Goal: Task Accomplishment & Management: Manage account settings

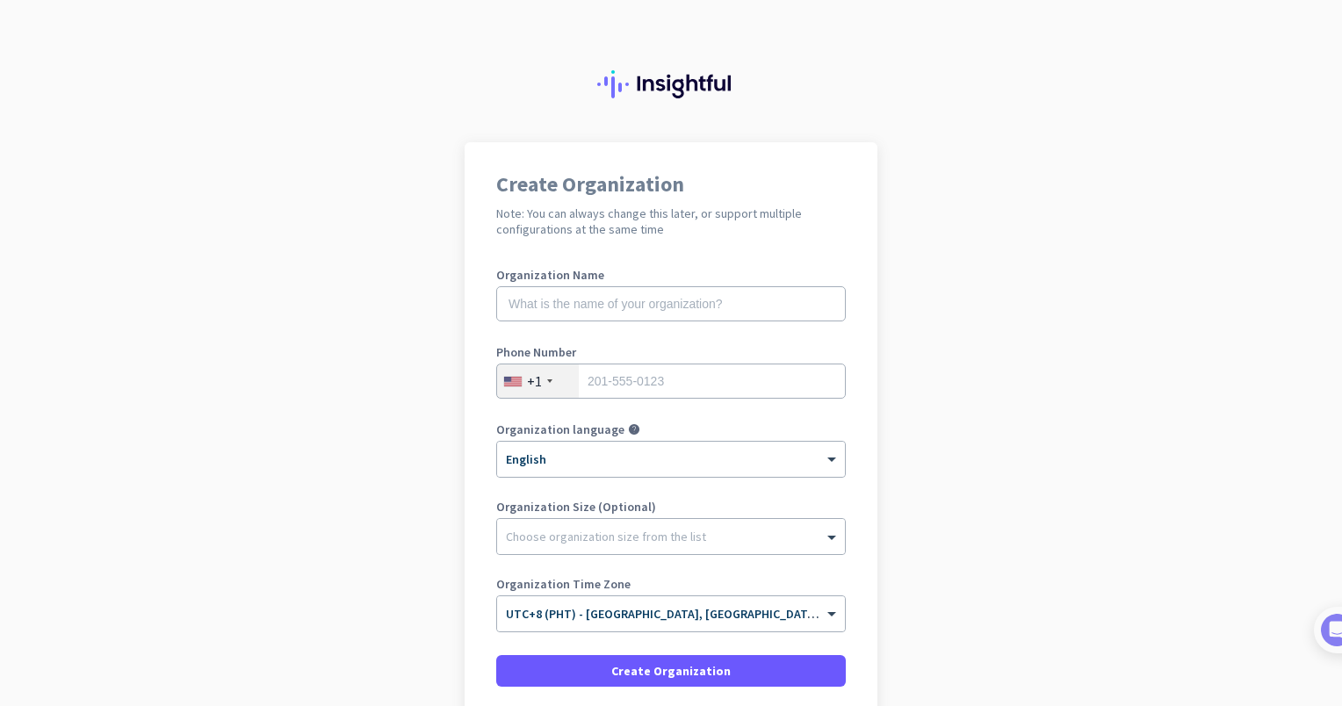
drag, startPoint x: 340, startPoint y: 355, endPoint x: 347, endPoint y: 348, distance: 9.9
click at [340, 355] on app-onboarding-organization "Create Organization Note: You can always change this later, or support multiple…" at bounding box center [671, 496] width 1342 height 708
click at [600, 299] on input "text" at bounding box center [671, 303] width 350 height 35
type input "Codex Business Solutions Inc"
click at [532, 386] on div "+1" at bounding box center [534, 382] width 15 height 18
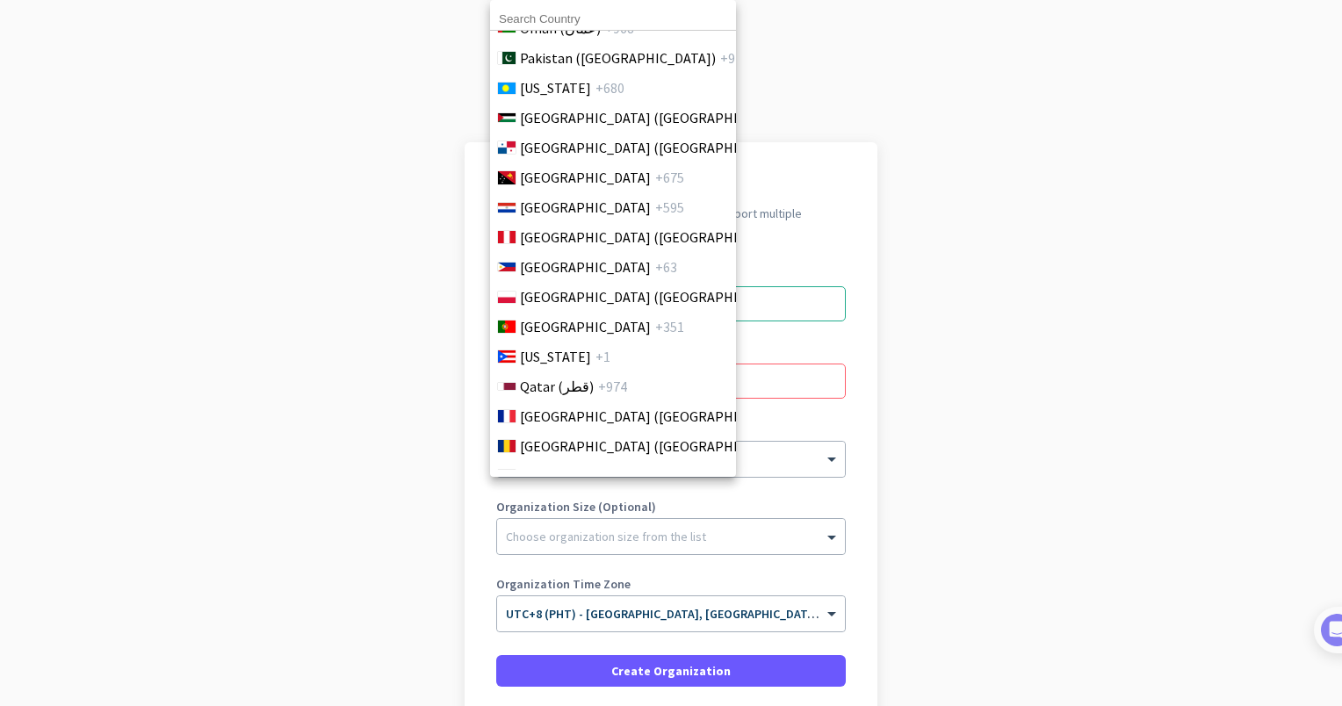
scroll to position [5050, 0]
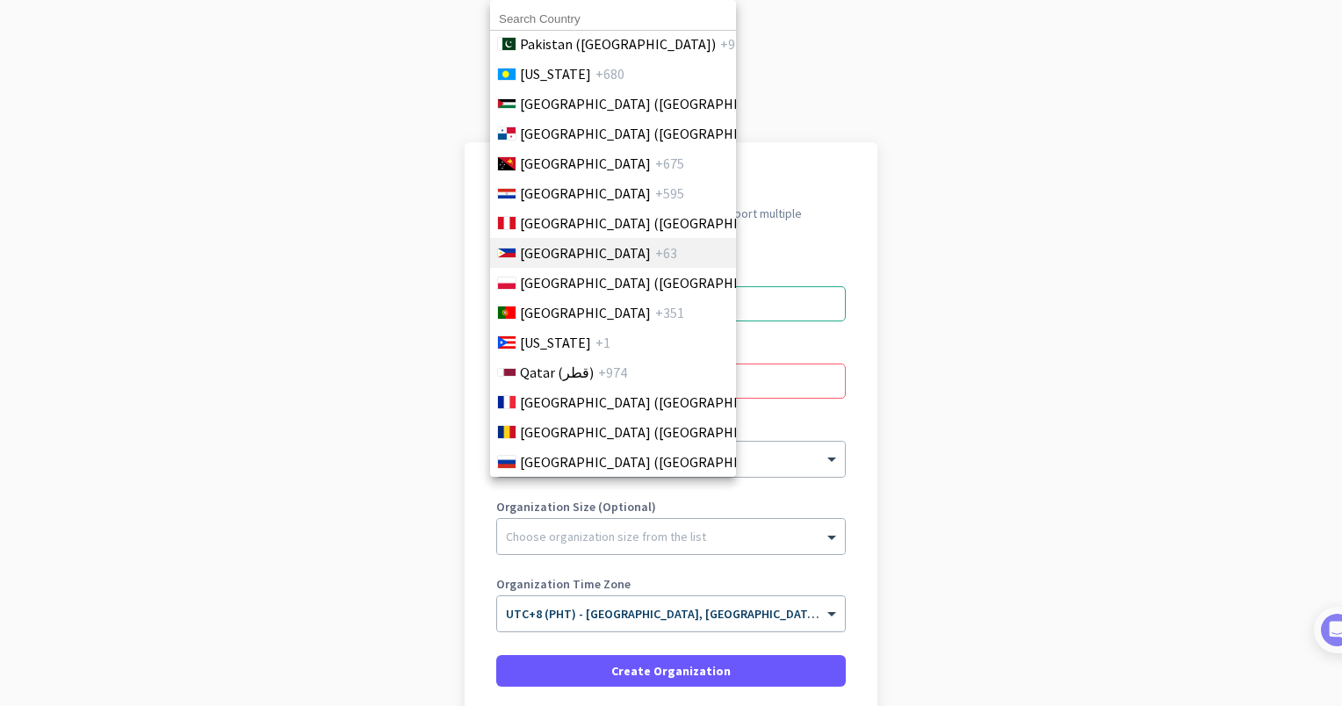
click at [618, 255] on li "Philippines +63" at bounding box center [612, 253] width 247 height 30
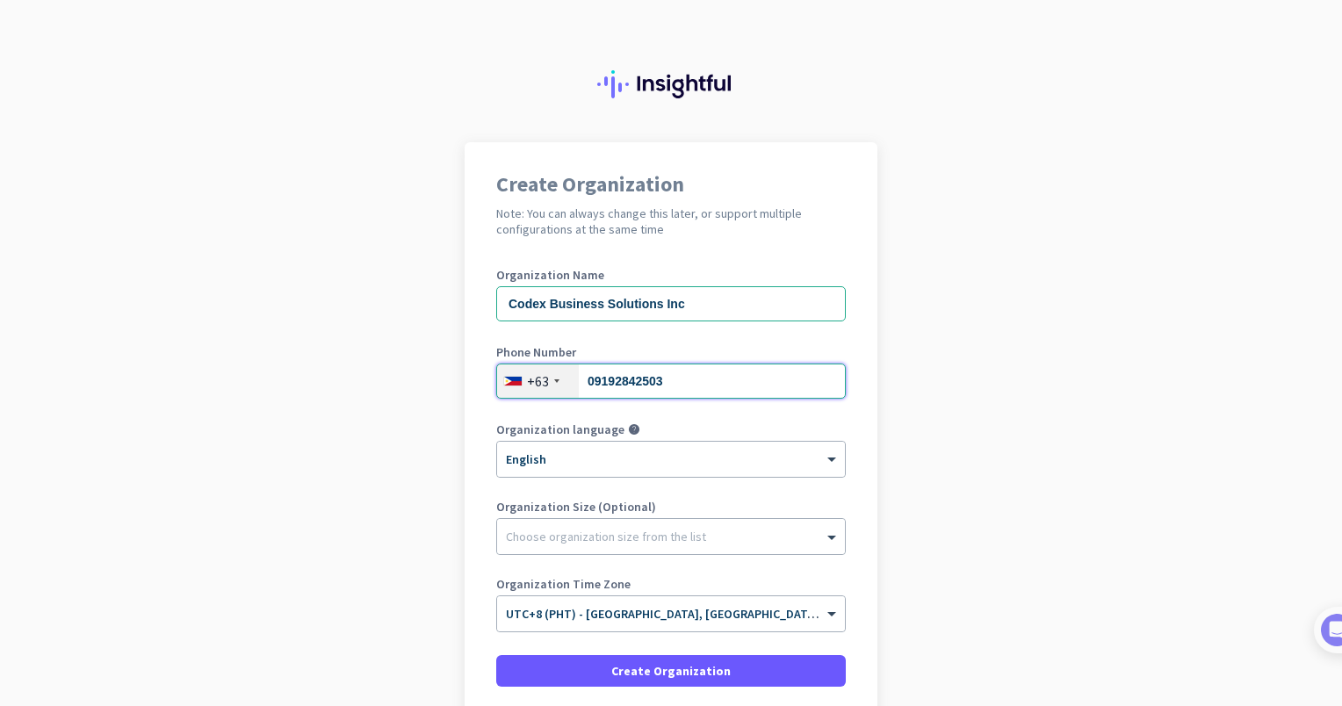
click at [586, 378] on input "09192842503" at bounding box center [671, 381] width 350 height 35
type input "9192842503"
click at [556, 538] on div at bounding box center [671, 533] width 348 height 18
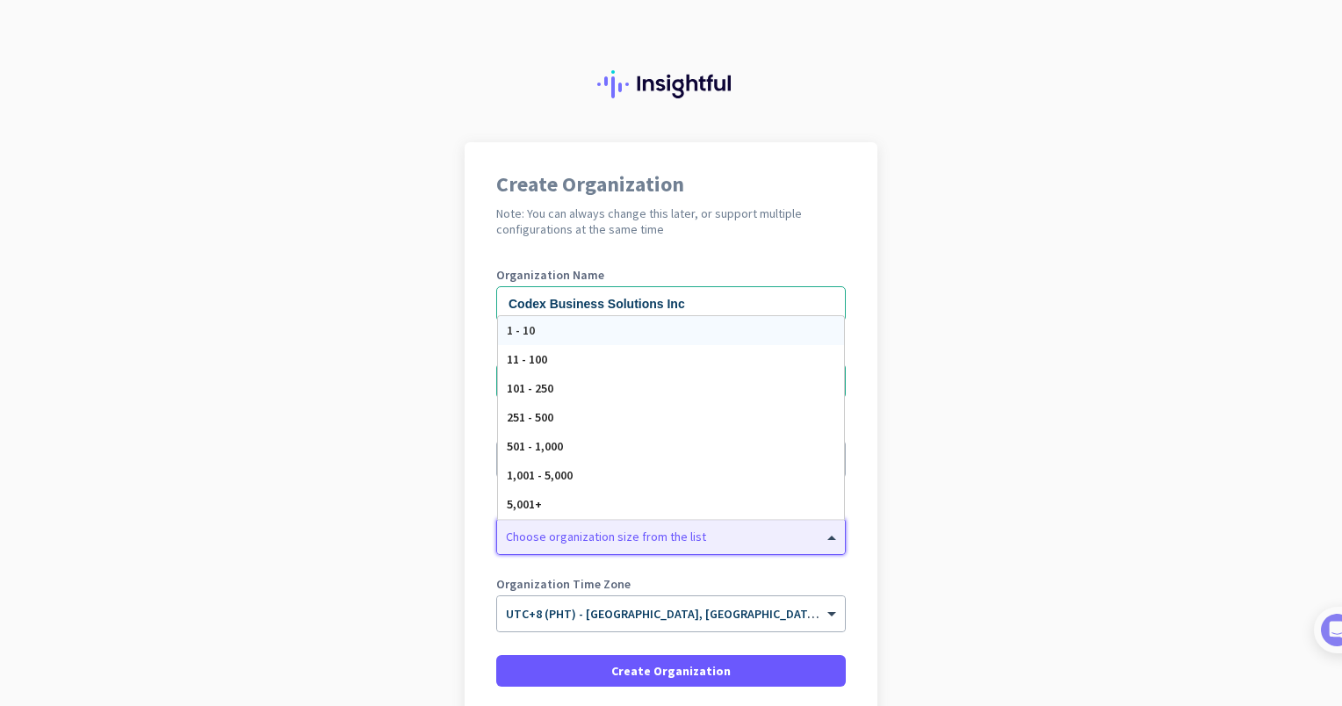
click at [540, 331] on div "1 - 10" at bounding box center [671, 330] width 346 height 29
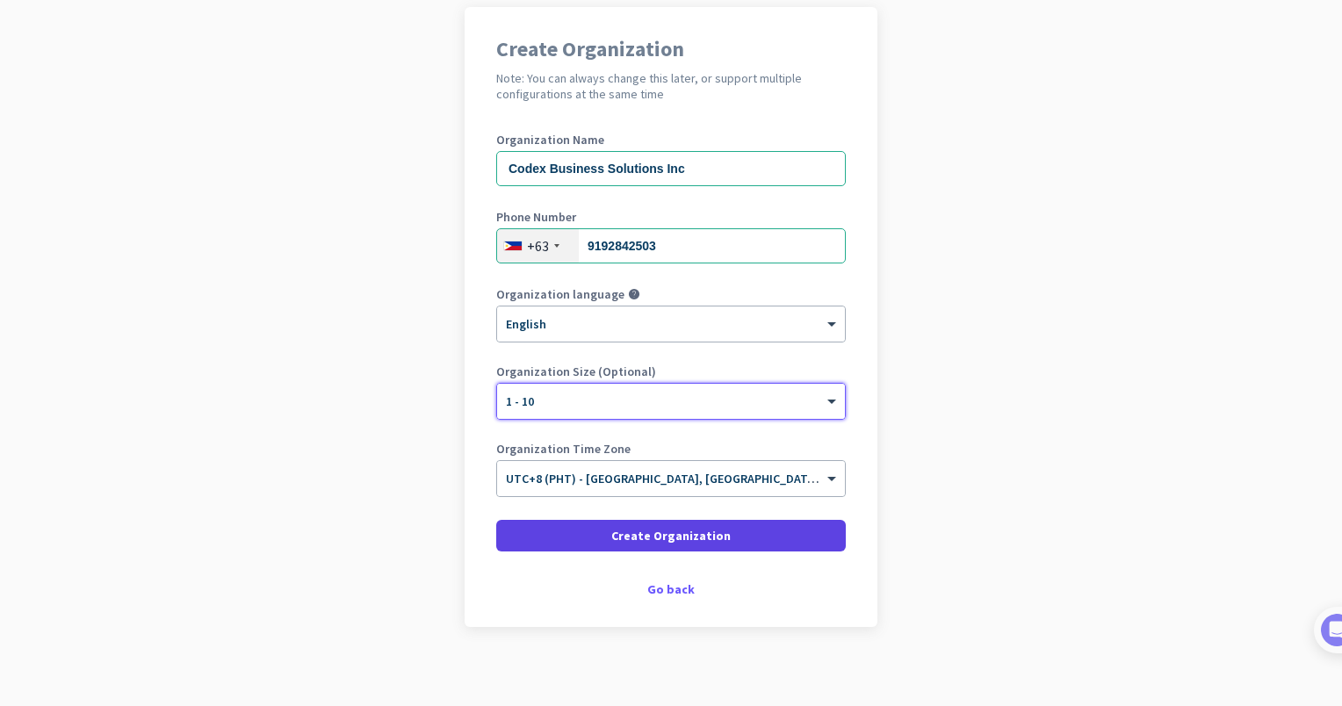
scroll to position [144, 0]
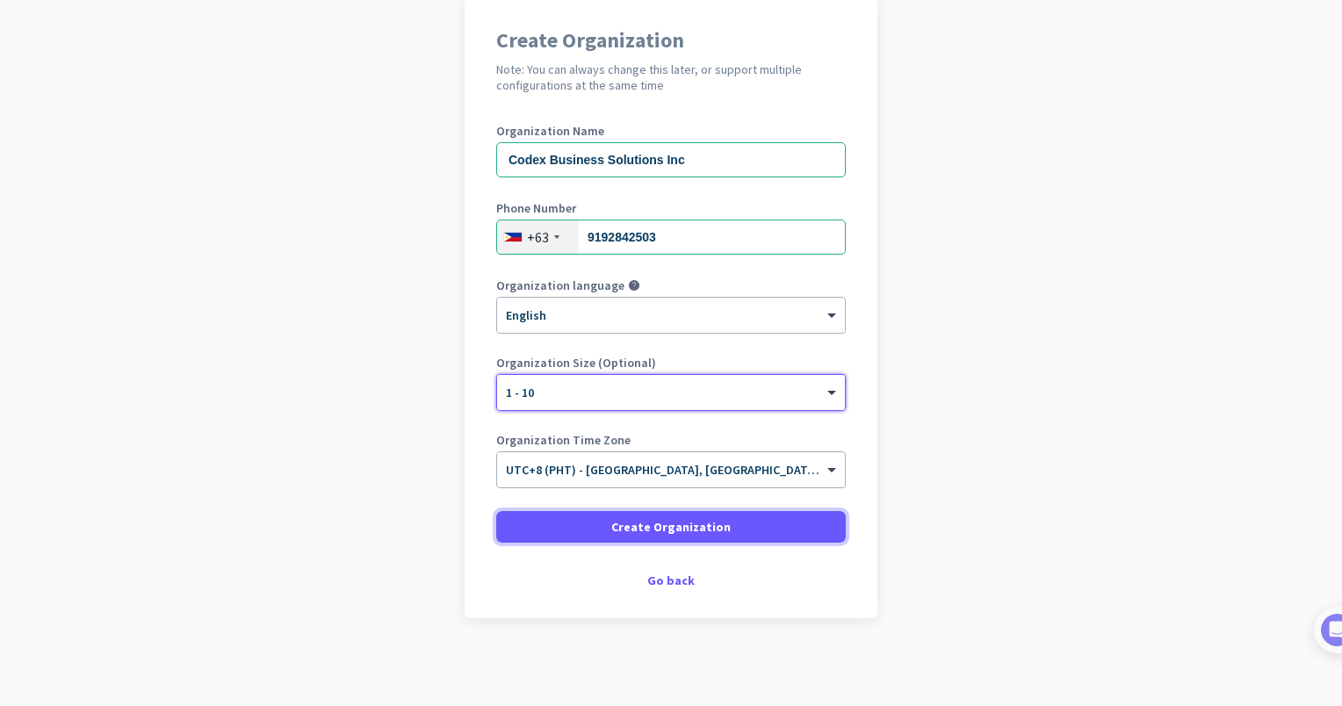
click at [640, 528] on span "Create Organization" at bounding box center [670, 527] width 119 height 18
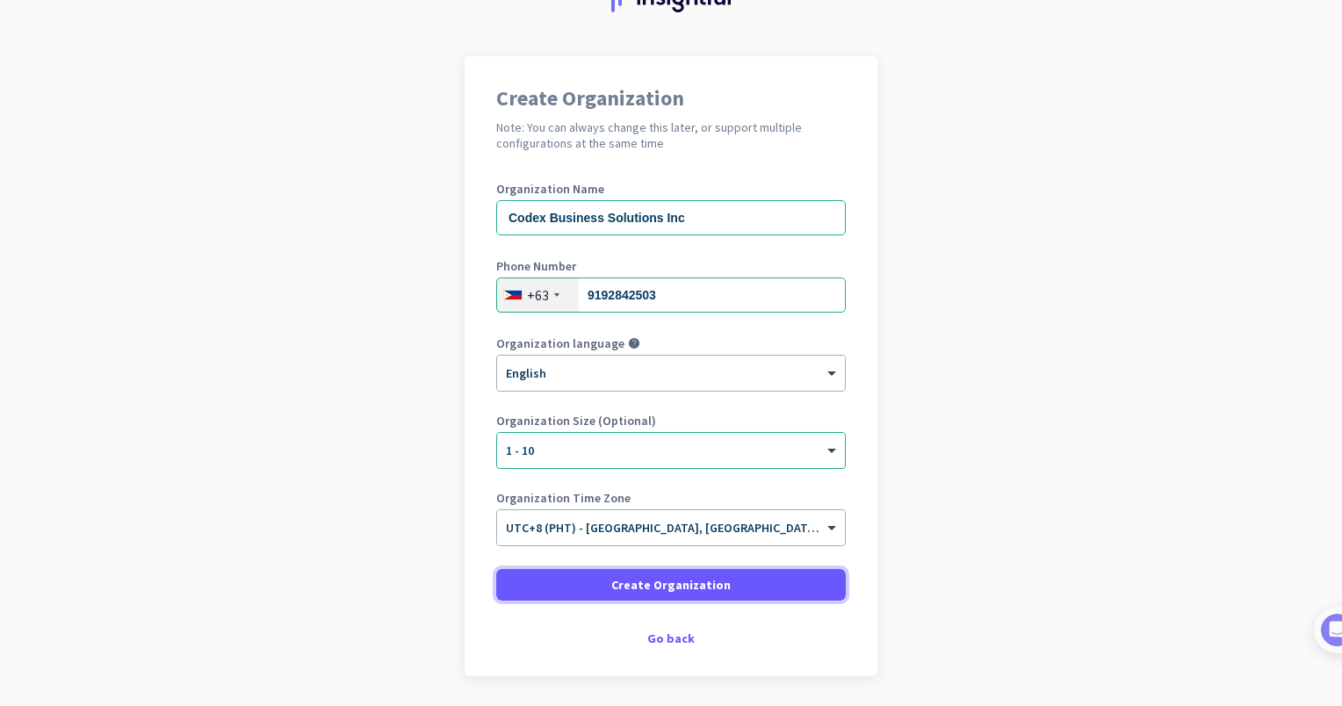
scroll to position [56, 0]
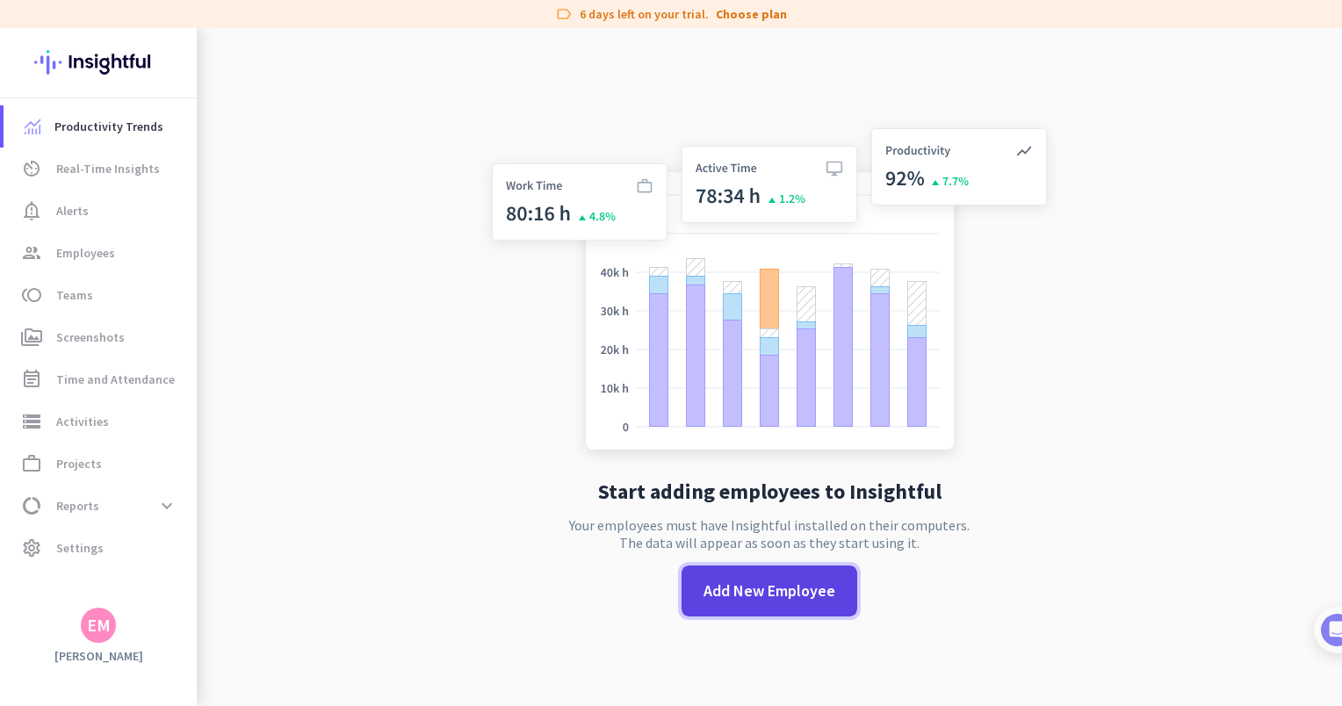
click at [766, 583] on span "Add New Employee" at bounding box center [770, 591] width 132 height 23
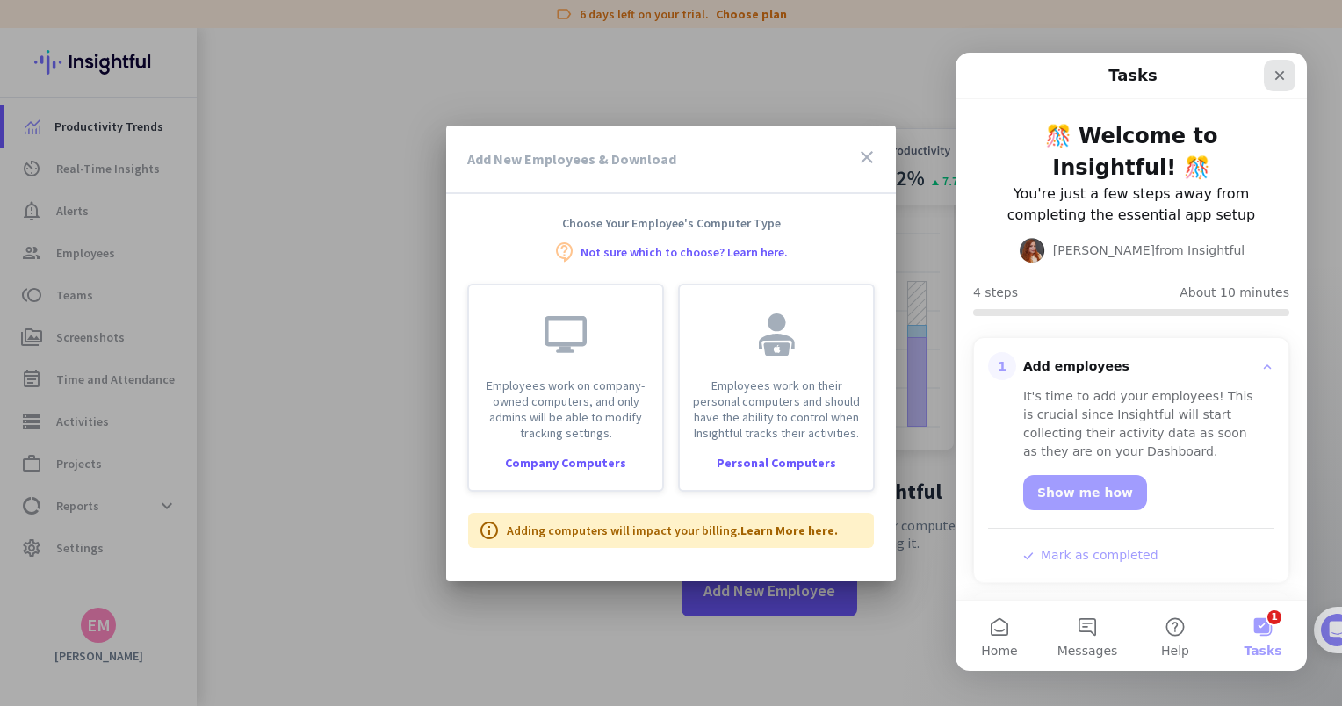
click at [1279, 74] on icon "Close" at bounding box center [1281, 76] width 10 height 10
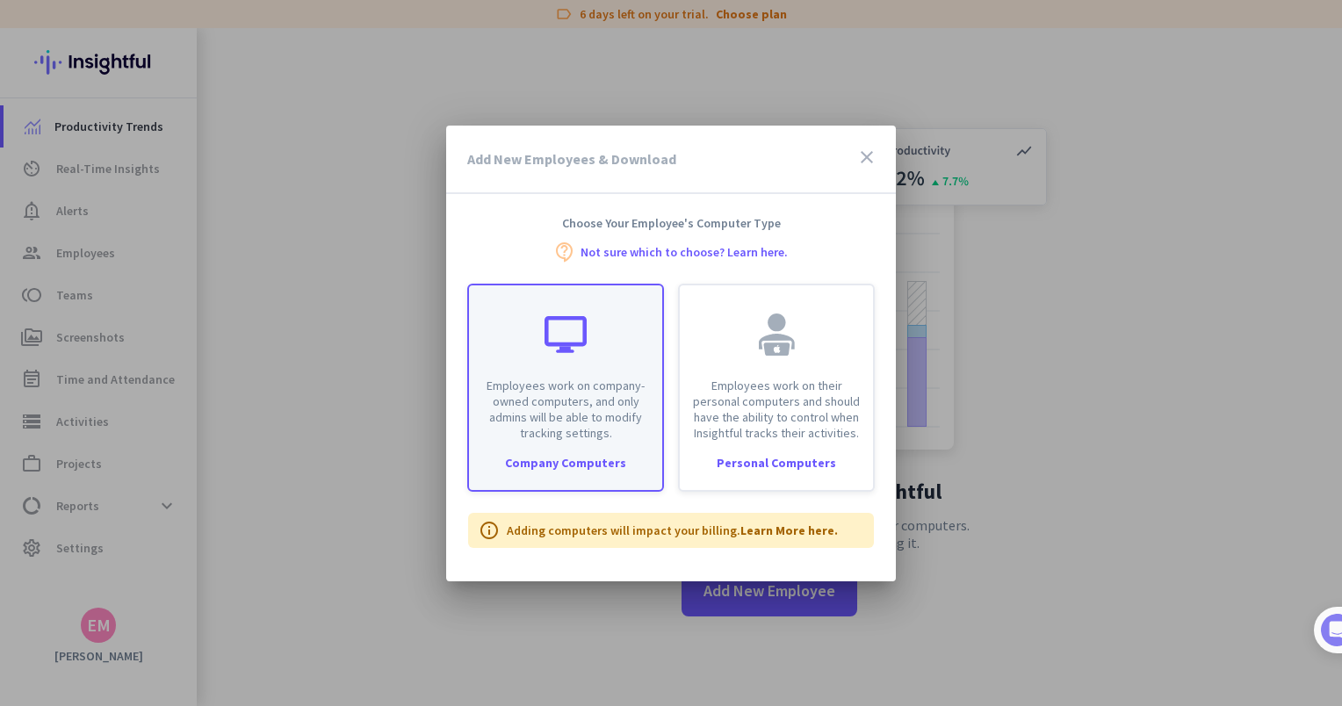
click at [584, 387] on p "Employees work on company-owned computers, and only admins will be able to modi…" at bounding box center [566, 409] width 172 height 63
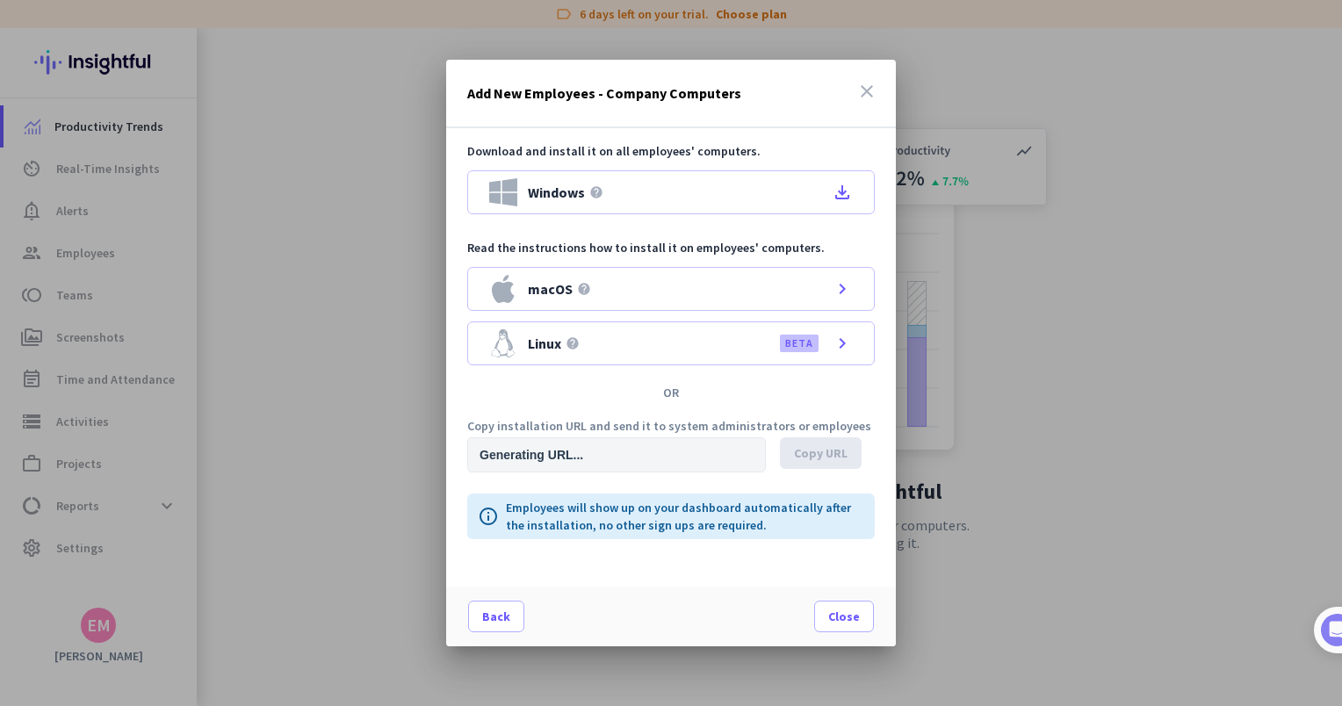
type input "[URL][DOMAIN_NAME]"
click at [828, 452] on span "Copy URL" at bounding box center [821, 454] width 54 height 18
click at [854, 622] on span "Close" at bounding box center [844, 617] width 32 height 18
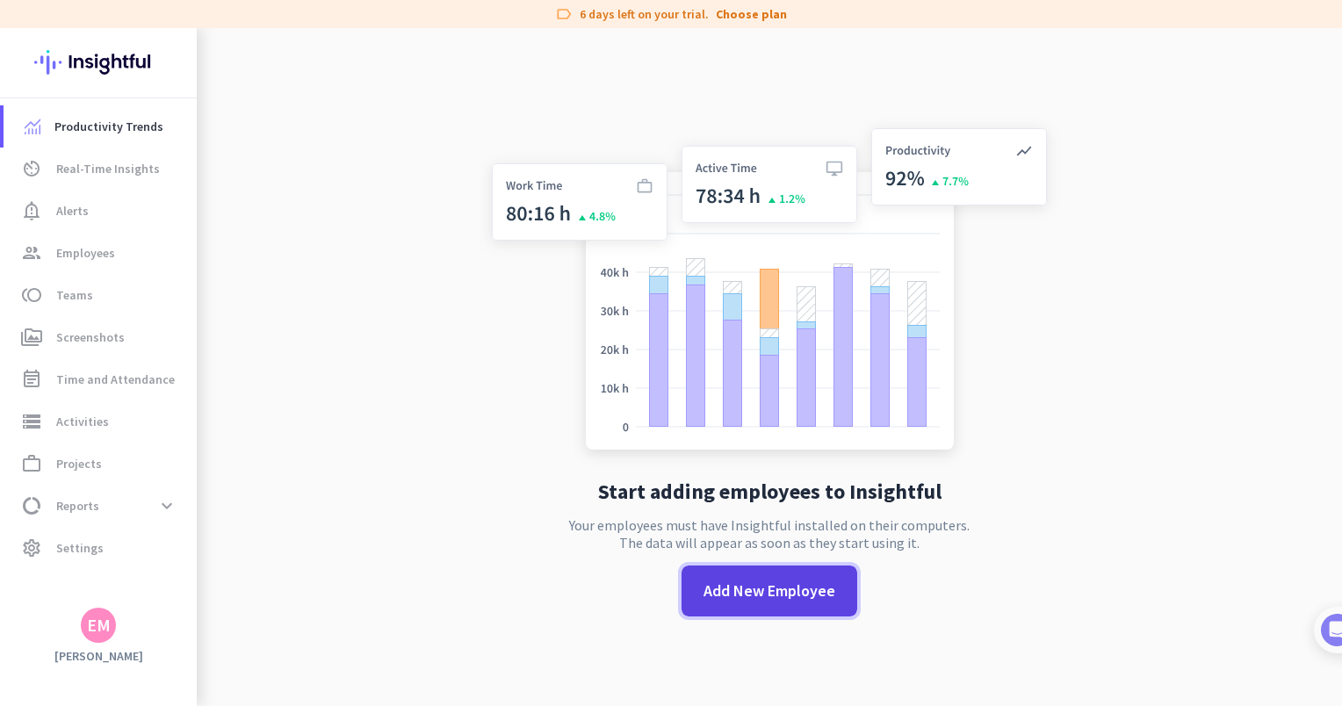
click at [822, 601] on span "Add New Employee" at bounding box center [770, 591] width 132 height 23
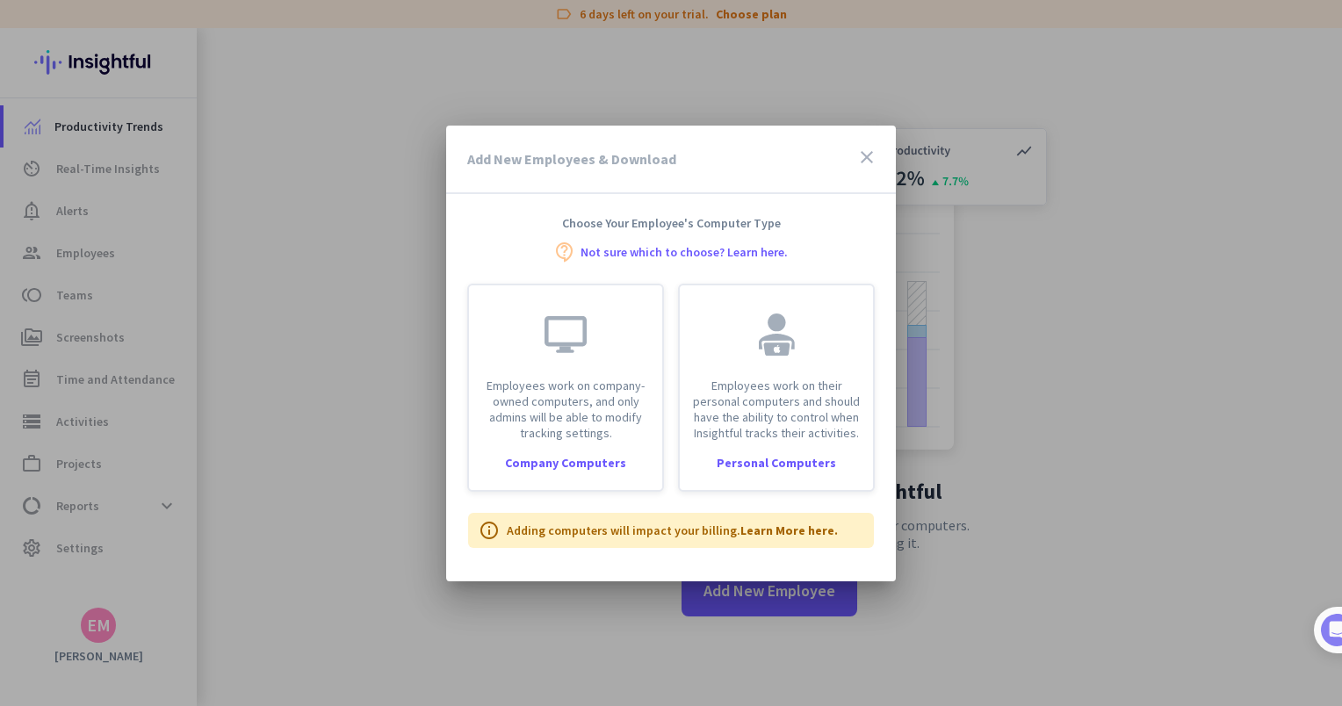
click at [882, 158] on div "Add New Employees & Download close" at bounding box center [671, 160] width 450 height 69
click at [861, 156] on icon "close" at bounding box center [867, 157] width 21 height 21
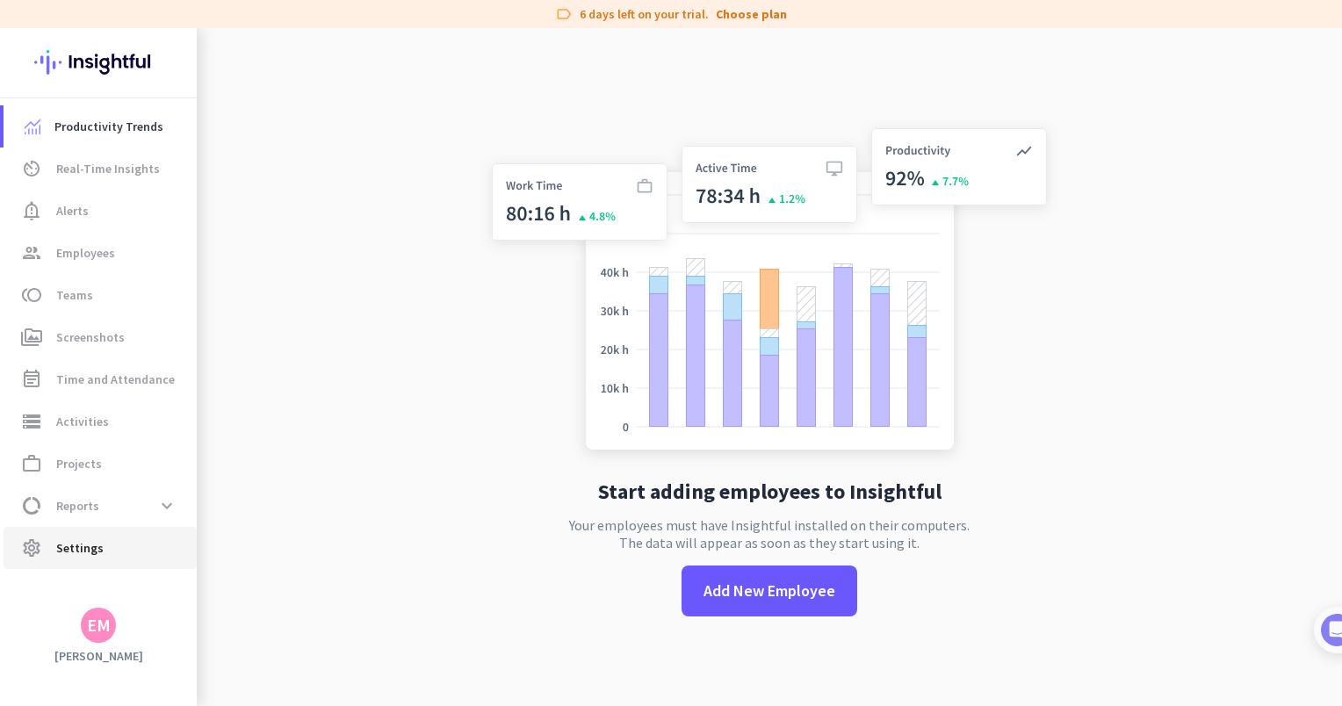
click at [90, 539] on span "Settings" at bounding box center [79, 548] width 47 height 21
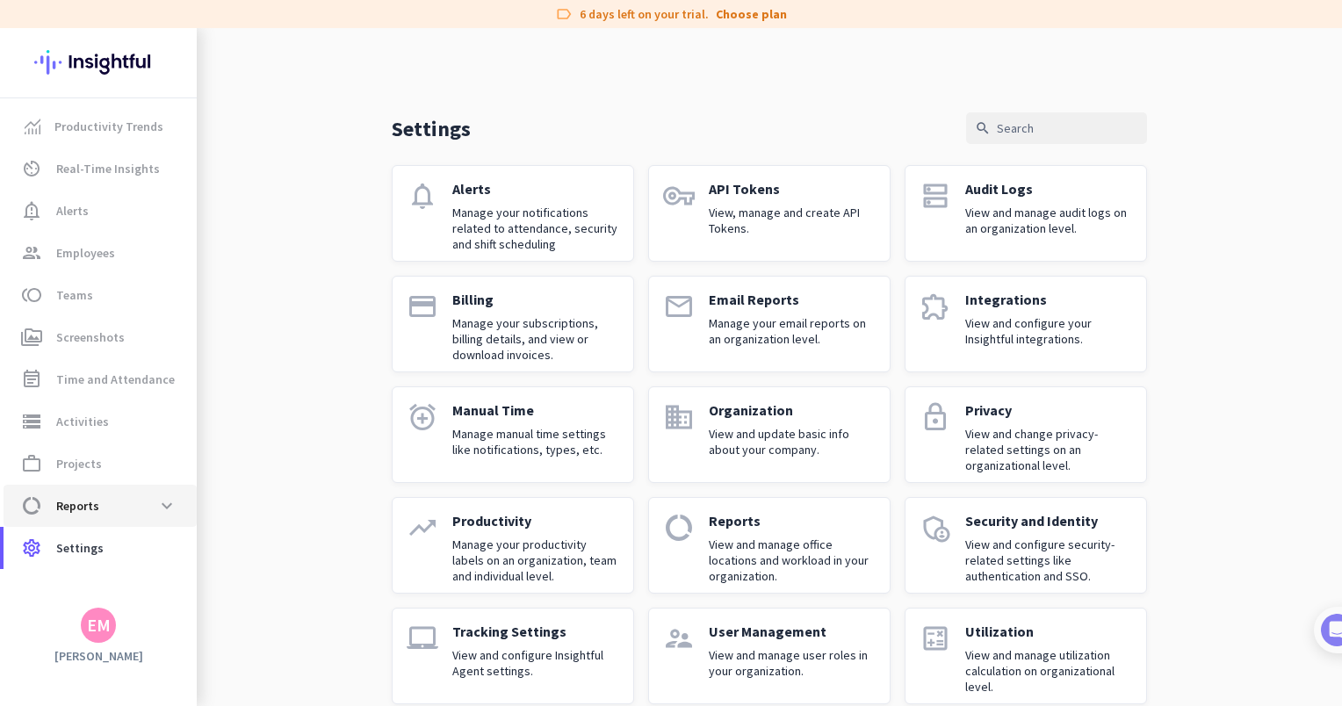
click at [105, 504] on span "data_usage Reports expand_more" at bounding box center [100, 506] width 165 height 32
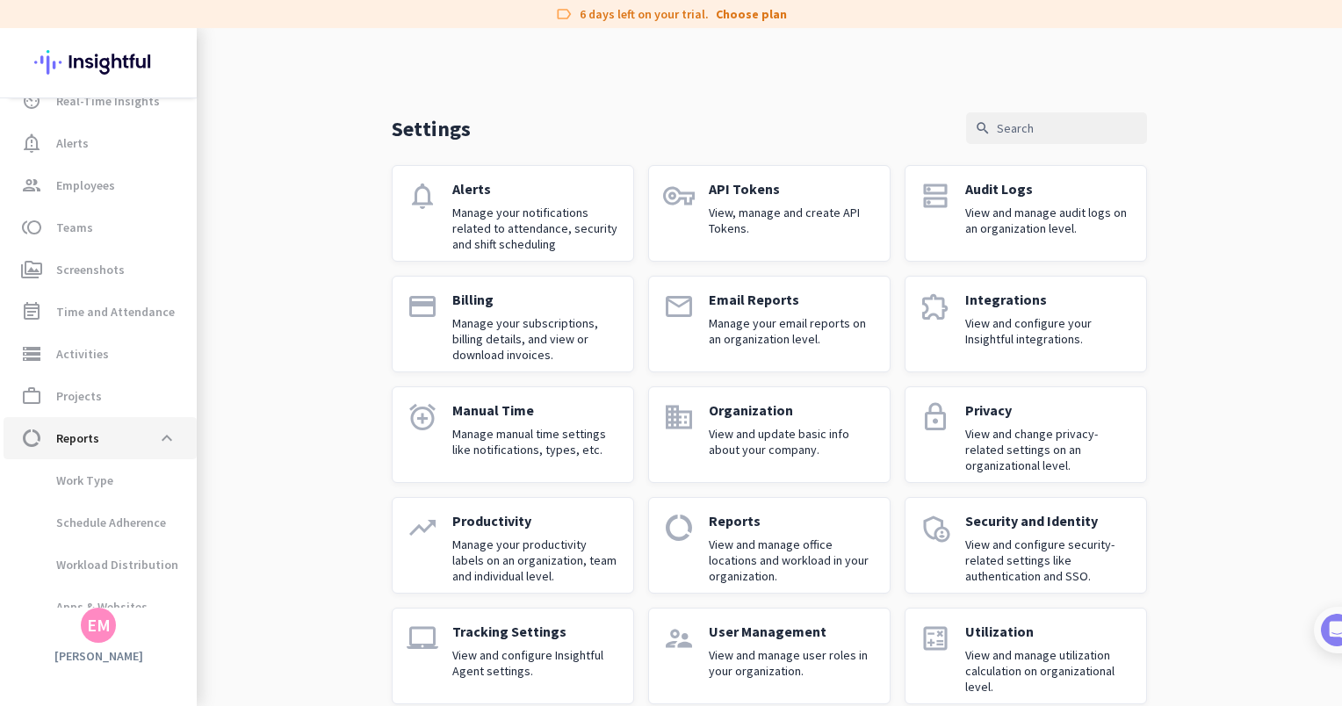
scroll to position [130, 0]
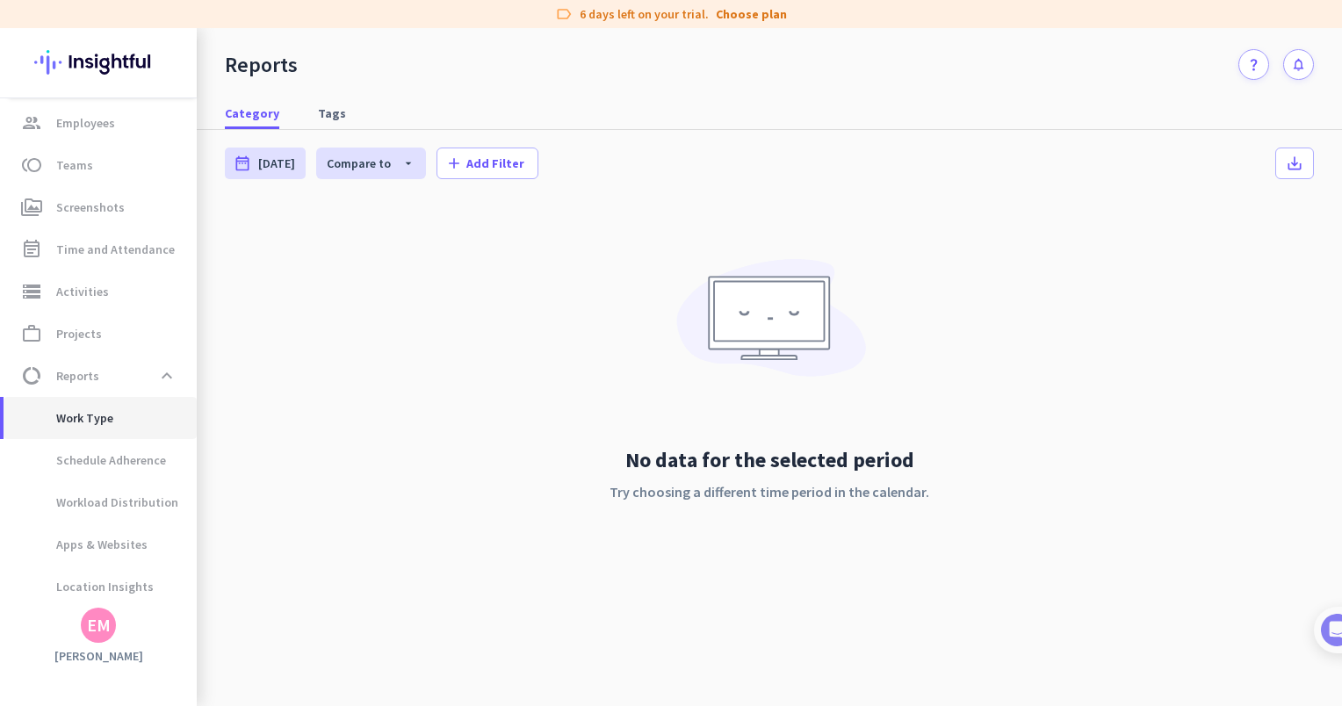
click at [134, 416] on span "Work Type" at bounding box center [100, 418] width 165 height 42
click at [75, 447] on span "Schedule Adherence" at bounding box center [92, 460] width 148 height 42
click at [98, 375] on span "data_usage Reports expand_less" at bounding box center [100, 376] width 165 height 32
click at [164, 376] on span at bounding box center [167, 376] width 32 height 32
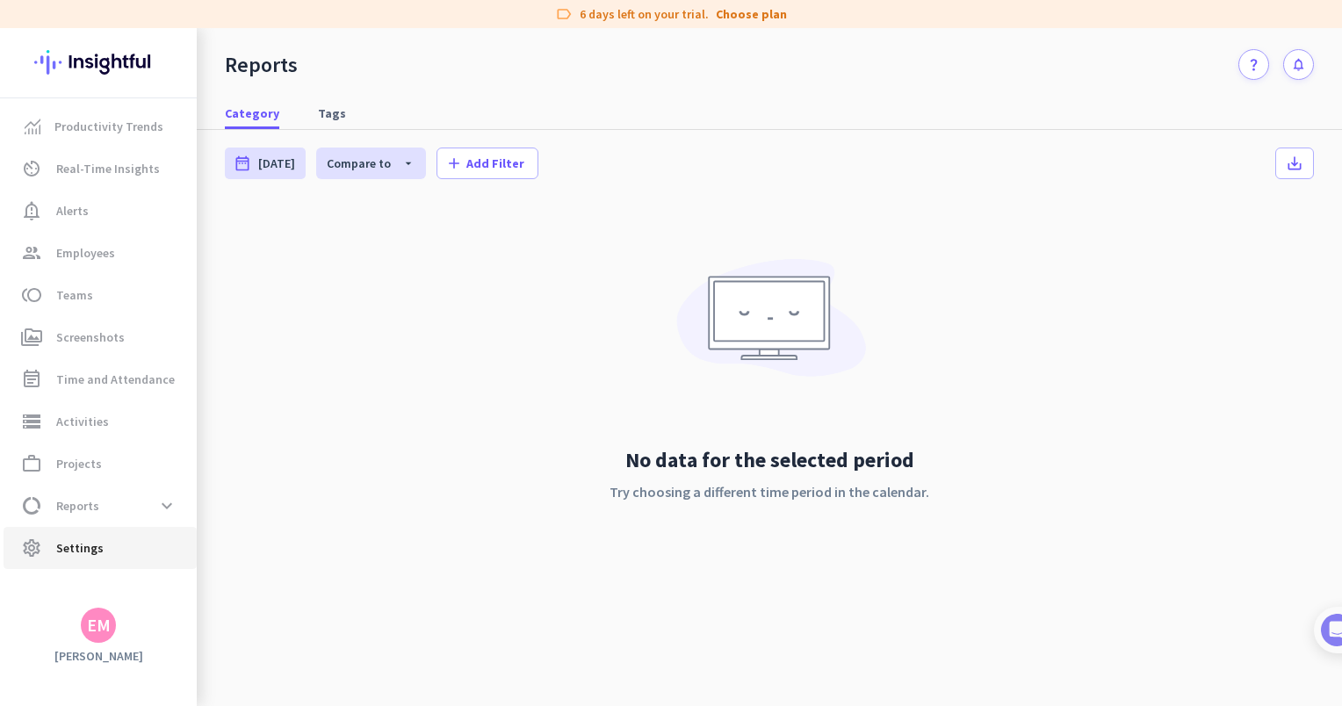
click at [136, 534] on link "settings Settings" at bounding box center [100, 548] width 193 height 42
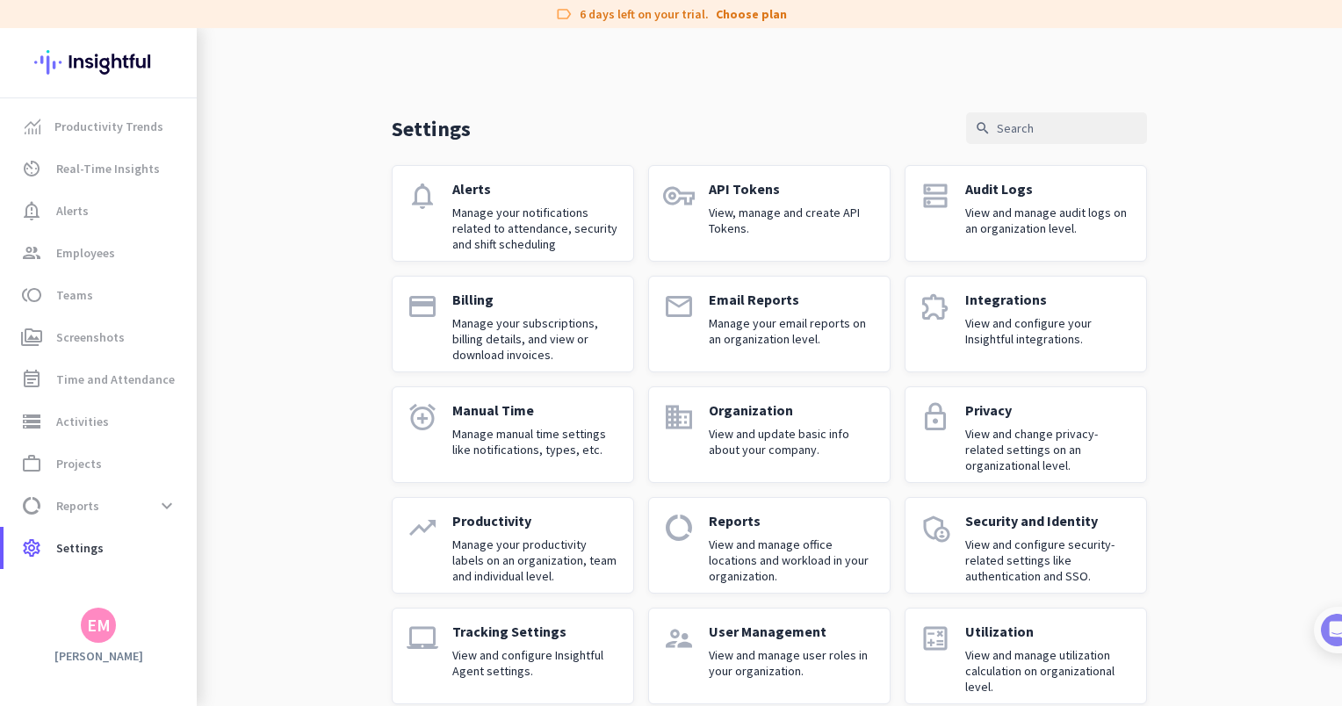
click at [505, 454] on p "Manage manual time settings like notifications, types, etc." at bounding box center [535, 442] width 167 height 32
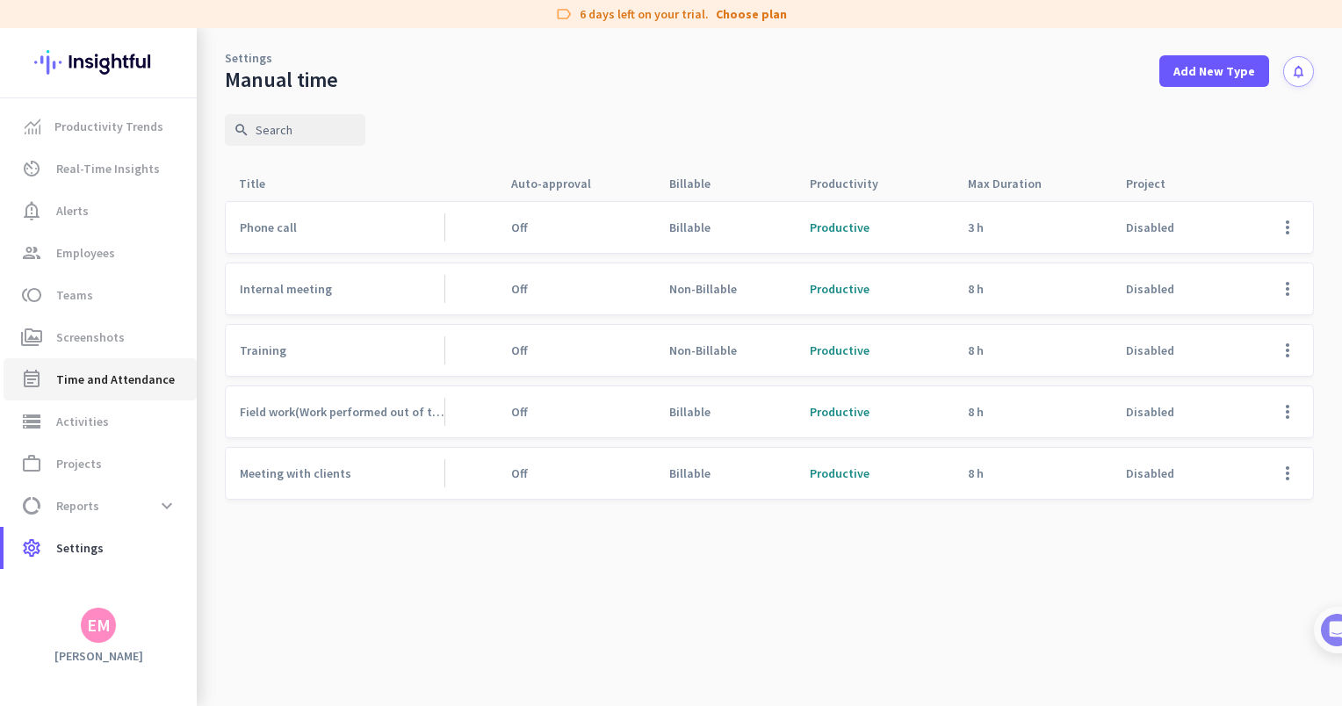
click at [106, 393] on link "event_note Time and Attendance" at bounding box center [100, 379] width 193 height 42
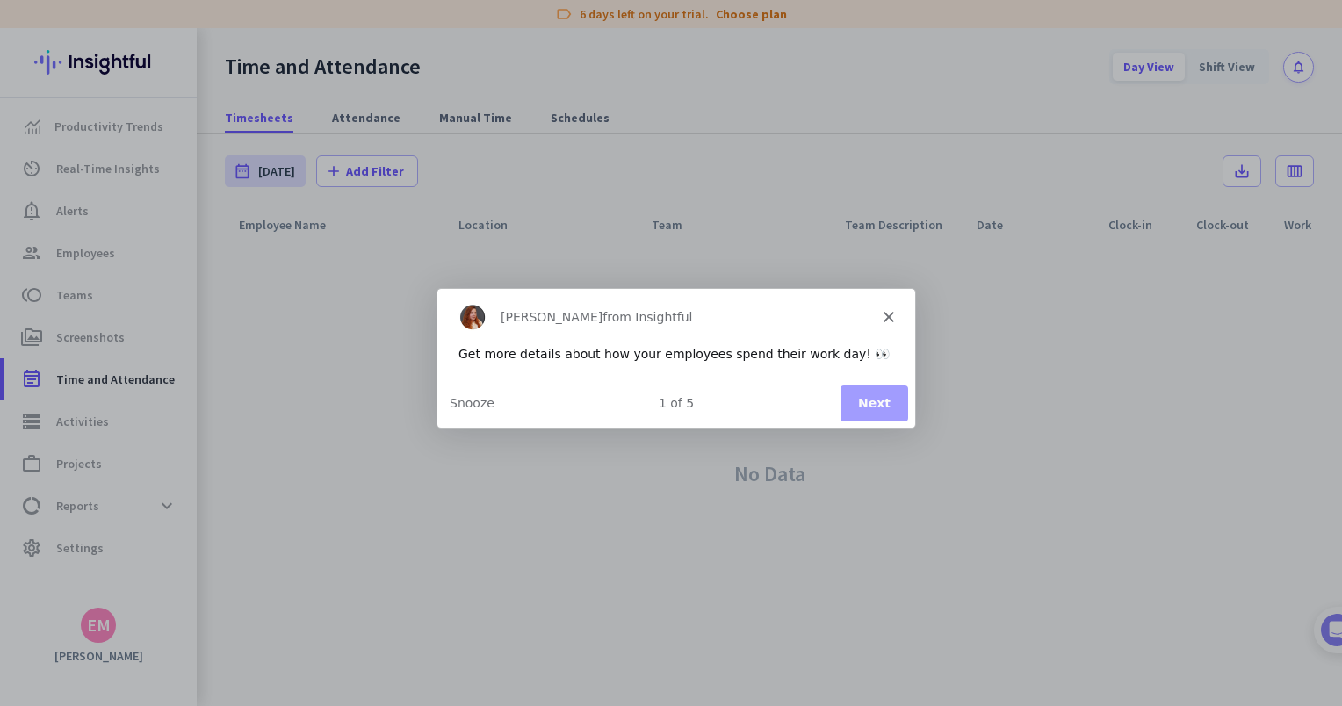
click at [893, 315] on icon "Close" at bounding box center [888, 315] width 11 height 11
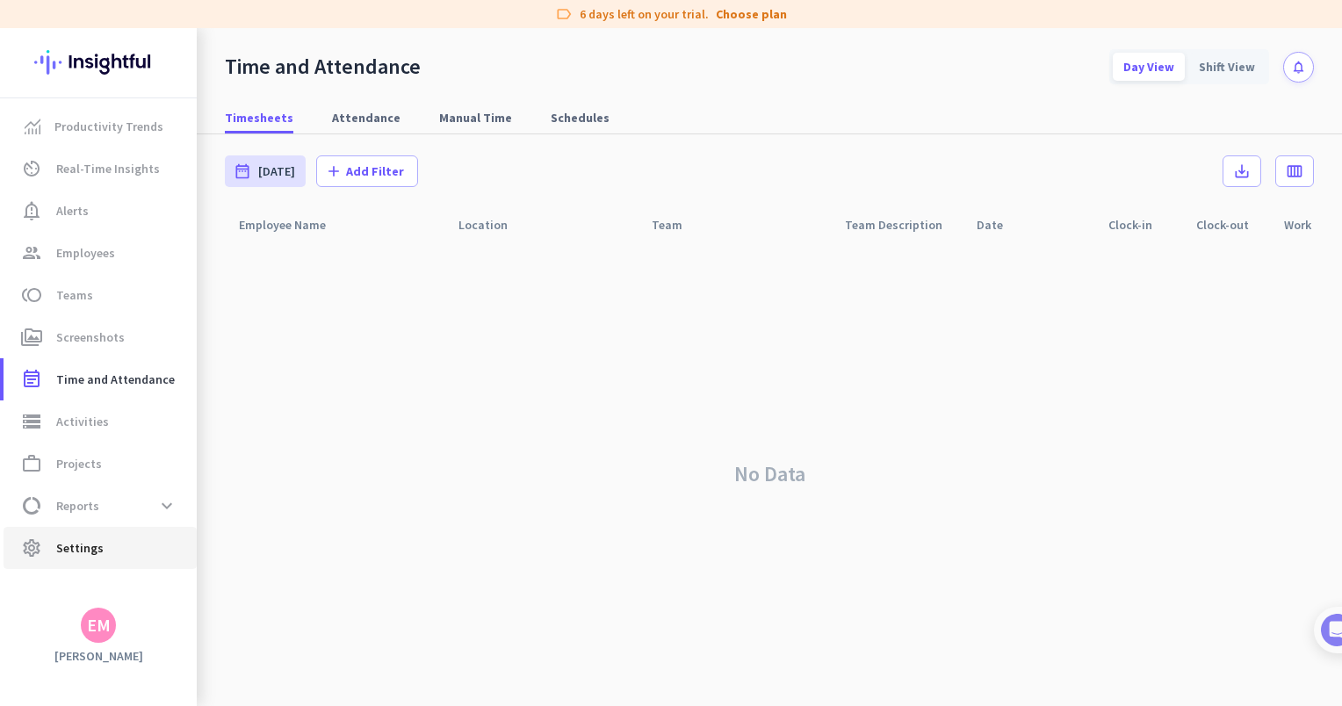
click at [82, 541] on span "Settings" at bounding box center [79, 548] width 47 height 21
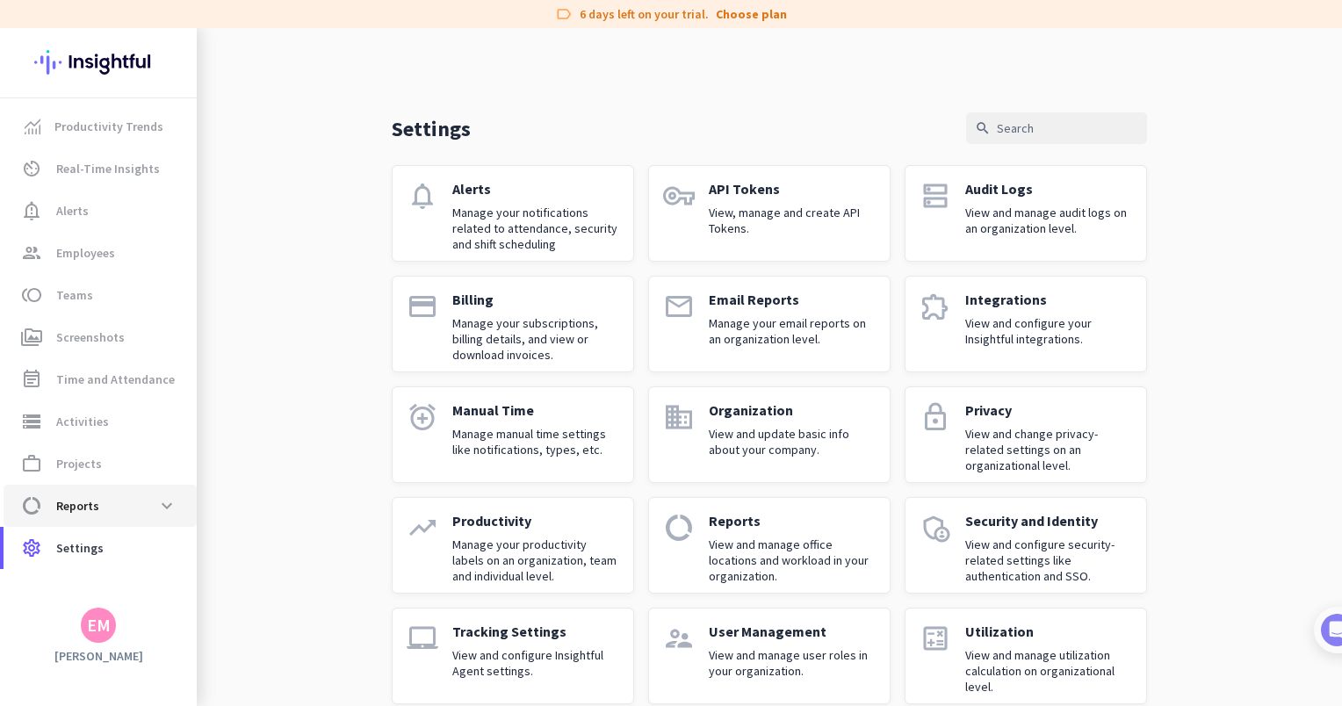
click at [59, 521] on span "data_usage Reports expand_more" at bounding box center [100, 506] width 165 height 32
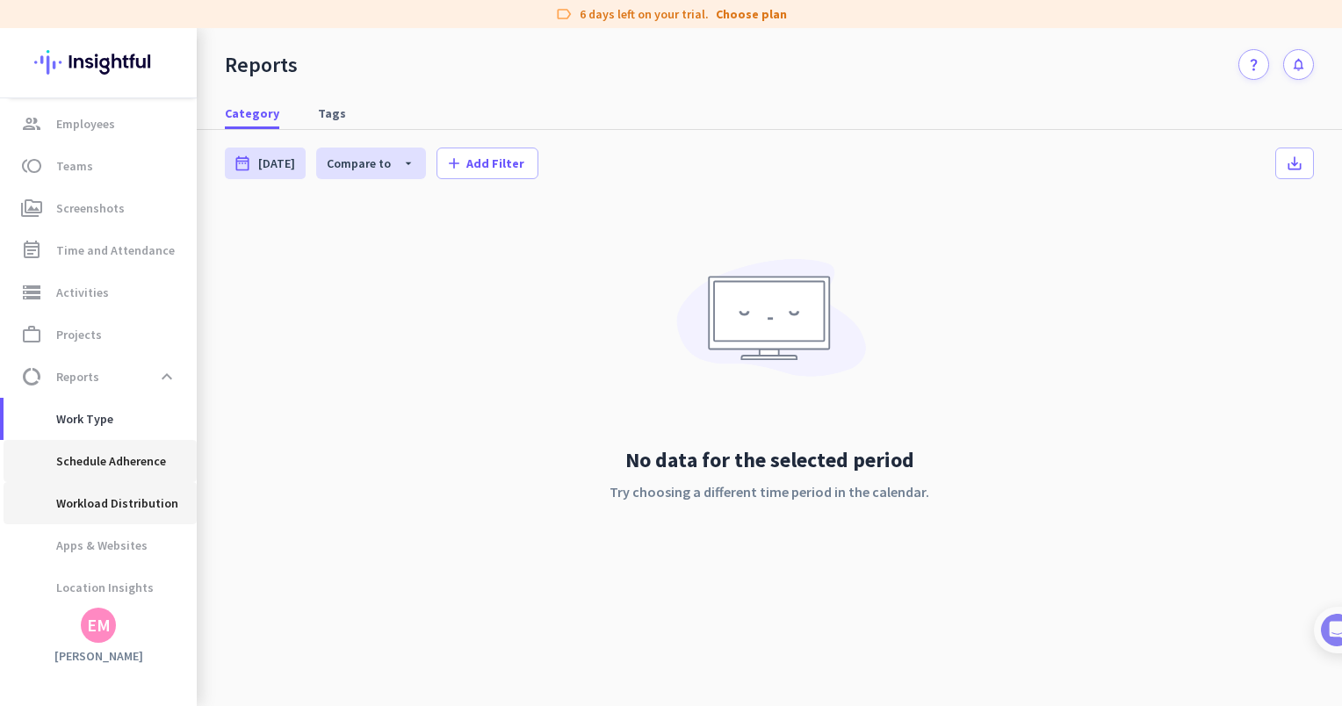
click at [63, 517] on ul "Work Type Schedule Adherence Workload Distribution Apps & Websites Location Ins…" at bounding box center [98, 503] width 197 height 211
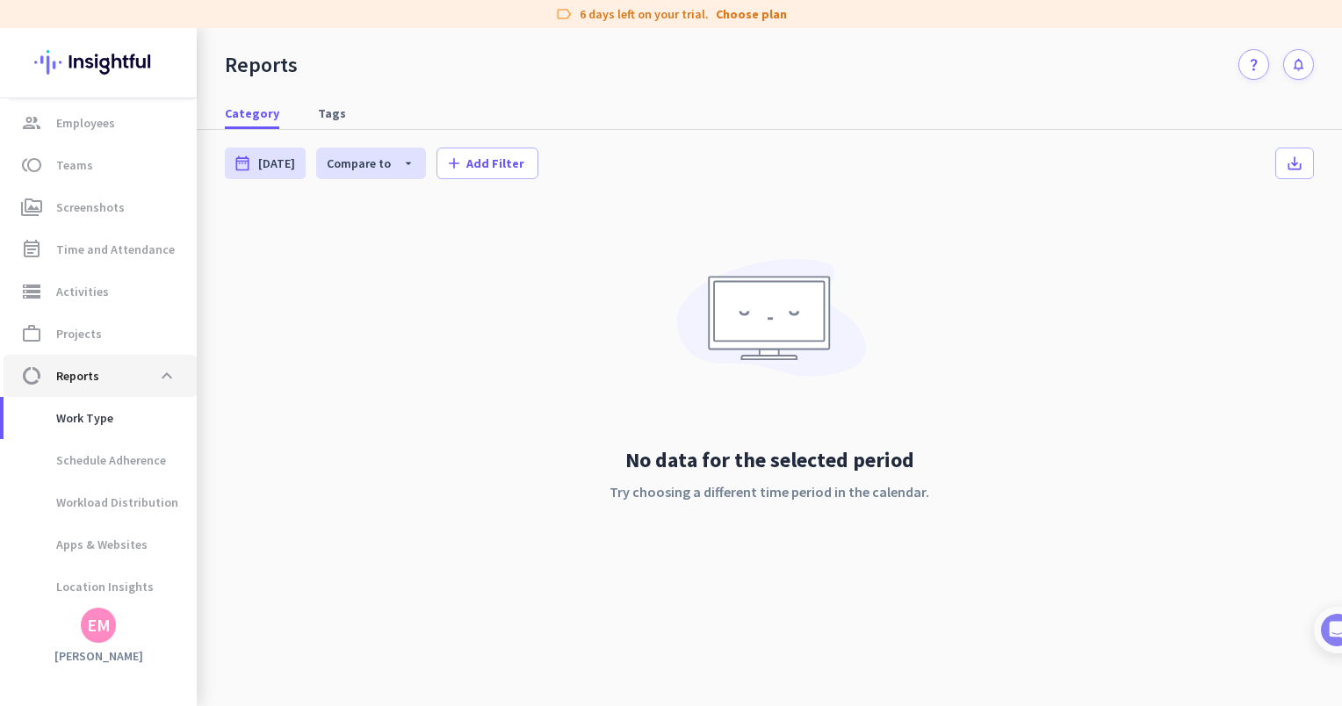
click at [103, 365] on span "data_usage Reports expand_less" at bounding box center [100, 376] width 165 height 32
click at [169, 382] on span at bounding box center [167, 376] width 32 height 32
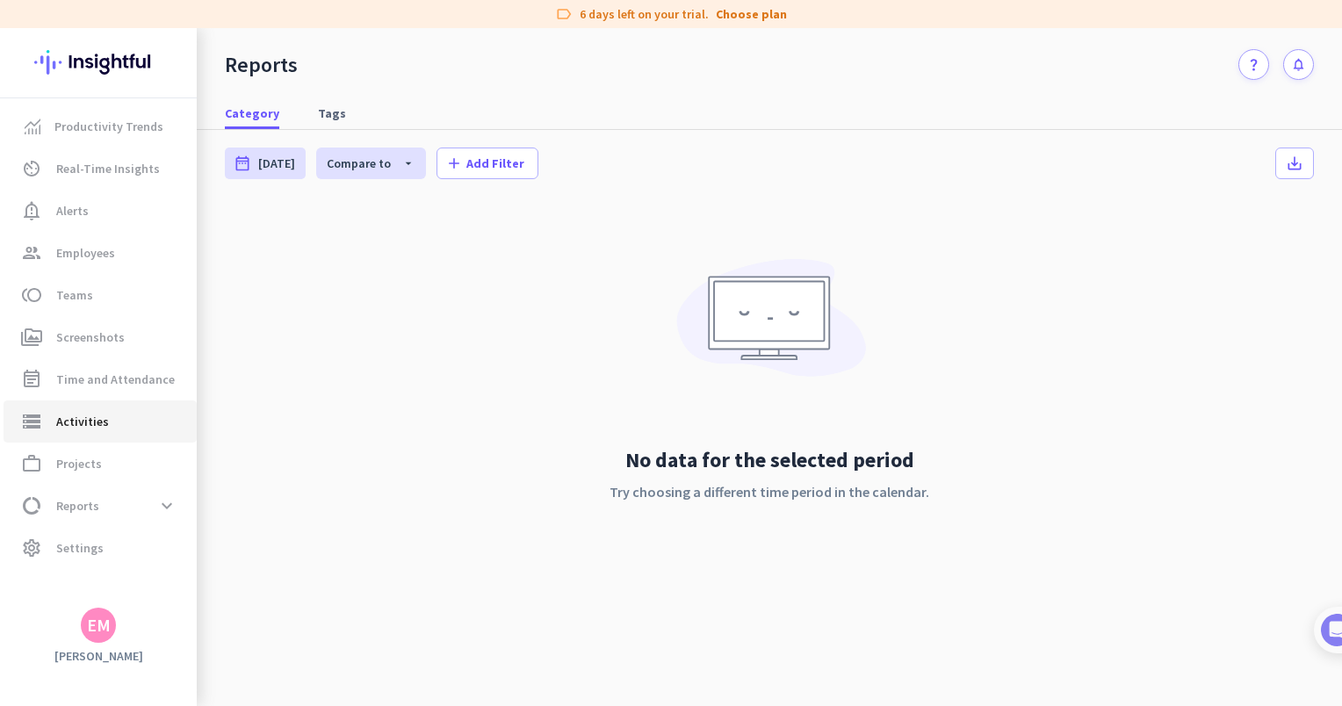
scroll to position [0, 0]
click at [98, 538] on span "Settings" at bounding box center [79, 548] width 47 height 21
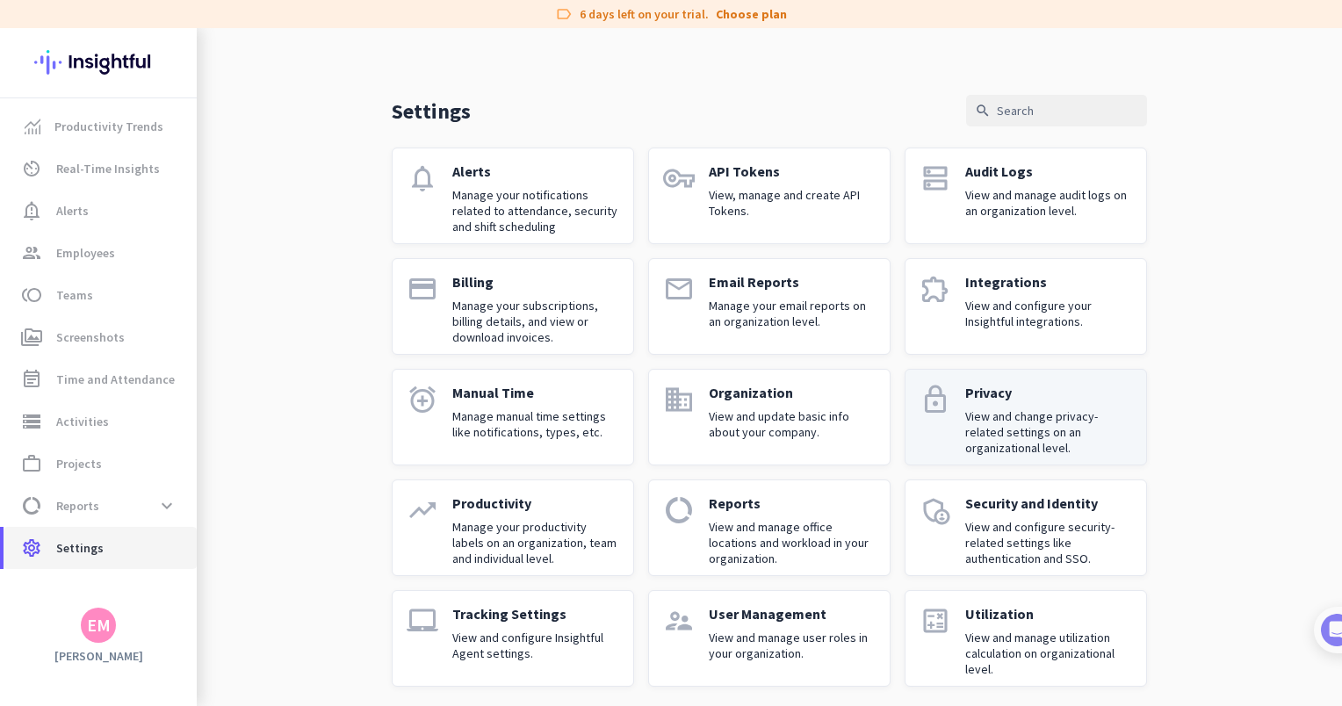
scroll to position [26, 0]
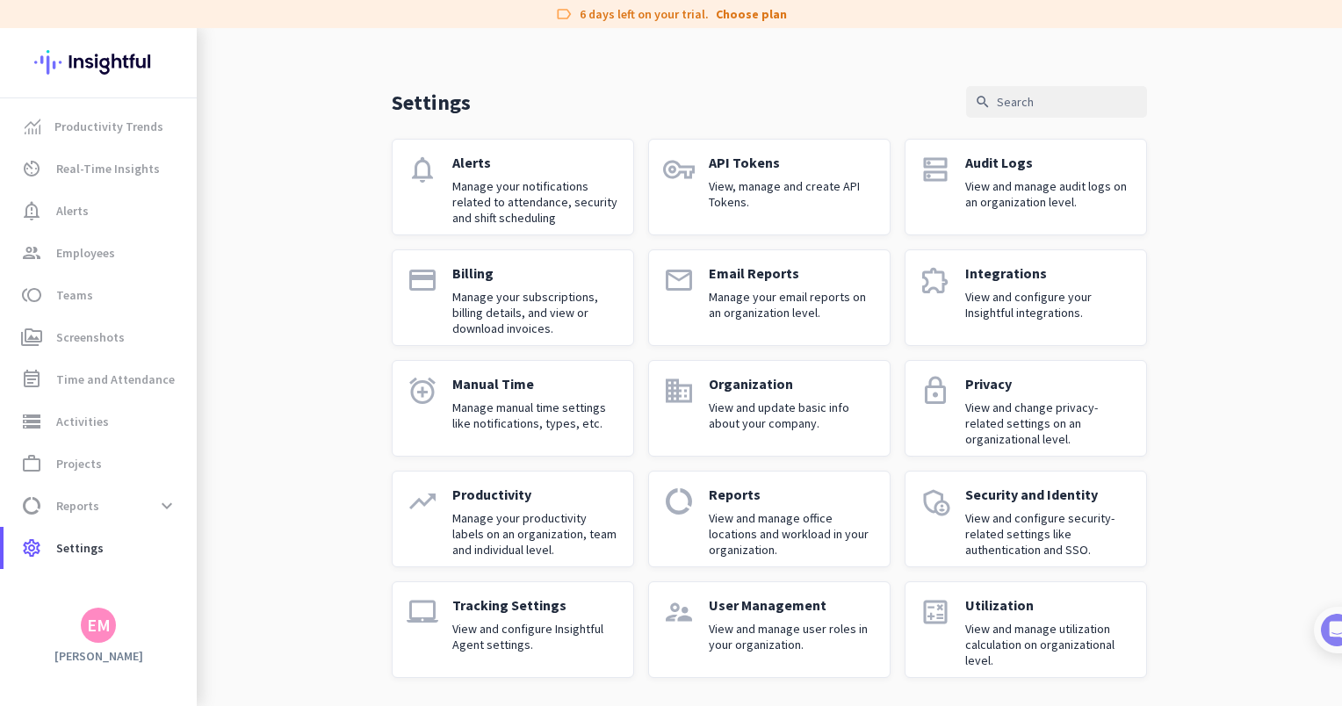
click at [767, 358] on div "notifications Alerts Manage your notifications related to attendance, security …" at bounding box center [770, 408] width 756 height 539
click at [771, 393] on div "Organization View and update basic info about your company." at bounding box center [792, 408] width 167 height 67
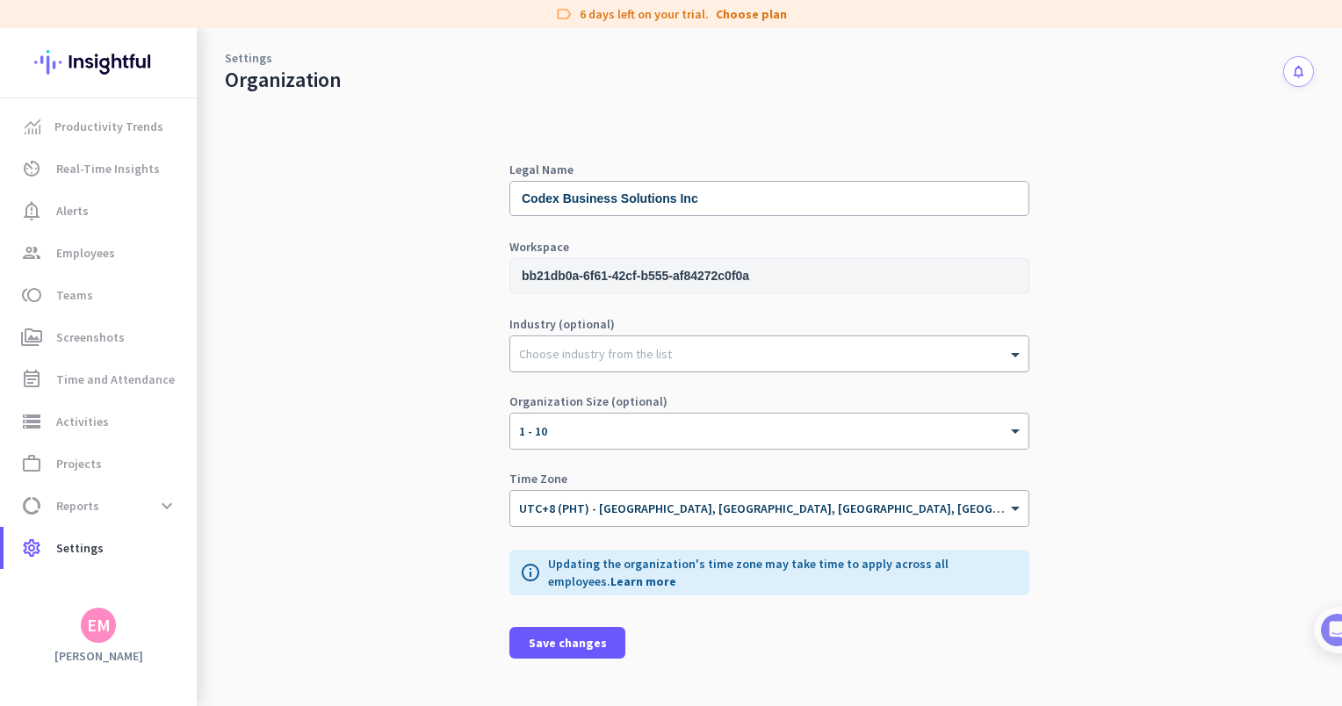
click at [727, 355] on div at bounding box center [769, 350] width 518 height 18
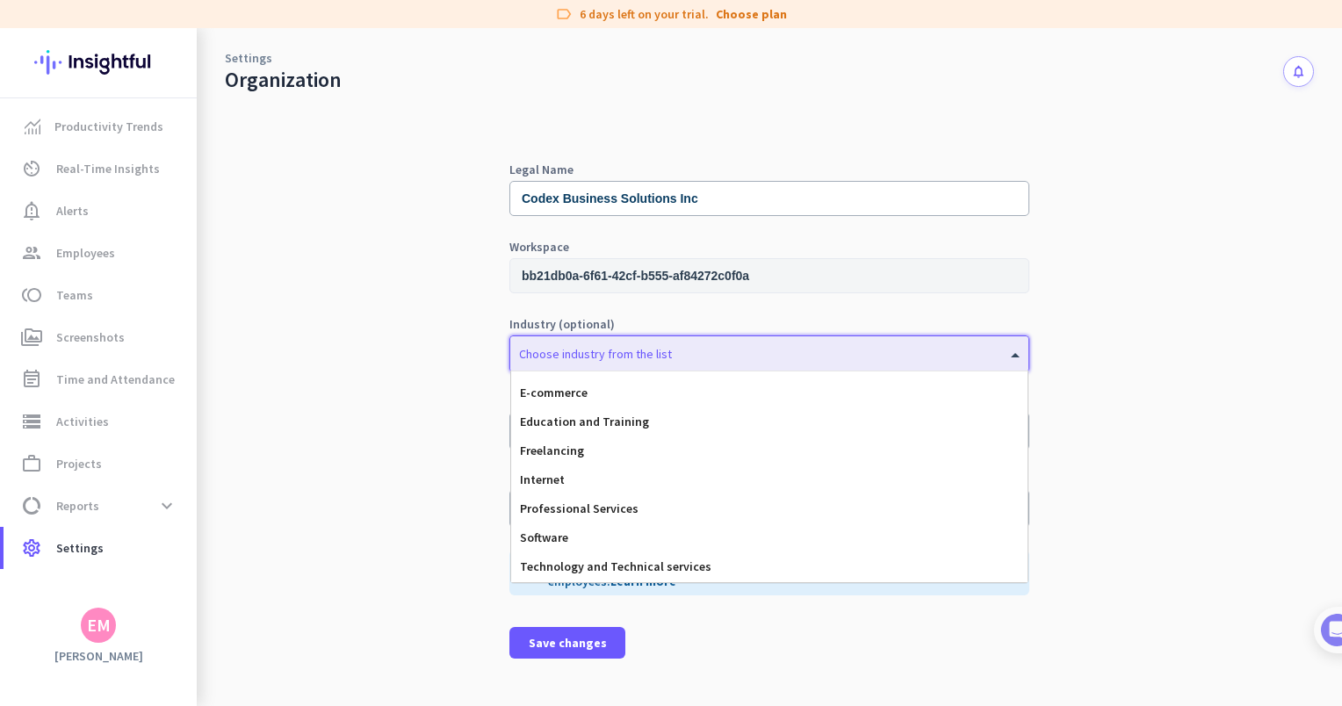
scroll to position [165, 0]
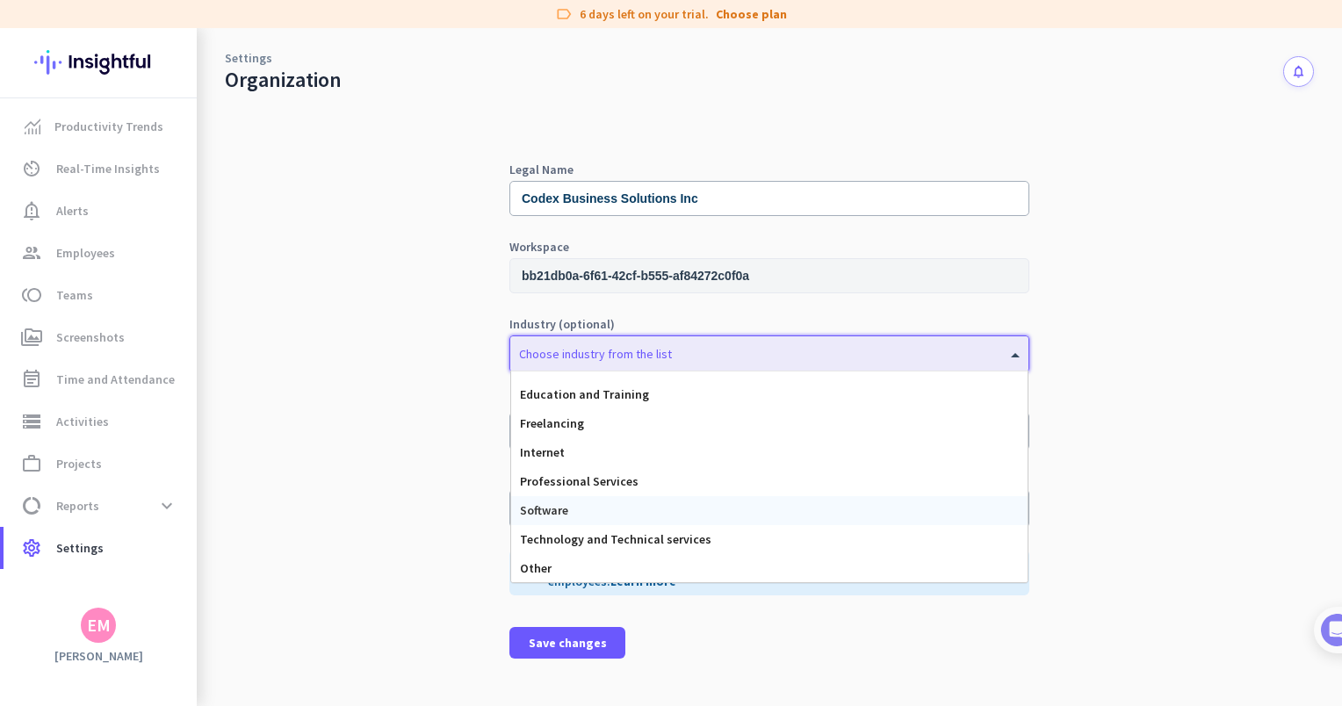
click at [656, 503] on div "Software" at bounding box center [769, 510] width 517 height 29
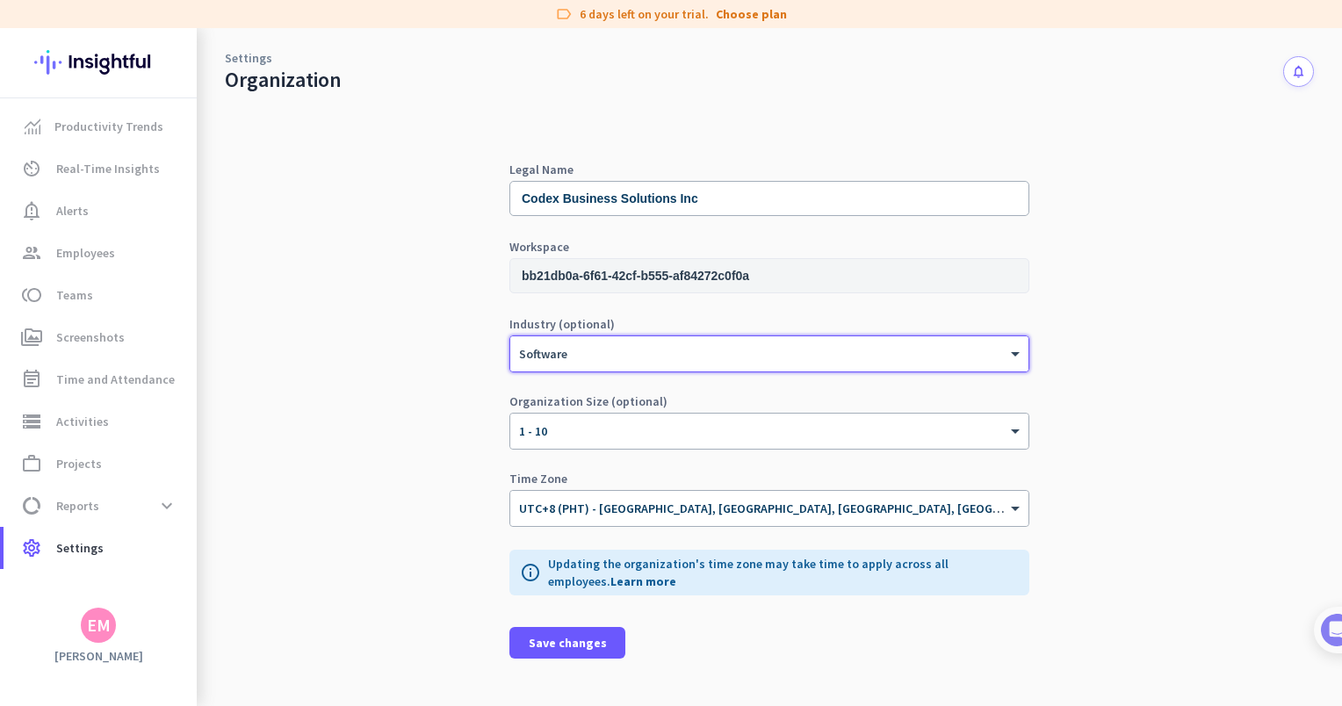
click at [654, 365] on div "Software" at bounding box center [769, 353] width 518 height 35
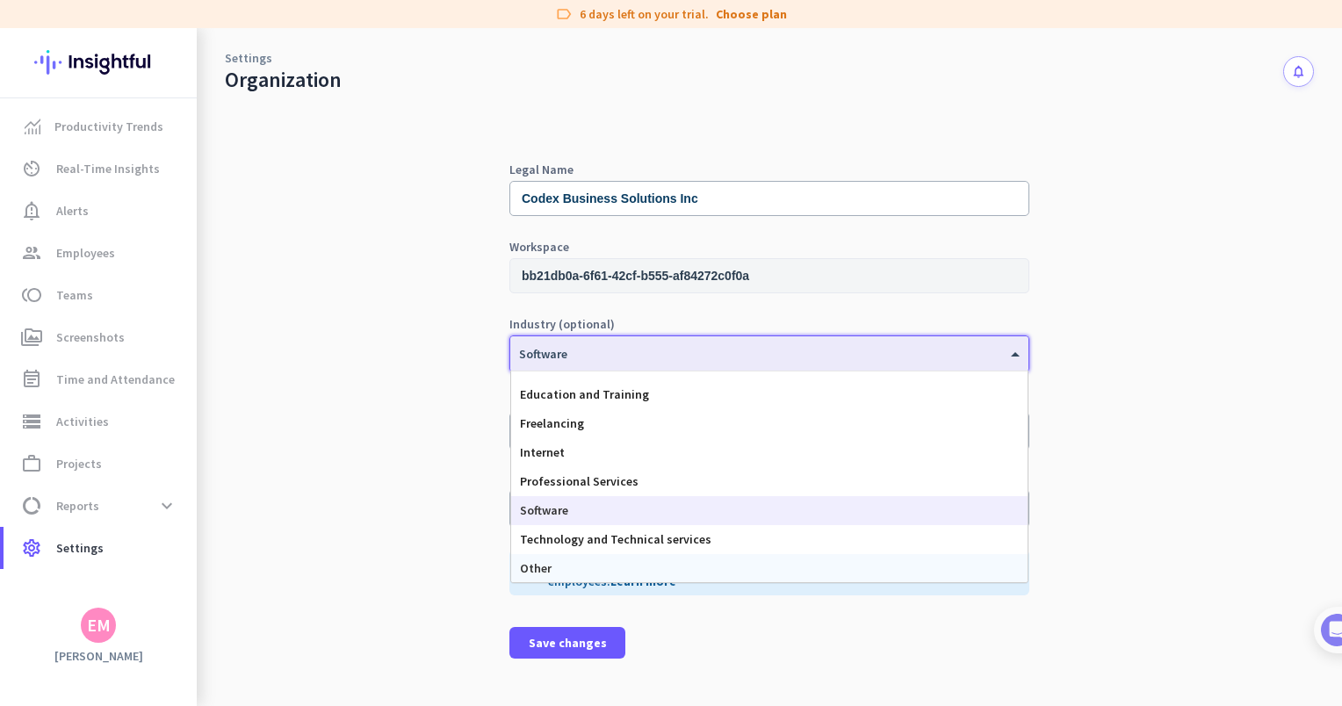
click at [630, 568] on div "Other" at bounding box center [769, 568] width 517 height 29
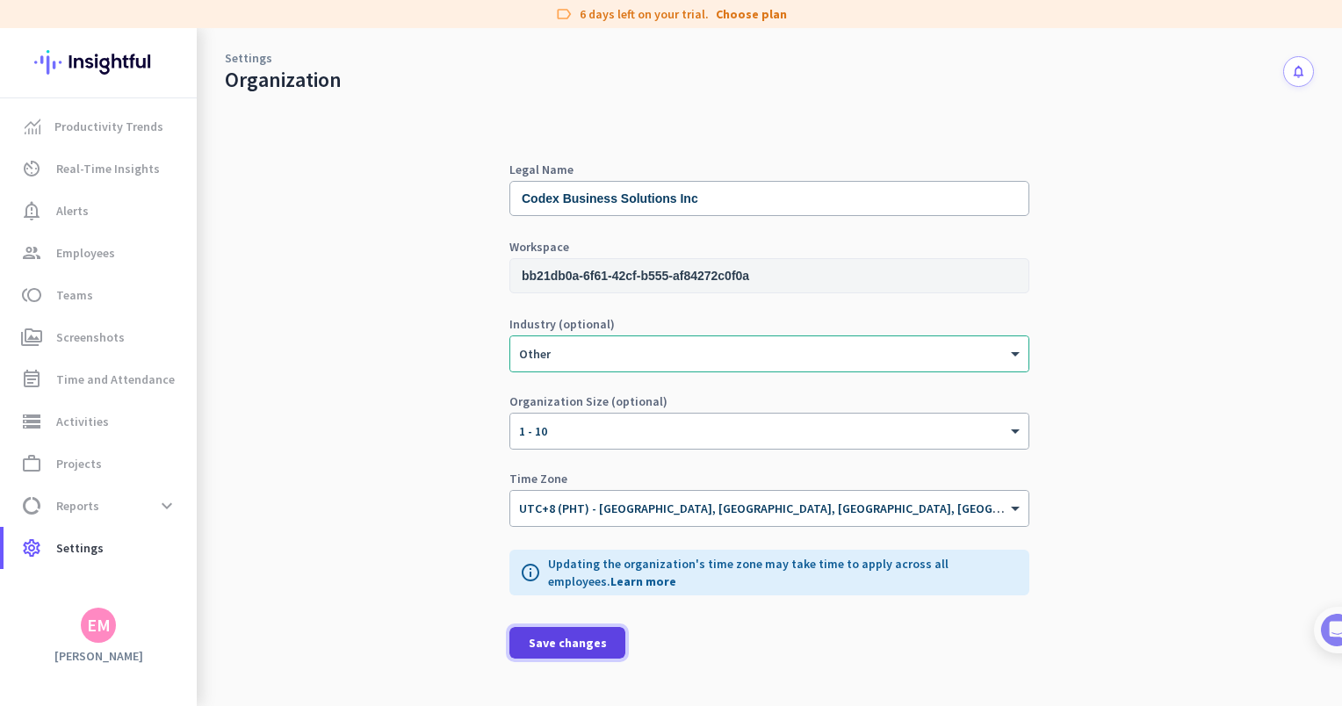
click at [581, 642] on span "Save changes" at bounding box center [568, 643] width 78 height 18
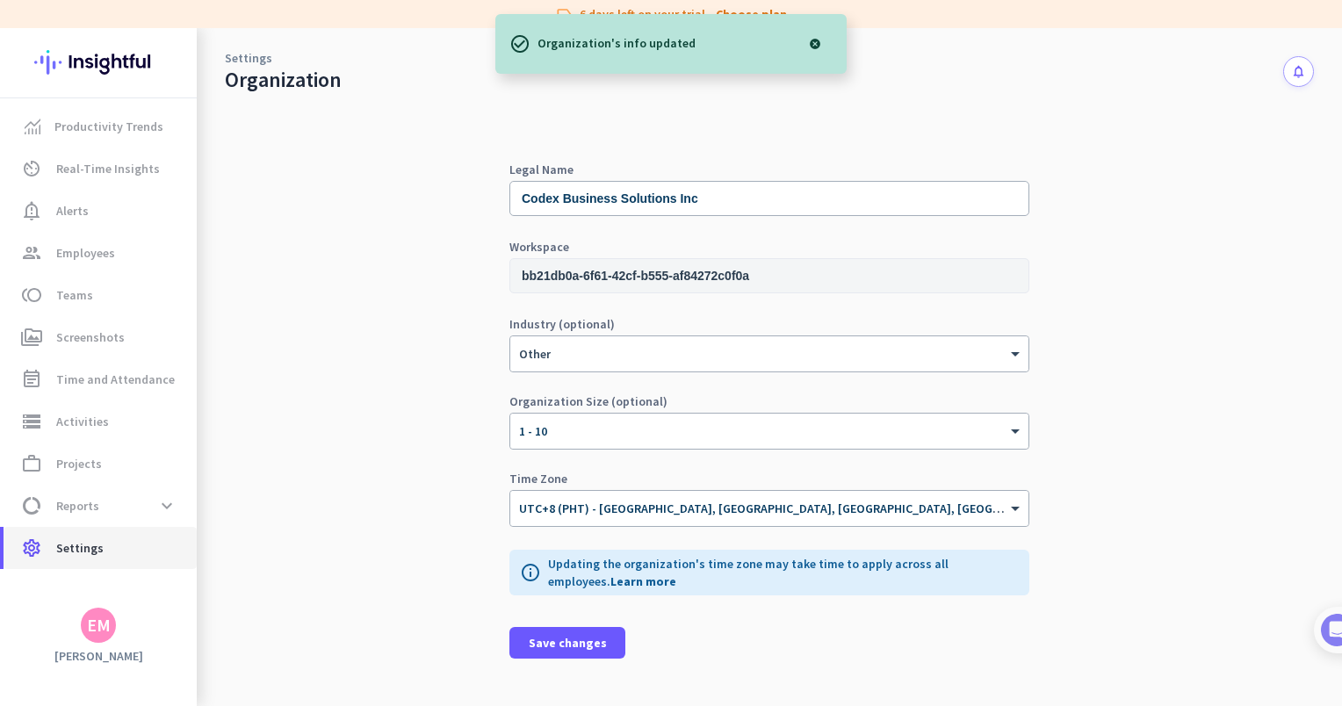
click at [155, 555] on span "settings Settings" at bounding box center [100, 548] width 165 height 21
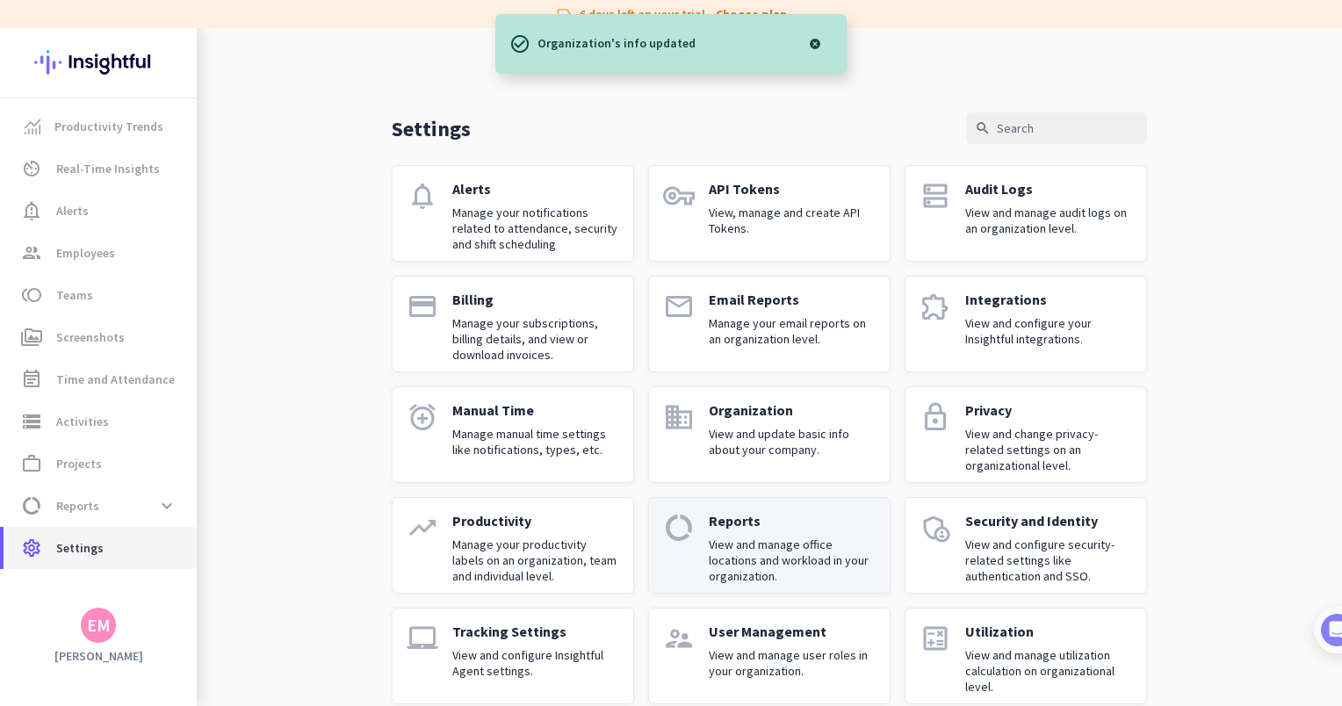
scroll to position [26, 0]
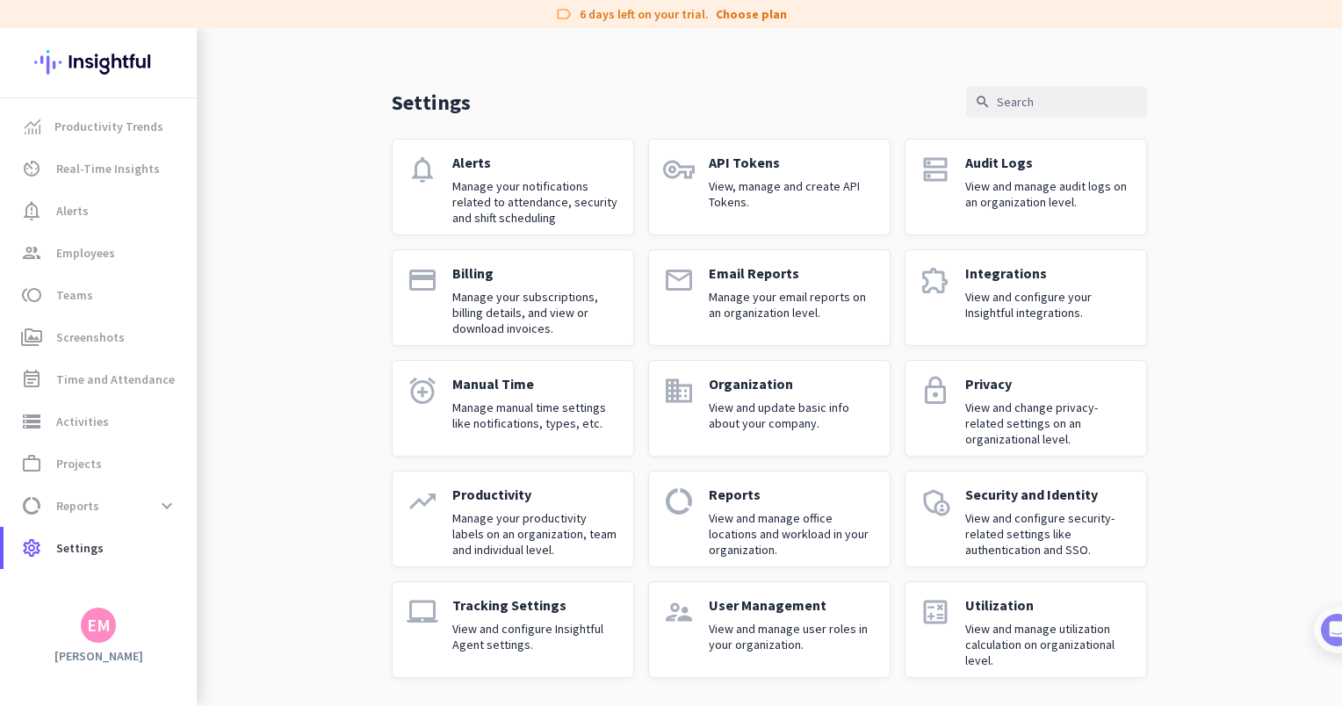
click at [506, 601] on p "Tracking Settings" at bounding box center [535, 606] width 167 height 18
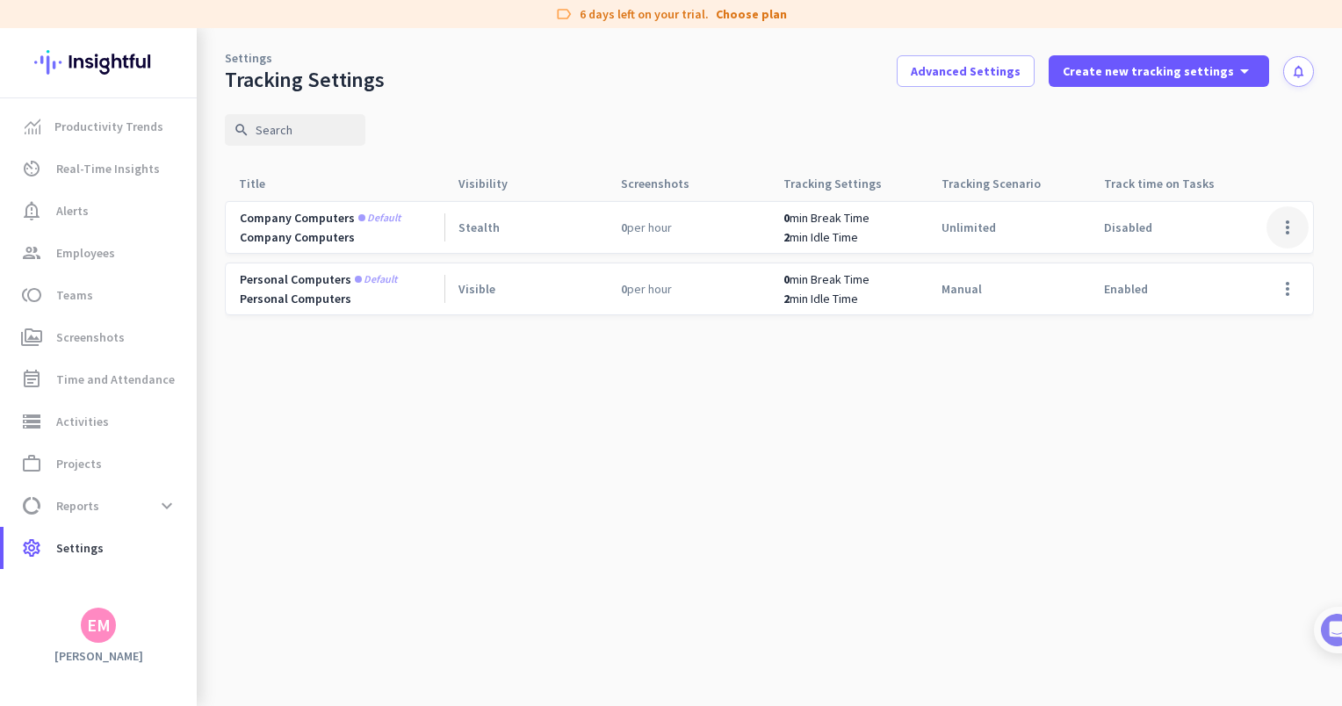
click at [1285, 226] on span at bounding box center [1288, 227] width 42 height 42
click at [1258, 263] on span "Edit" at bounding box center [1253, 265] width 84 height 18
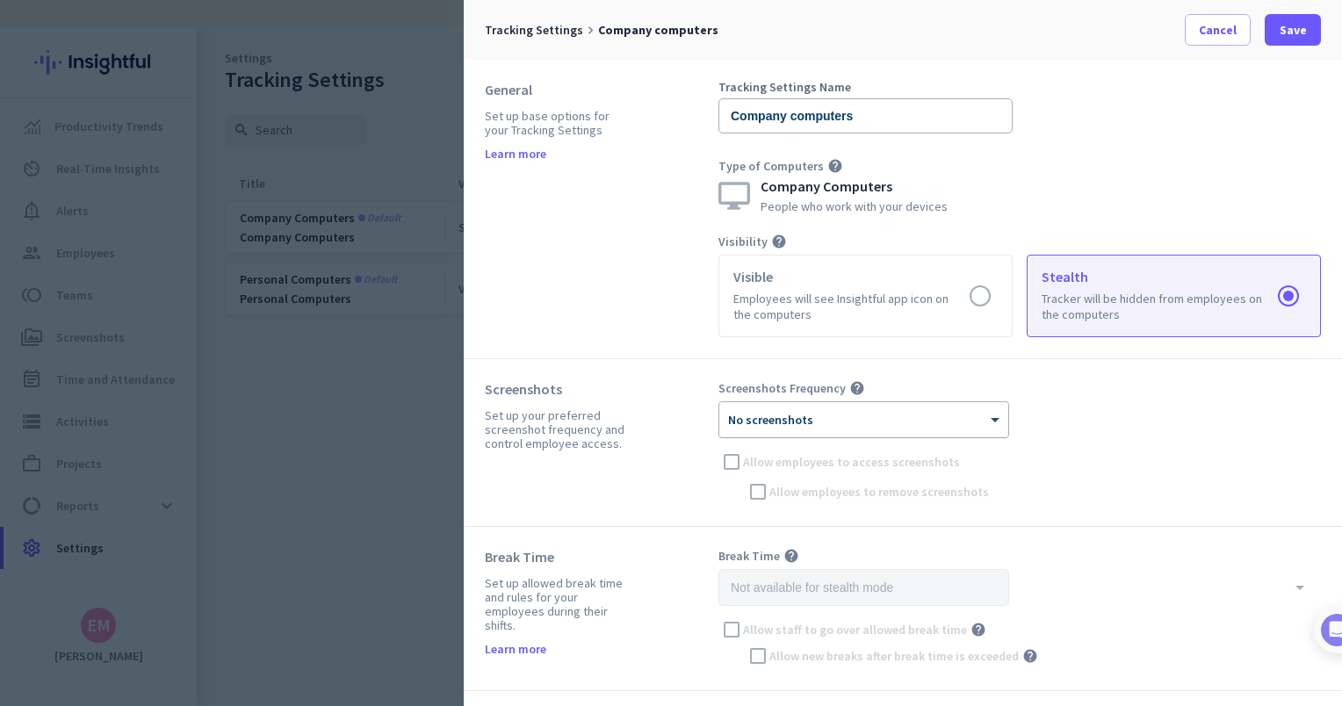
click at [980, 415] on div at bounding box center [864, 414] width 289 height 15
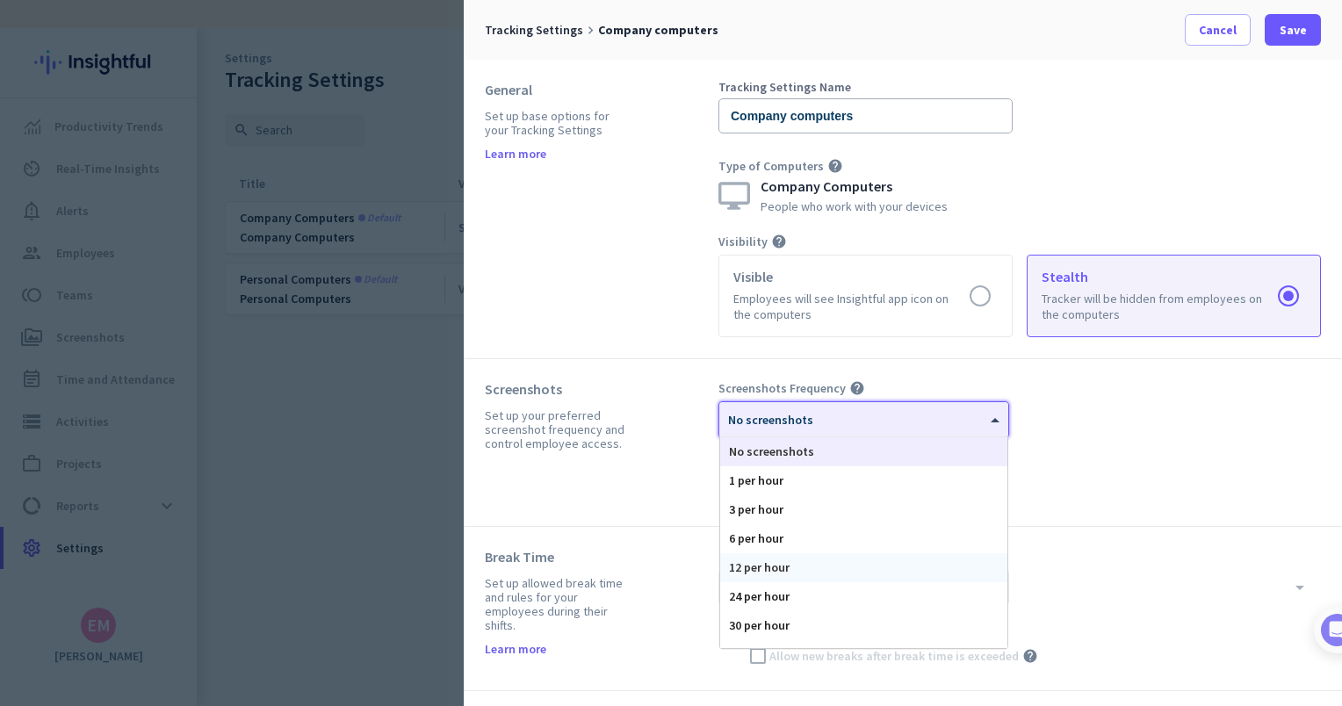
click at [940, 559] on div "12 per hour" at bounding box center [863, 567] width 287 height 29
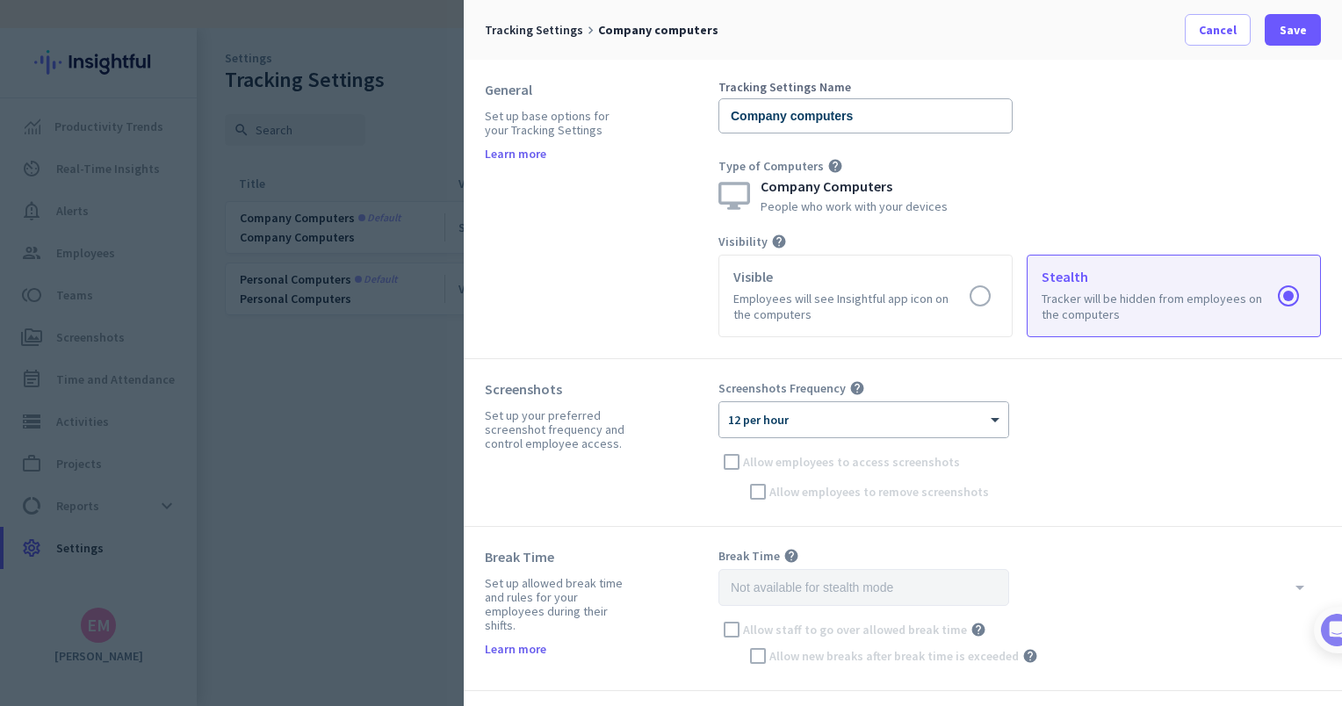
click at [940, 460] on div "Screenshots Frequency help × 12 per hour Allow employees to access screenshots …" at bounding box center [1020, 442] width 603 height 125
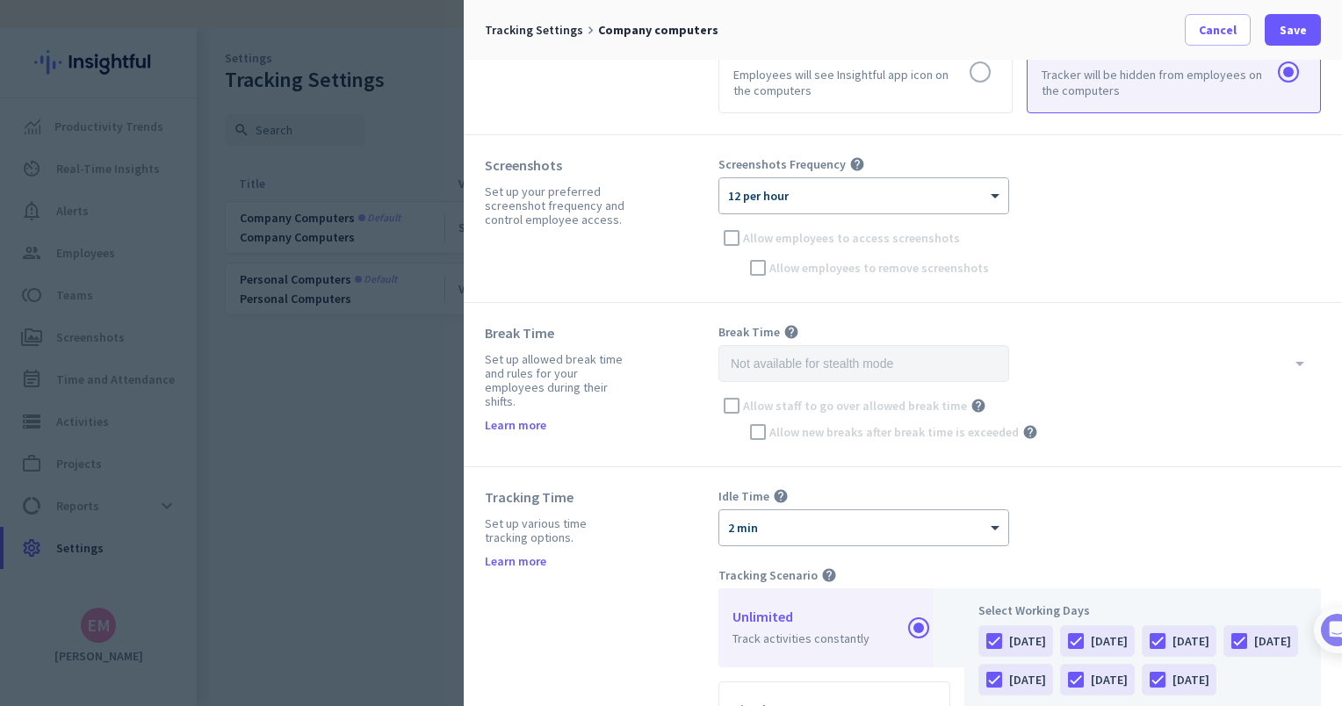
scroll to position [264, 0]
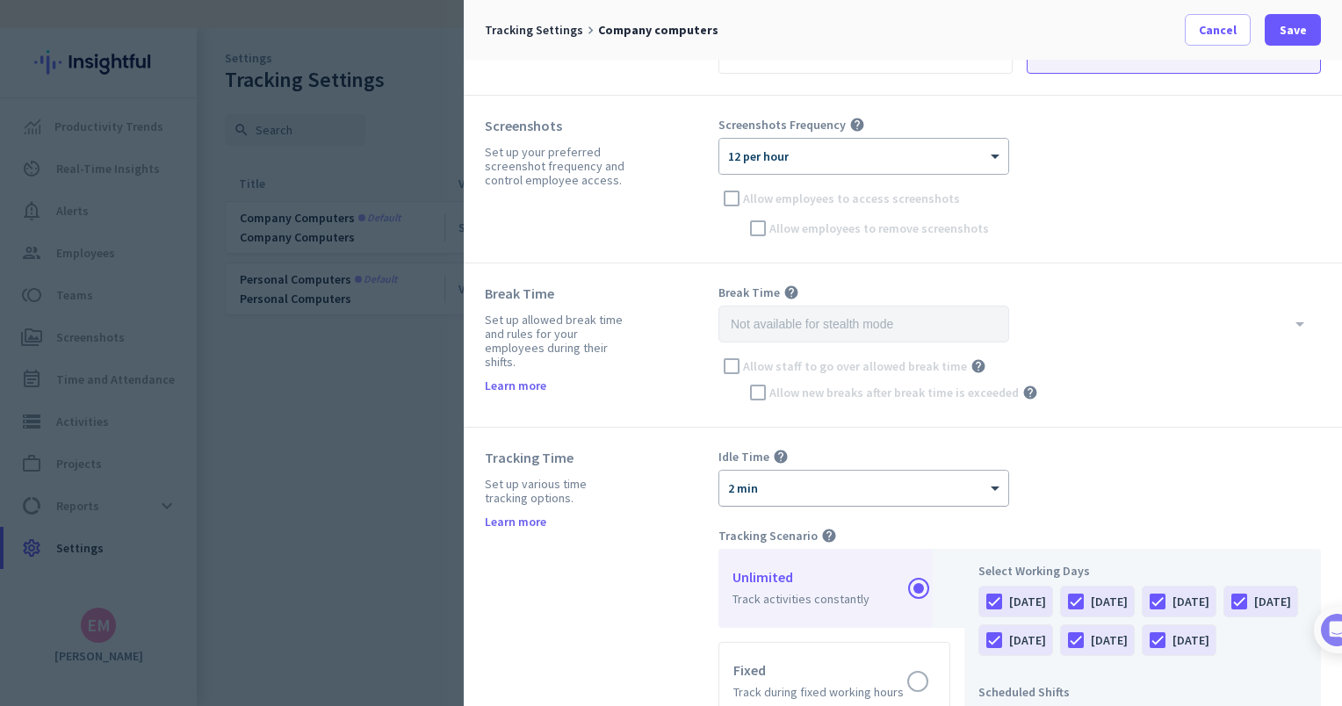
click at [973, 477] on div at bounding box center [864, 482] width 289 height 15
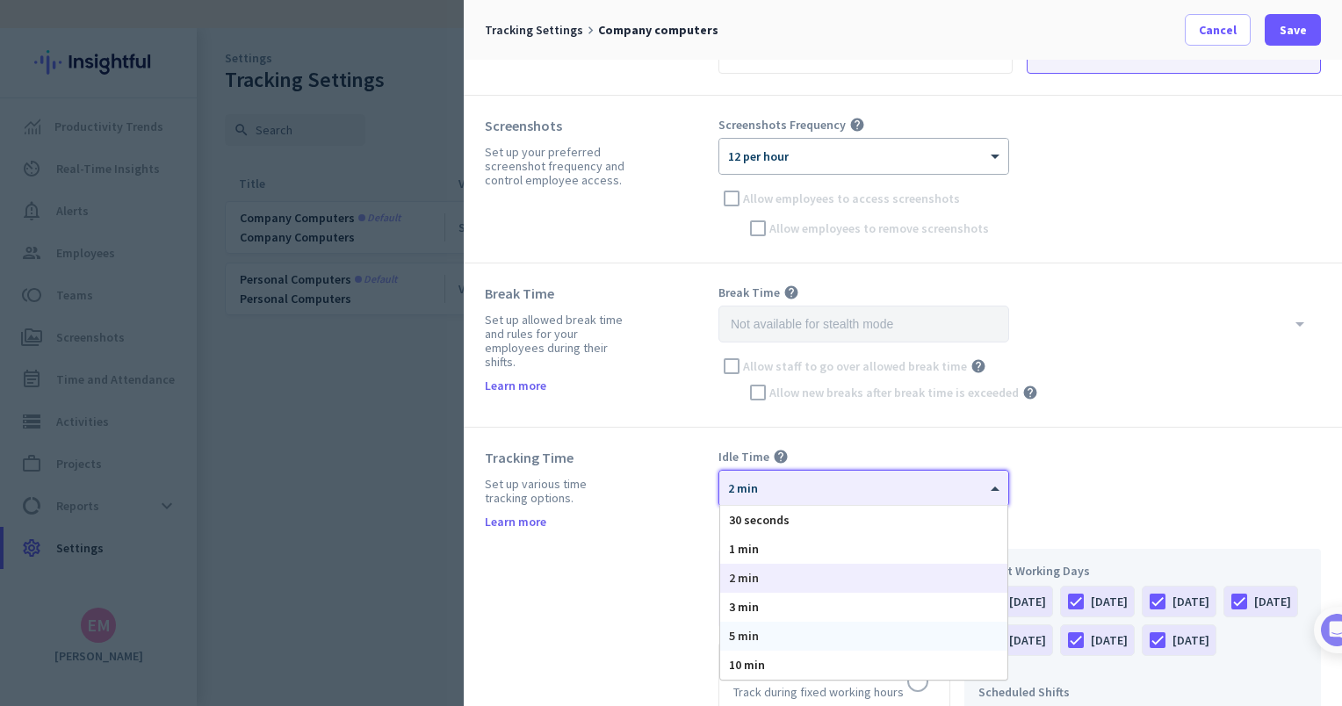
click at [916, 643] on div "5 min" at bounding box center [863, 636] width 287 height 29
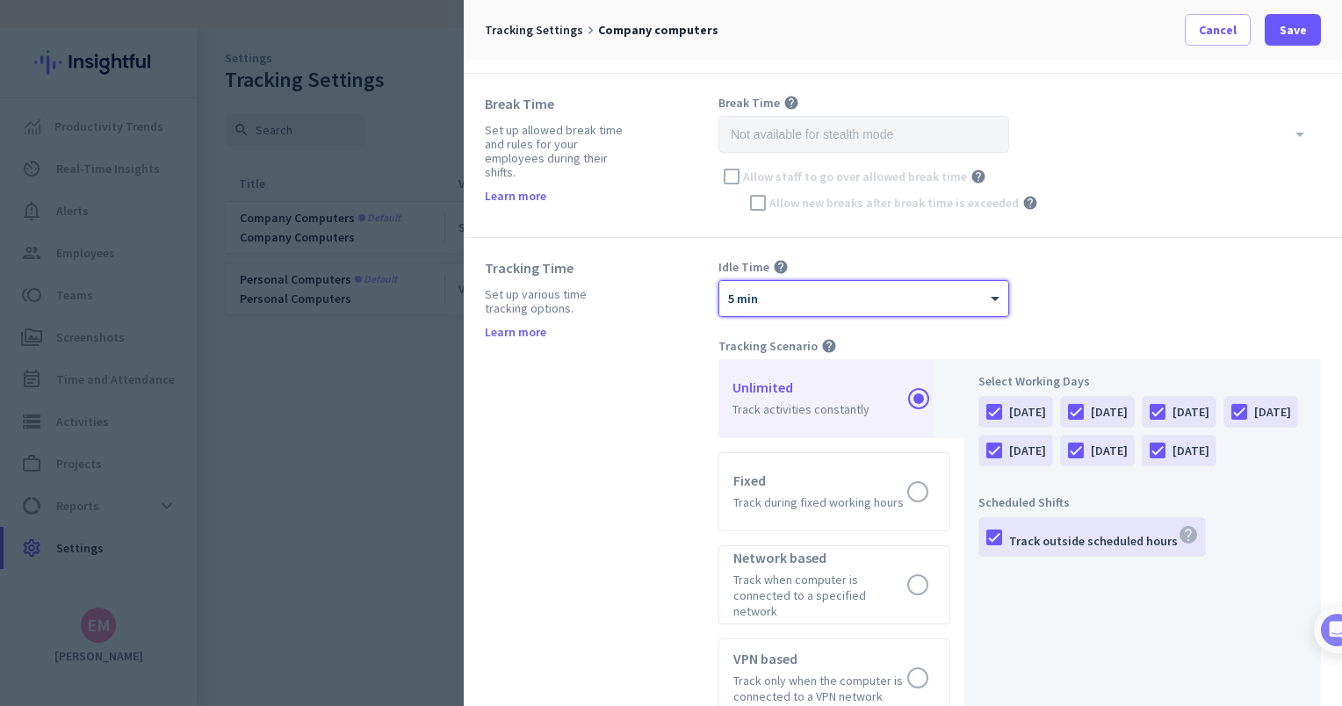
scroll to position [0, 0]
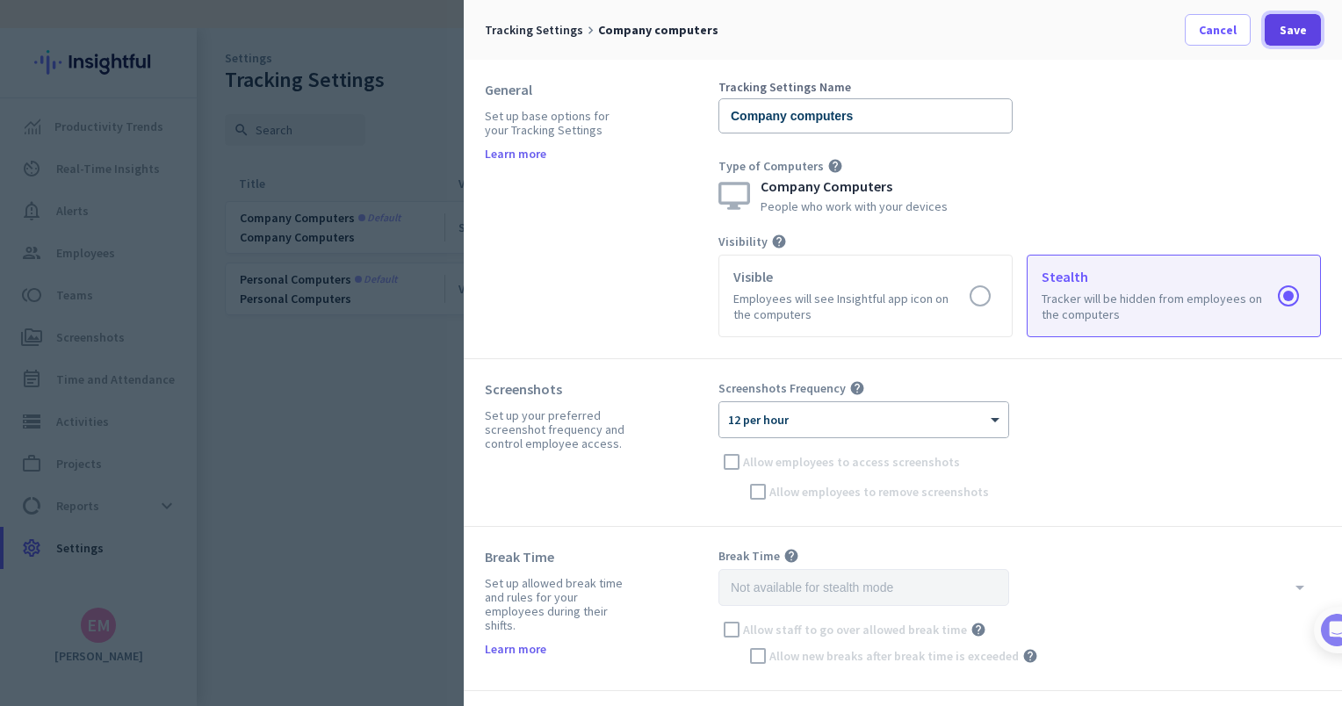
click at [1290, 27] on span "Save" at bounding box center [1293, 30] width 27 height 18
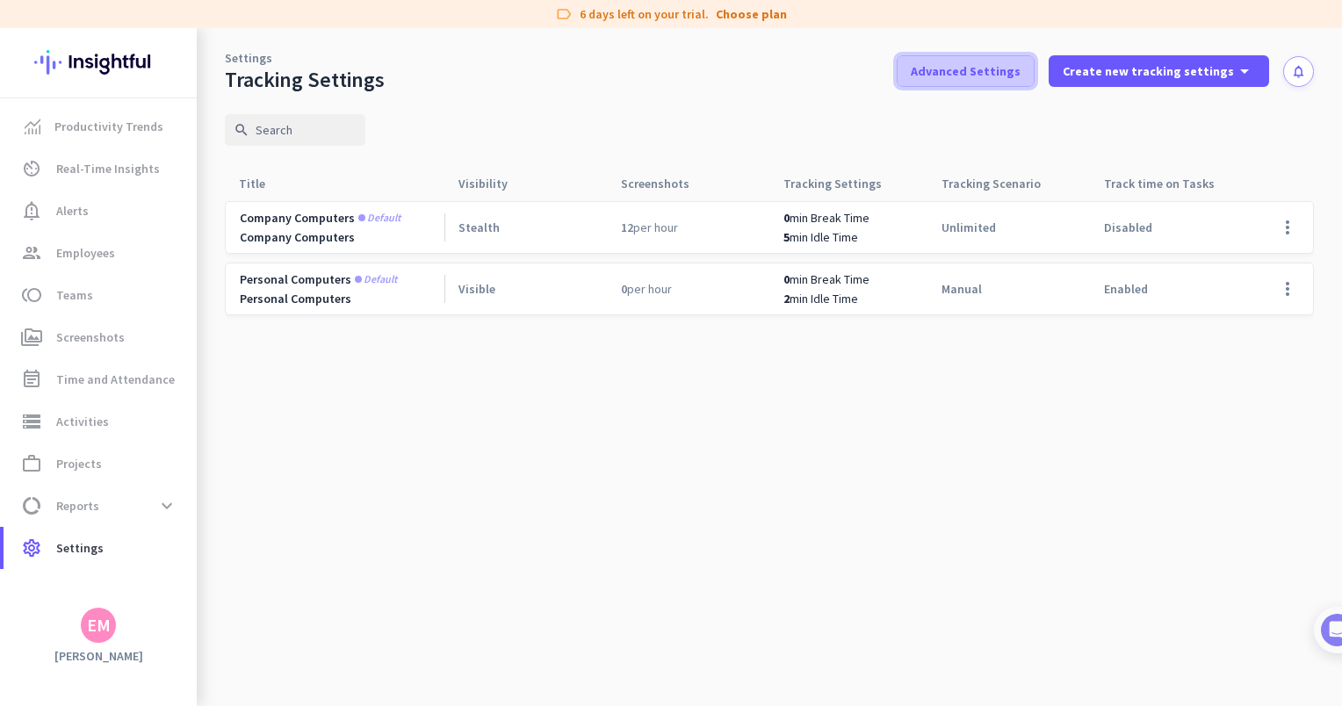
click at [1030, 85] on span at bounding box center [966, 71] width 136 height 42
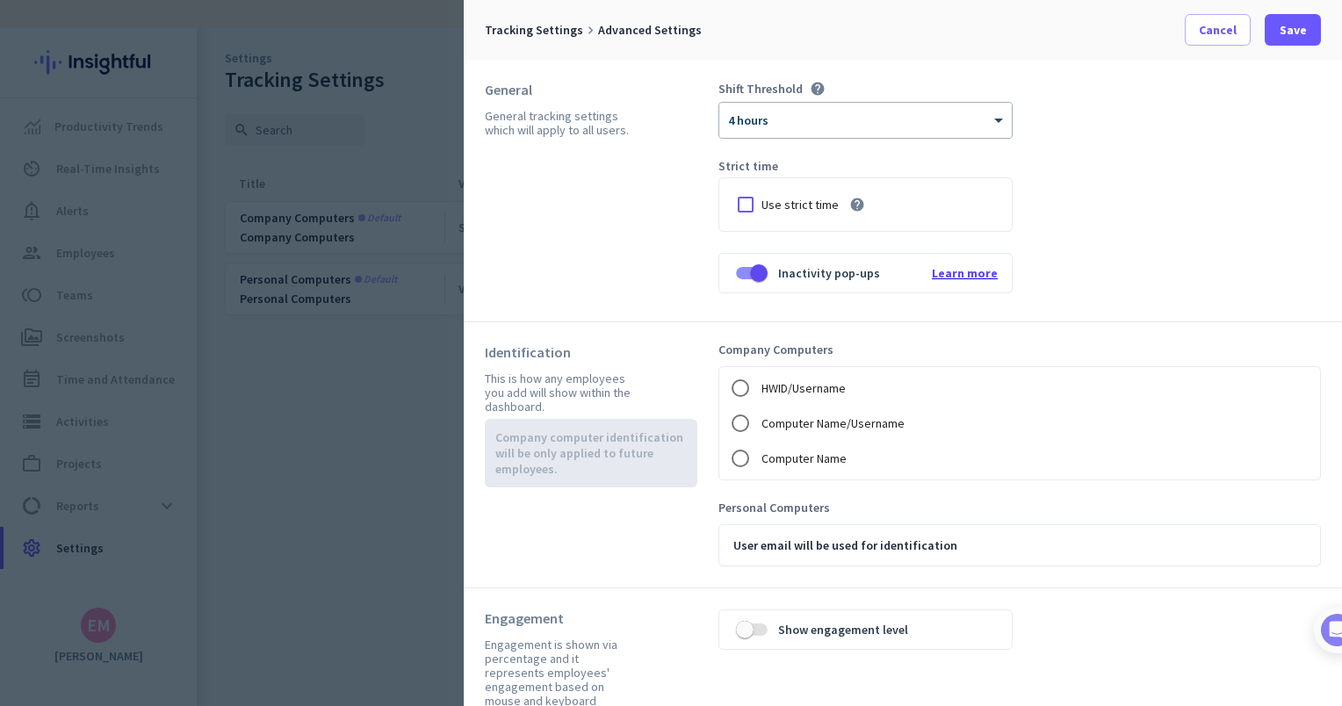
click at [968, 269] on span "Learn more" at bounding box center [965, 273] width 66 height 16
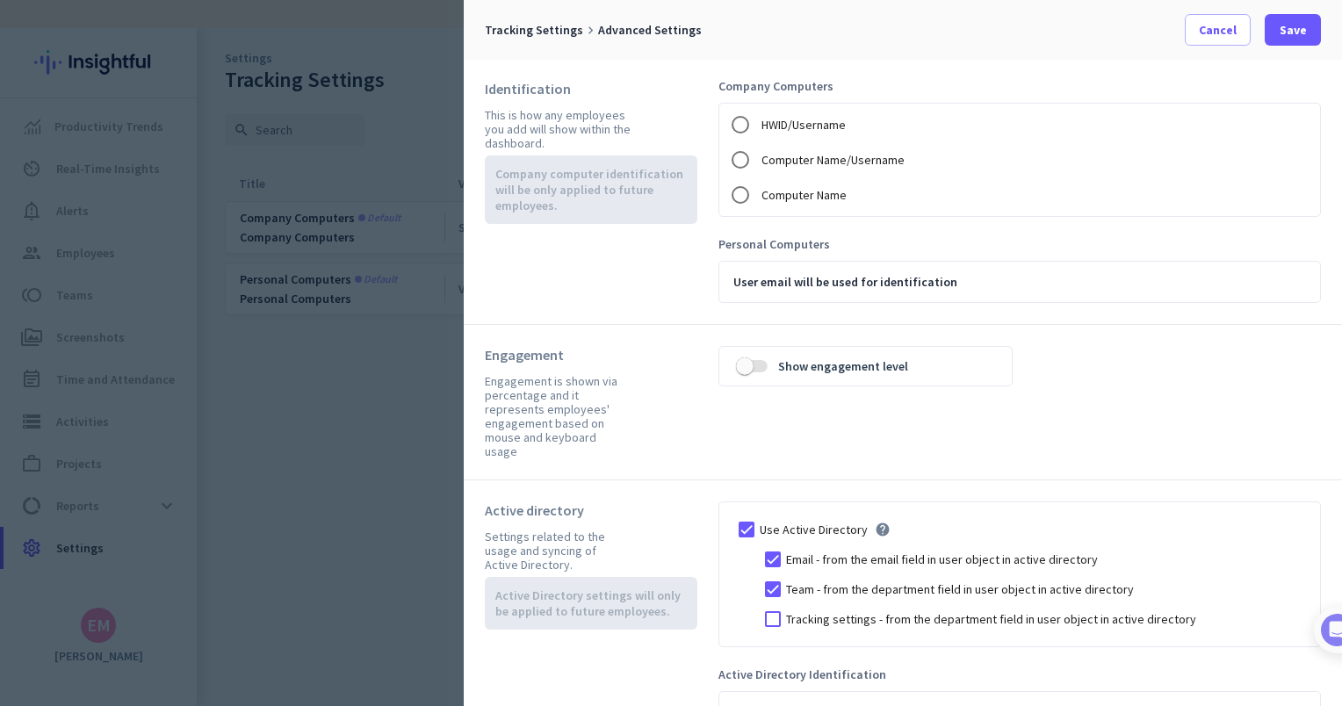
scroll to position [295, 0]
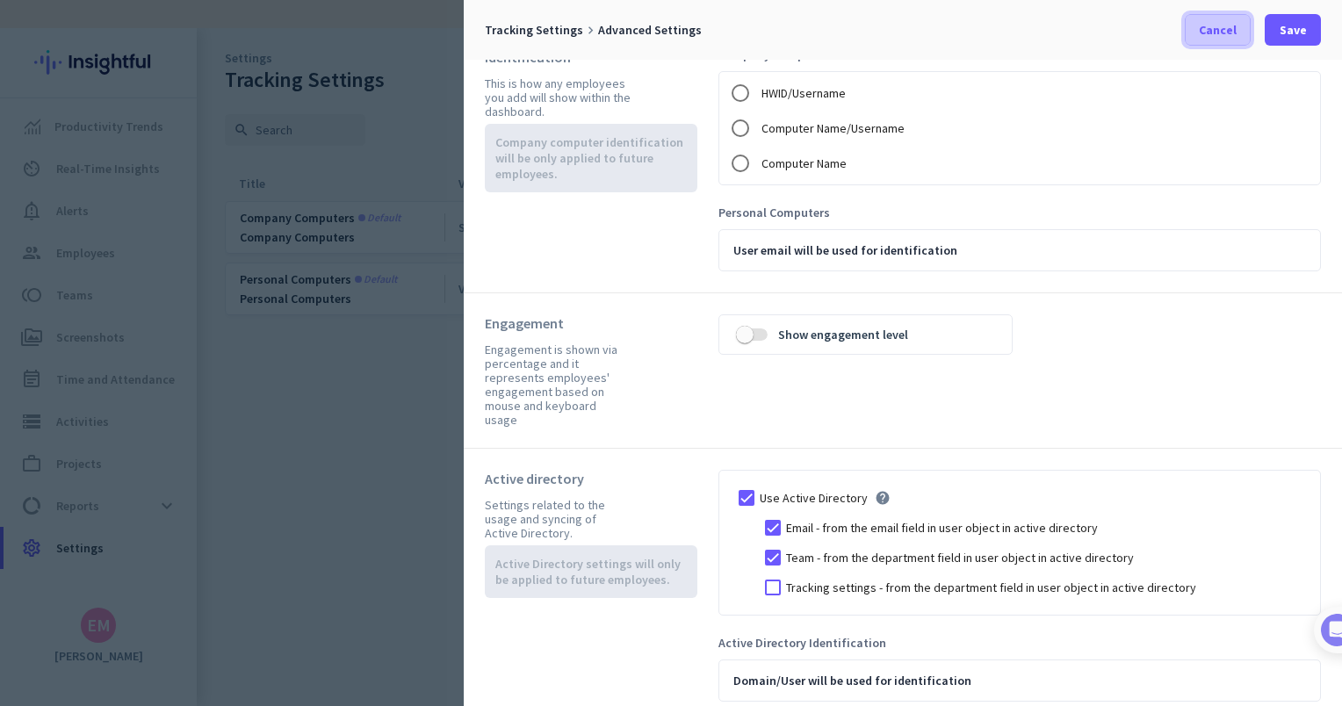
click at [1227, 35] on span "Cancel" at bounding box center [1218, 30] width 38 height 18
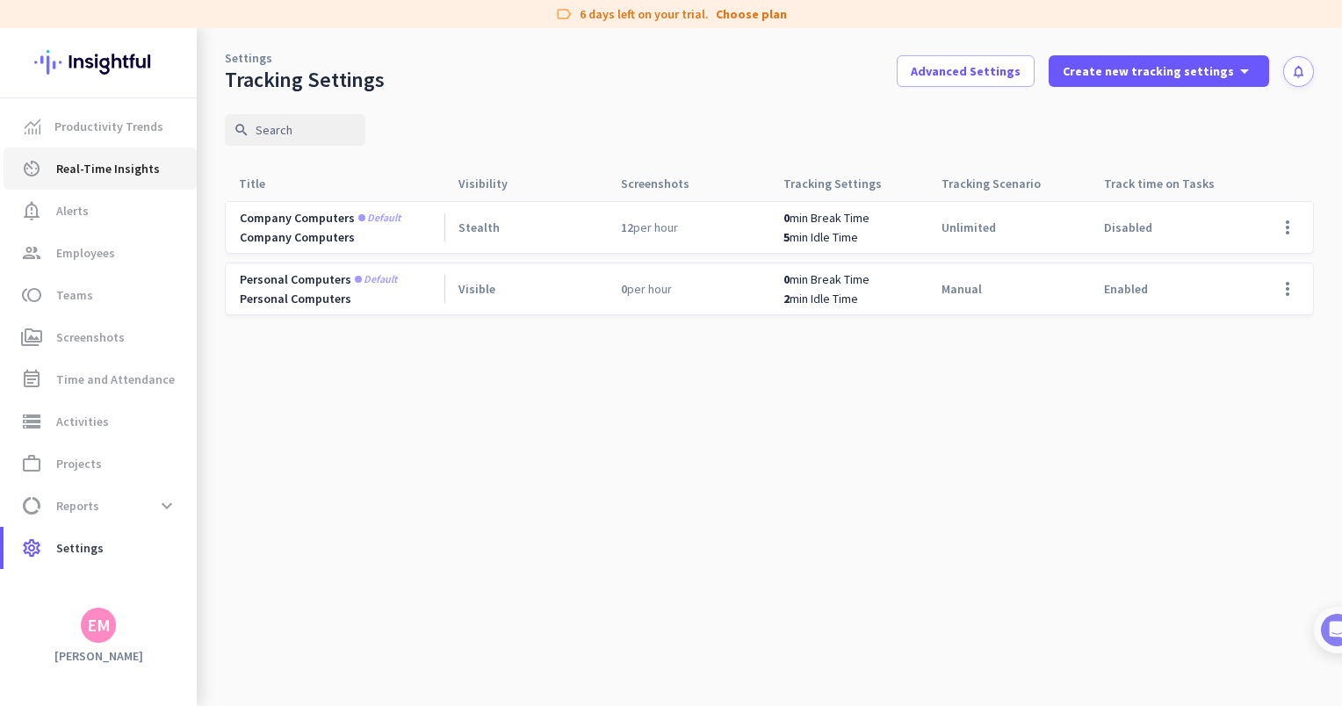
click at [141, 167] on span "Real-Time Insights" at bounding box center [108, 168] width 104 height 21
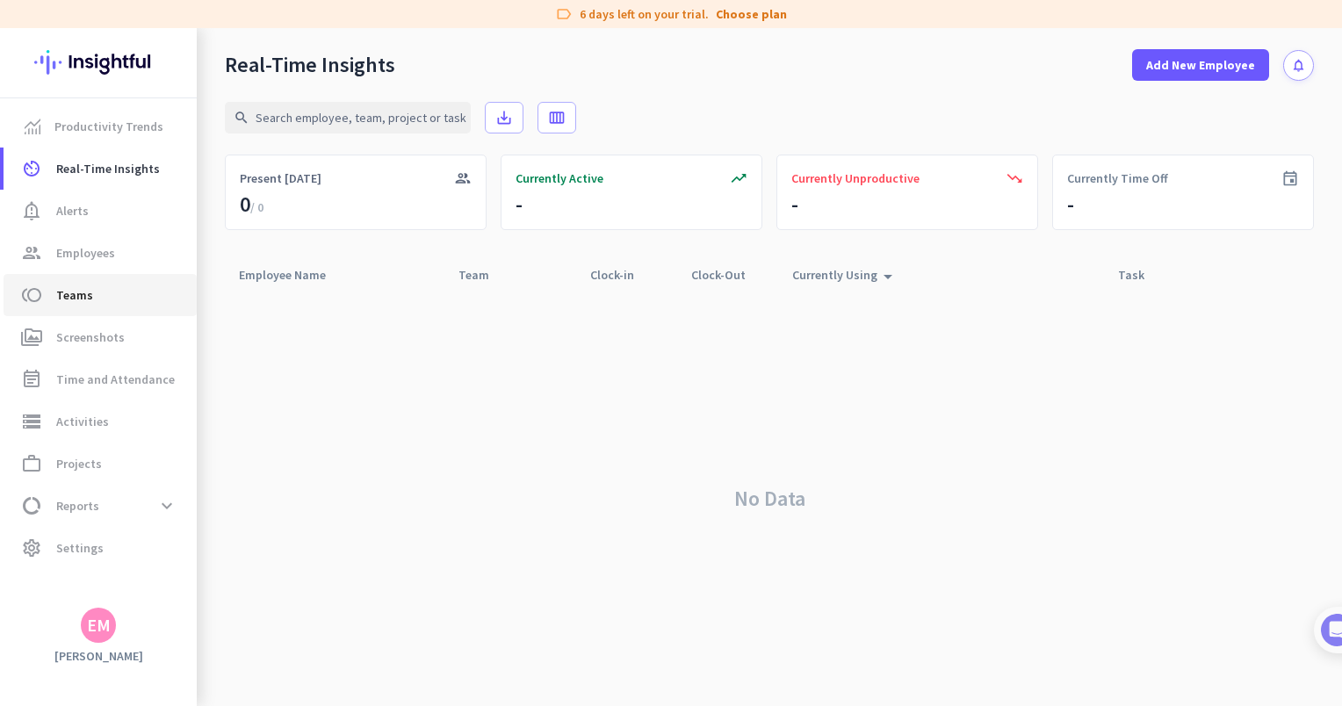
click at [103, 309] on link "toll Teams" at bounding box center [100, 295] width 193 height 42
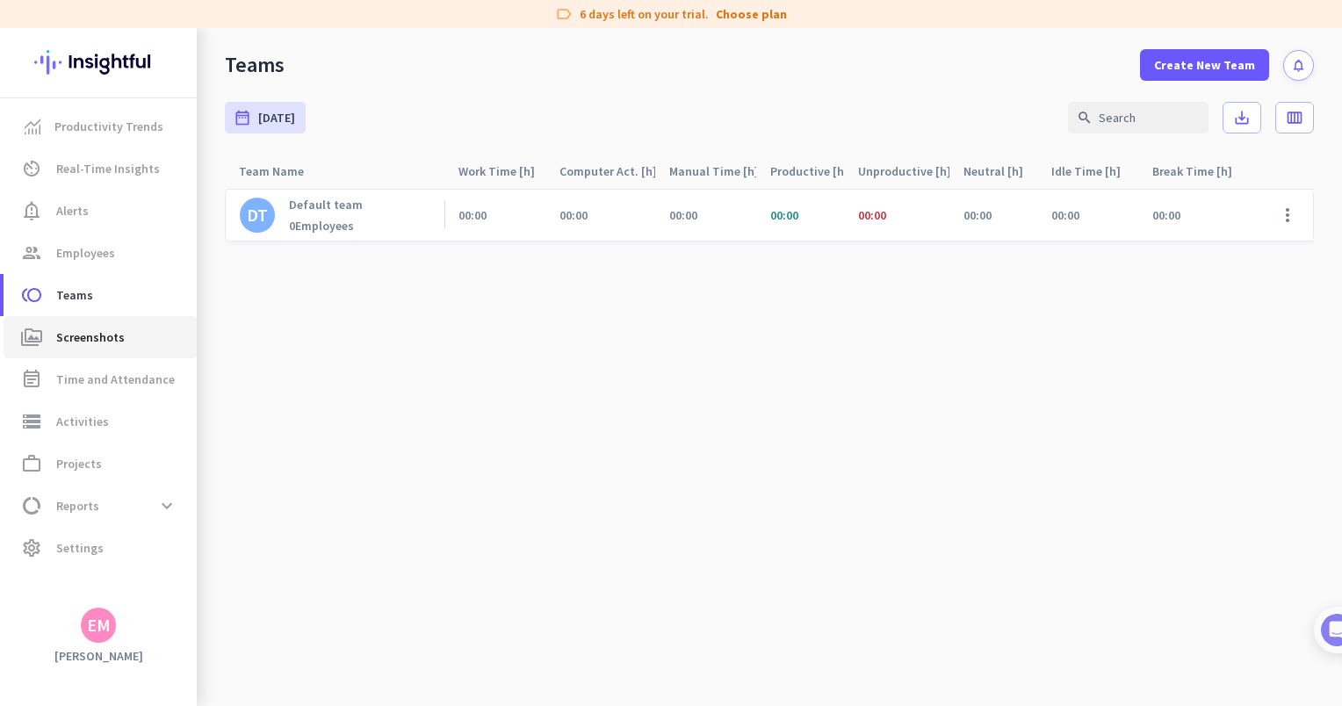
click at [100, 339] on span "Screenshots" at bounding box center [90, 337] width 69 height 21
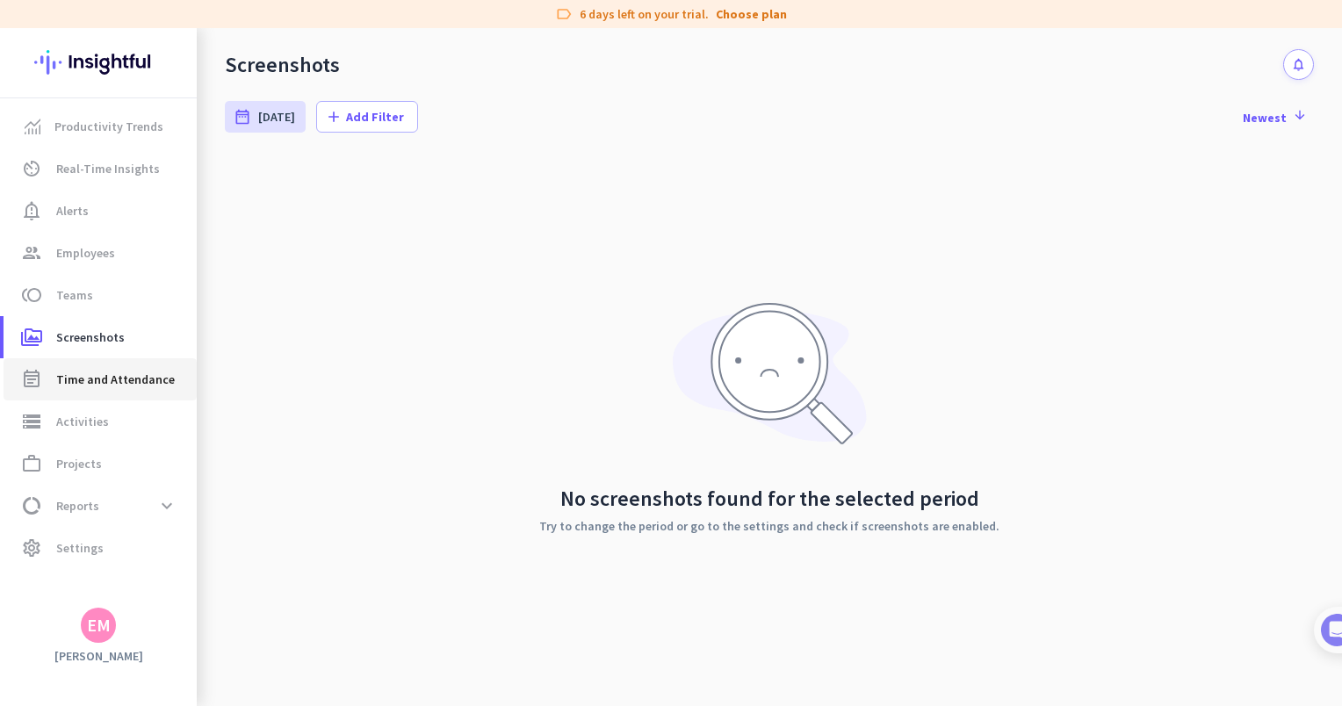
click at [109, 381] on span "Time and Attendance" at bounding box center [115, 379] width 119 height 21
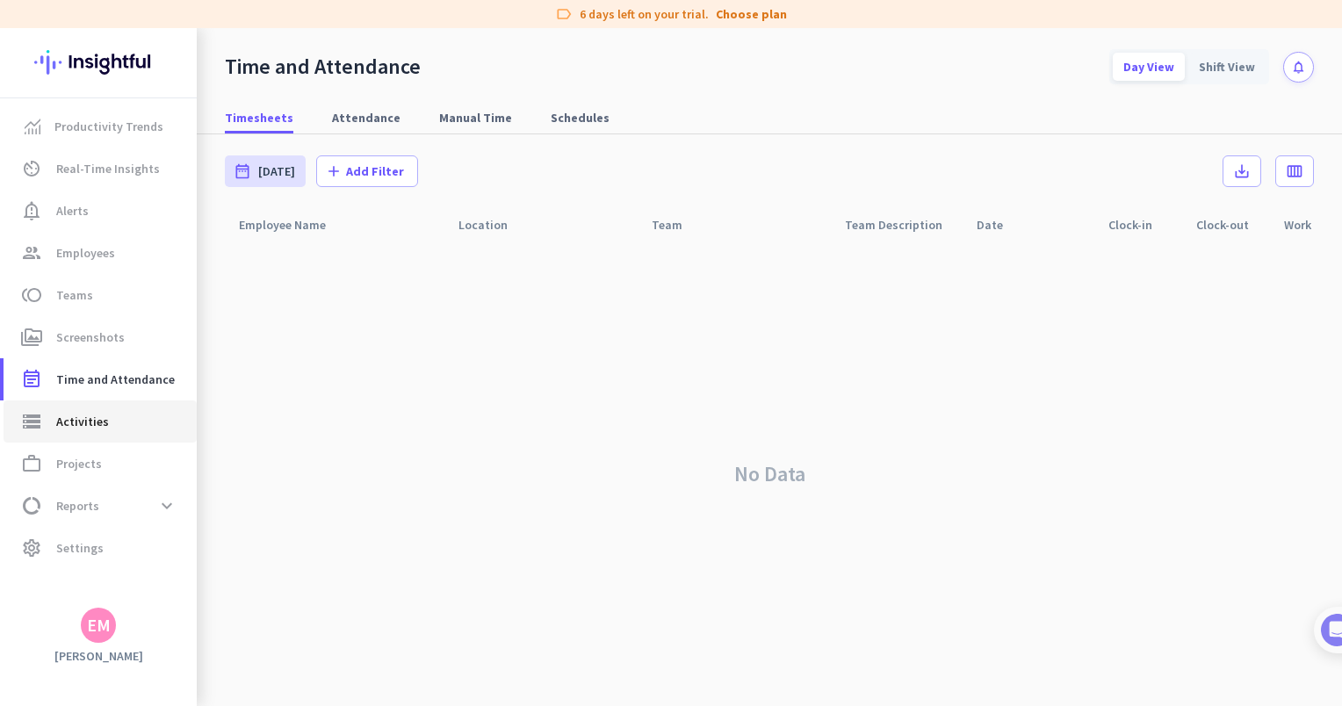
click at [122, 431] on span "storage Activities" at bounding box center [100, 421] width 165 height 21
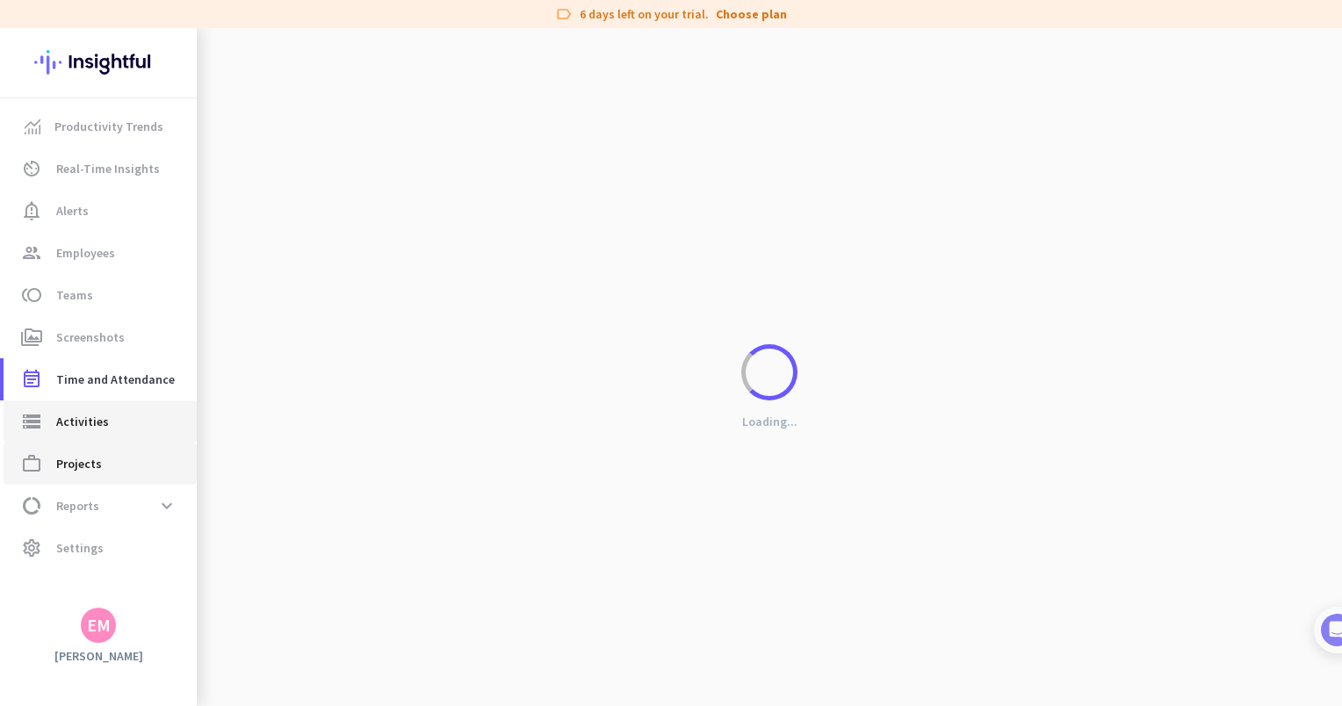
type input "[DATE]"
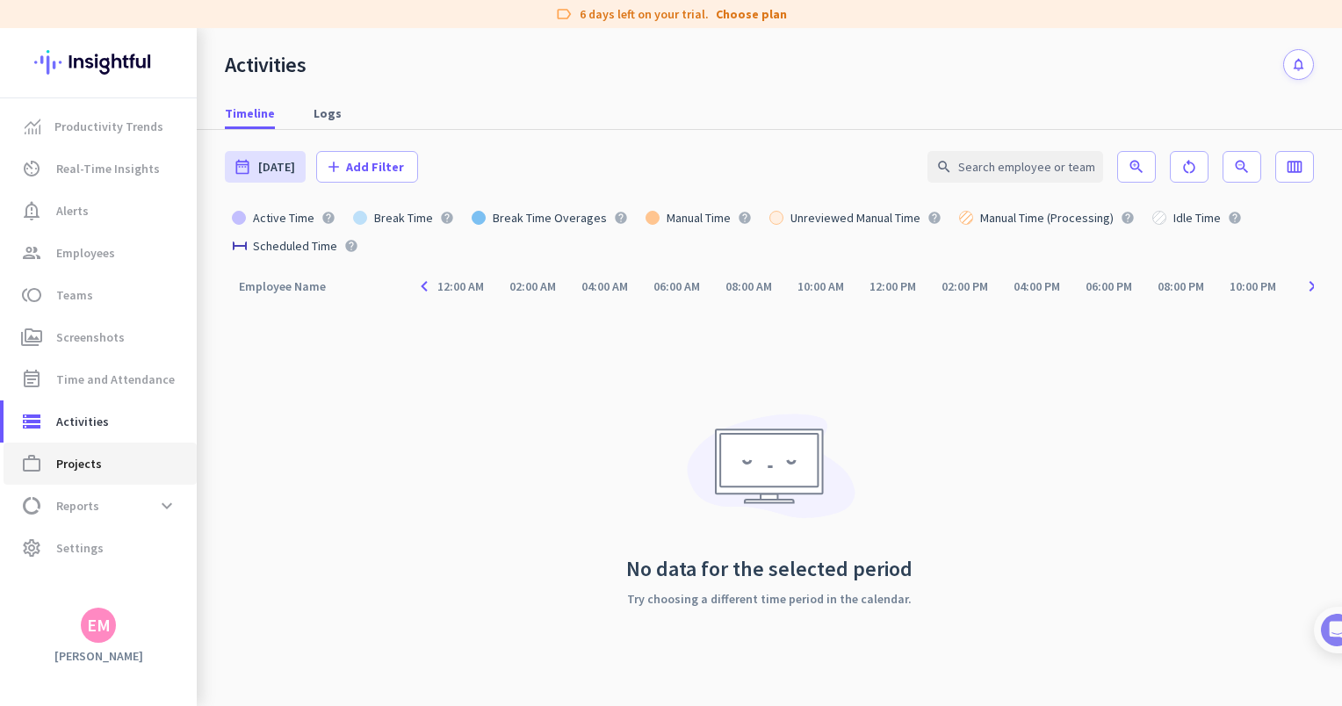
click at [97, 480] on link "work_outline Projects" at bounding box center [100, 464] width 193 height 42
type input "[DATE] - [DATE]"
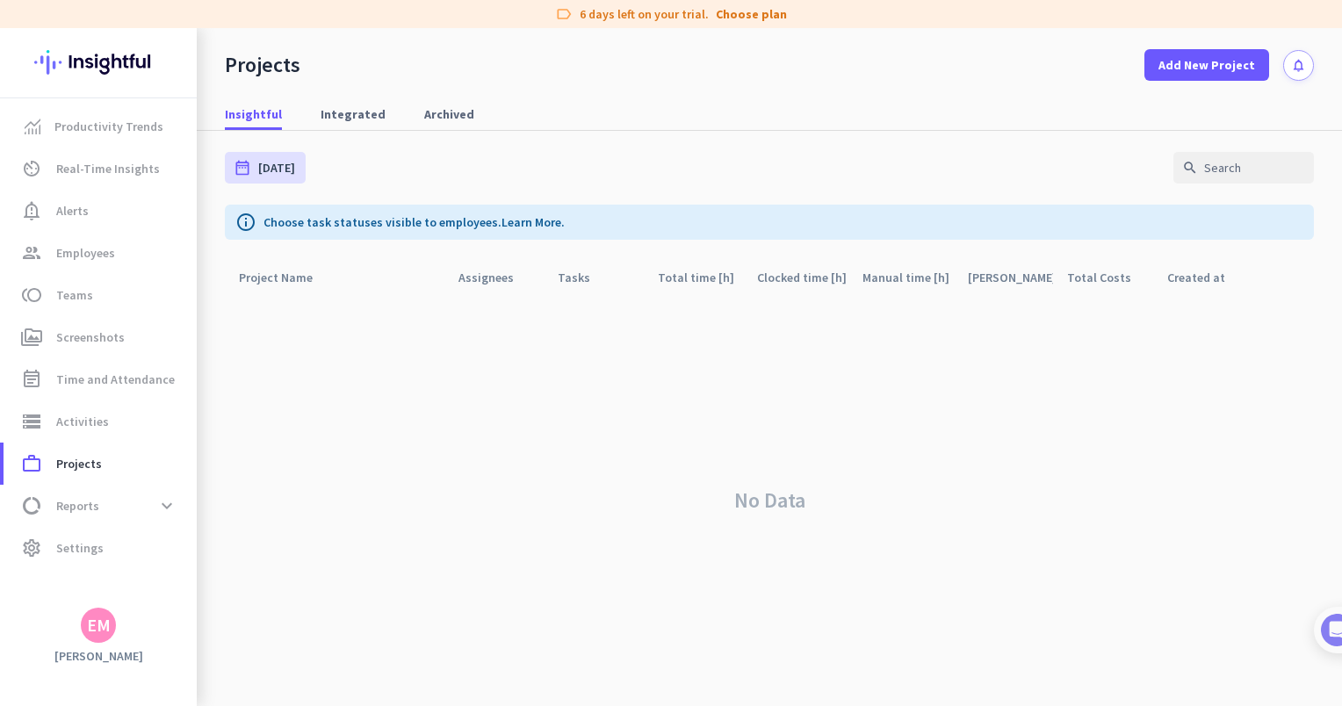
click at [74, 54] on img at bounding box center [98, 62] width 128 height 69
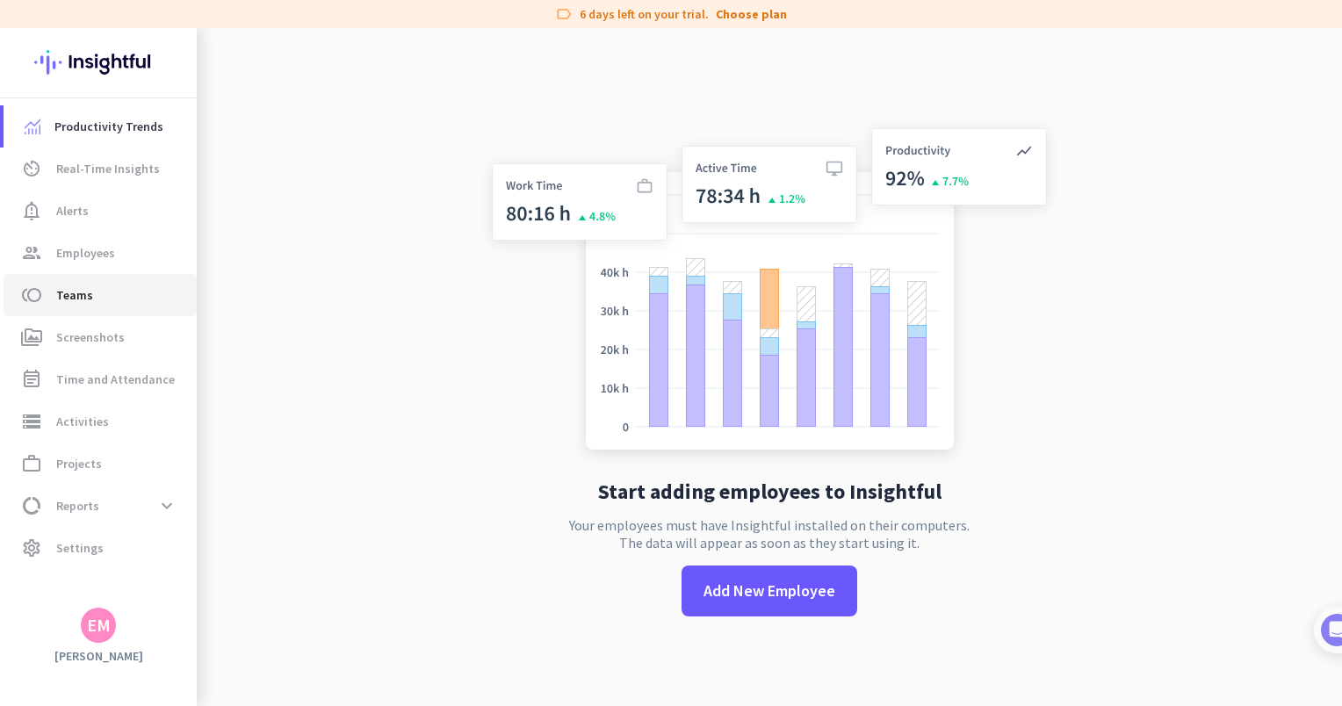
click at [91, 302] on span "toll Teams" at bounding box center [100, 295] width 165 height 21
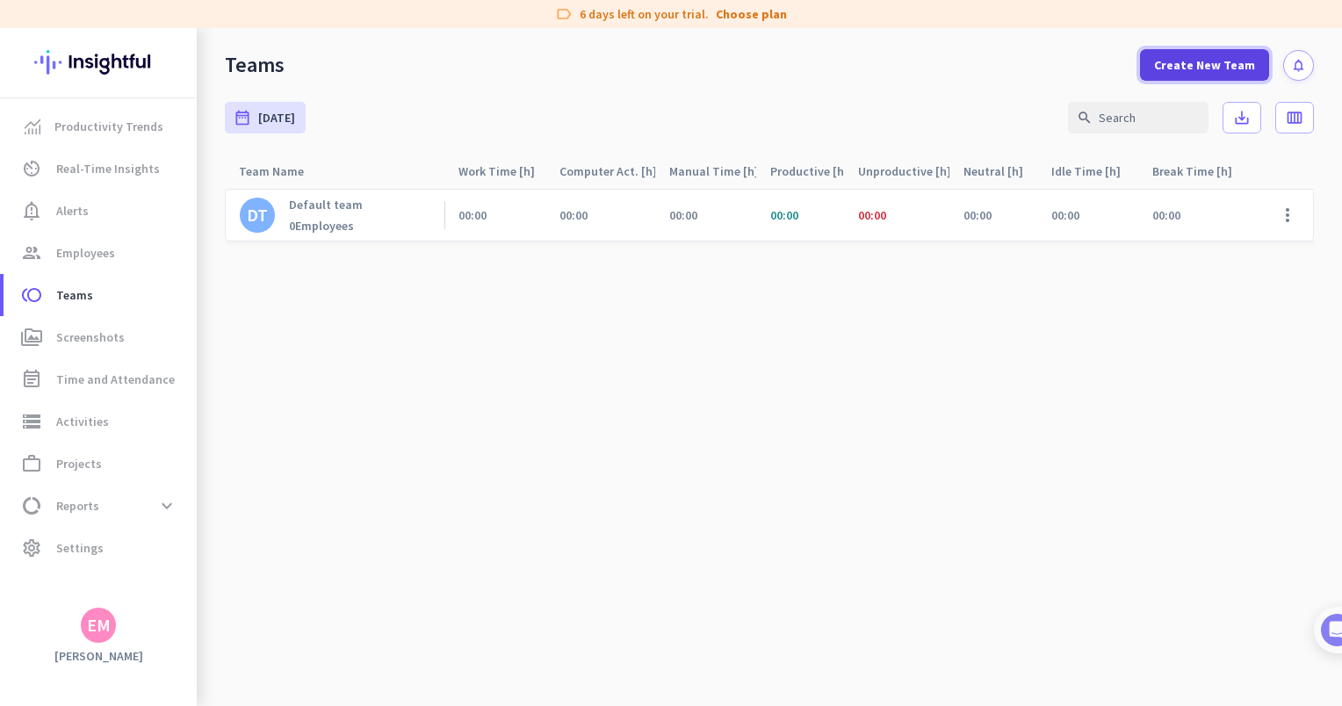
click at [1177, 69] on span "Create New Team" at bounding box center [1204, 65] width 101 height 18
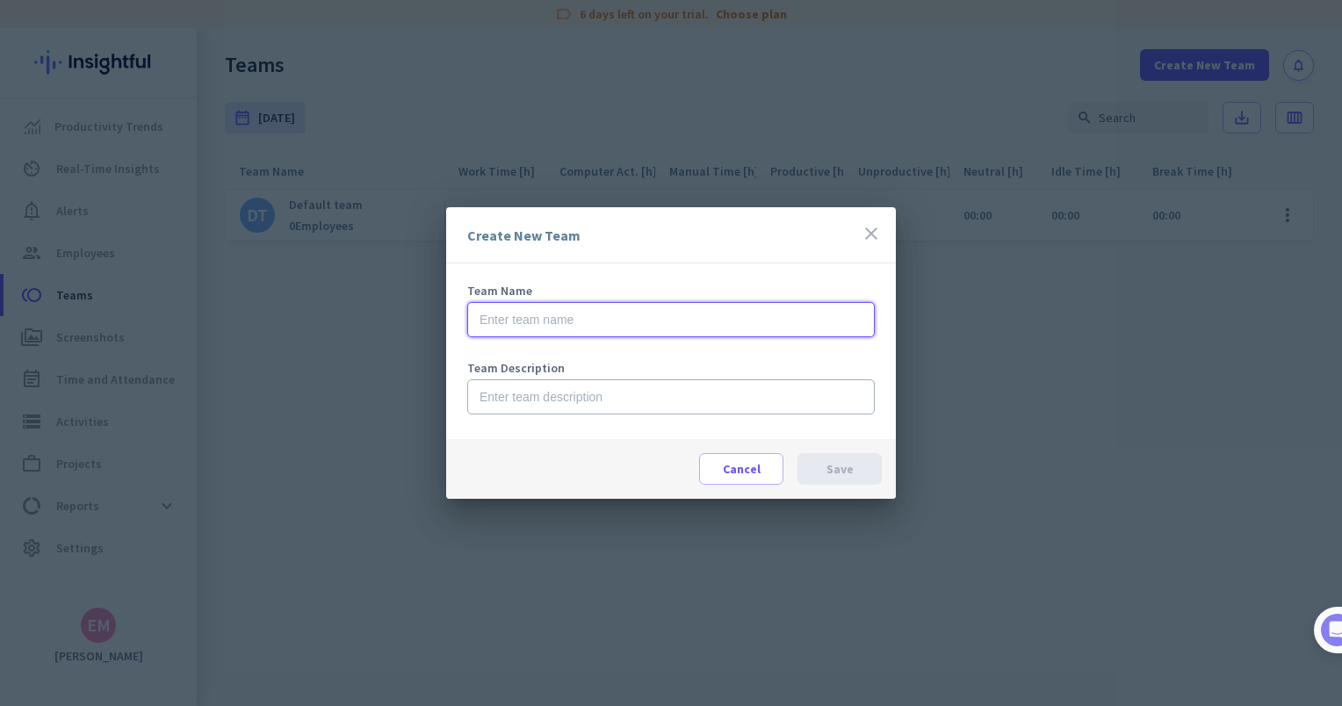
click at [705, 330] on input "text" at bounding box center [671, 319] width 408 height 35
drag, startPoint x: 611, startPoint y: 321, endPoint x: 279, endPoint y: 323, distance: 332.1
click at [279, 323] on div "Create New Team close Team Name VA Team Team Description Cancel Save" at bounding box center [671, 353] width 1342 height 706
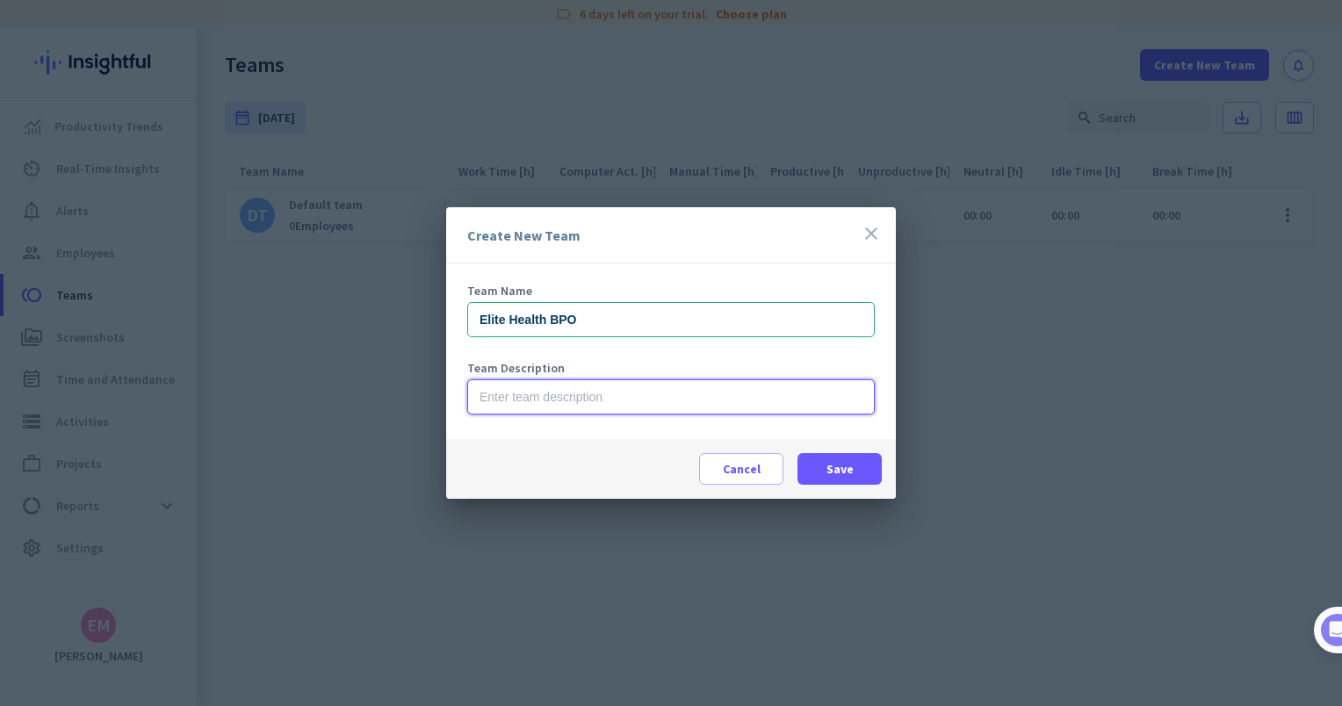
click at [704, 412] on input "text" at bounding box center [671, 397] width 408 height 35
click at [707, 336] on input "Elite Health BPO" at bounding box center [671, 319] width 408 height 35
type input "Elite"
type input "EH BPO - VA"
type input "Elite Healthcare BPO - VA Team"
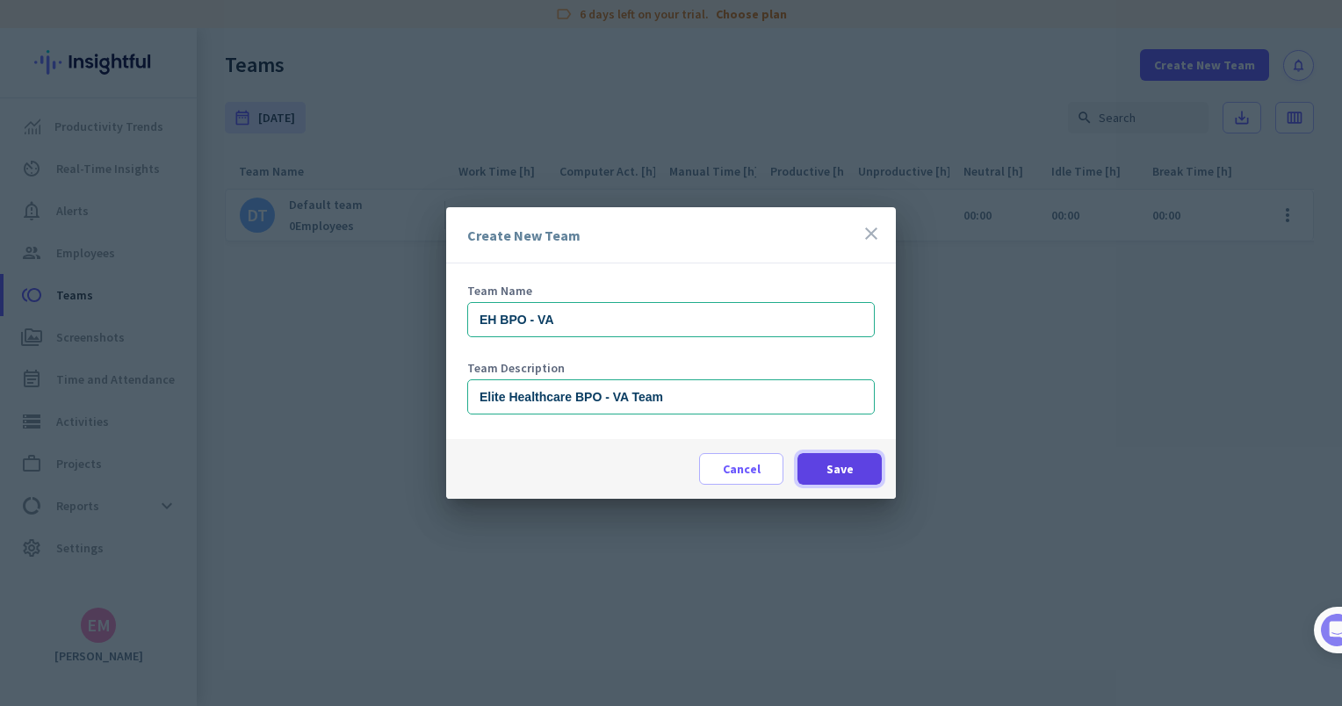
click at [850, 467] on span "Save" at bounding box center [840, 469] width 27 height 18
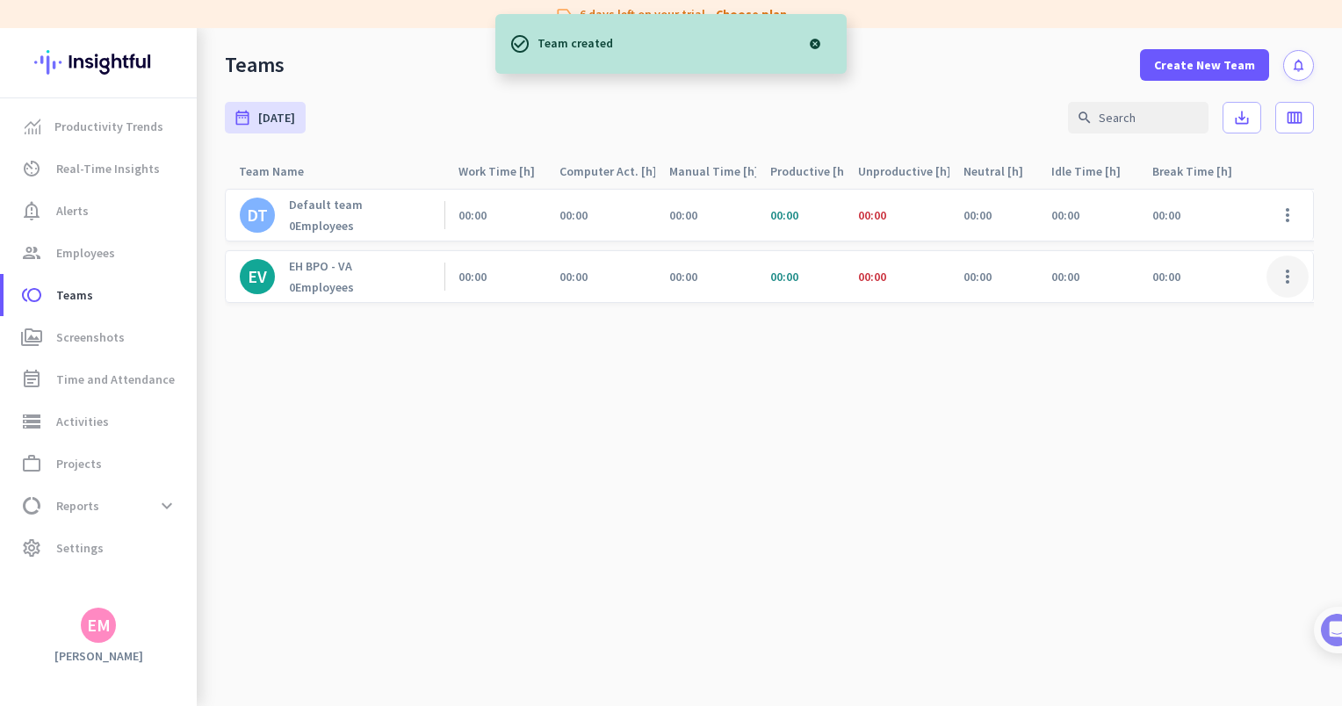
click at [1290, 279] on span at bounding box center [1288, 277] width 42 height 42
click at [1271, 321] on span "Edit" at bounding box center [1240, 314] width 109 height 18
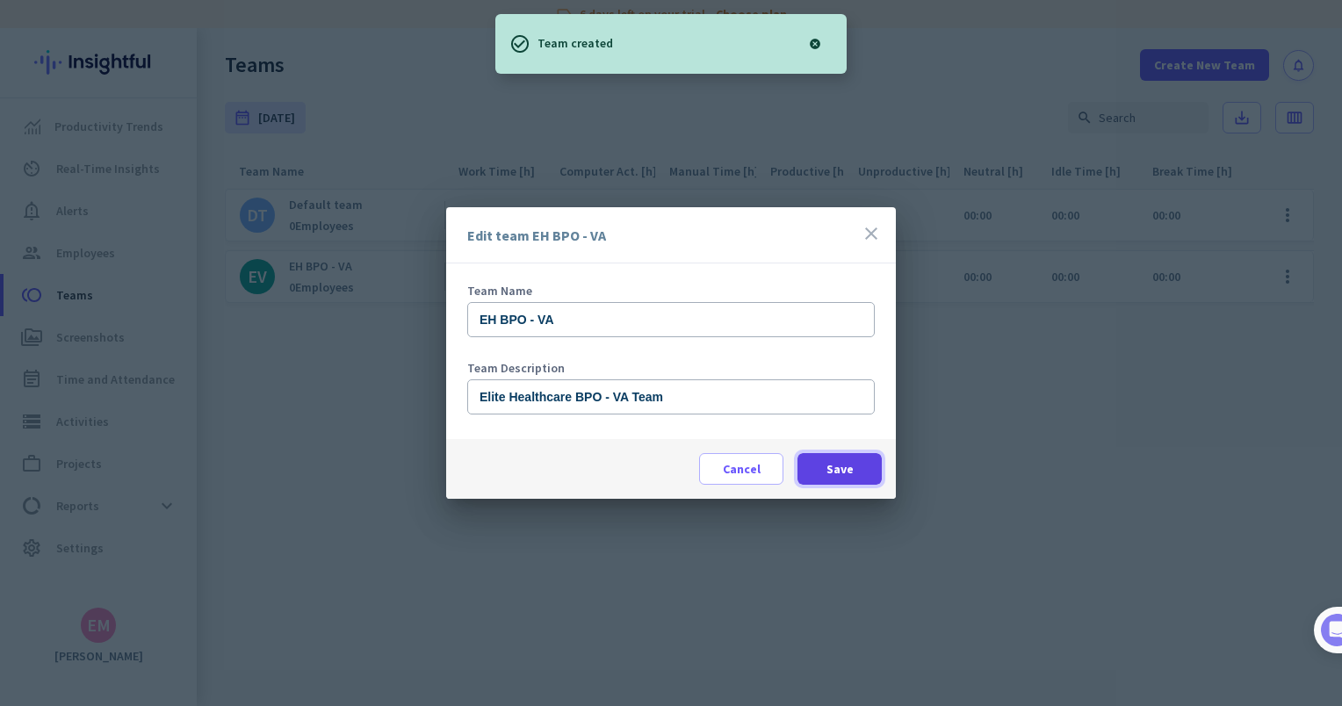
click at [820, 471] on span at bounding box center [840, 469] width 84 height 42
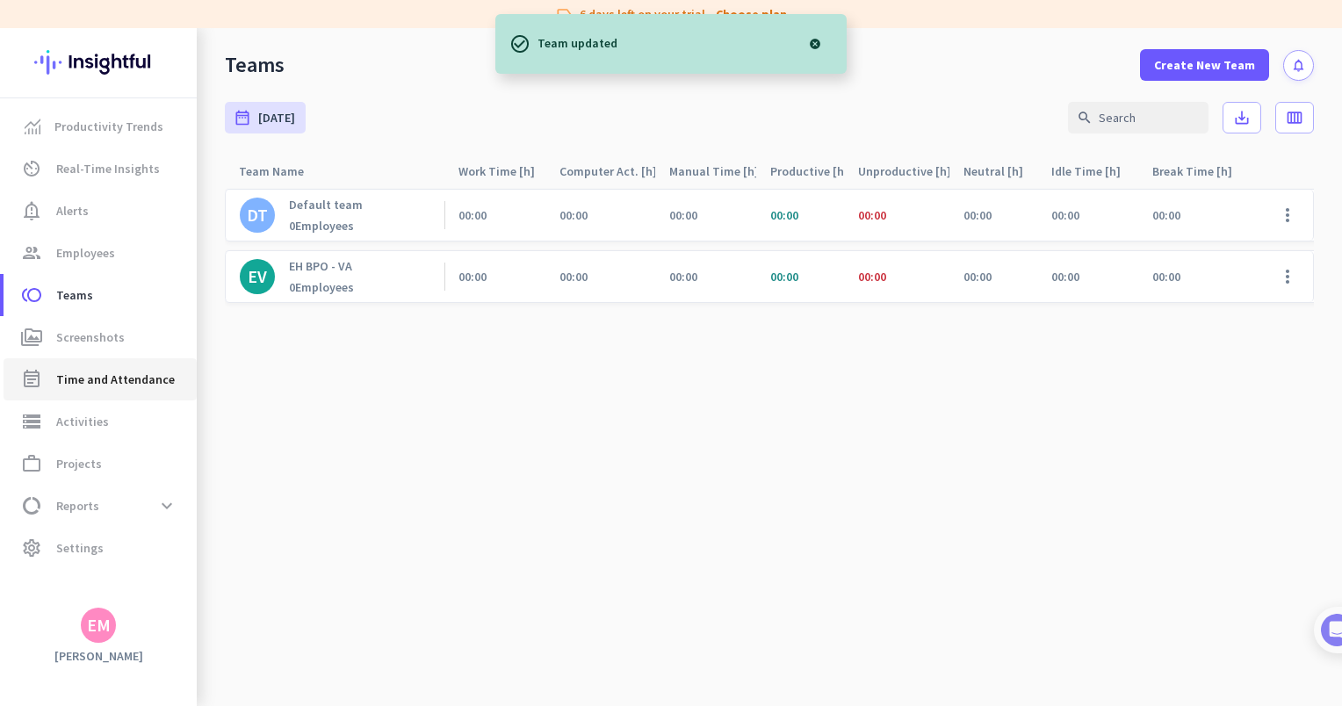
click at [119, 386] on span "Time and Attendance" at bounding box center [115, 379] width 119 height 21
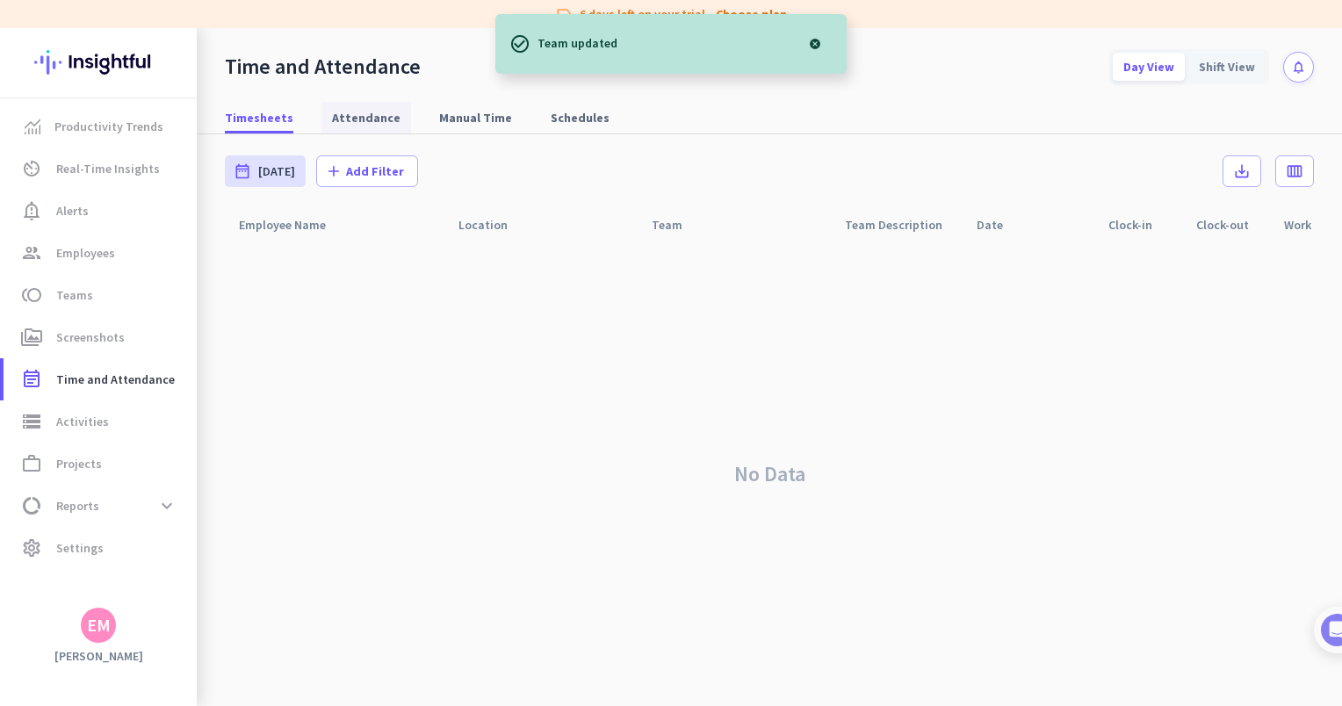
click at [378, 110] on span "Attendance" at bounding box center [366, 118] width 69 height 18
type input "[DATE] - [DATE]"
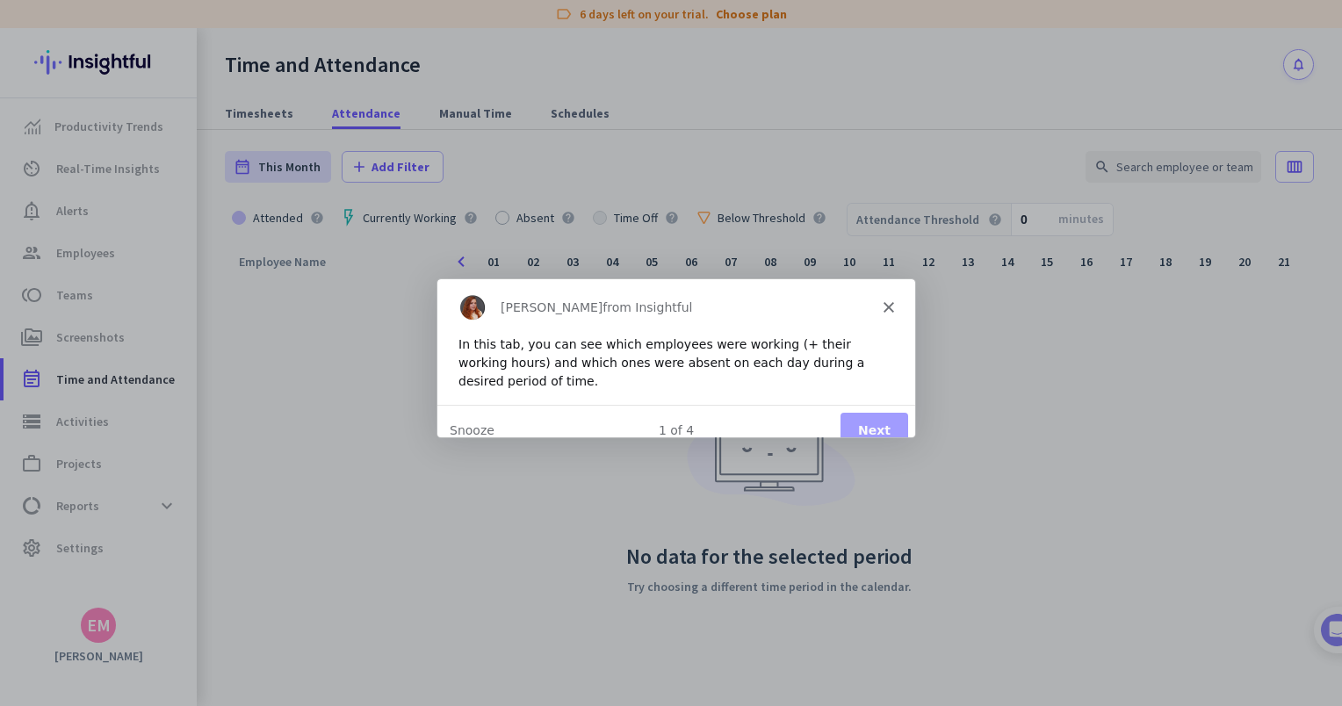
click at [889, 412] on button "Next" at bounding box center [874, 430] width 68 height 36
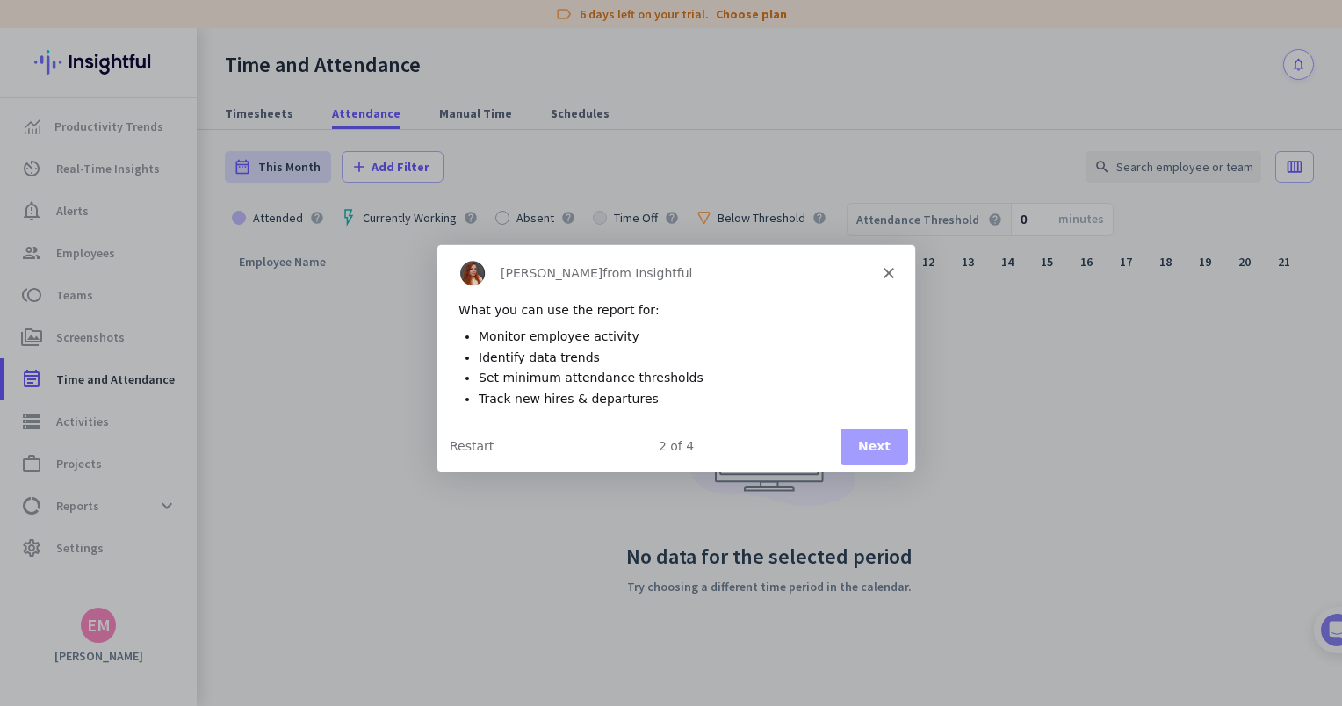
click at [884, 429] on button "Next" at bounding box center [874, 445] width 68 height 36
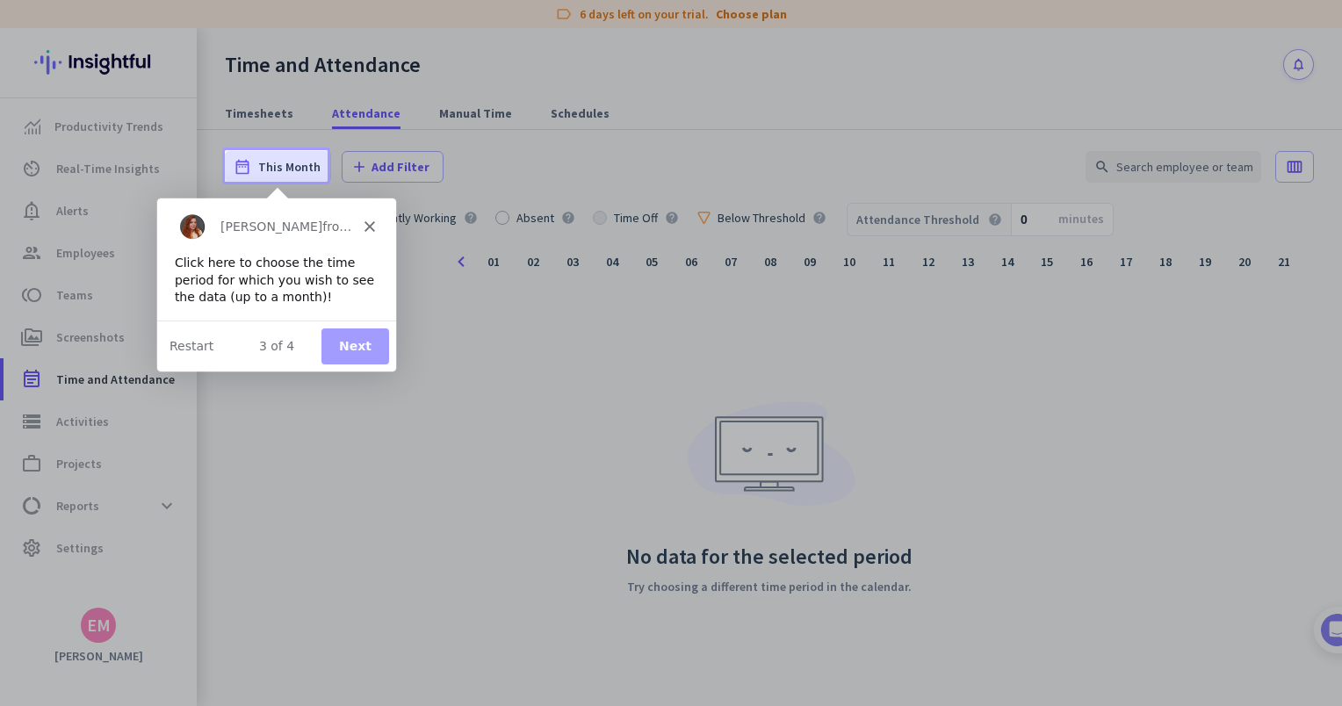
click at [583, 132] on div "Product tour overlay" at bounding box center [671, 353] width 1342 height 706
click at [568, 123] on div "Product tour overlay" at bounding box center [671, 353] width 1342 height 706
click at [562, 118] on div "Product tour overlay" at bounding box center [671, 353] width 1342 height 706
click at [352, 351] on button "Next" at bounding box center [354, 346] width 68 height 36
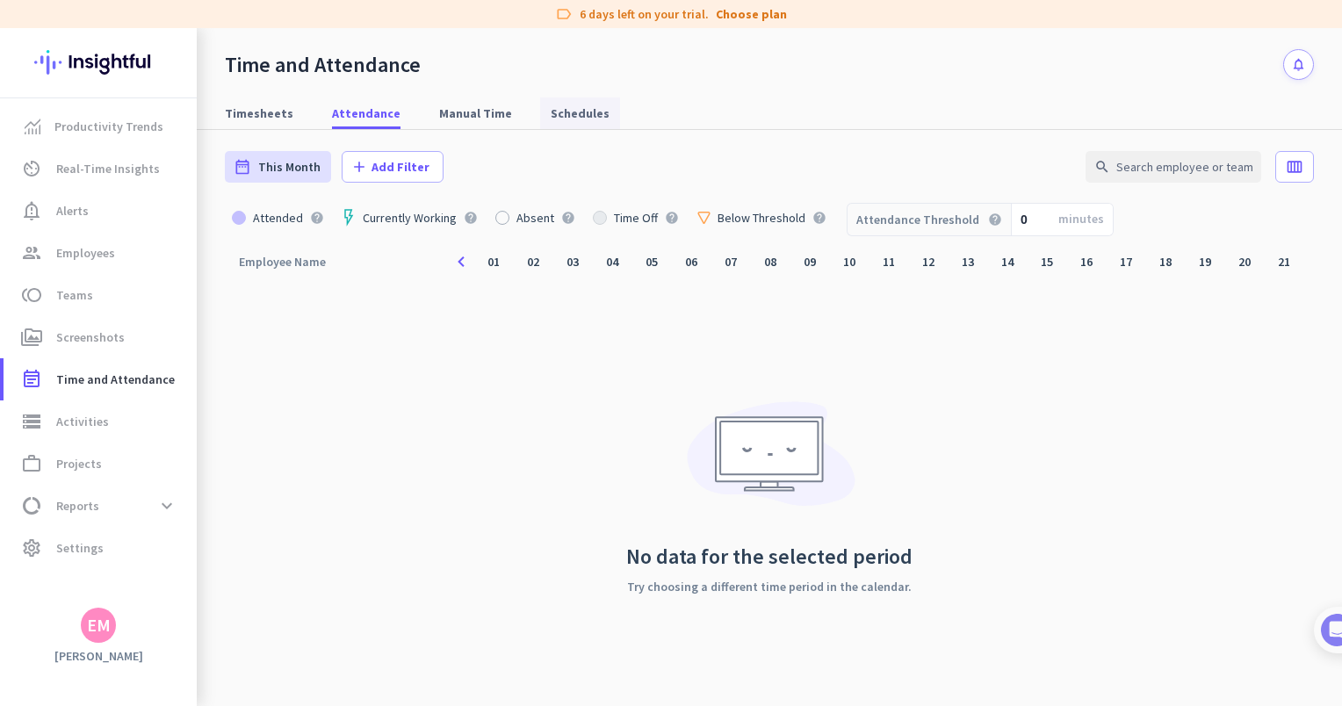
click at [554, 119] on span "Schedules" at bounding box center [580, 114] width 59 height 18
type input "[DATE] - [DATE]"
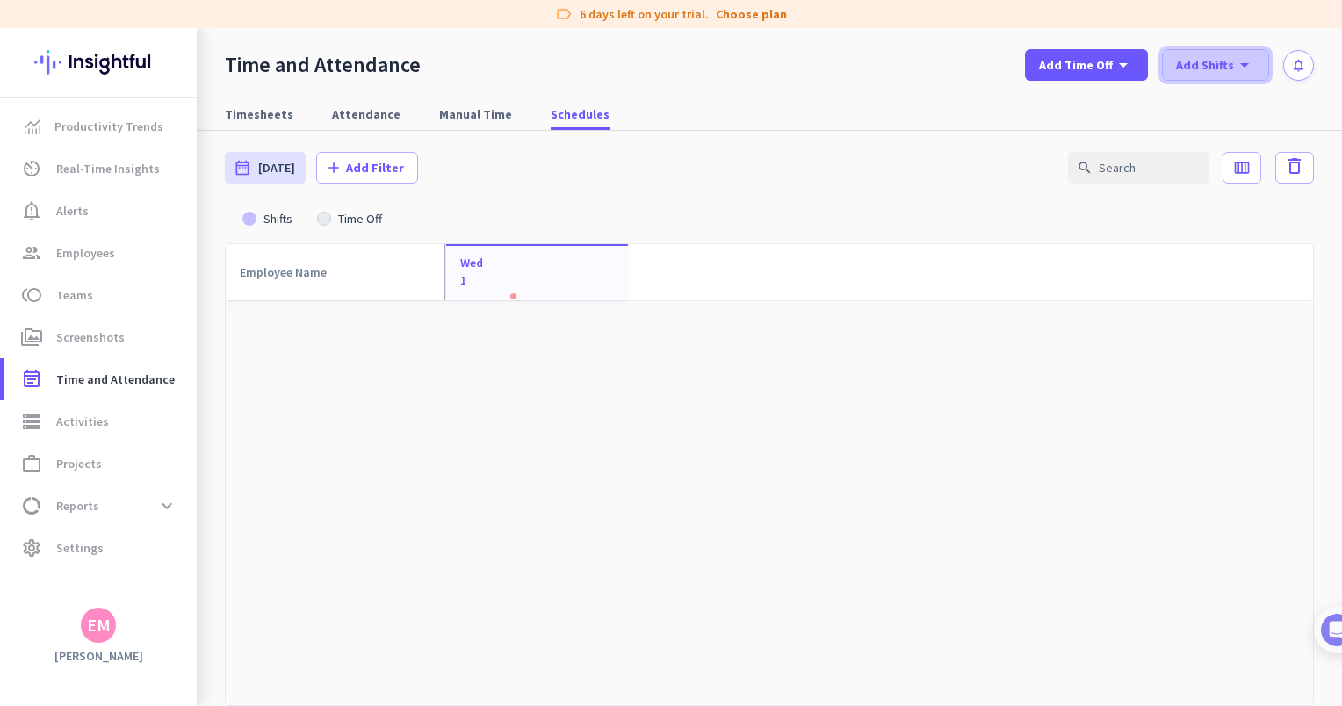
click at [1214, 62] on span "Add Shifts" at bounding box center [1205, 65] width 58 height 18
click at [1208, 99] on div "Add New Shift" at bounding box center [1246, 104] width 83 height 18
click at [1187, 79] on span at bounding box center [1215, 65] width 105 height 42
click at [1216, 112] on div "add Add New Shift" at bounding box center [1235, 104] width 122 height 32
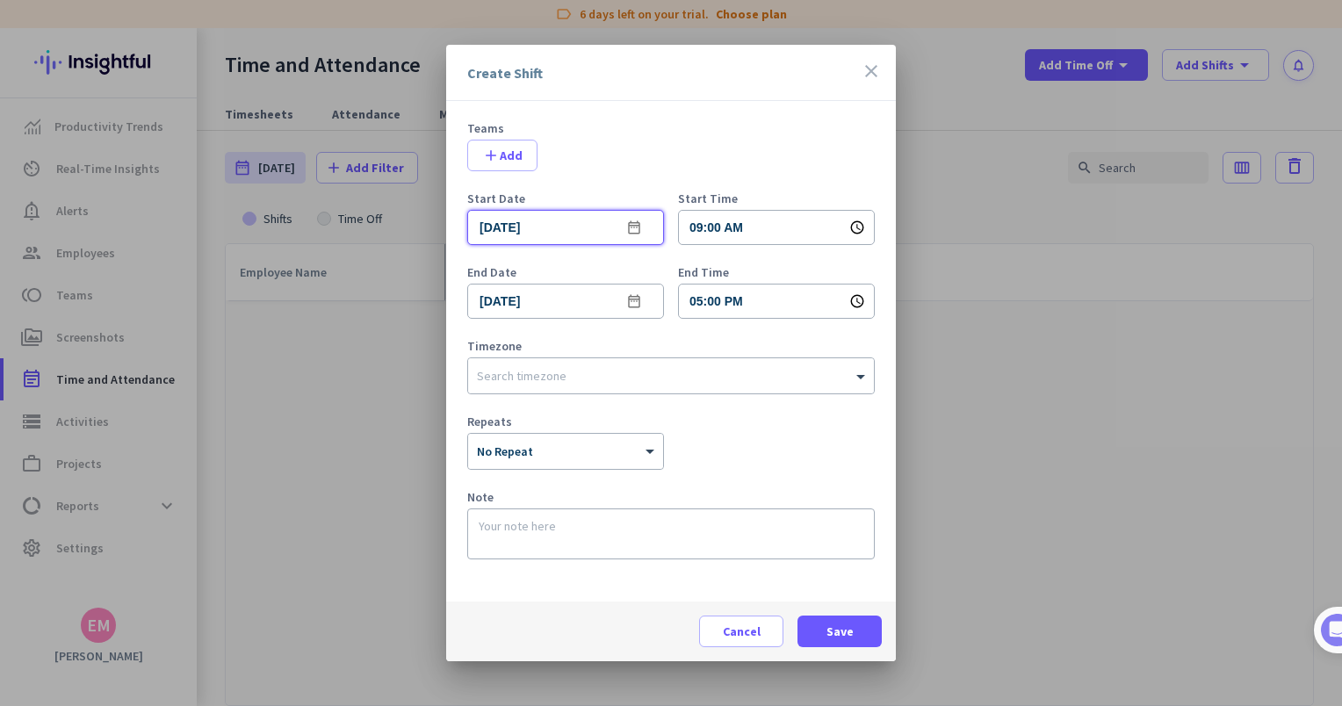
click at [560, 227] on input "[DATE]" at bounding box center [565, 227] width 197 height 35
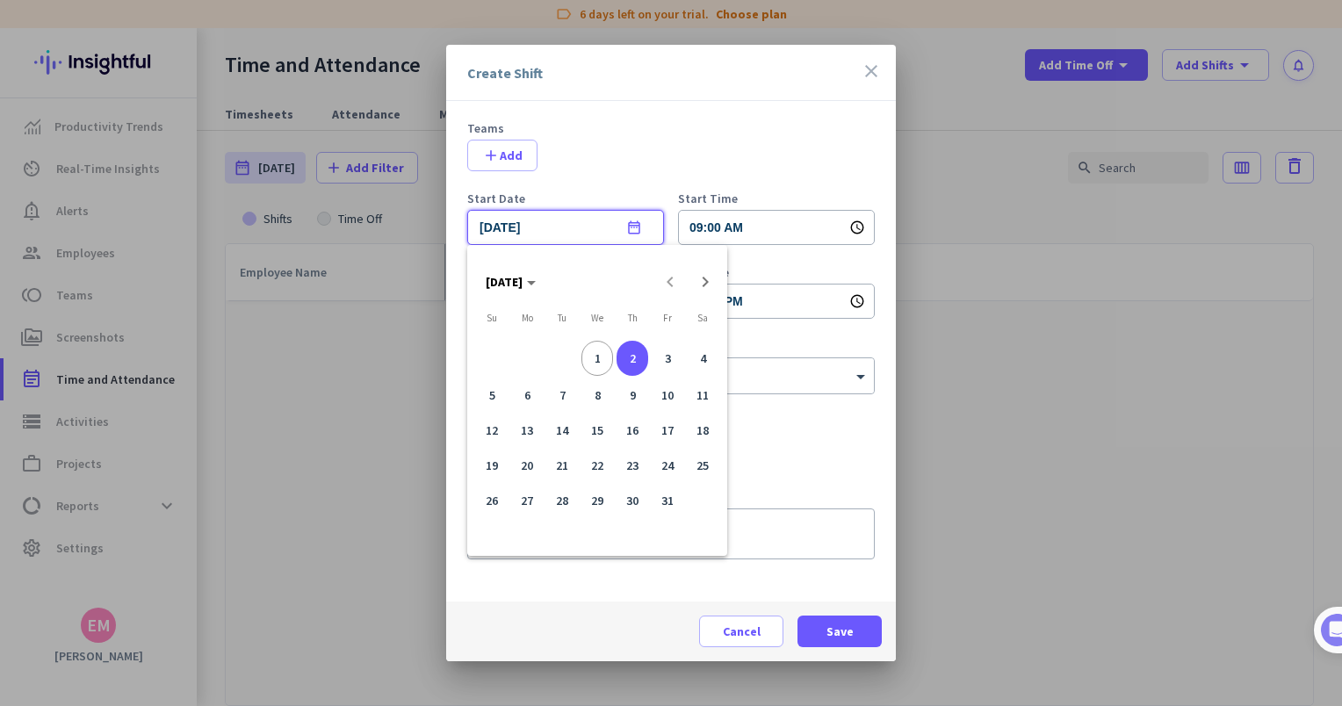
click at [560, 227] on div at bounding box center [671, 353] width 1342 height 706
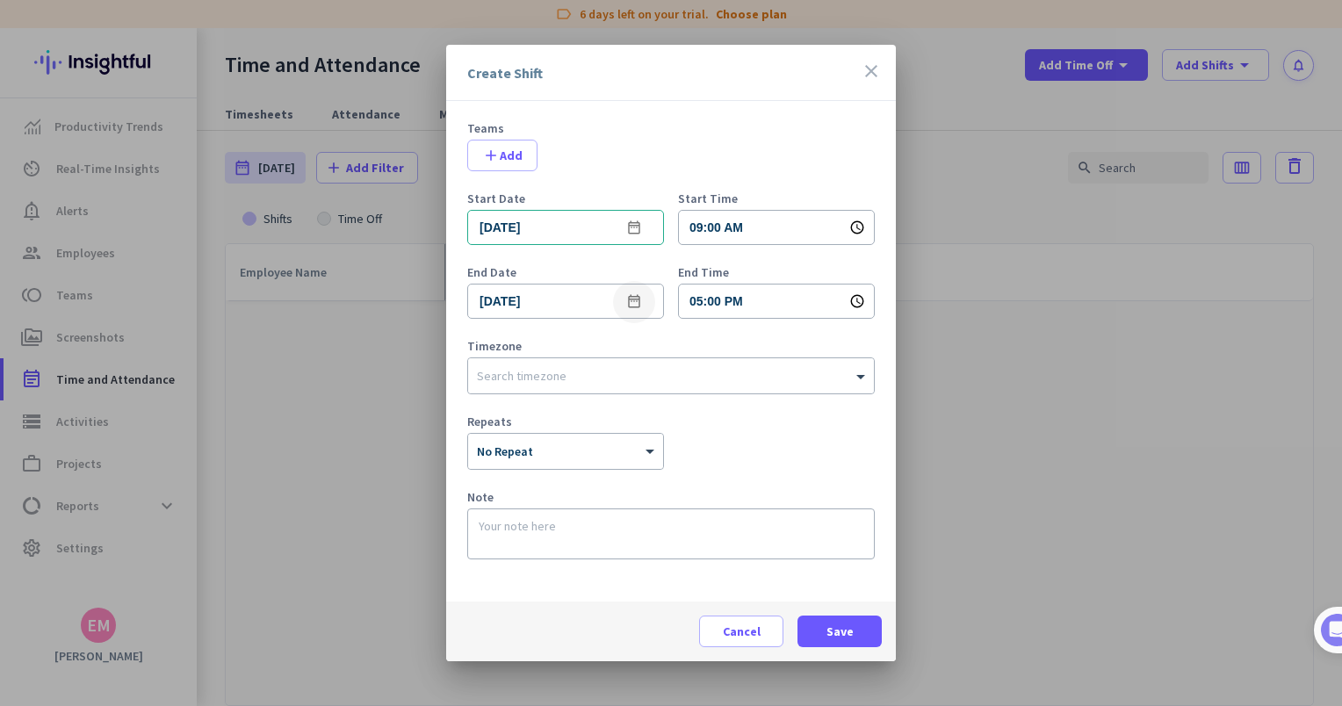
click at [633, 304] on mat-icon "date_range" at bounding box center [634, 302] width 21 height 21
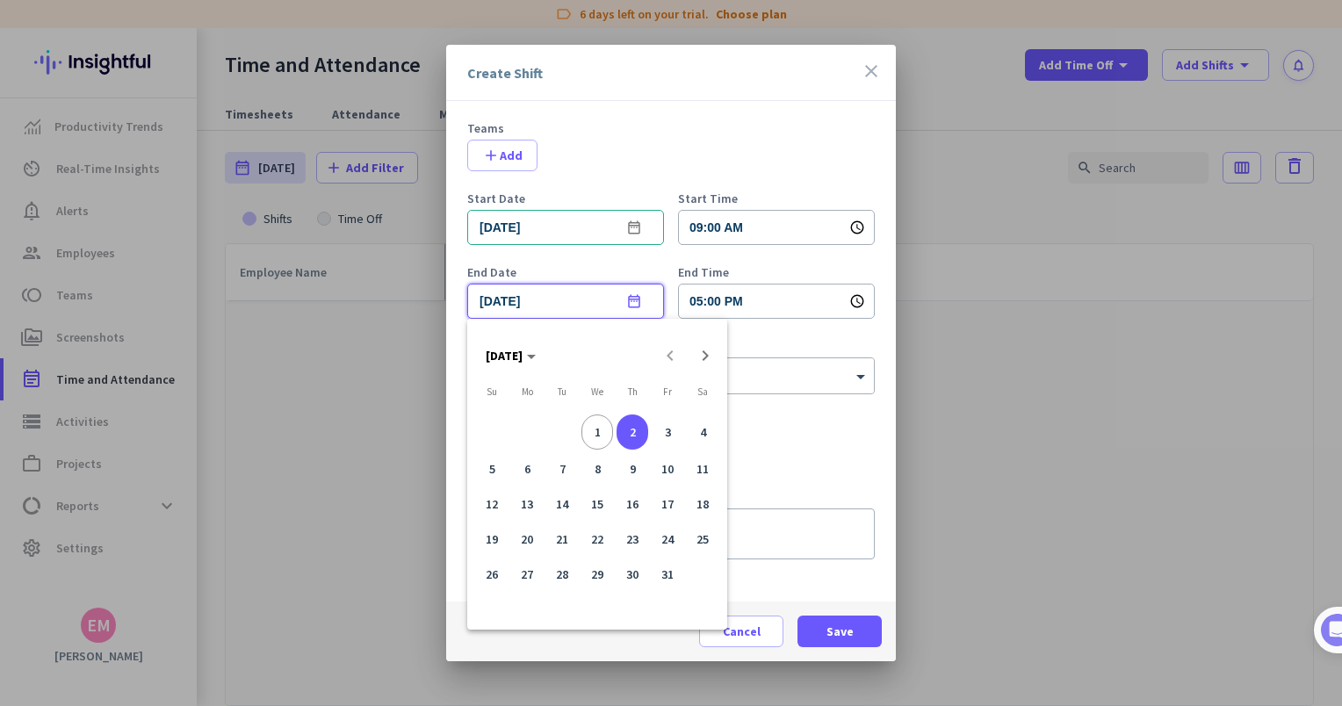
click at [633, 303] on div at bounding box center [671, 353] width 1342 height 706
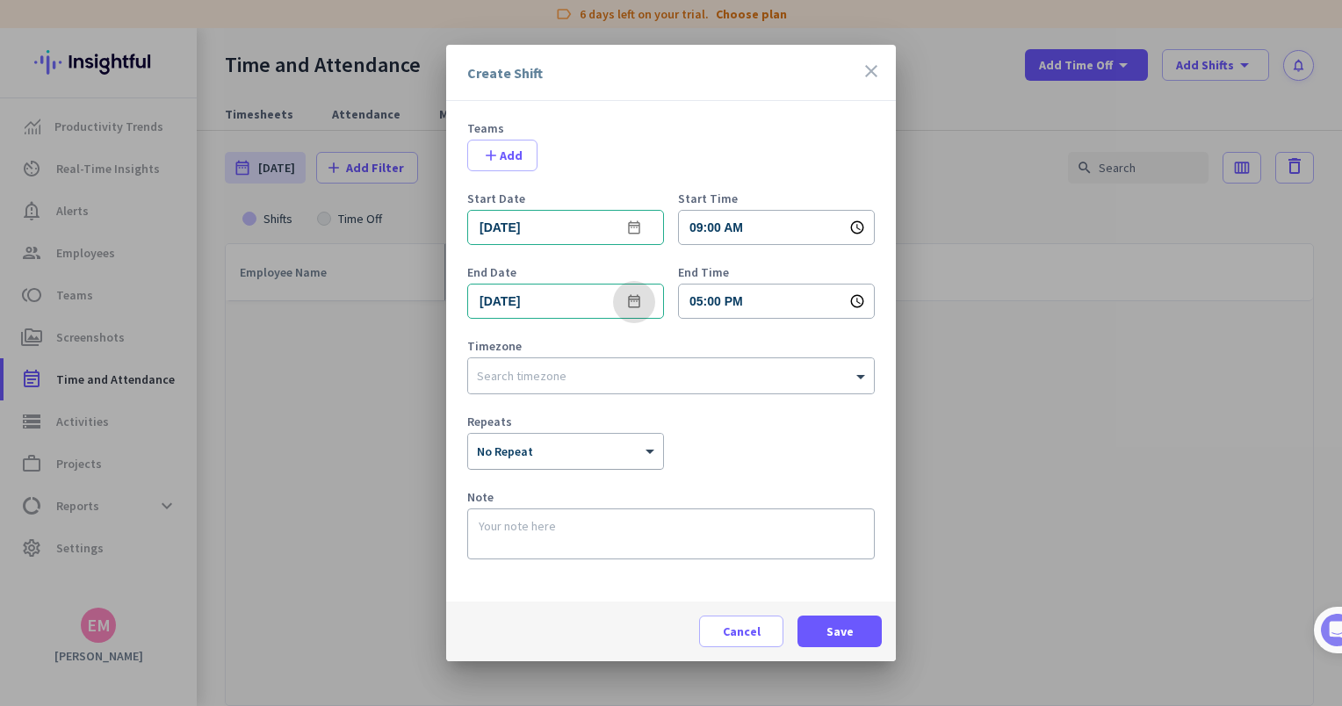
click at [634, 441] on div at bounding box center [565, 445] width 195 height 15
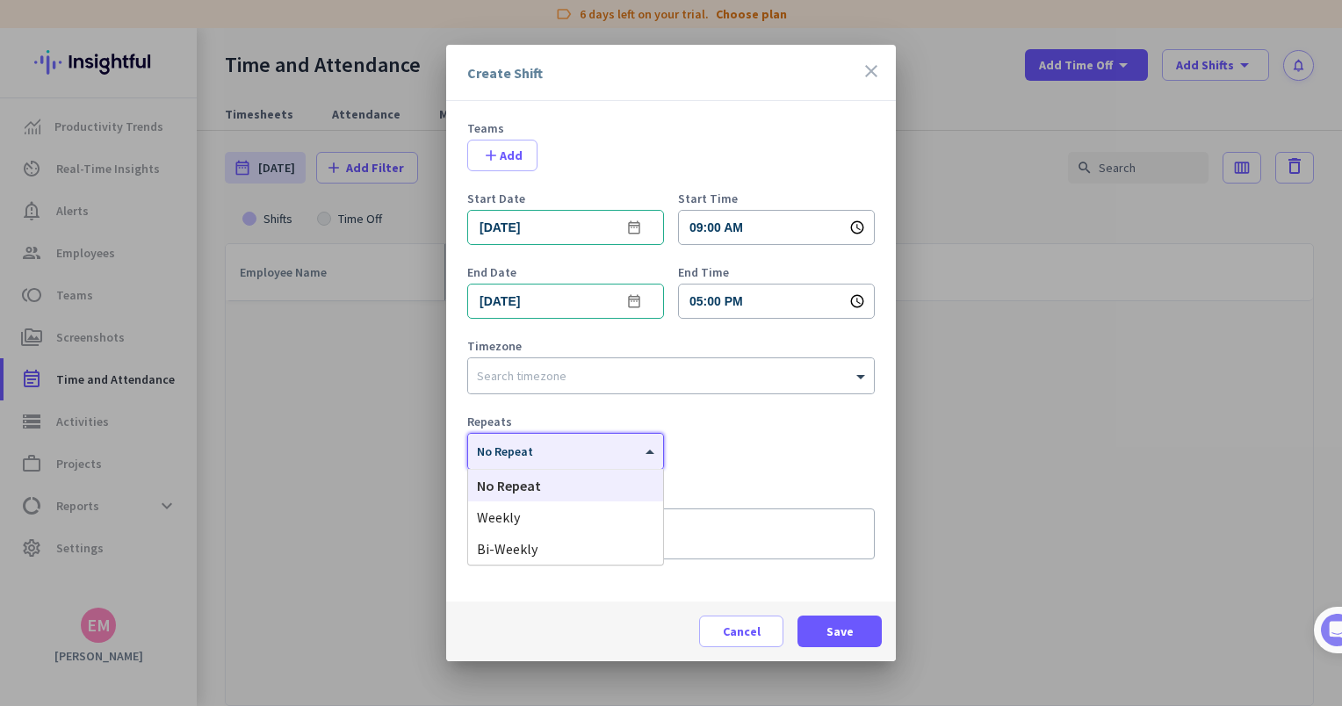
click at [634, 441] on div at bounding box center [565, 445] width 195 height 15
click at [736, 434] on div "Repeats × No Repeat" at bounding box center [671, 443] width 408 height 54
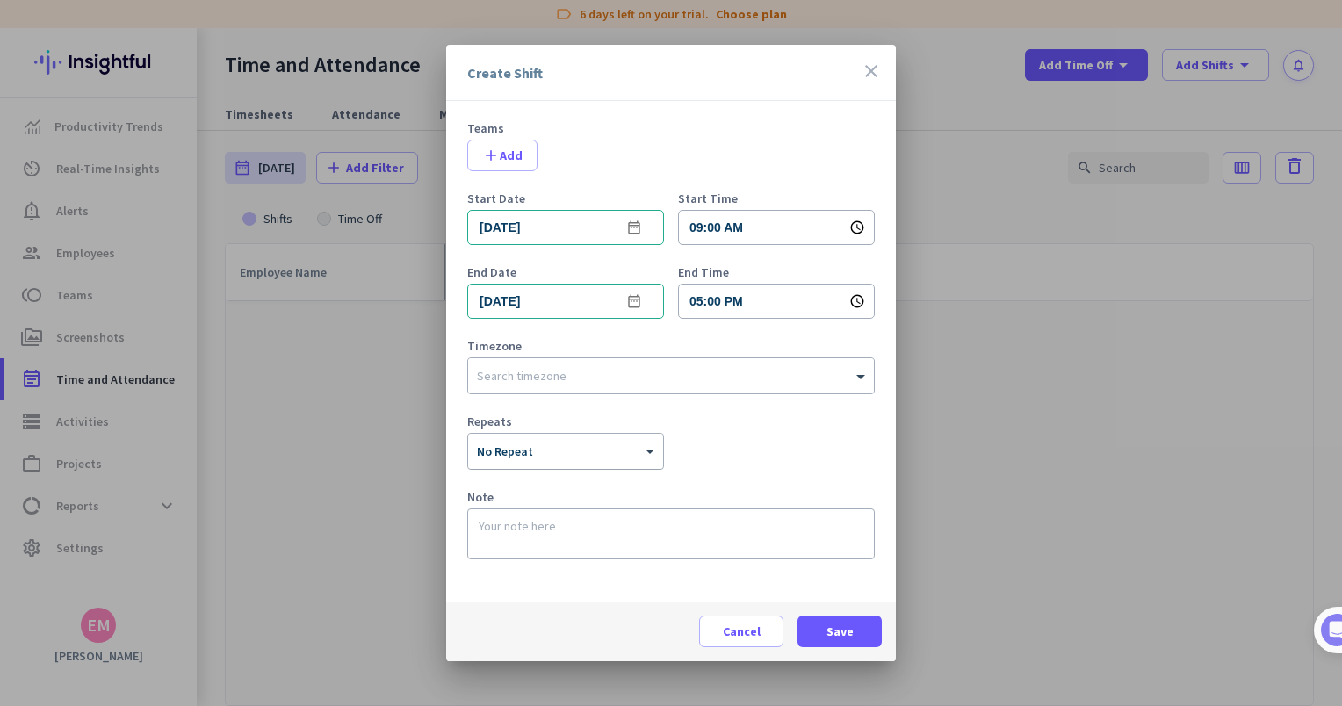
click at [611, 458] on div "× No Repeat" at bounding box center [554, 452] width 173 height 15
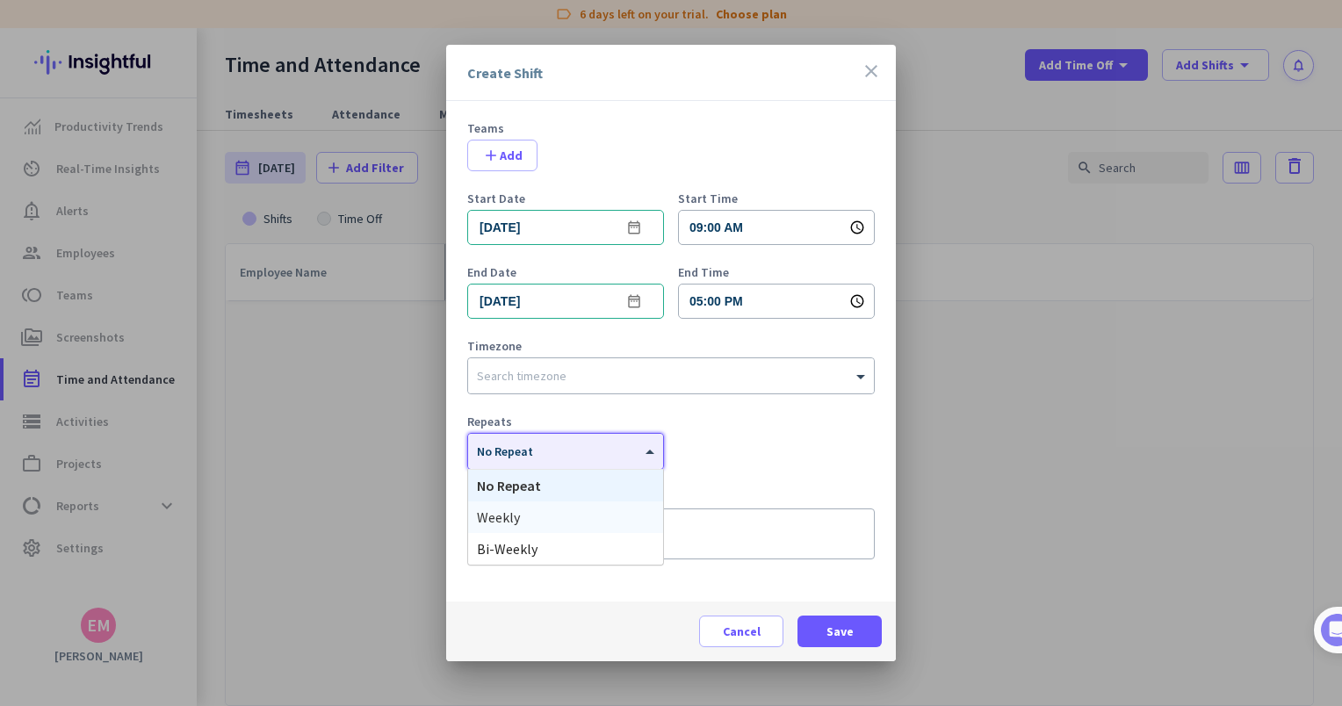
click at [601, 519] on div "Weekly" at bounding box center [565, 518] width 195 height 32
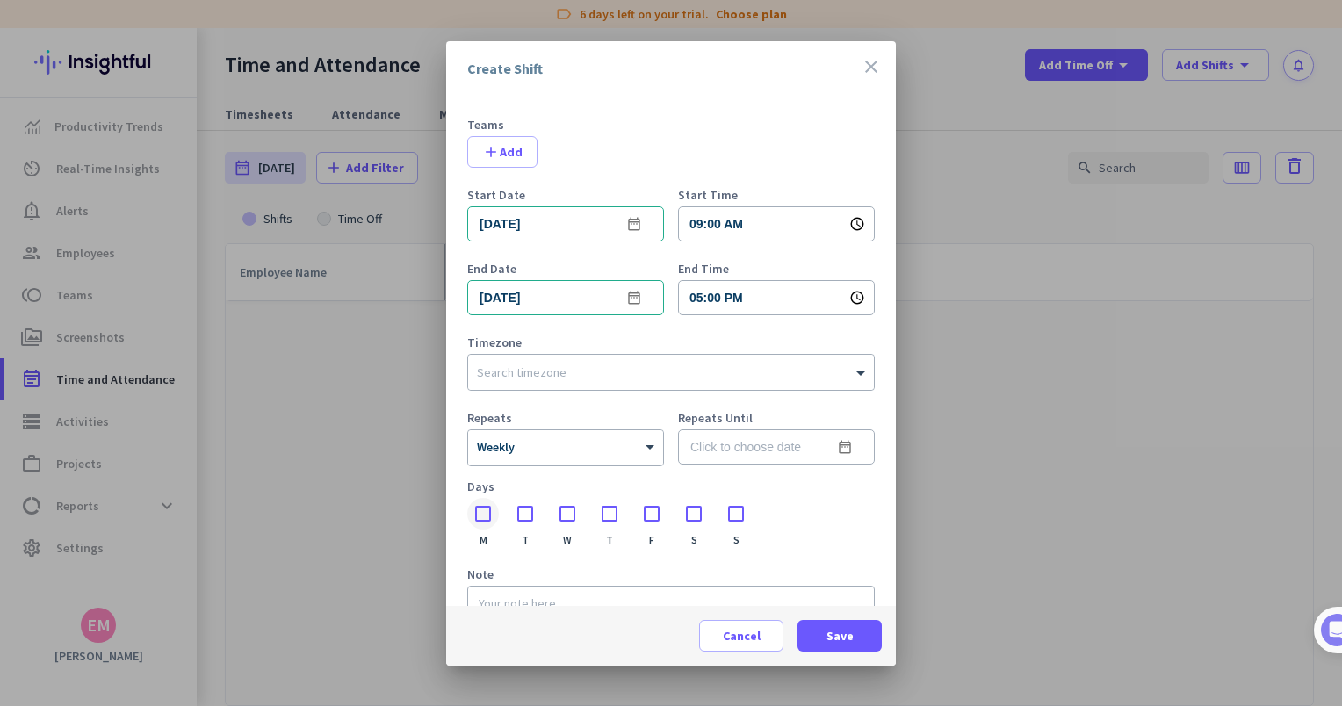
click at [485, 517] on div at bounding box center [483, 514] width 32 height 32
click at [533, 514] on div at bounding box center [526, 514] width 32 height 32
click at [567, 513] on div at bounding box center [568, 514] width 32 height 32
drag, startPoint x: 603, startPoint y: 513, endPoint x: 620, endPoint y: 513, distance: 17.6
click at [604, 513] on div at bounding box center [610, 514] width 32 height 32
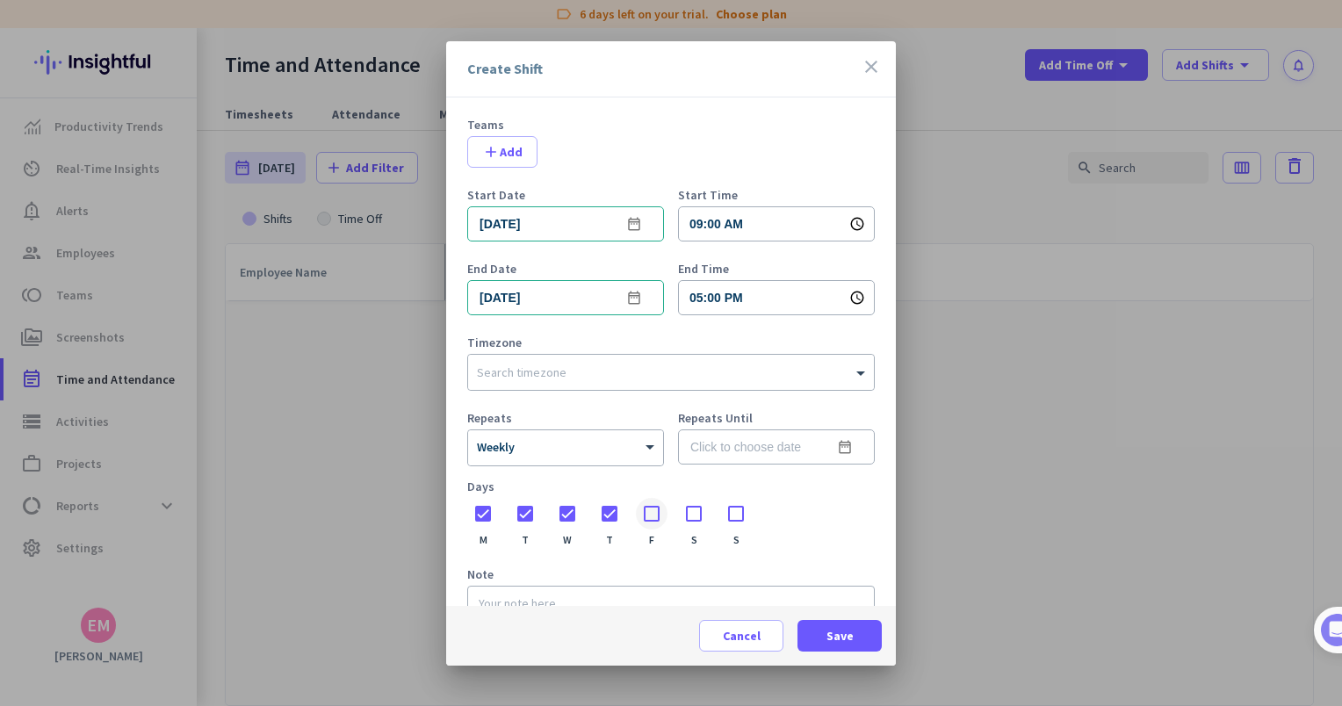
click at [644, 512] on div at bounding box center [652, 514] width 32 height 32
click at [575, 297] on input "[DATE]" at bounding box center [565, 297] width 197 height 35
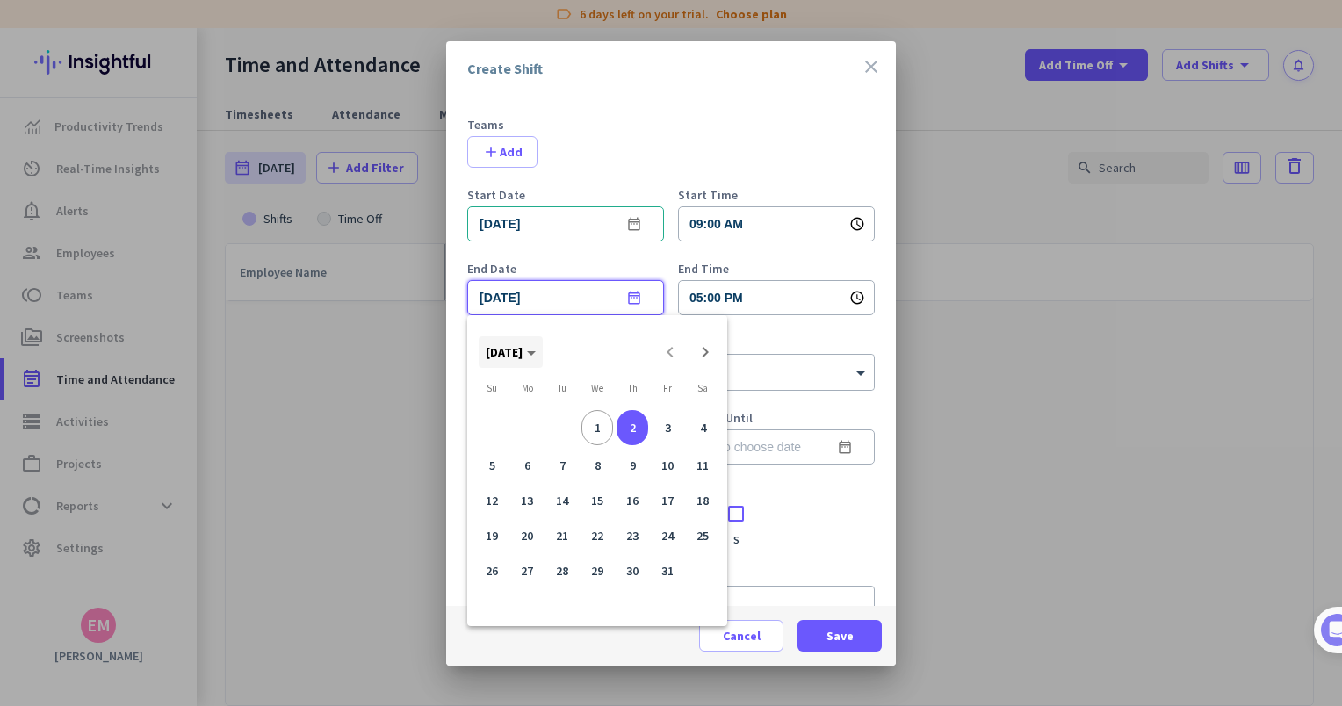
click at [523, 358] on span "[DATE]" at bounding box center [504, 352] width 37 height 16
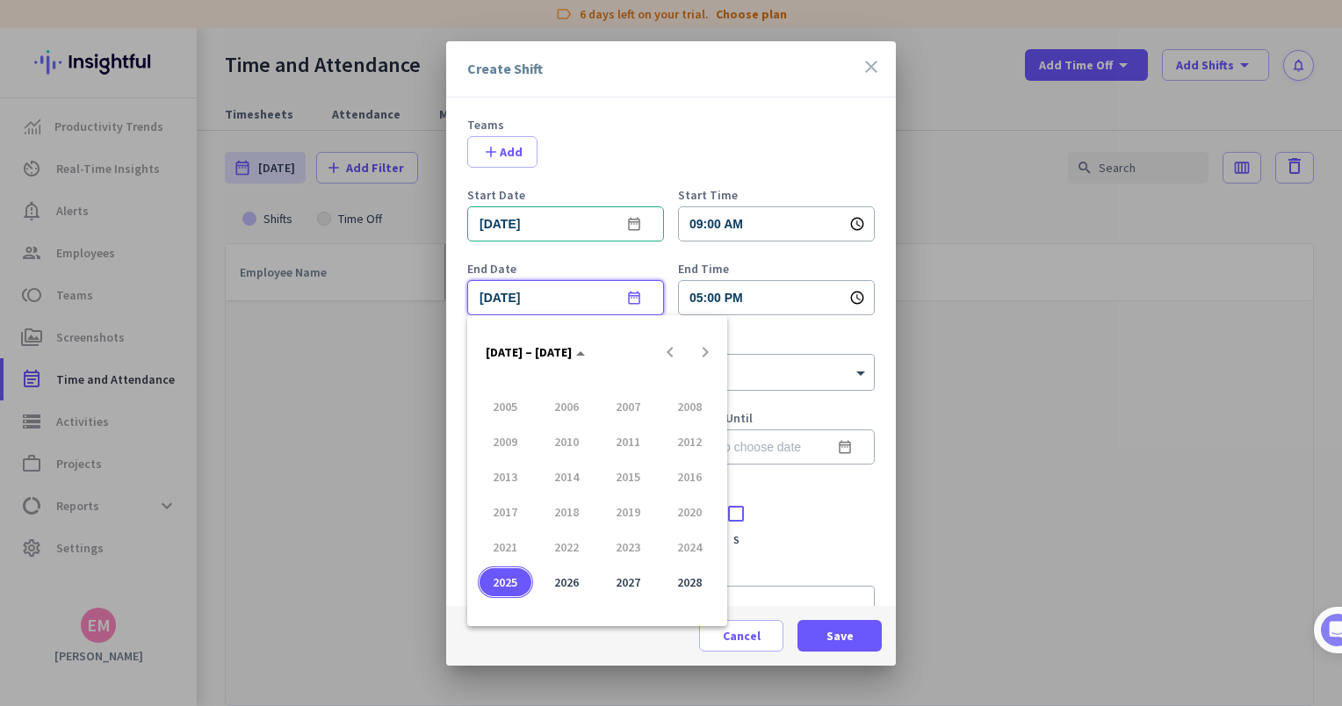
click at [696, 586] on span "2028" at bounding box center [689, 583] width 55 height 32
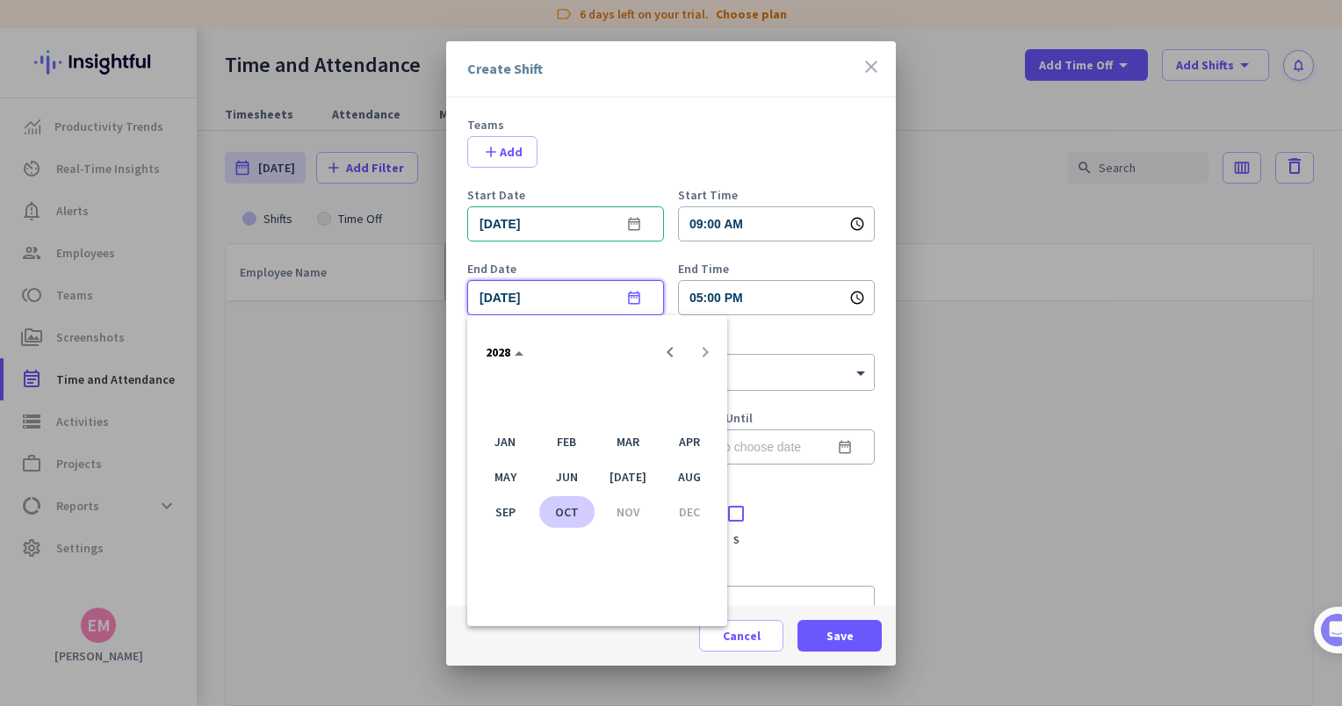
click at [574, 516] on span "OCT" at bounding box center [566, 512] width 55 height 32
click at [785, 326] on div at bounding box center [671, 353] width 1342 height 706
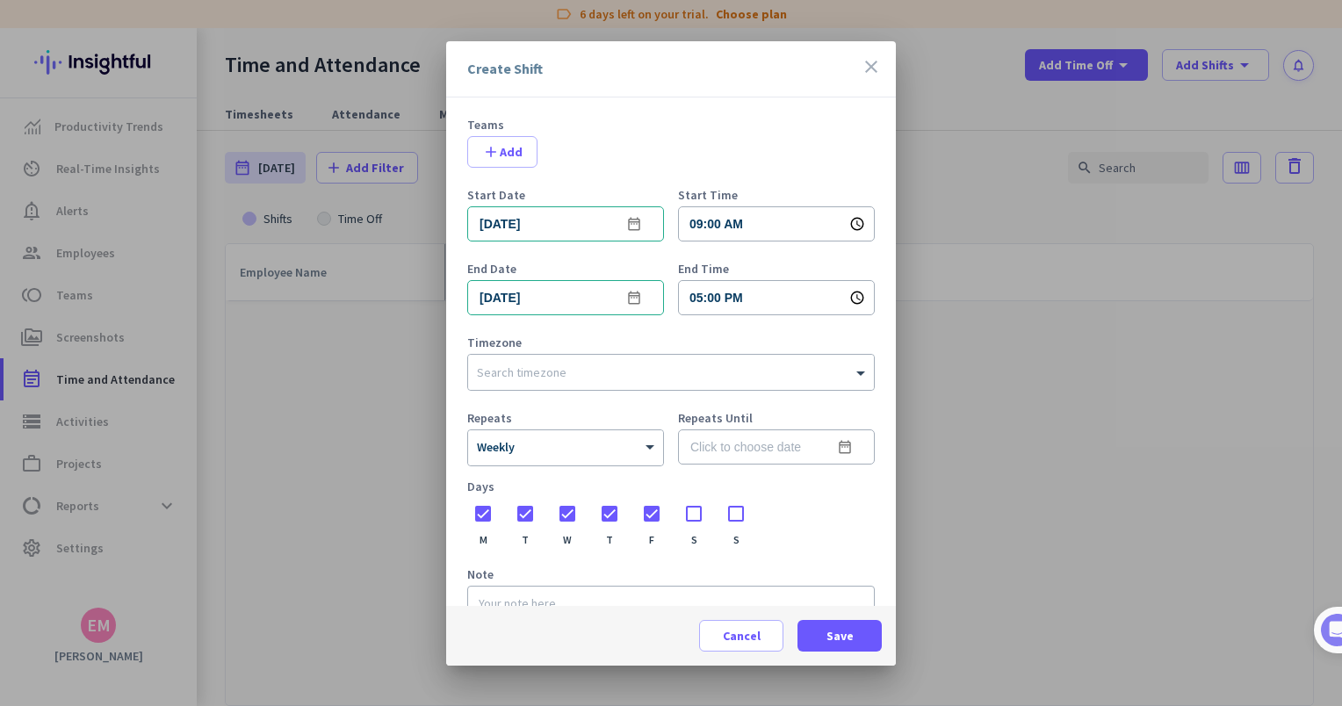
click at [867, 82] on div "Create Shift close" at bounding box center [671, 69] width 450 height 56
click at [870, 66] on icon "close" at bounding box center [871, 66] width 21 height 21
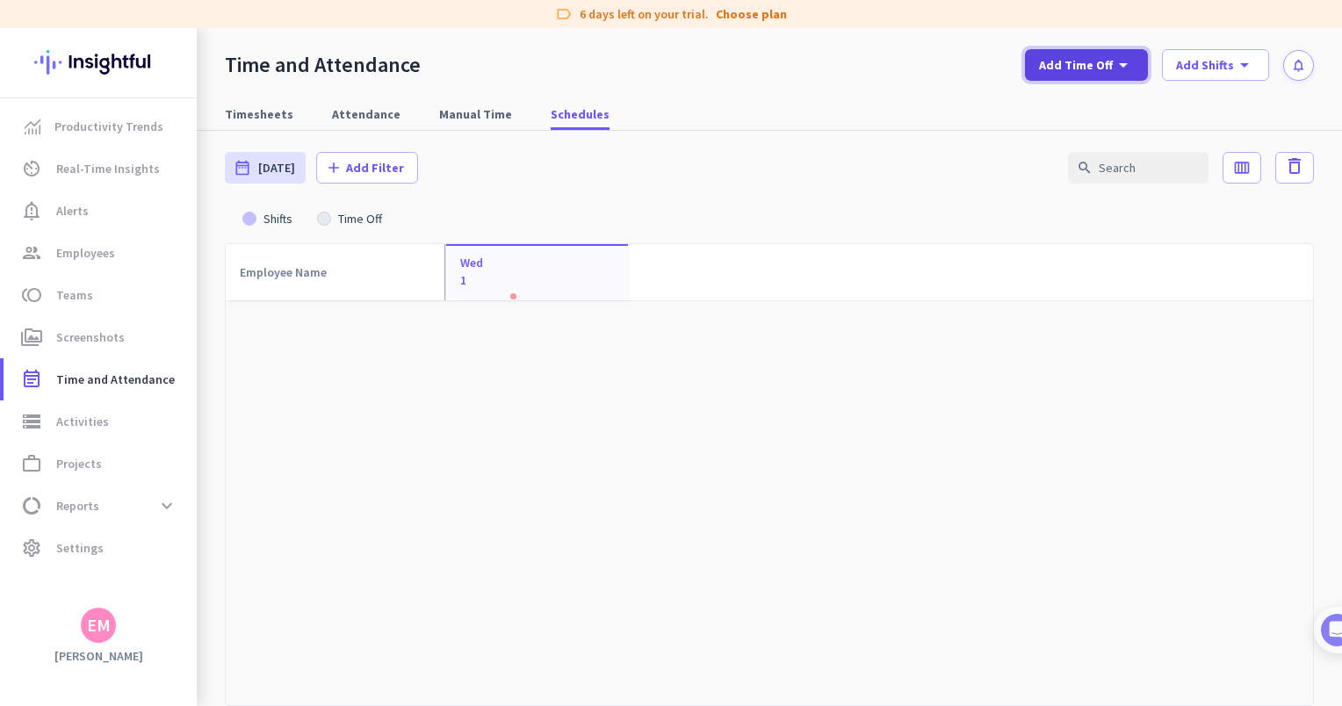
click at [1083, 57] on span "Add Time Off" at bounding box center [1076, 65] width 74 height 18
click at [1221, 72] on div at bounding box center [671, 353] width 1342 height 706
click at [1226, 70] on span "Add Shifts" at bounding box center [1205, 65] width 58 height 18
click at [495, 177] on div at bounding box center [671, 353] width 1342 height 706
click at [494, 124] on span "Manual Time" at bounding box center [475, 114] width 73 height 32
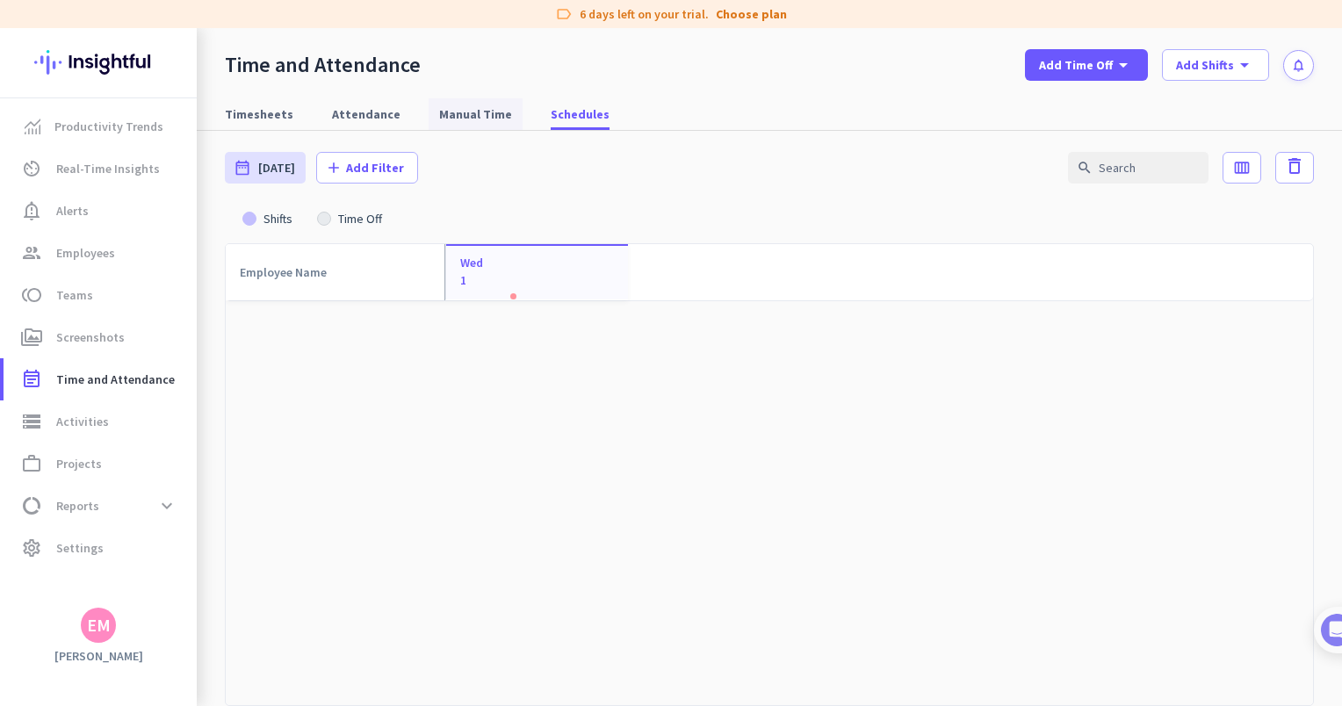
type input "[DATE] - [DATE]"
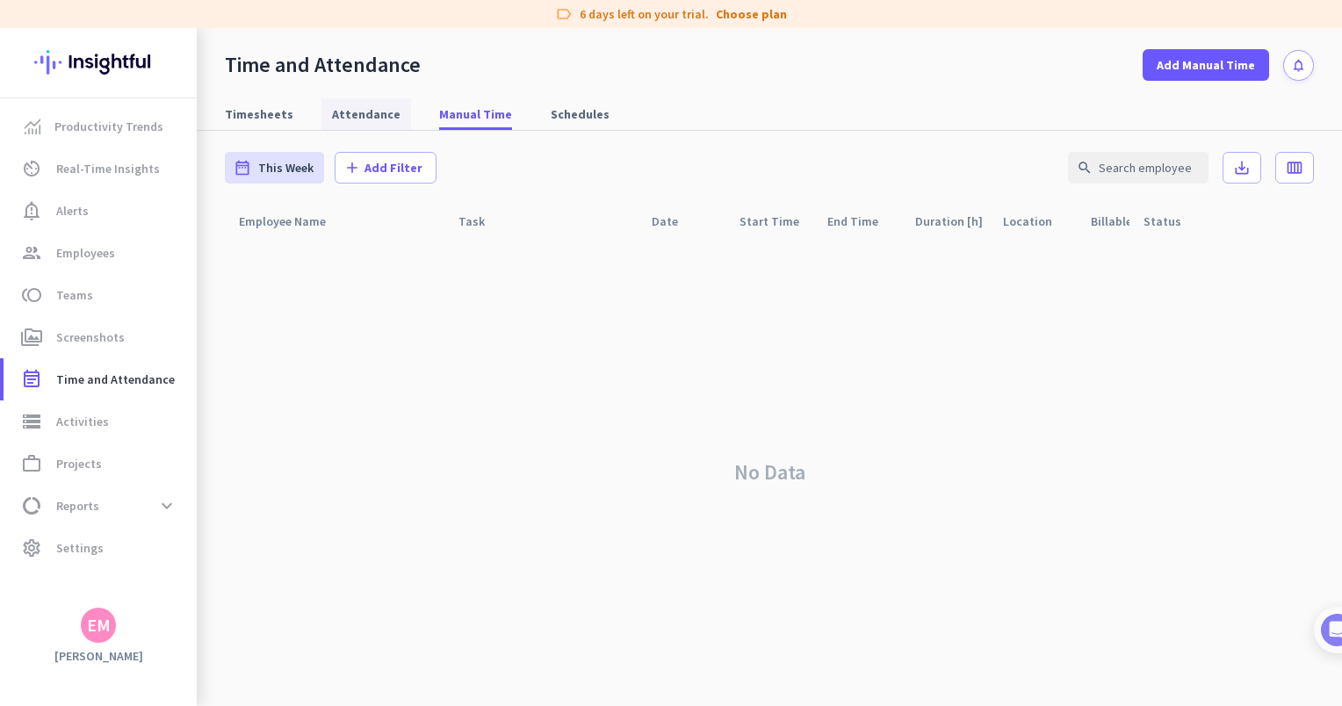
click at [341, 117] on span "Attendance" at bounding box center [366, 114] width 69 height 18
type input "[DATE] - [DATE]"
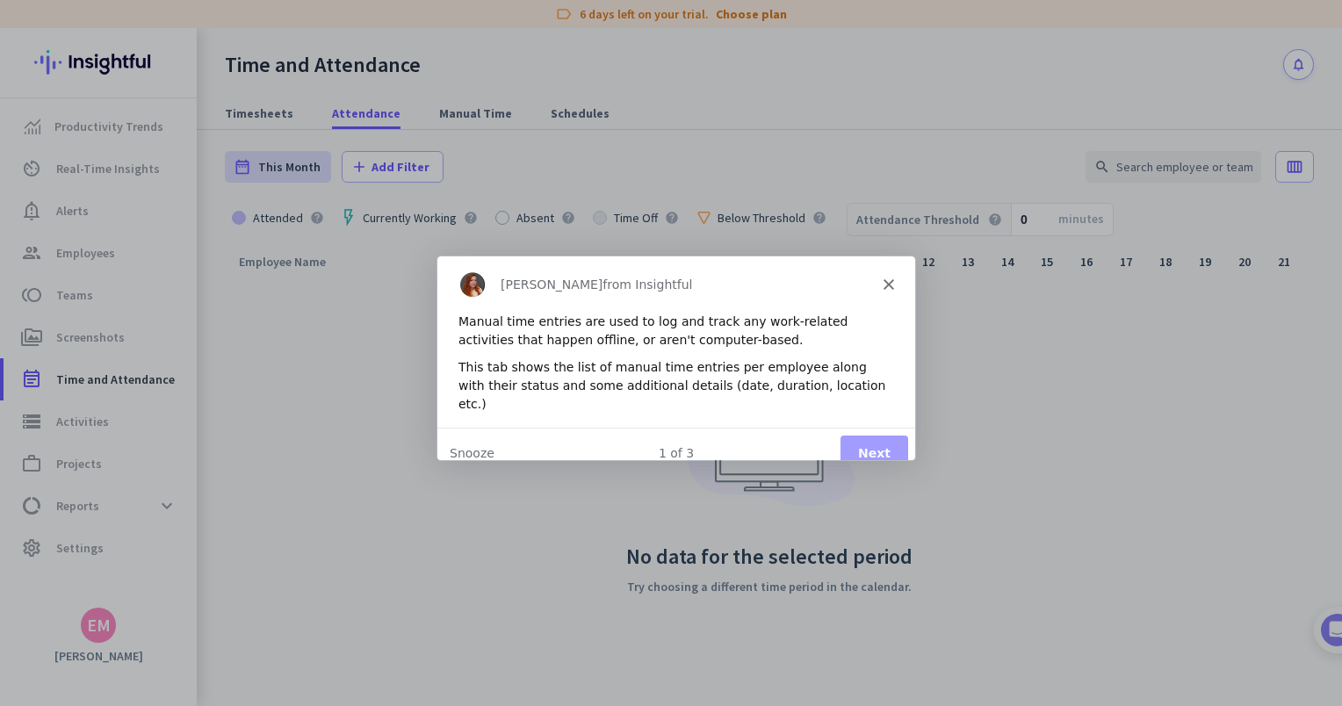
click at [898, 279] on div "[PERSON_NAME] from Insightful" at bounding box center [676, 284] width 478 height 56
click at [892, 282] on icon "Close" at bounding box center [888, 284] width 11 height 11
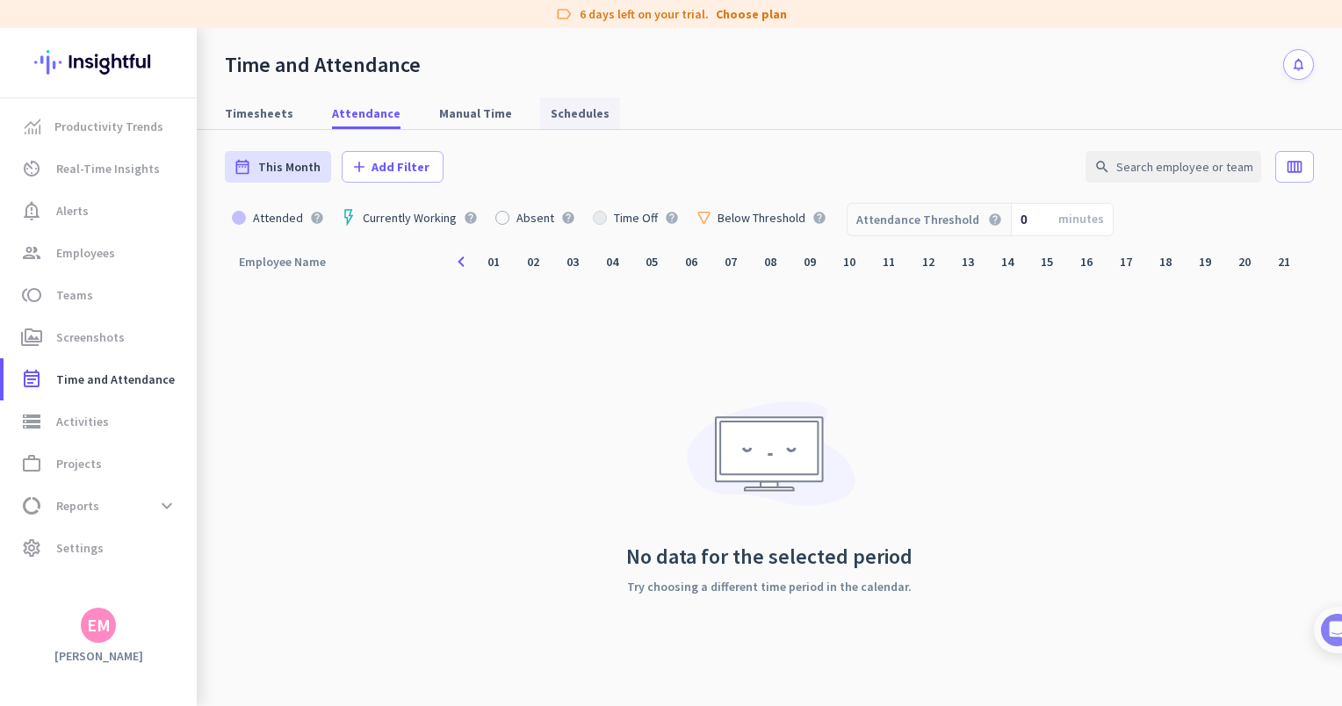
click at [585, 119] on span "Schedules" at bounding box center [580, 114] width 59 height 18
type input "[DATE] - [DATE]"
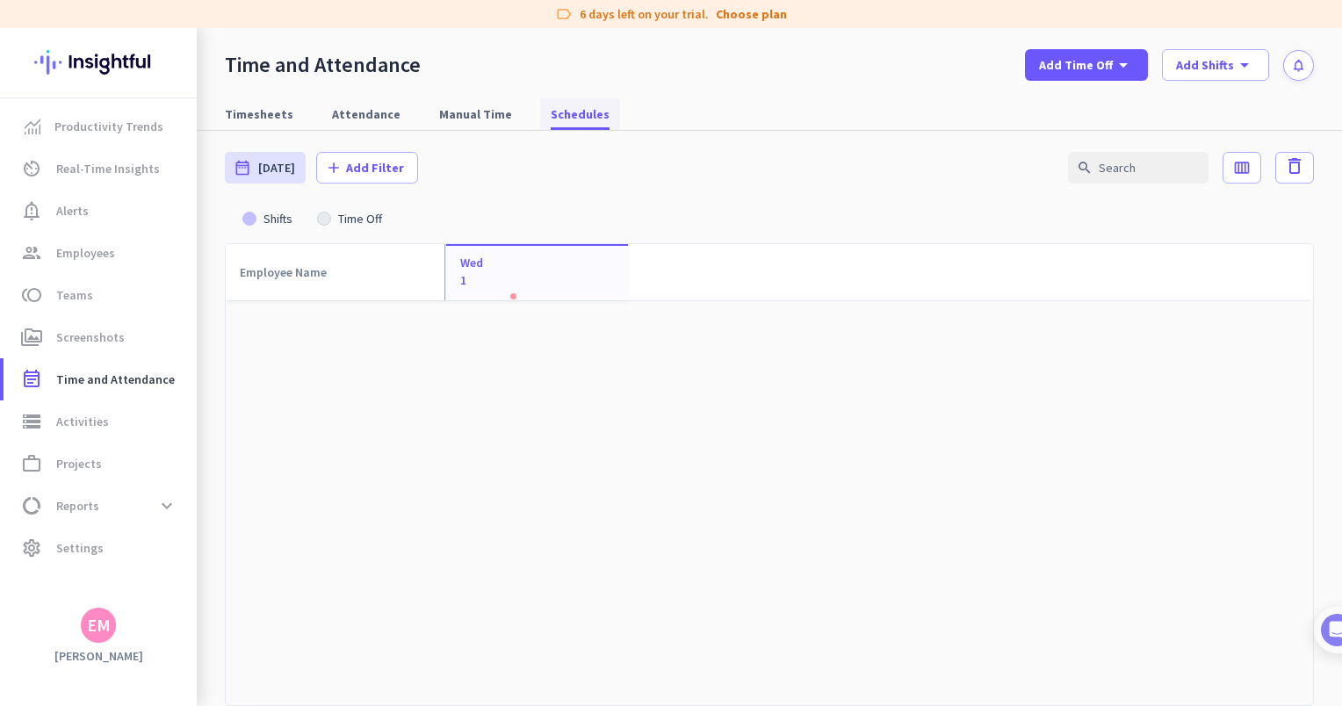
click at [583, 119] on span "Schedules" at bounding box center [580, 114] width 59 height 18
click at [1248, 63] on icon "arrow_drop_down" at bounding box center [1244, 64] width 21 height 21
click at [1243, 108] on div "Add New Shift" at bounding box center [1246, 104] width 83 height 18
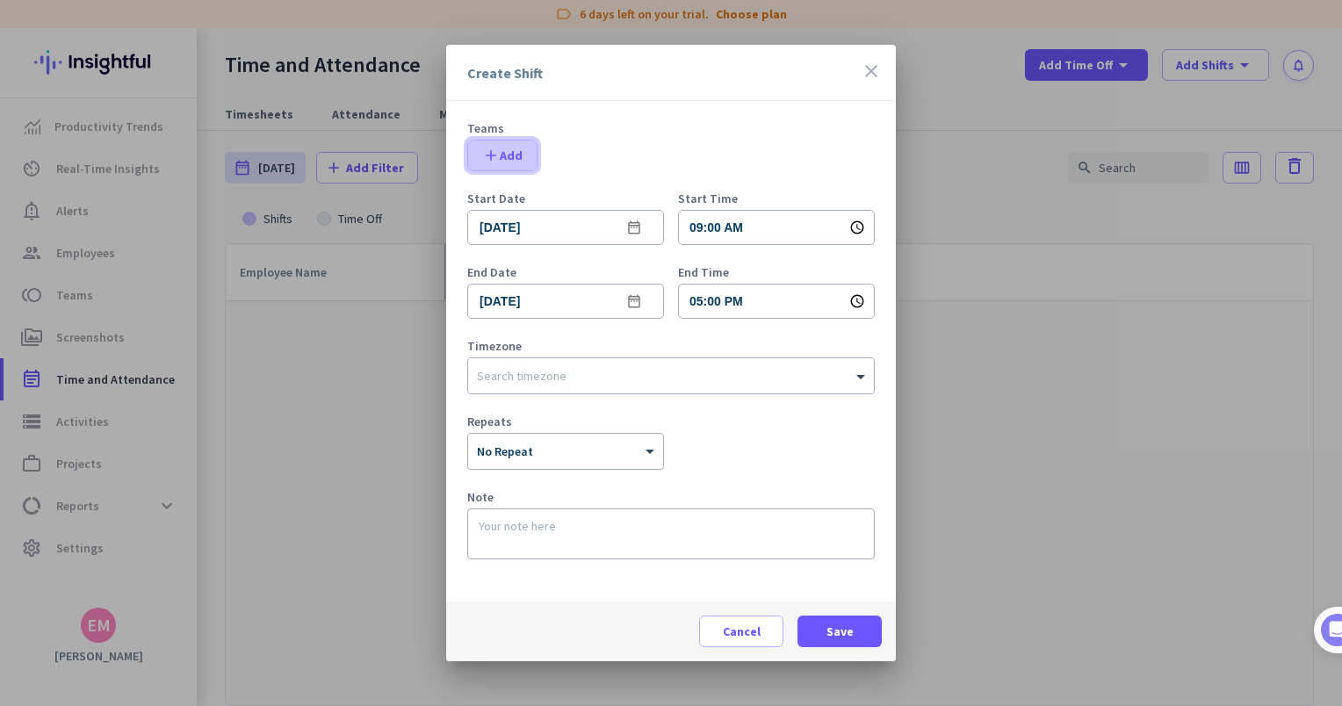
click at [524, 162] on span "button" at bounding box center [502, 155] width 69 height 42
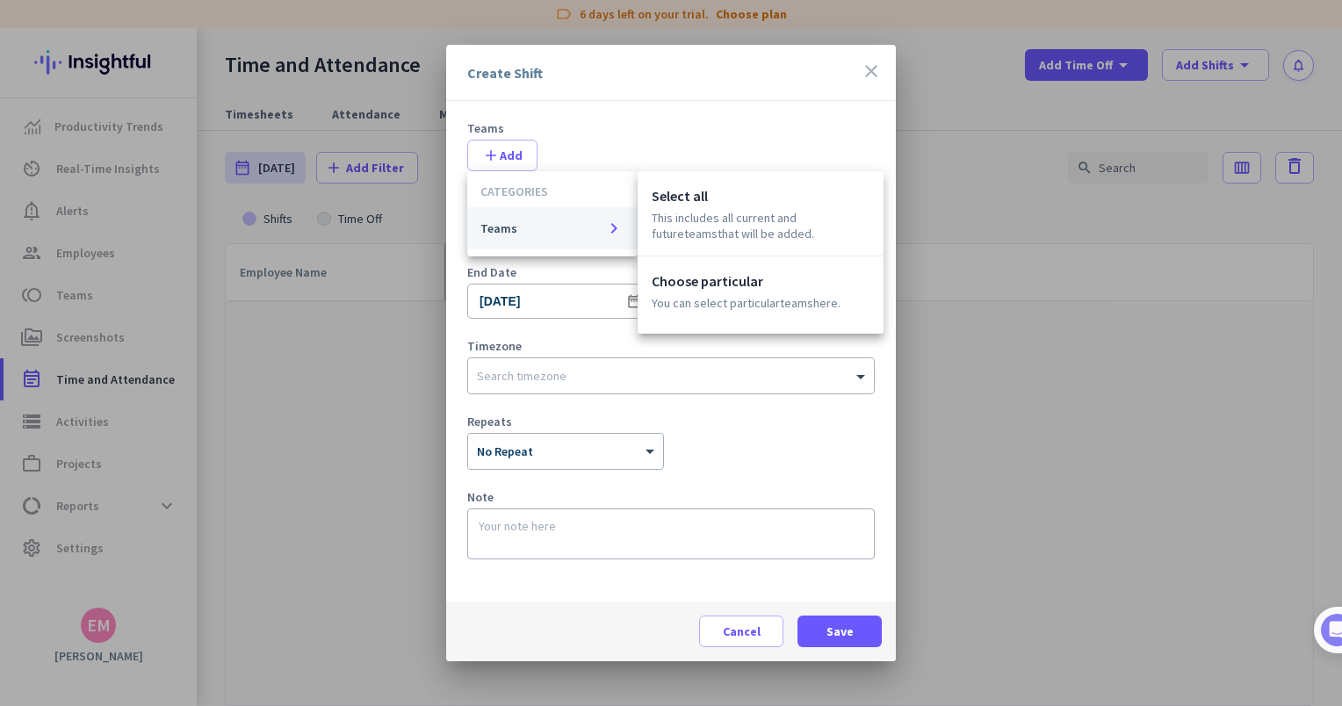
click at [593, 228] on span "Teams keyboard_arrow_right" at bounding box center [553, 228] width 144 height 21
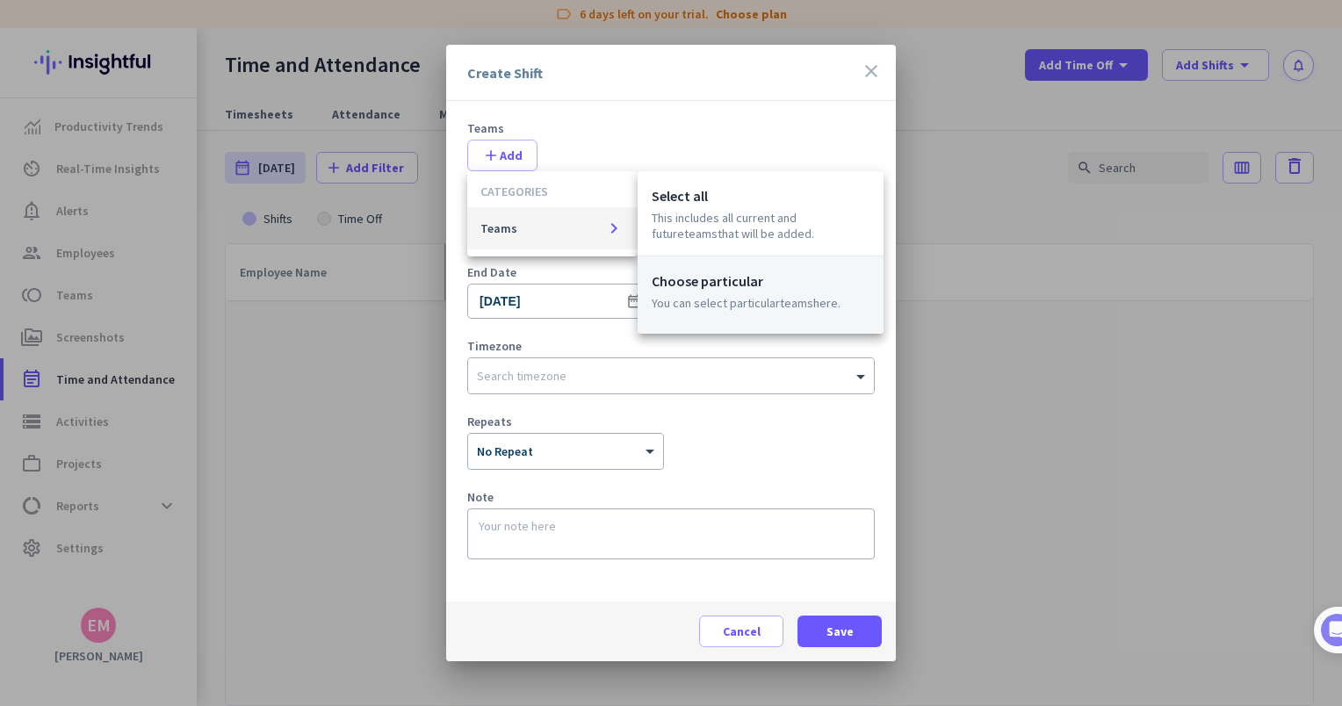
click at [764, 292] on p "Choose particular" at bounding box center [761, 281] width 218 height 21
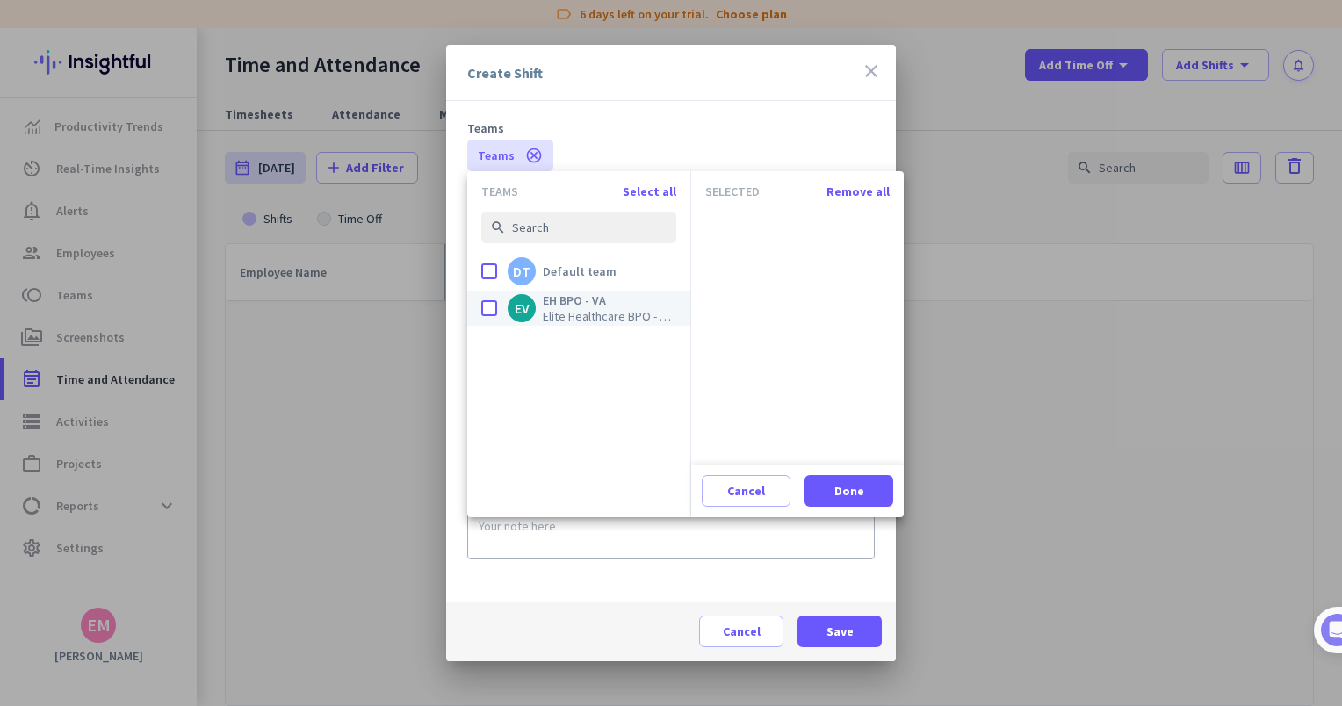
click at [552, 306] on span "EH BPO - VA" at bounding box center [610, 301] width 134 height 16
click at [0, 0] on input "done EV EH BPO - VA Elite Healthcare BPO - VA Team" at bounding box center [0, 0] width 0 height 0
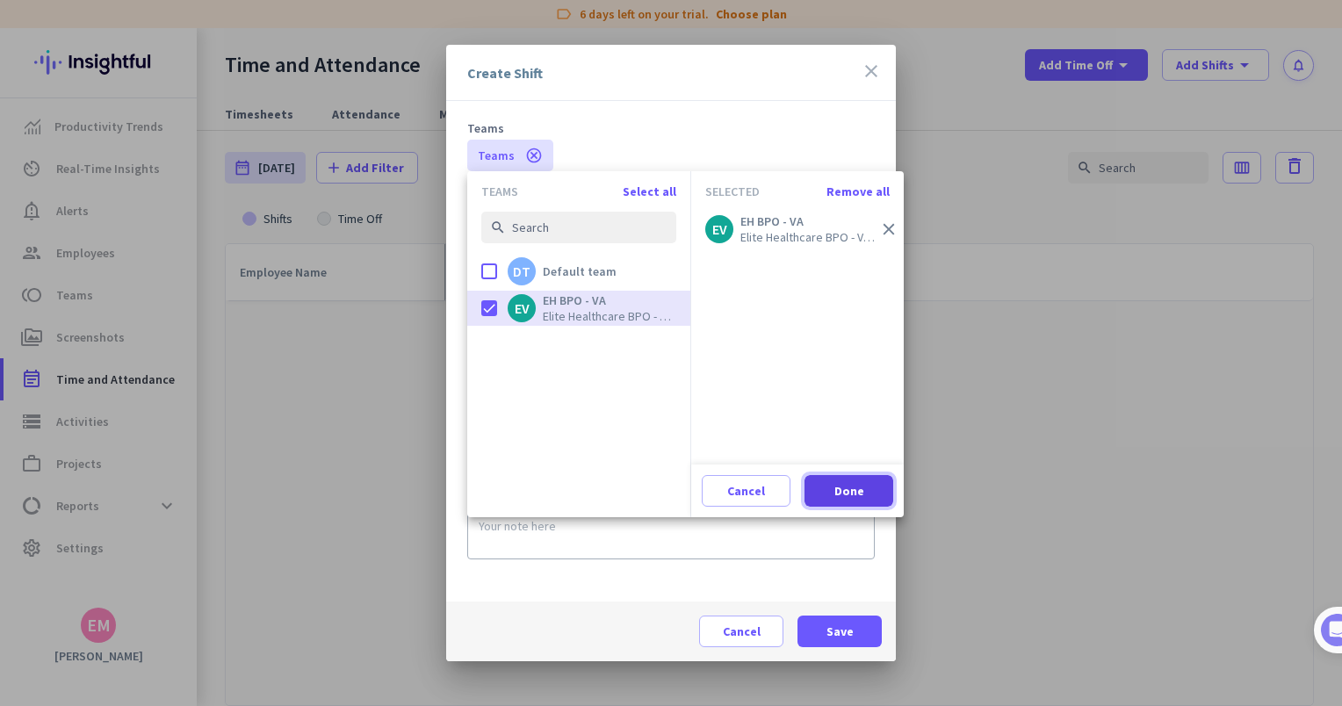
click at [854, 485] on span "Done" at bounding box center [850, 491] width 30 height 18
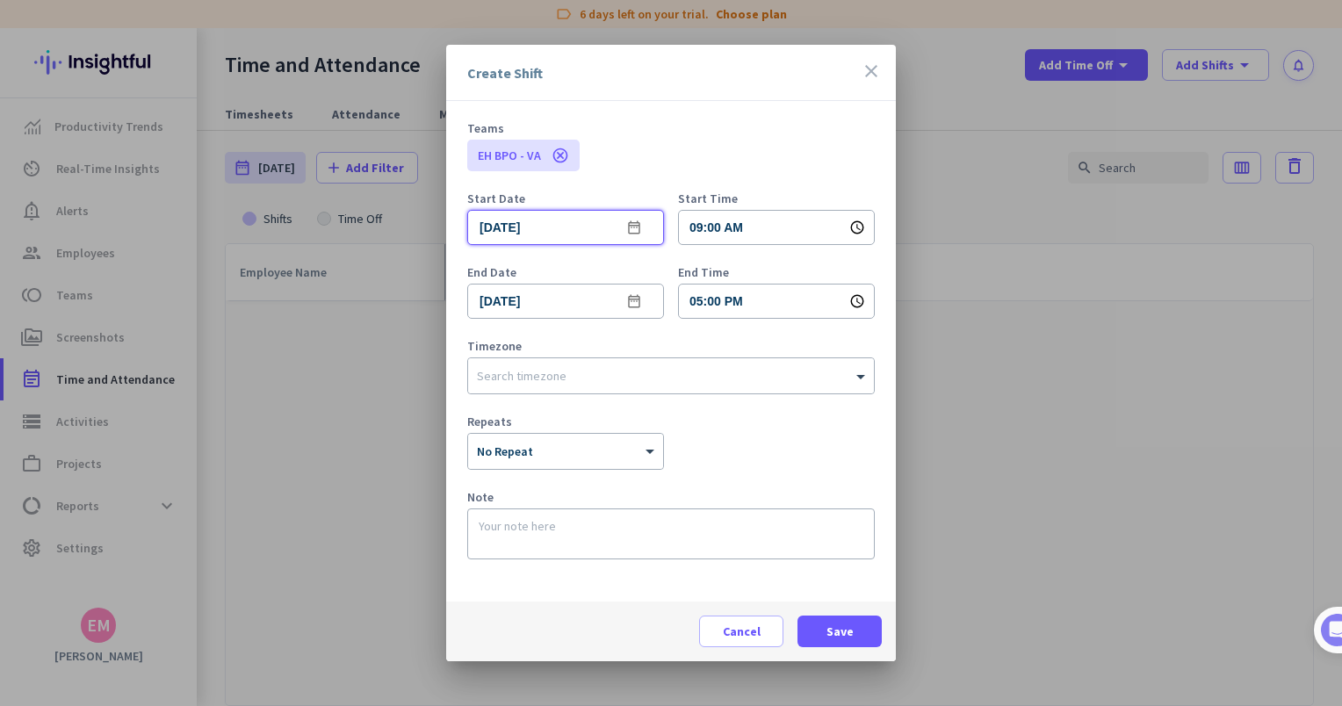
click at [506, 231] on input "[DATE]" at bounding box center [565, 227] width 197 height 35
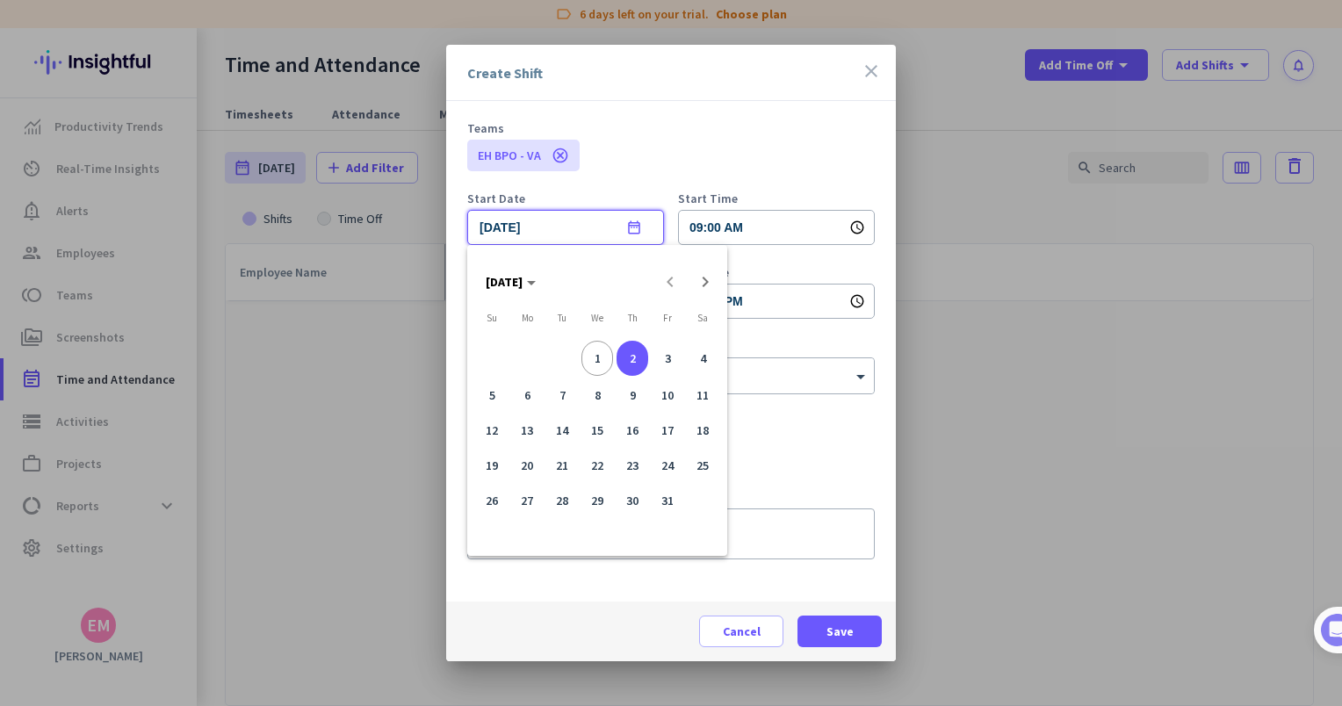
click at [787, 149] on div at bounding box center [671, 353] width 1342 height 706
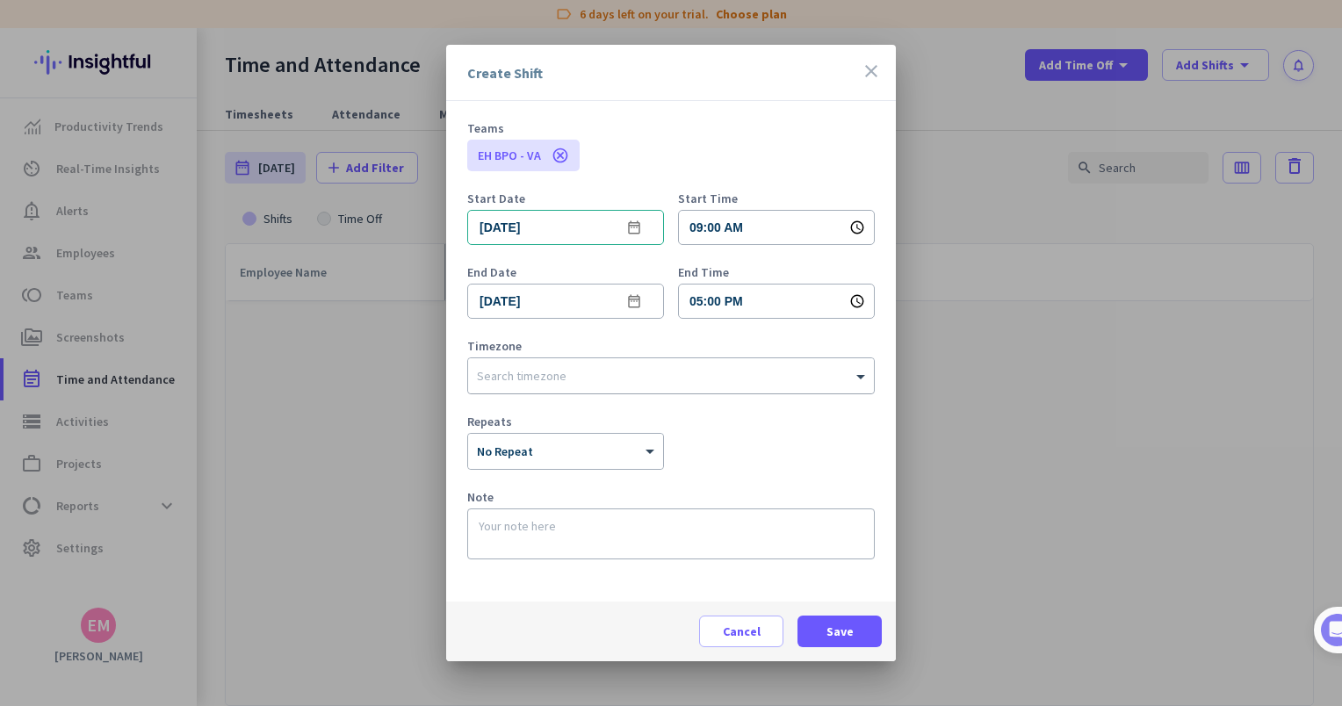
click at [603, 380] on input "text" at bounding box center [653, 372] width 353 height 13
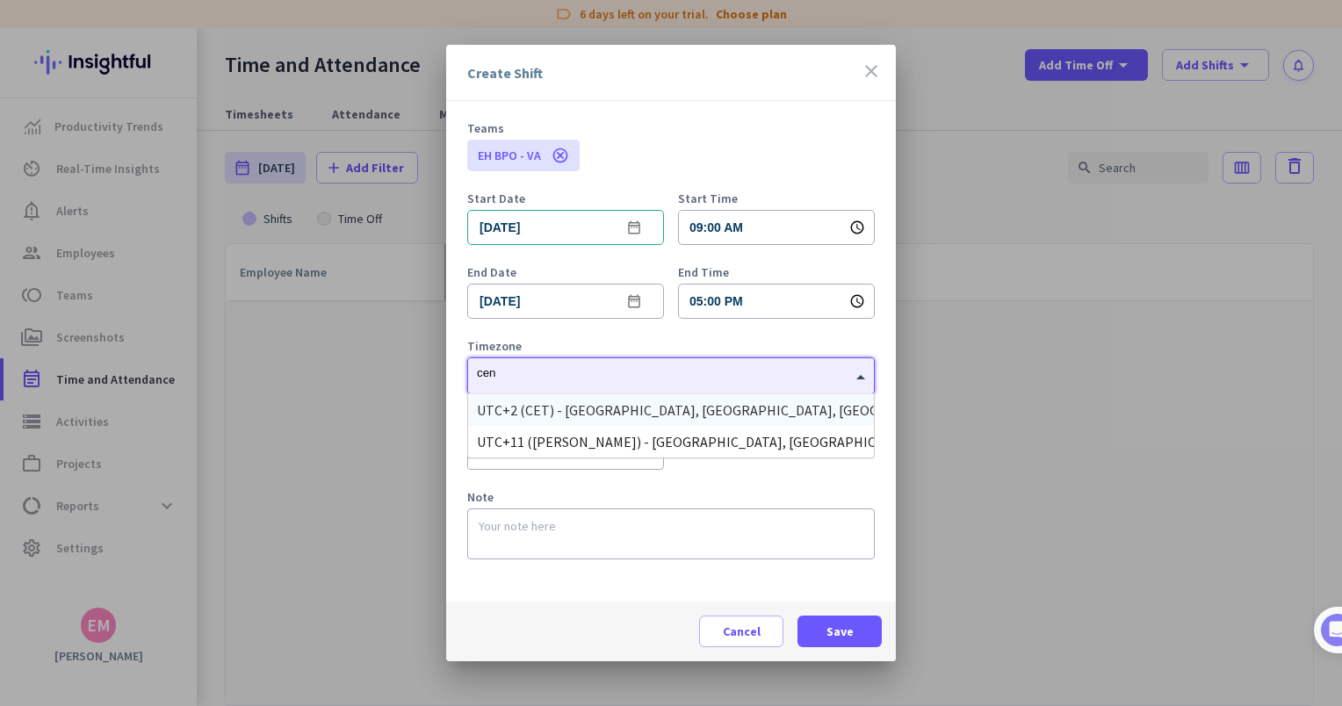
type input "cent"
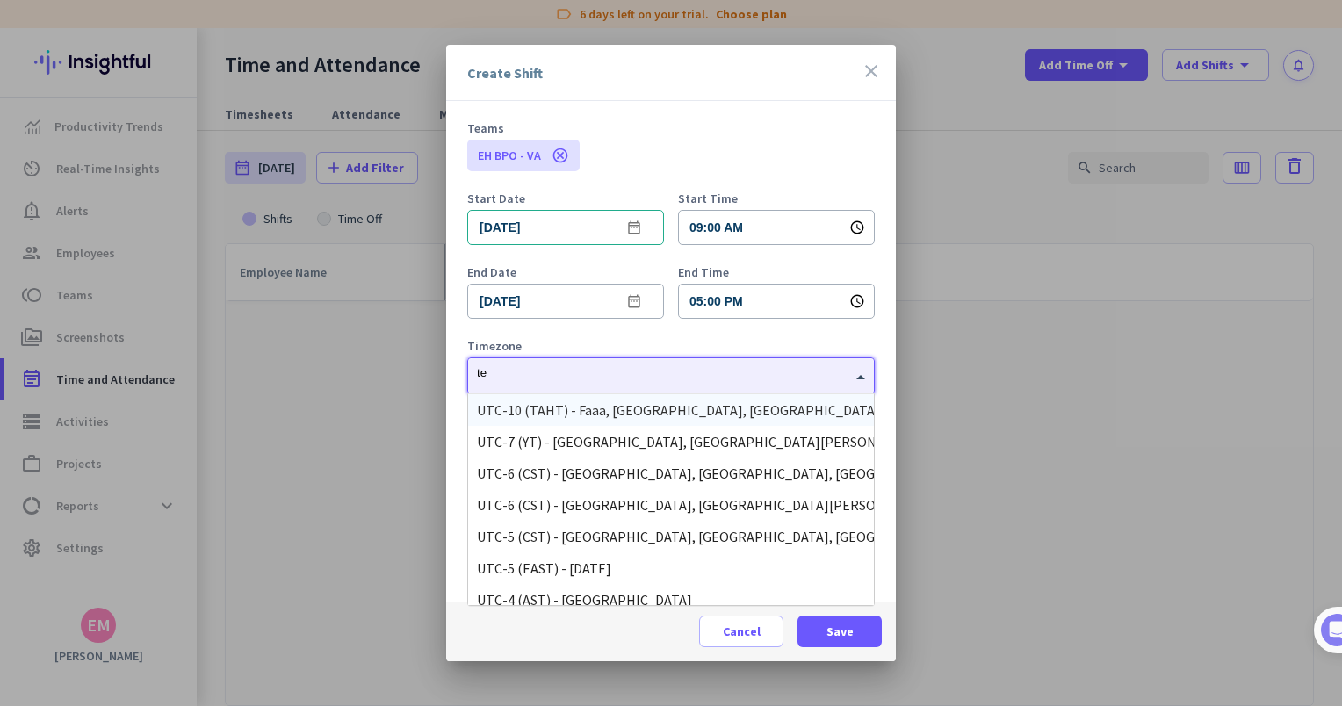
type input "t"
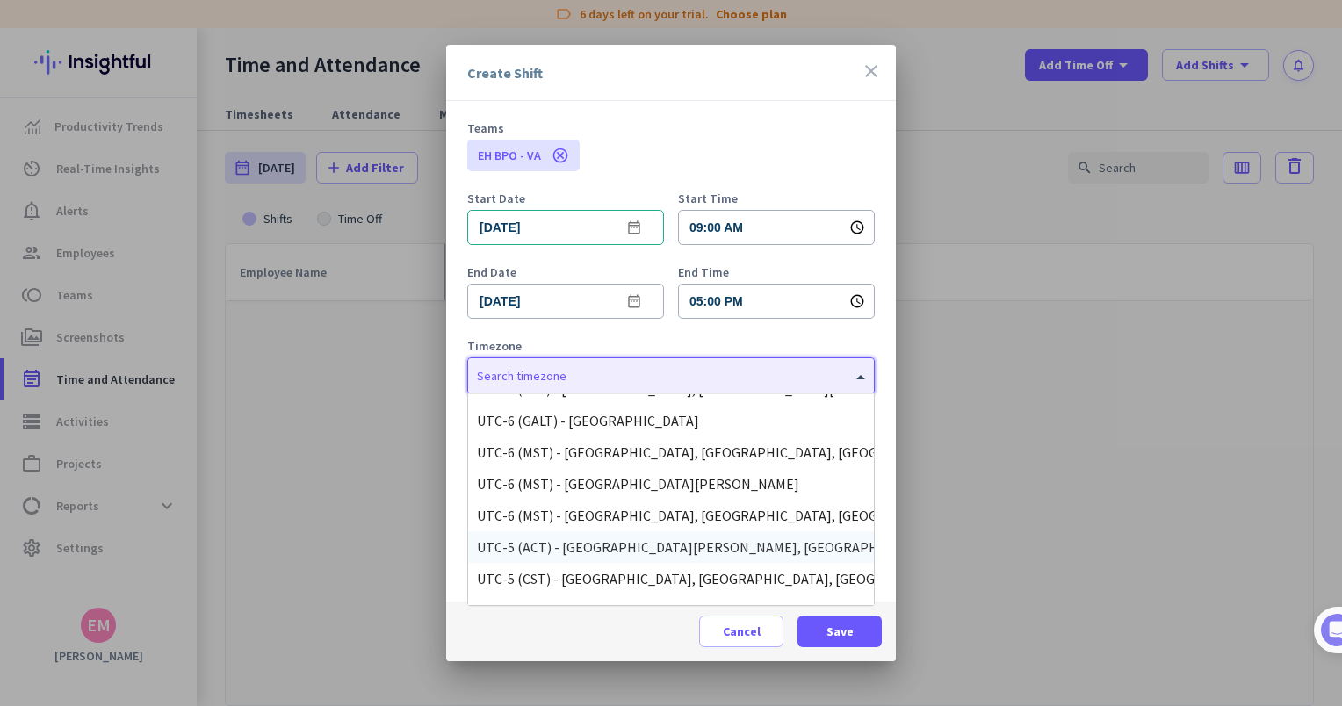
scroll to position [791, 0]
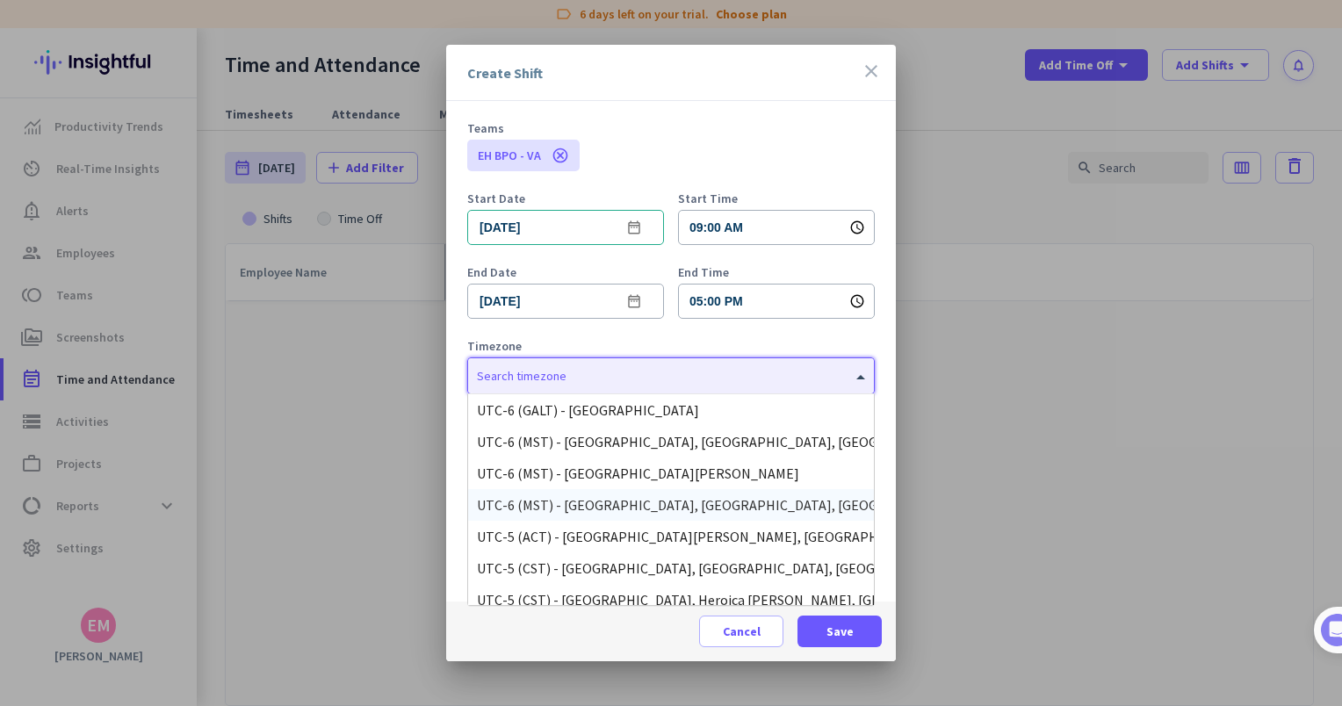
click at [794, 501] on div "UTC-6 (MST) - [GEOGRAPHIC_DATA], [GEOGRAPHIC_DATA], [GEOGRAPHIC_DATA], [US_STAT…" at bounding box center [671, 505] width 388 height 18
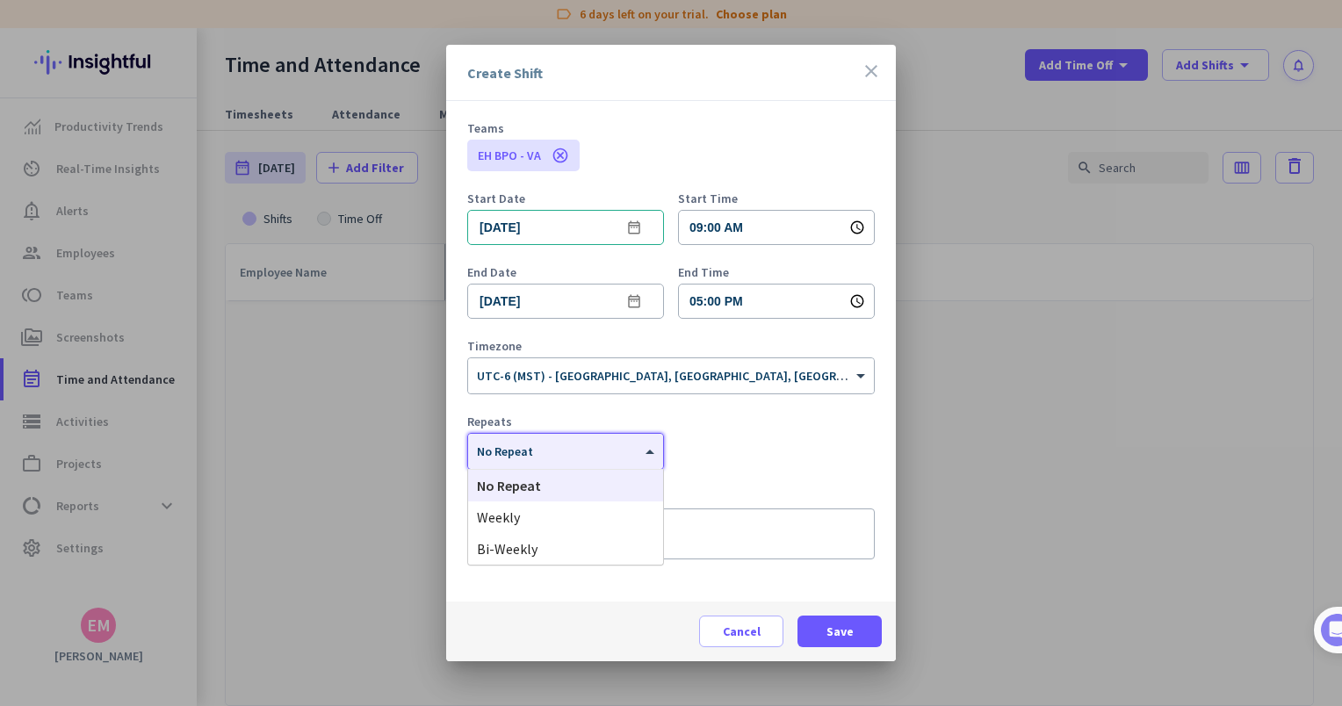
click at [603, 458] on div "× No Repeat" at bounding box center [554, 452] width 173 height 15
click at [589, 505] on div "Weekly" at bounding box center [565, 518] width 195 height 32
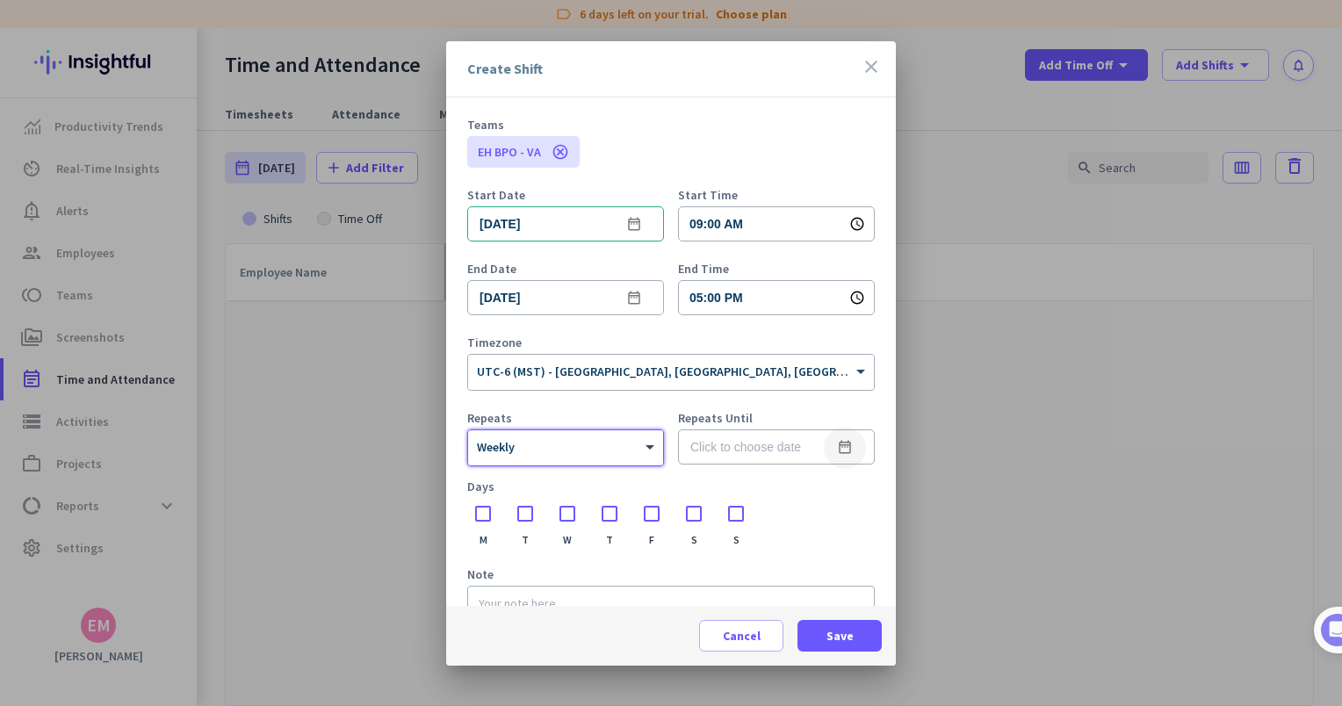
click at [824, 448] on span "Open calendar" at bounding box center [845, 448] width 42 height 42
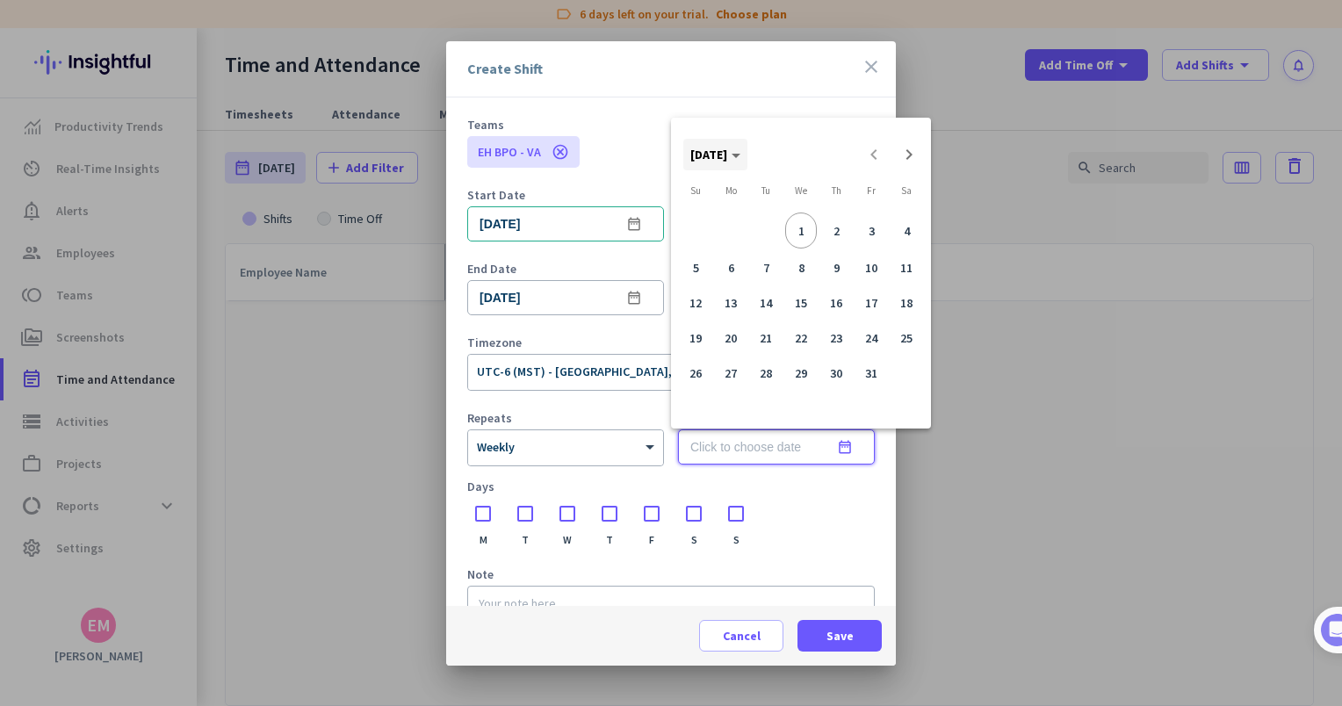
click at [741, 156] on span "[DATE]" at bounding box center [716, 155] width 50 height 16
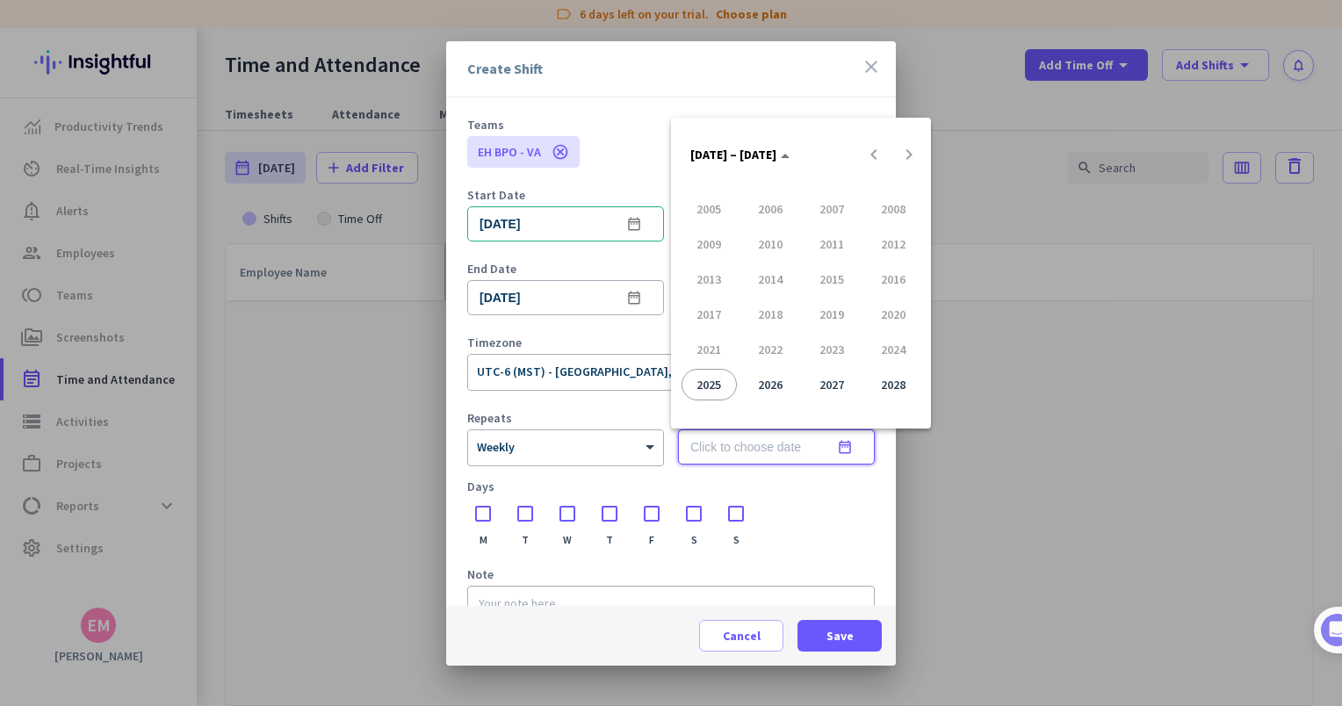
click at [888, 376] on span "2028" at bounding box center [893, 385] width 55 height 32
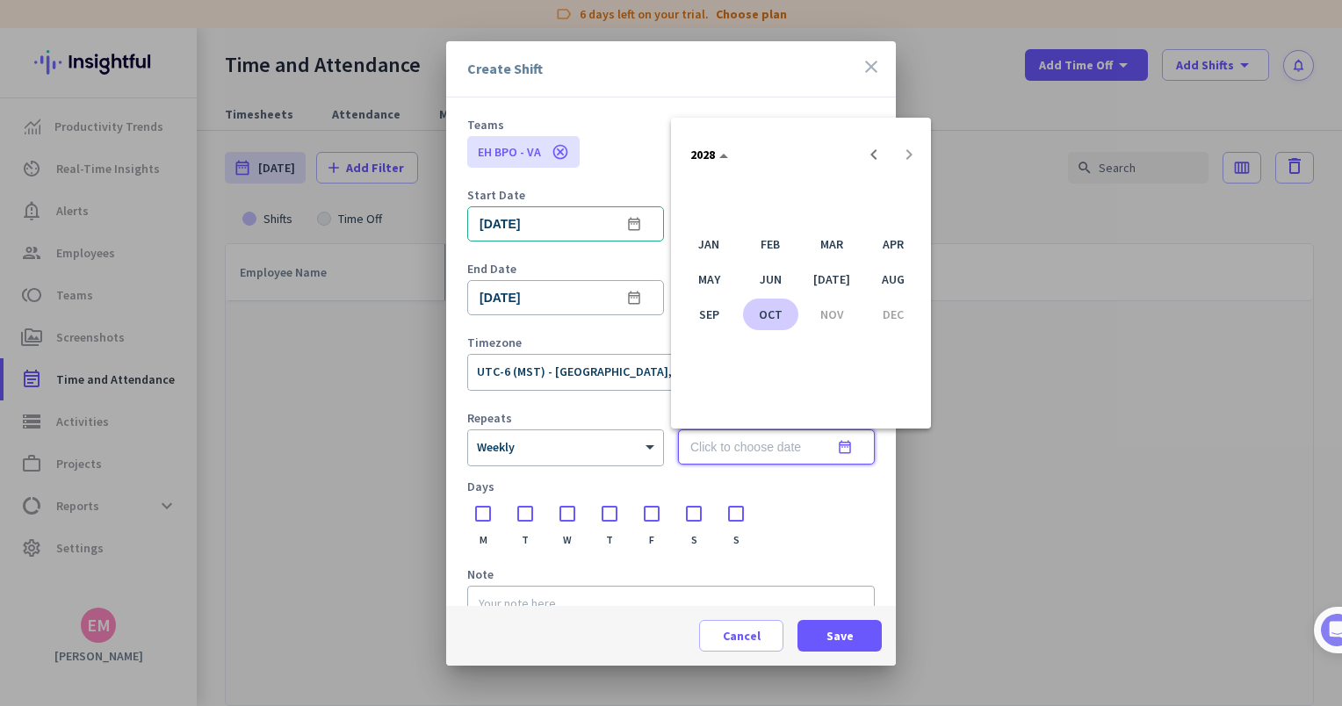
click at [777, 311] on span "OCT" at bounding box center [770, 315] width 55 height 32
click at [696, 225] on span "1" at bounding box center [696, 229] width 32 height 32
type input "[DATE]"
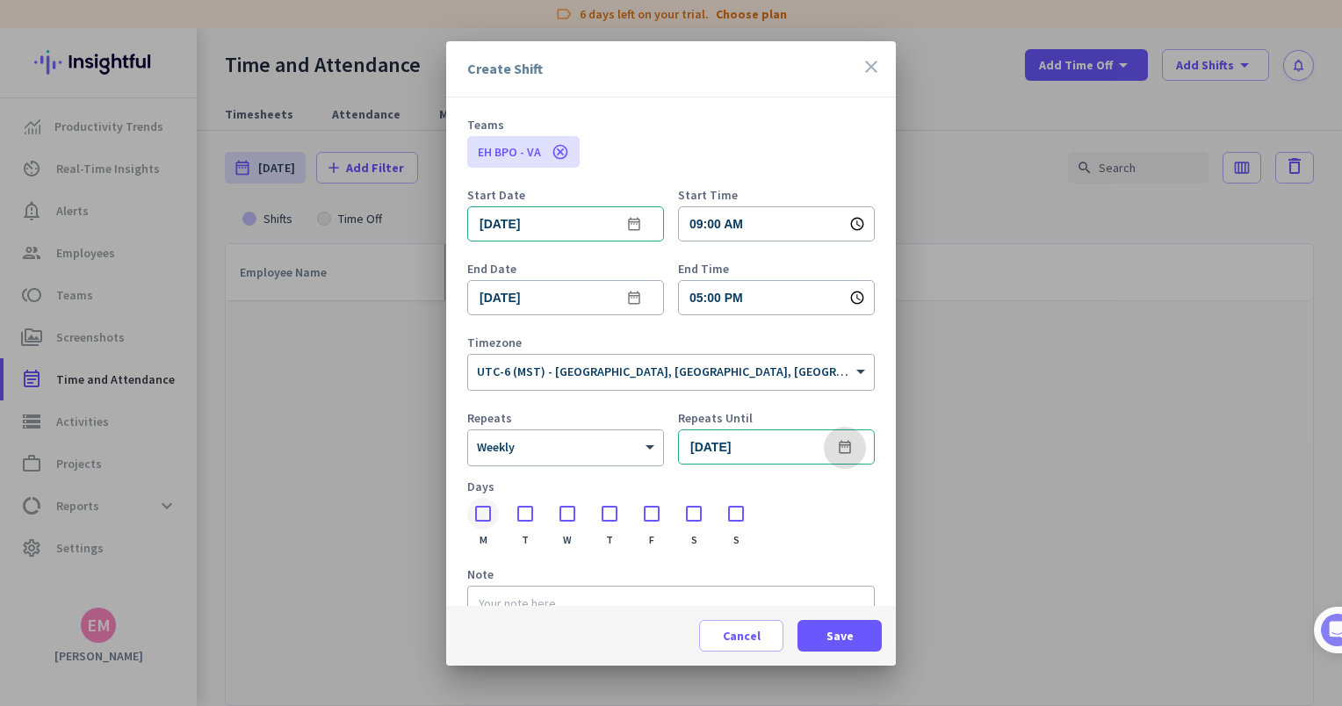
click at [488, 514] on div at bounding box center [483, 514] width 32 height 32
click at [517, 517] on div at bounding box center [526, 514] width 32 height 32
click at [558, 515] on div at bounding box center [568, 514] width 32 height 32
click at [598, 513] on div at bounding box center [610, 514] width 32 height 32
drag, startPoint x: 644, startPoint y: 514, endPoint x: 654, endPoint y: 516, distance: 9.8
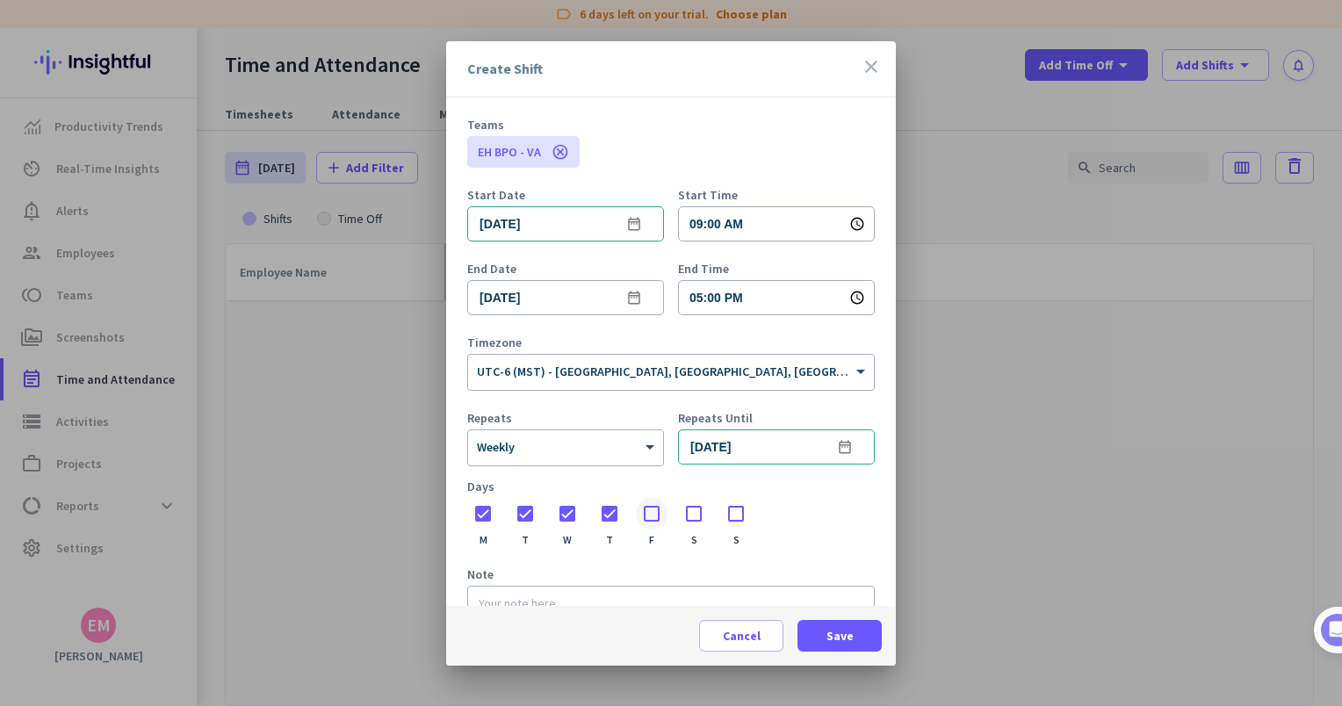
click at [645, 514] on div at bounding box center [652, 514] width 32 height 32
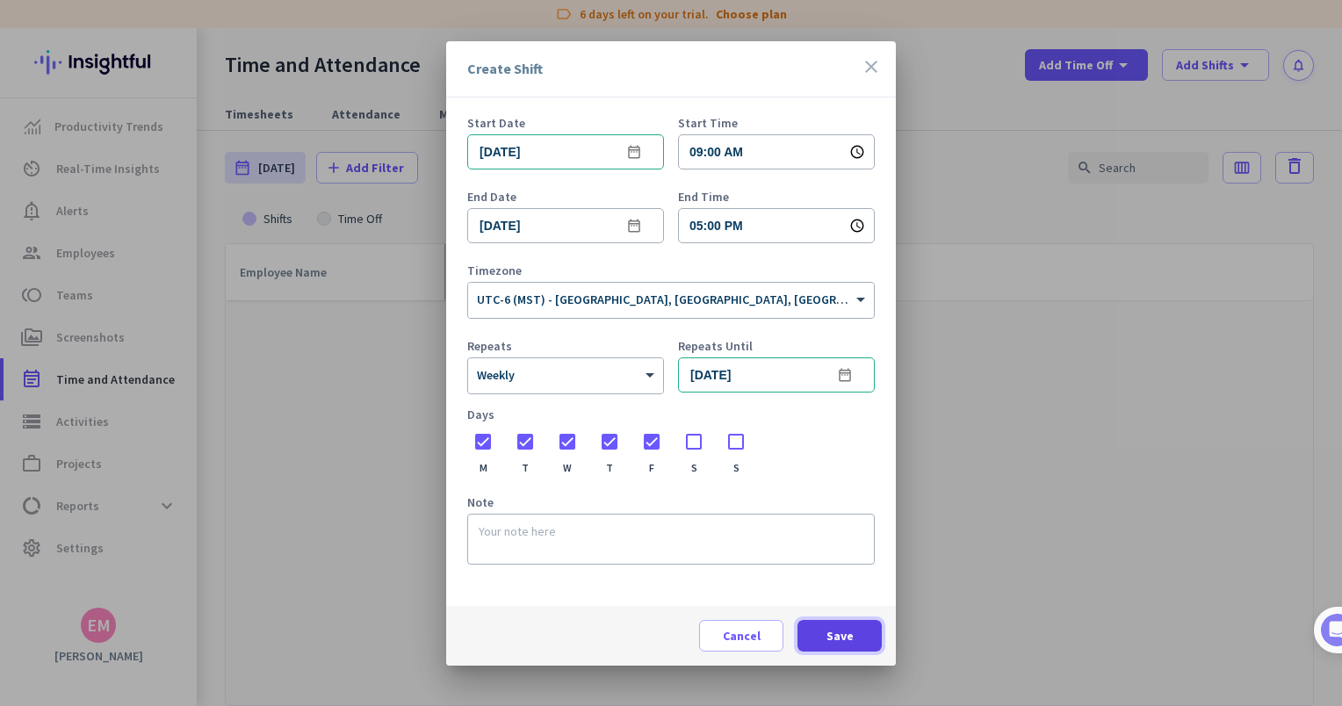
click at [842, 642] on span "Save" at bounding box center [840, 636] width 27 height 18
click at [866, 67] on icon "close" at bounding box center [871, 66] width 21 height 21
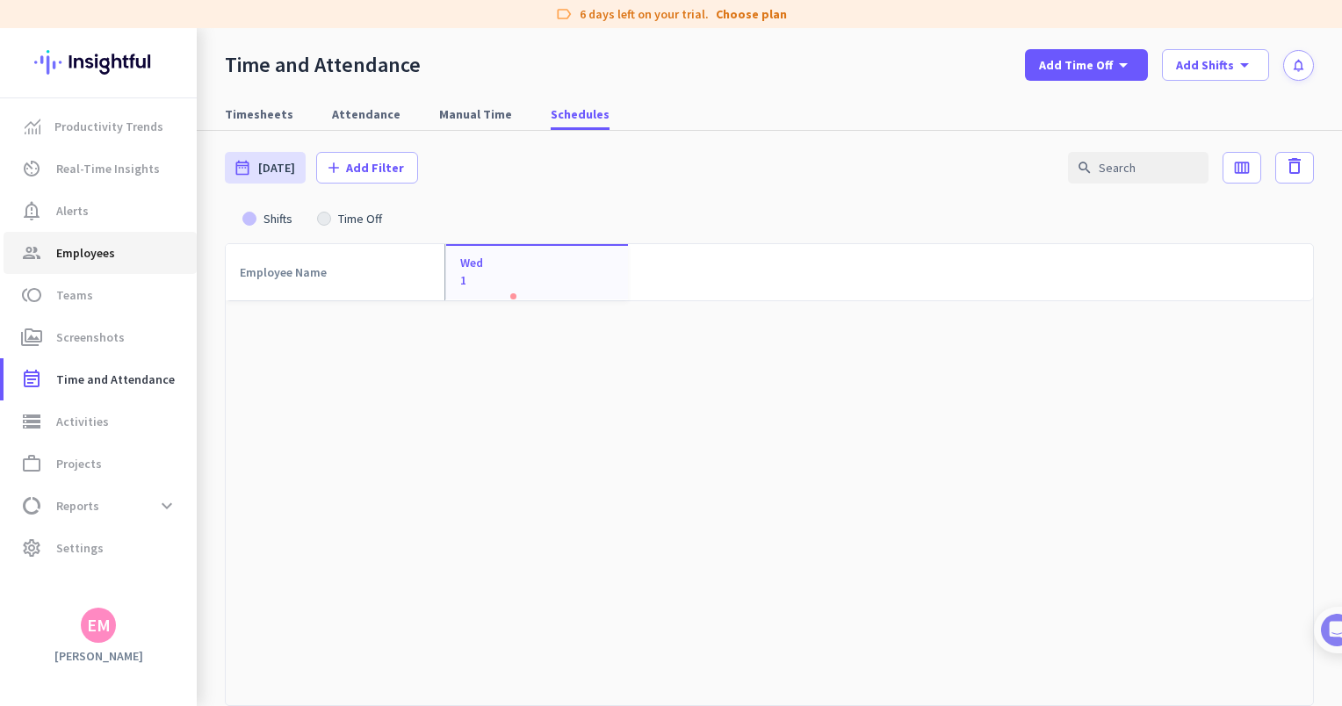
click at [115, 253] on span "group Employees" at bounding box center [100, 252] width 165 height 21
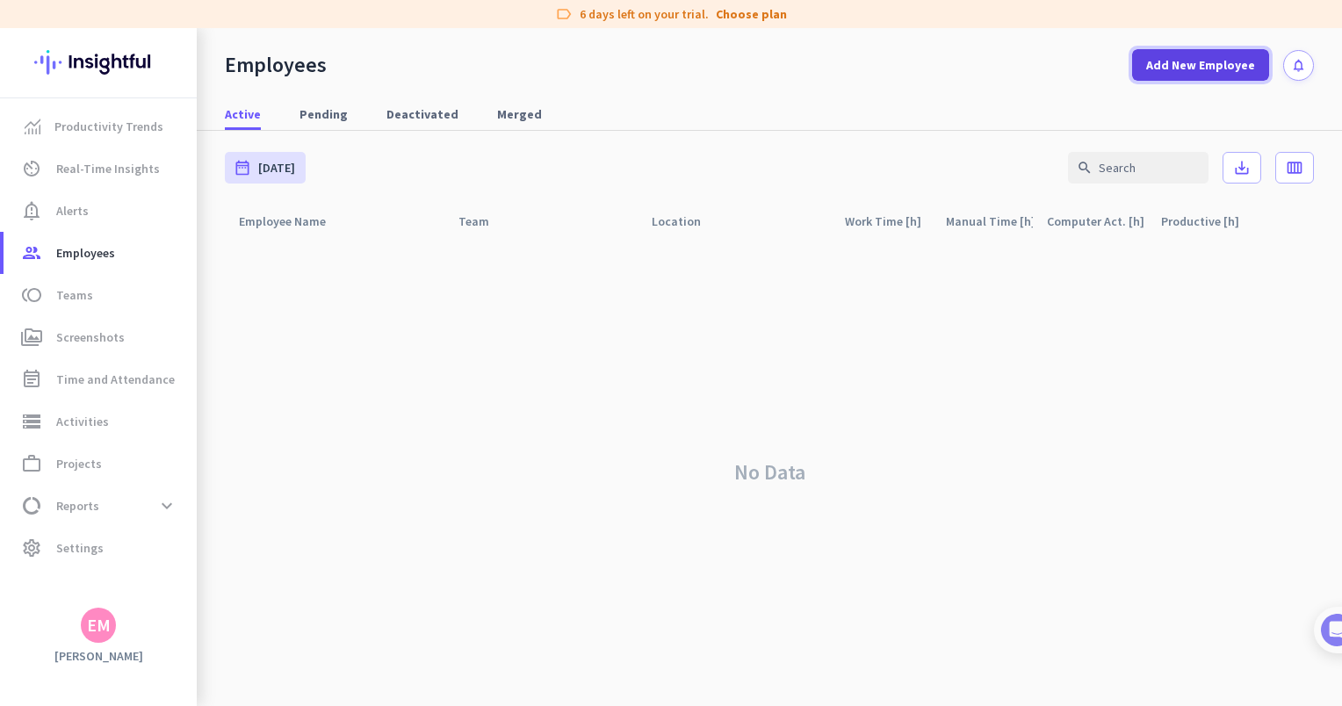
click at [1177, 65] on span "Add New Employee" at bounding box center [1201, 65] width 109 height 18
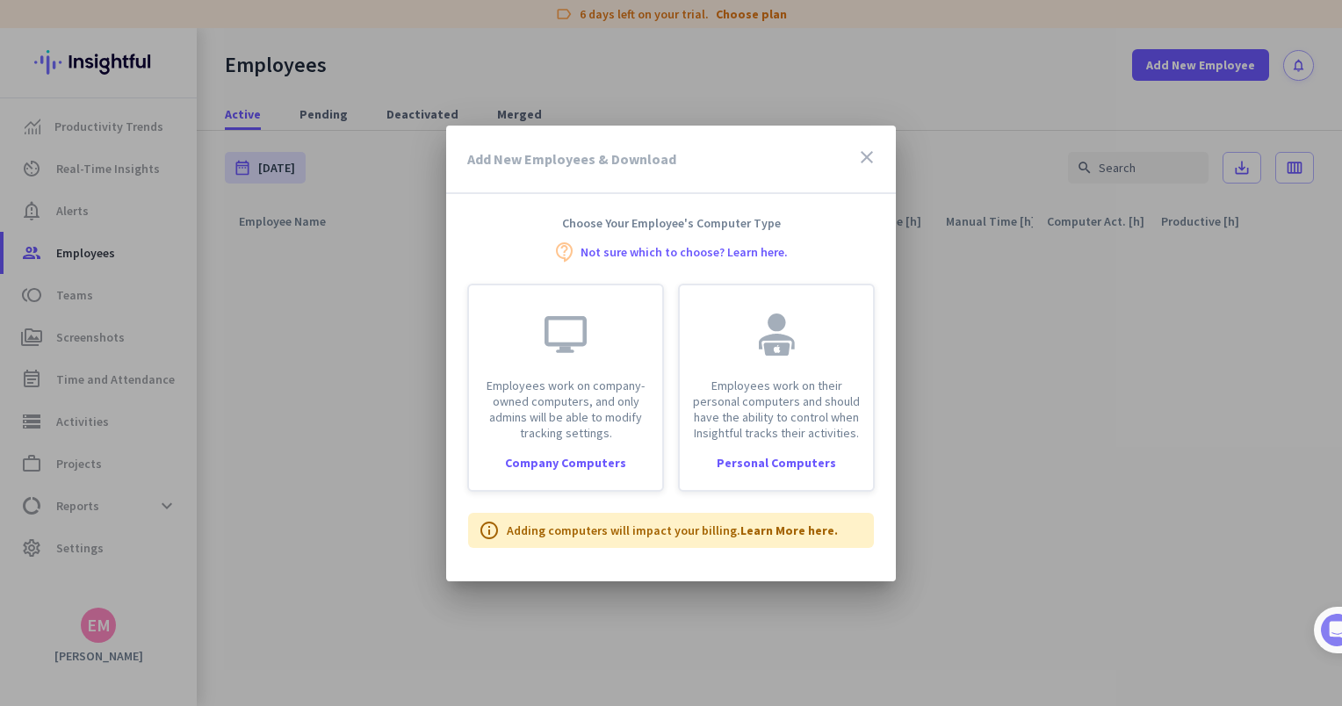
click at [872, 159] on icon "close" at bounding box center [867, 157] width 21 height 21
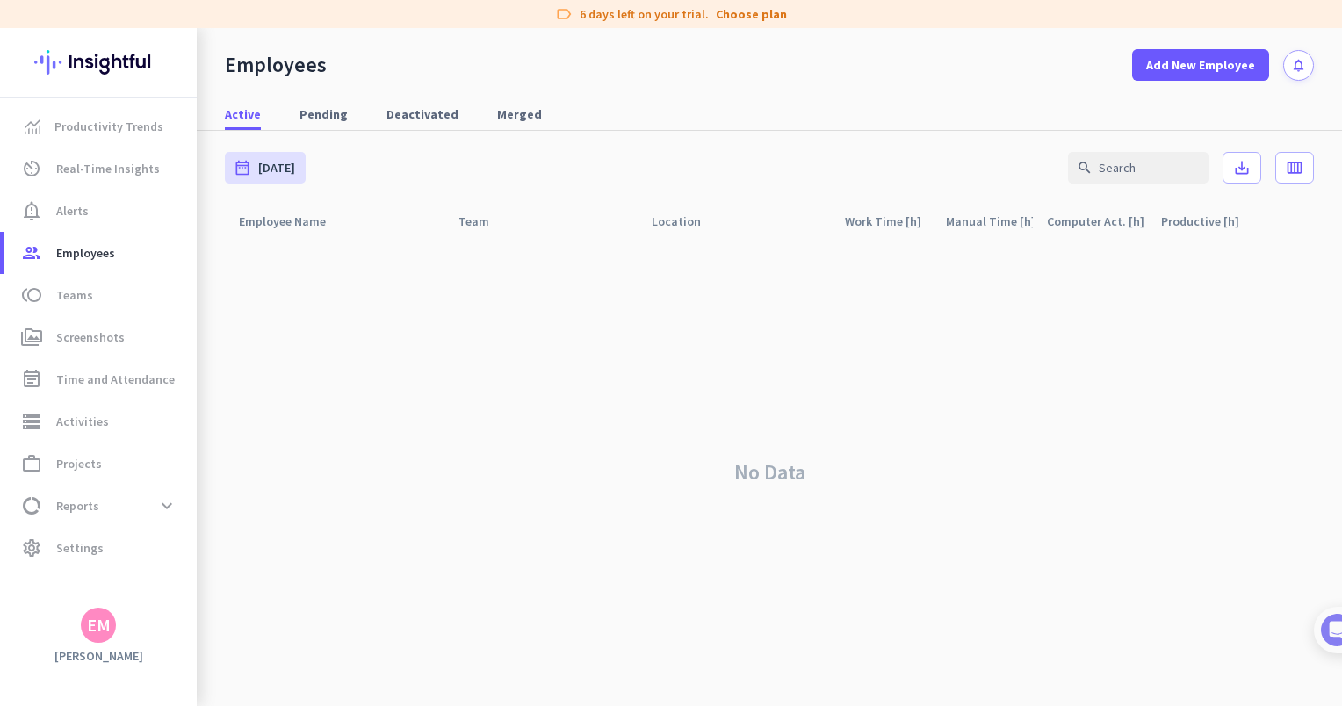
click at [563, 337] on div "No Data" at bounding box center [769, 472] width 1089 height 468
click at [98, 545] on span "Settings" at bounding box center [79, 548] width 47 height 21
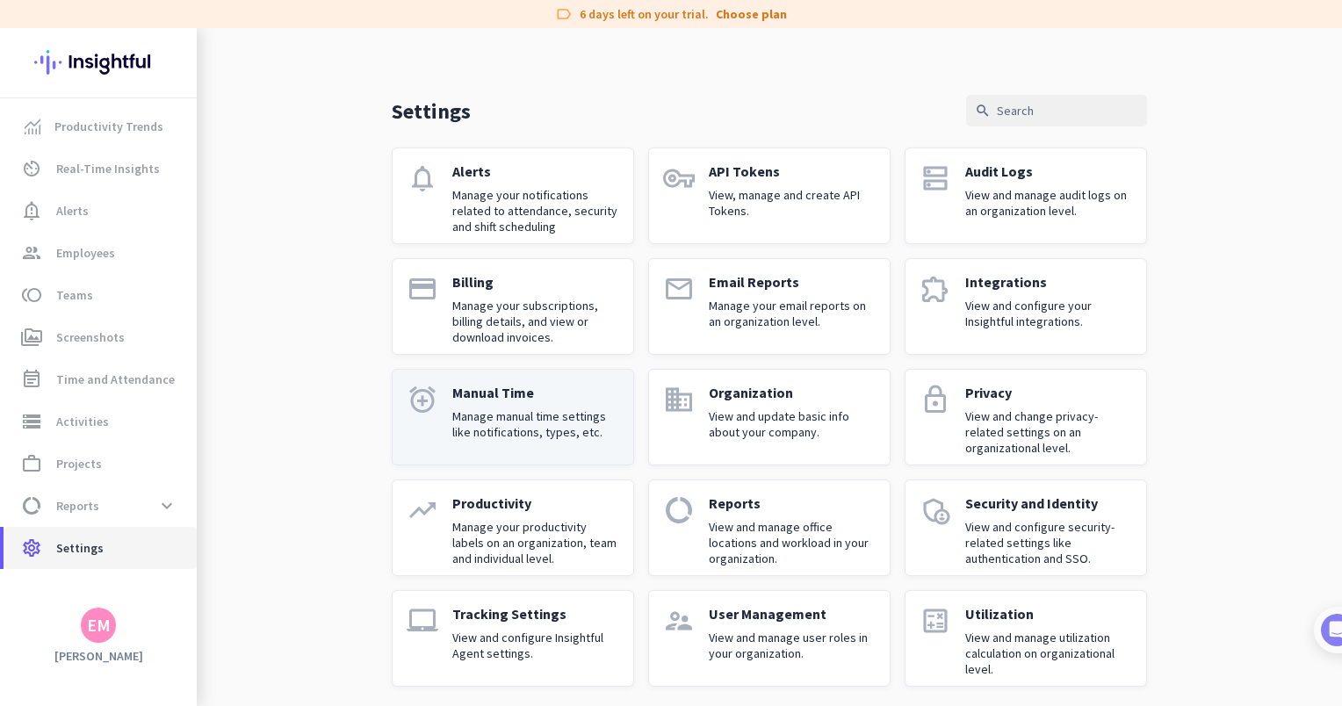
scroll to position [26, 0]
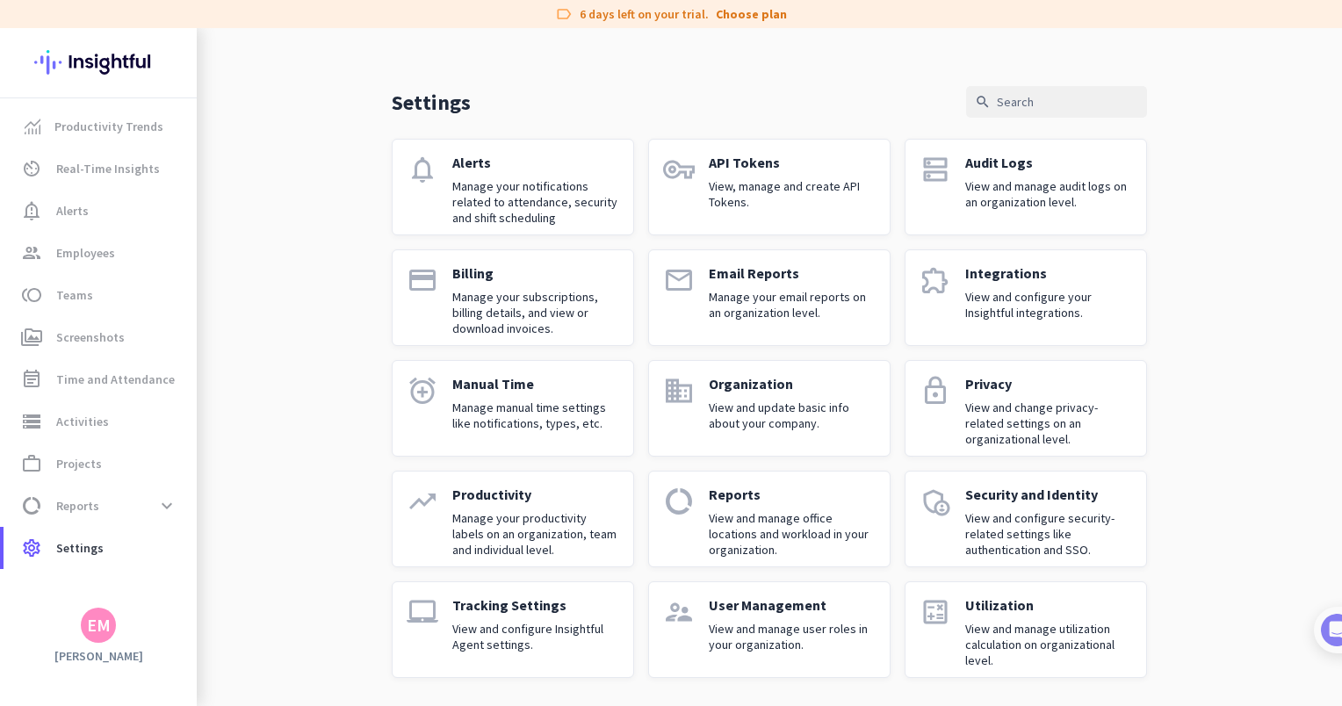
click at [792, 644] on p "View and manage user roles in your organization." at bounding box center [792, 637] width 167 height 32
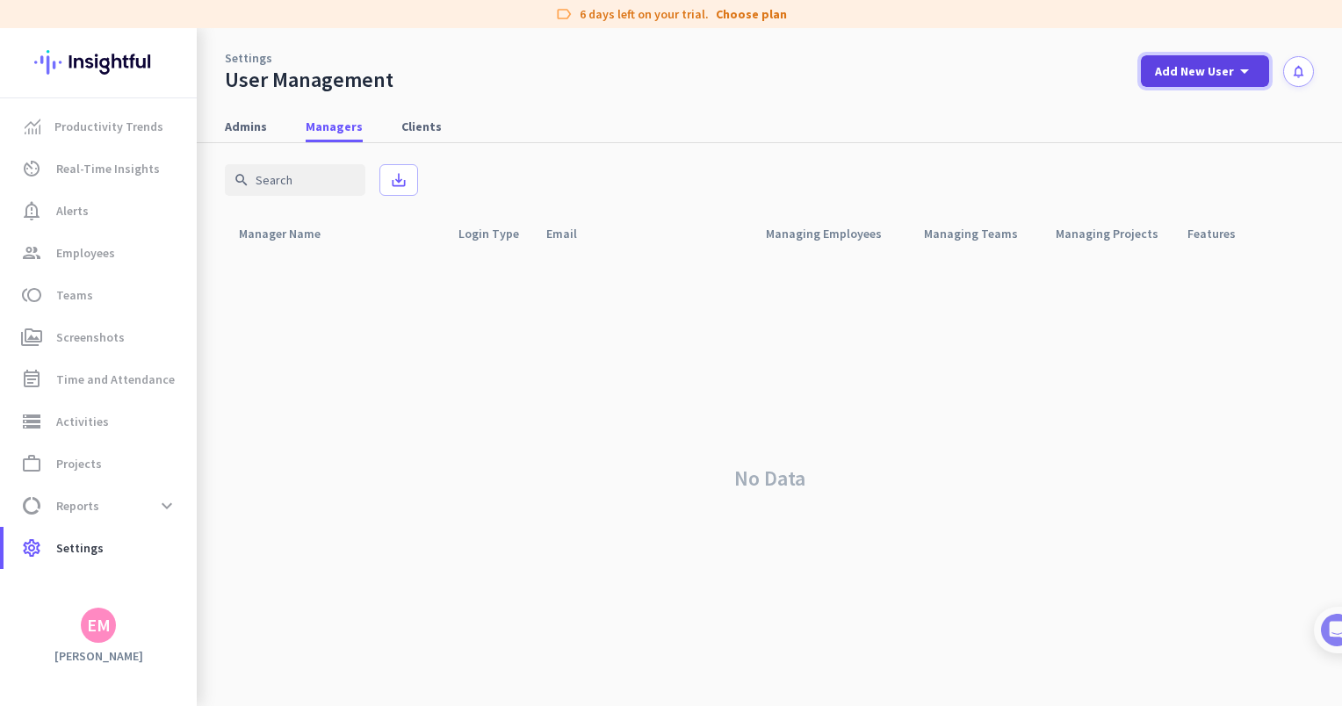
click at [1202, 70] on span "Add New User" at bounding box center [1194, 71] width 79 height 18
click at [91, 560] on div at bounding box center [671, 353] width 1342 height 706
click at [88, 550] on span "Settings" at bounding box center [79, 548] width 47 height 21
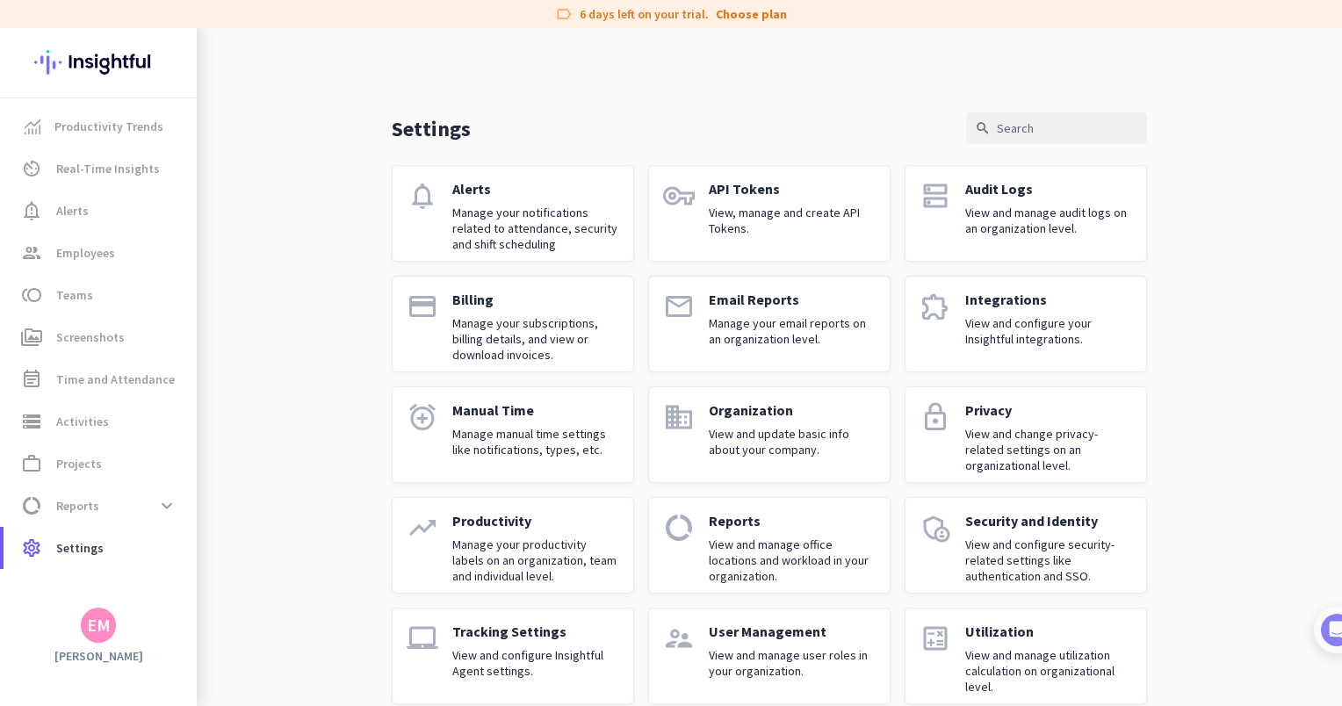
click at [745, 446] on p "View and update basic info about your company." at bounding box center [792, 442] width 167 height 32
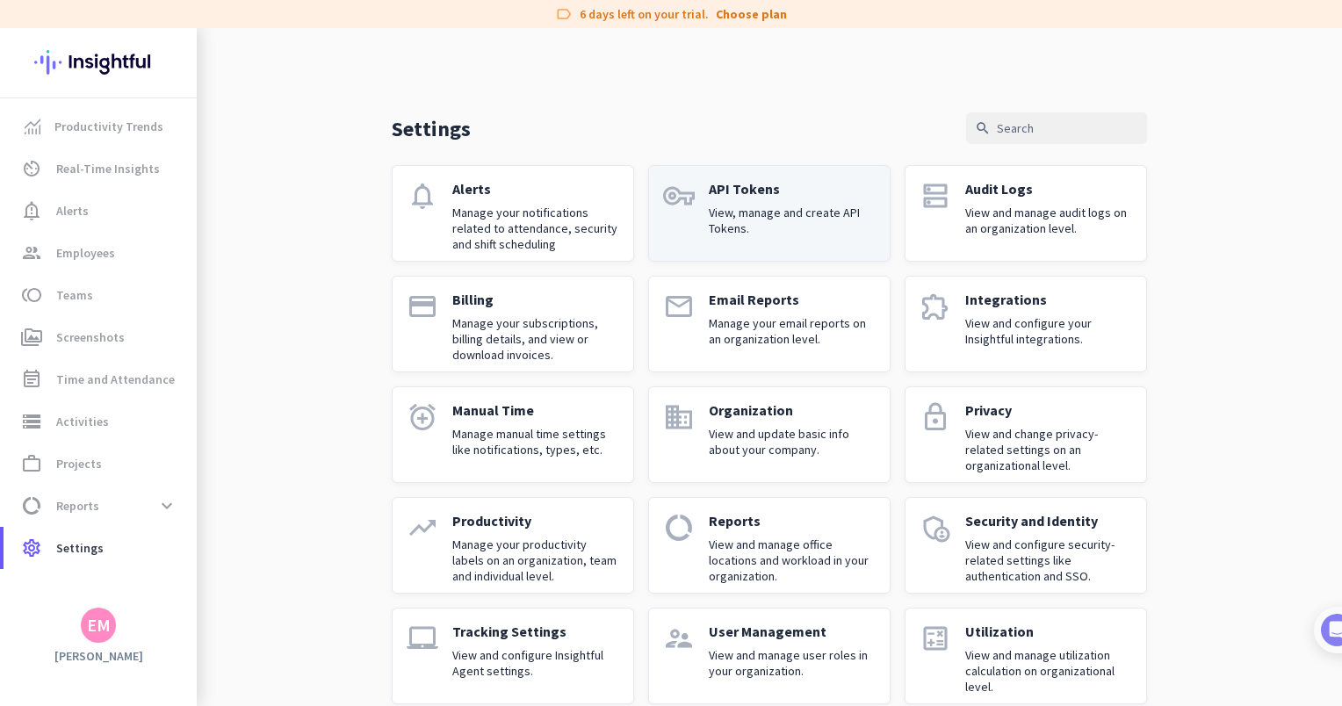
scroll to position [26, 0]
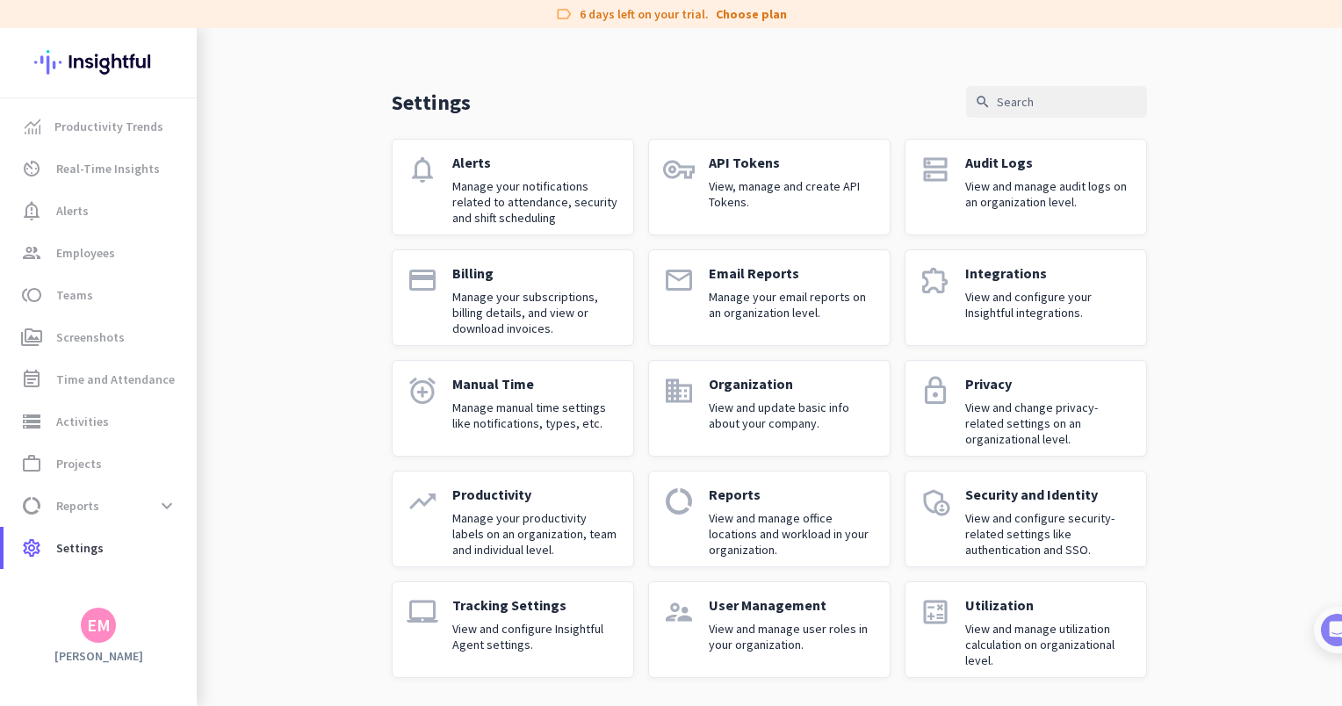
click at [1016, 619] on div "Utilization View and manage utilization calculation on organizational level." at bounding box center [1049, 630] width 167 height 67
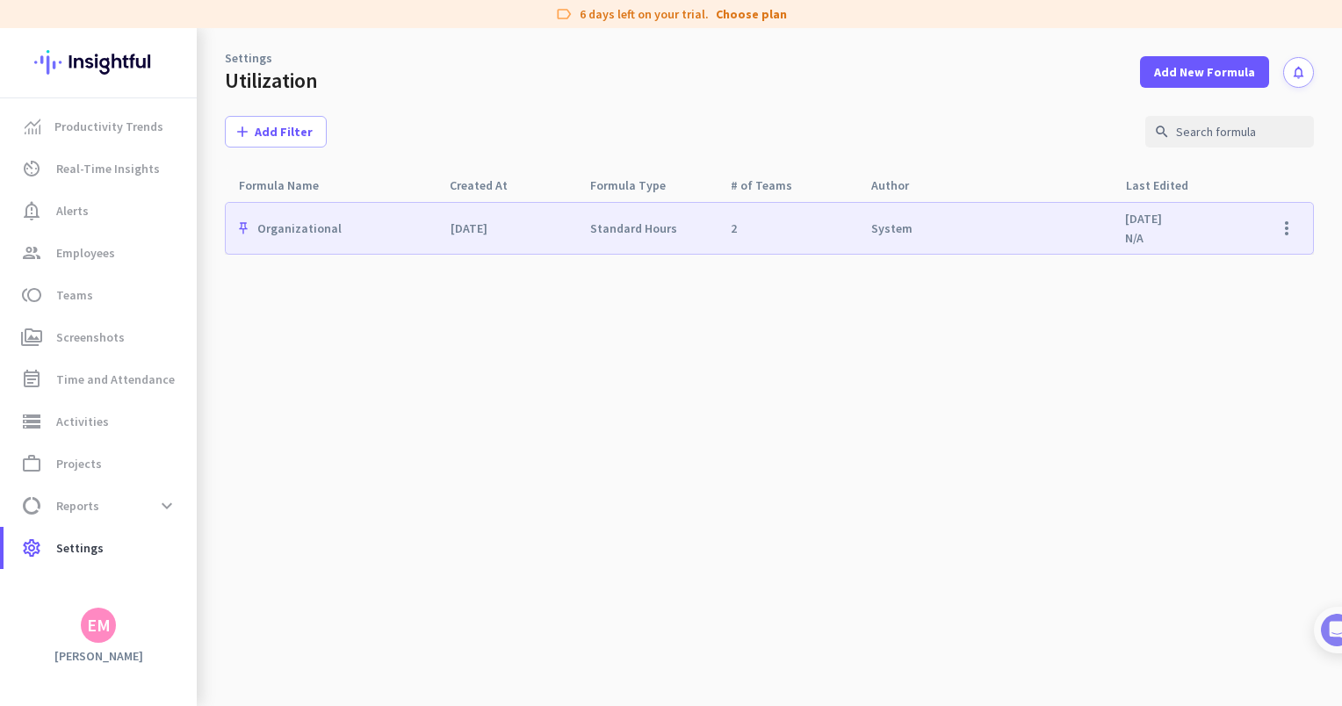
drag, startPoint x: 101, startPoint y: 669, endPoint x: 101, endPoint y: 652, distance: 17.6
click at [101, 670] on div "Productivity Trends av_timer Real-Time Insights notification_important Alerts g…" at bounding box center [98, 367] width 197 height 678
click at [101, 658] on h3 "[PERSON_NAME]" at bounding box center [98, 656] width 197 height 16
click at [98, 629] on div "EM" at bounding box center [99, 626] width 24 height 18
click at [81, 536] on div "Personal Settings Organizations Help Sign out" at bounding box center [170, 544] width 178 height 127
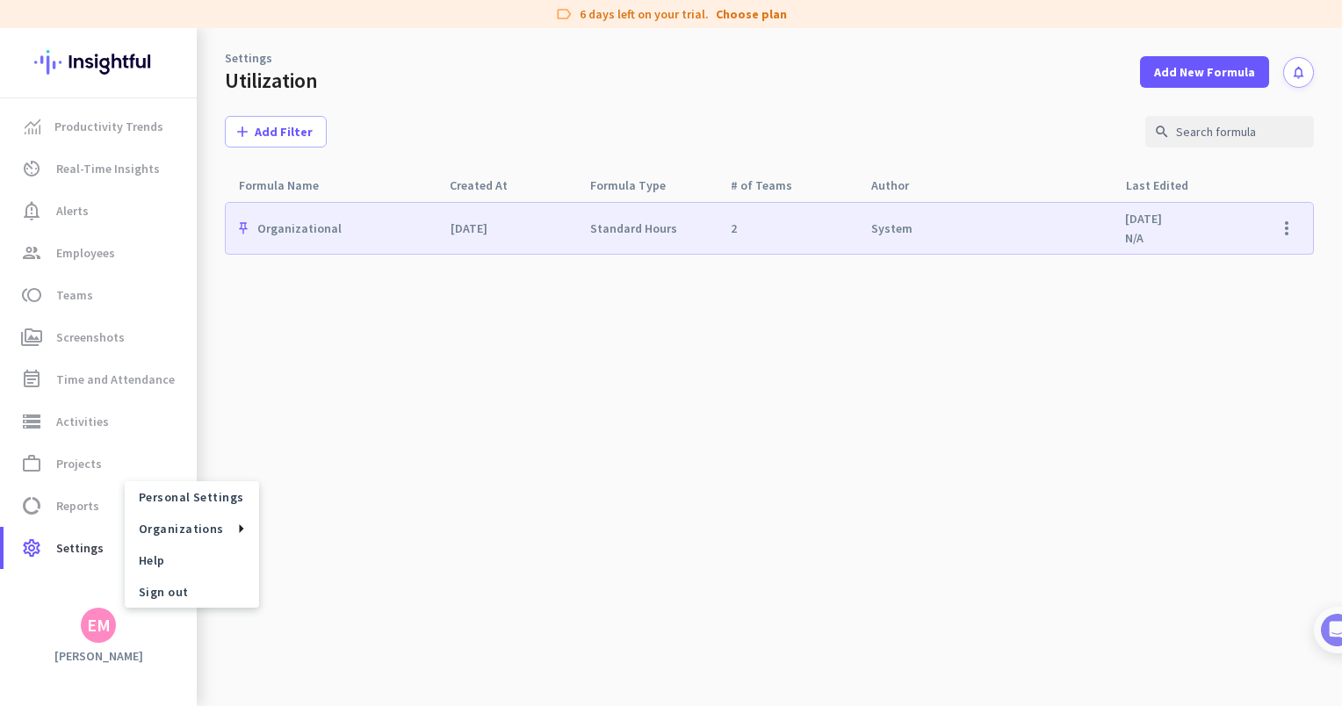
click at [76, 559] on div at bounding box center [671, 353] width 1342 height 706
click at [104, 611] on div "EM" at bounding box center [98, 625] width 35 height 35
click at [217, 508] on span "Personal Settings" at bounding box center [192, 497] width 134 height 32
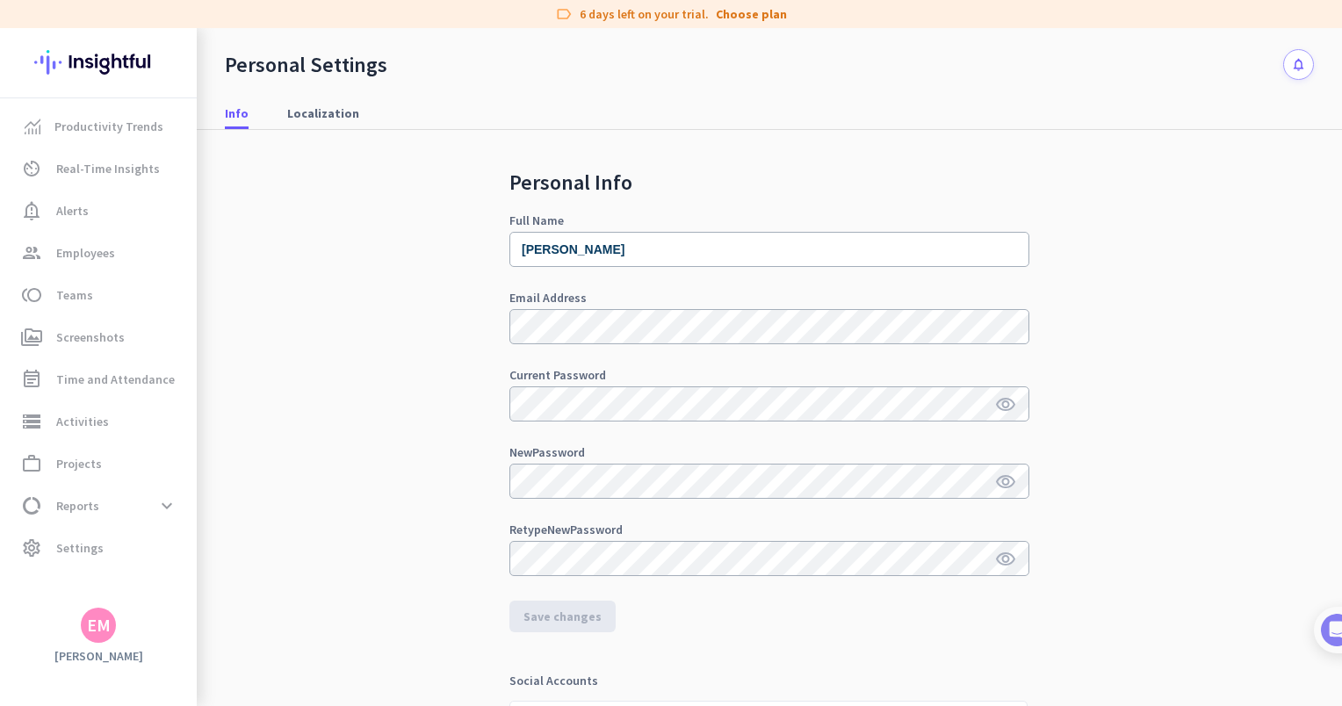
click at [117, 72] on img at bounding box center [98, 62] width 128 height 69
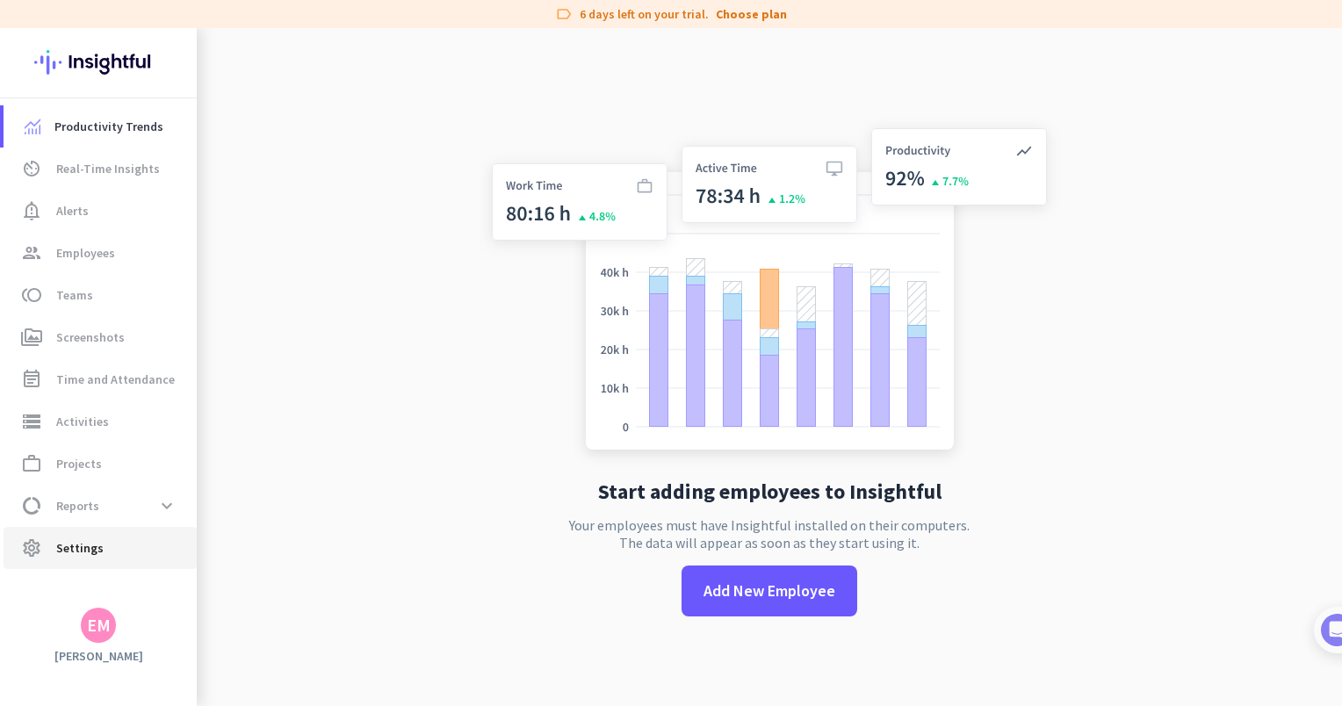
click at [110, 548] on span "settings Settings" at bounding box center [100, 548] width 165 height 21
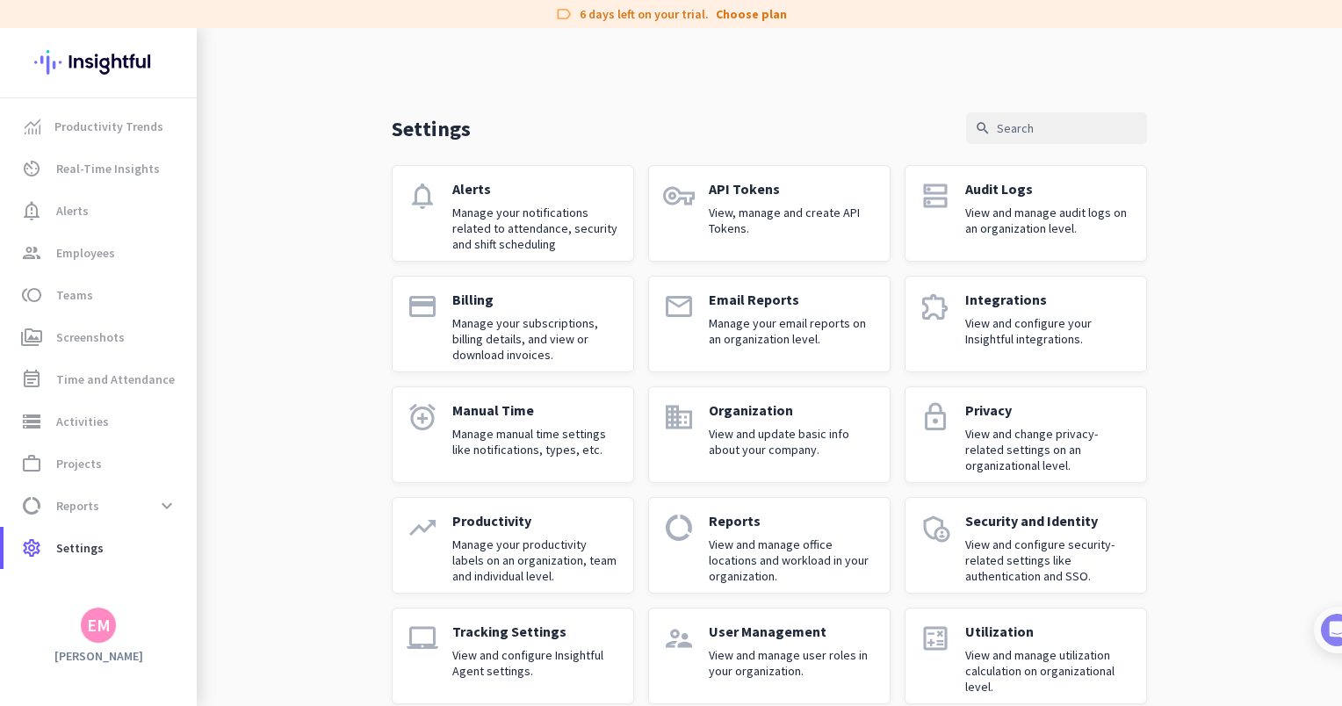
click at [106, 636] on div "EM" at bounding box center [98, 625] width 35 height 35
click at [315, 208] on div at bounding box center [671, 353] width 1342 height 706
click at [82, 508] on span "Reports" at bounding box center [77, 506] width 43 height 21
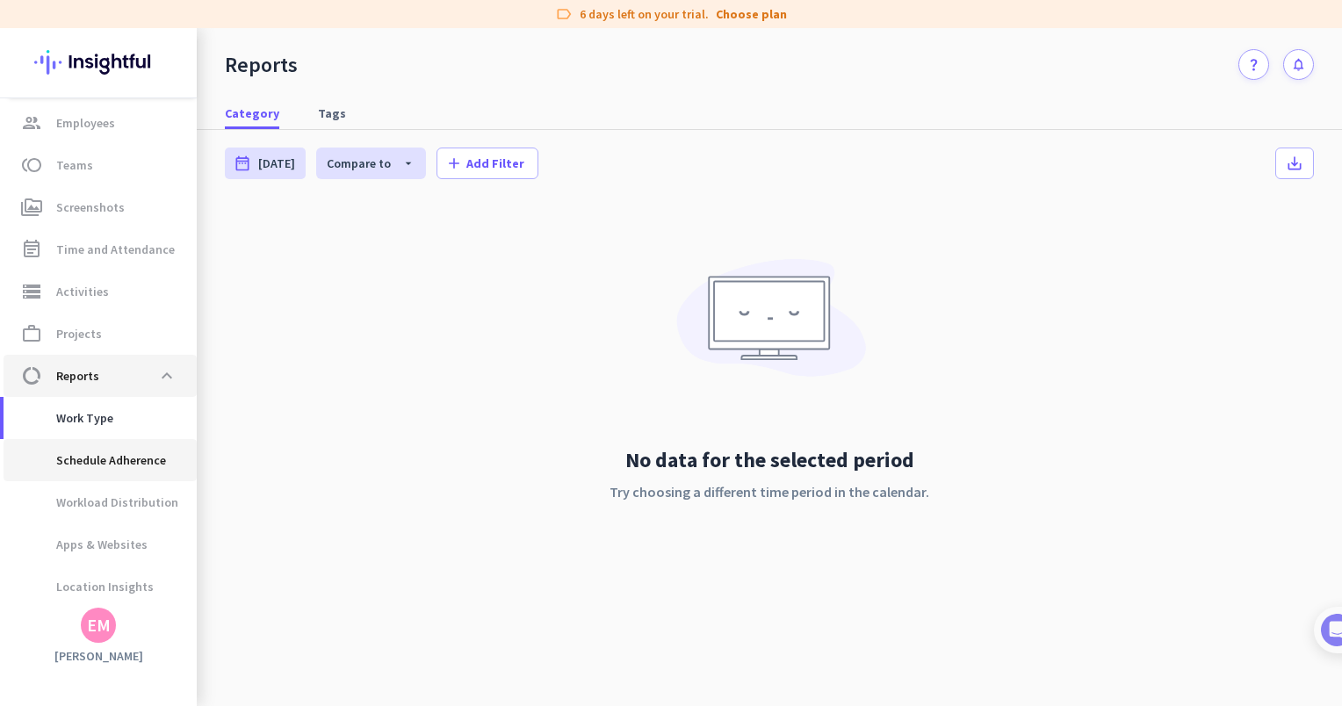
scroll to position [179, 0]
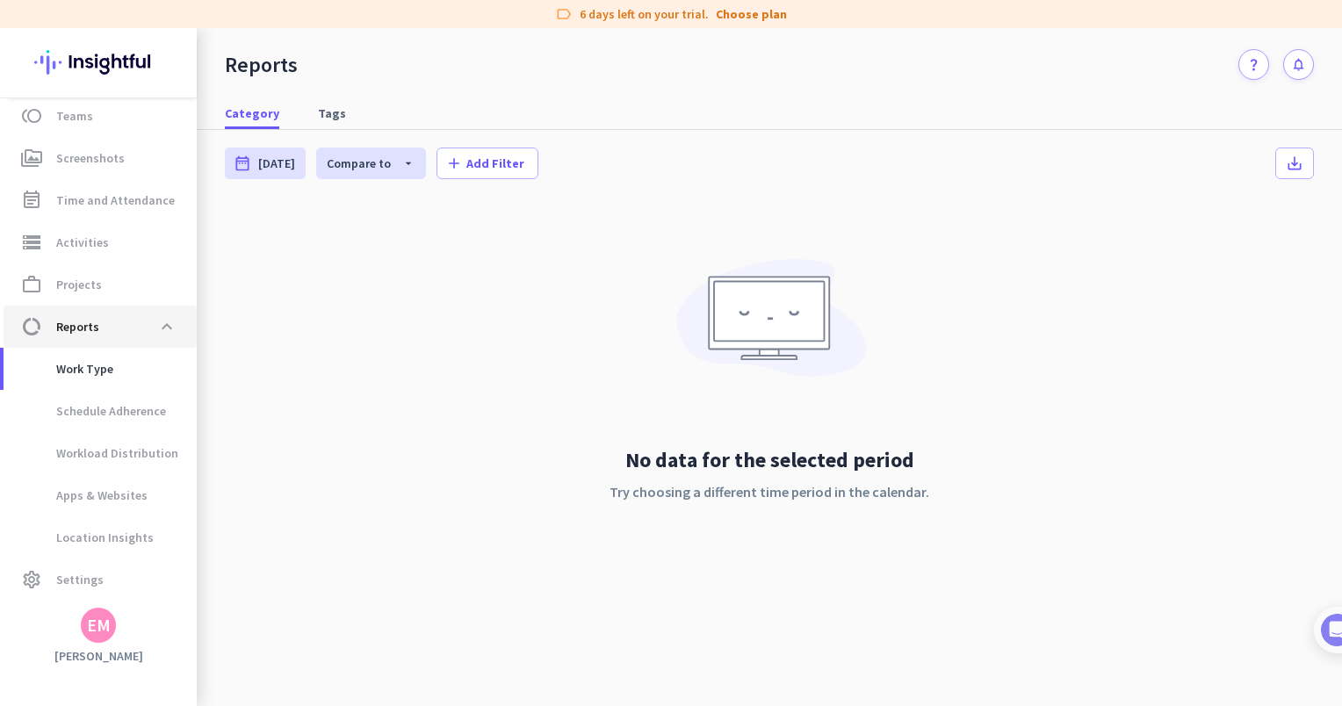
click at [116, 329] on span "data_usage Reports expand_less" at bounding box center [100, 327] width 165 height 32
click at [165, 328] on span at bounding box center [167, 327] width 32 height 32
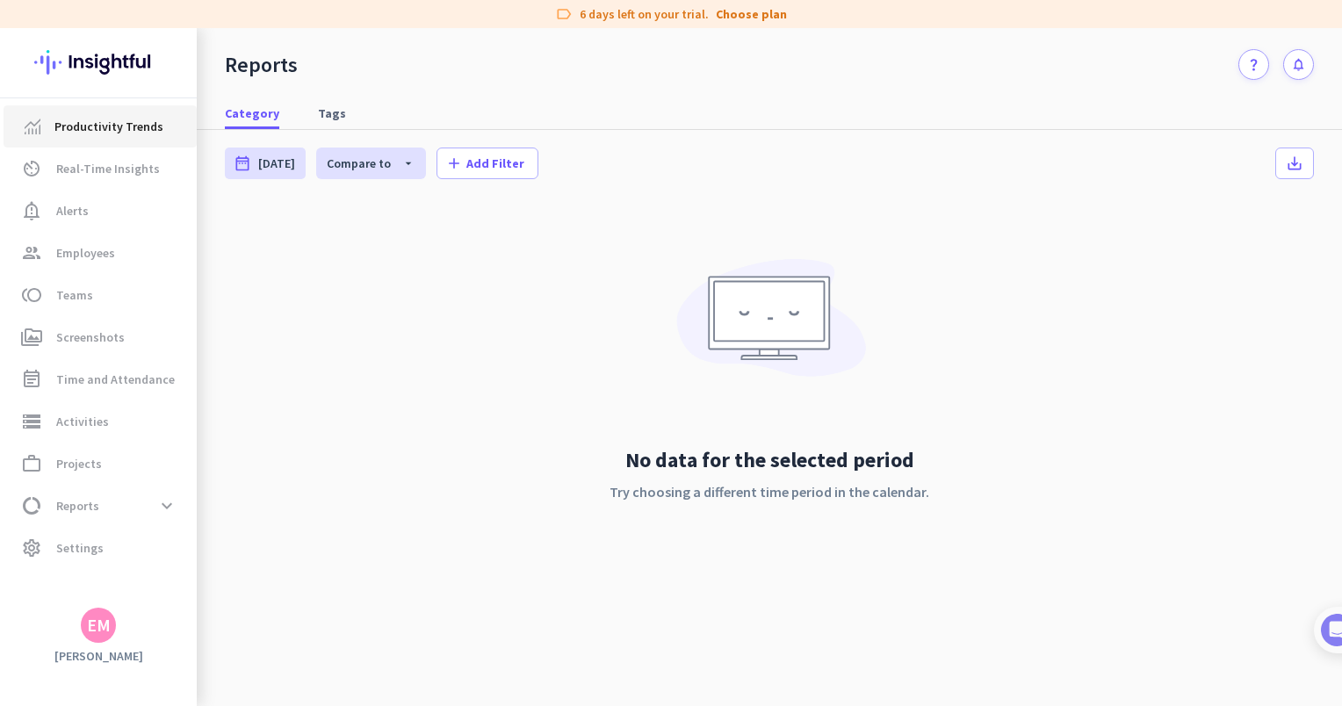
click at [81, 139] on link "Productivity Trends" at bounding box center [100, 126] width 193 height 42
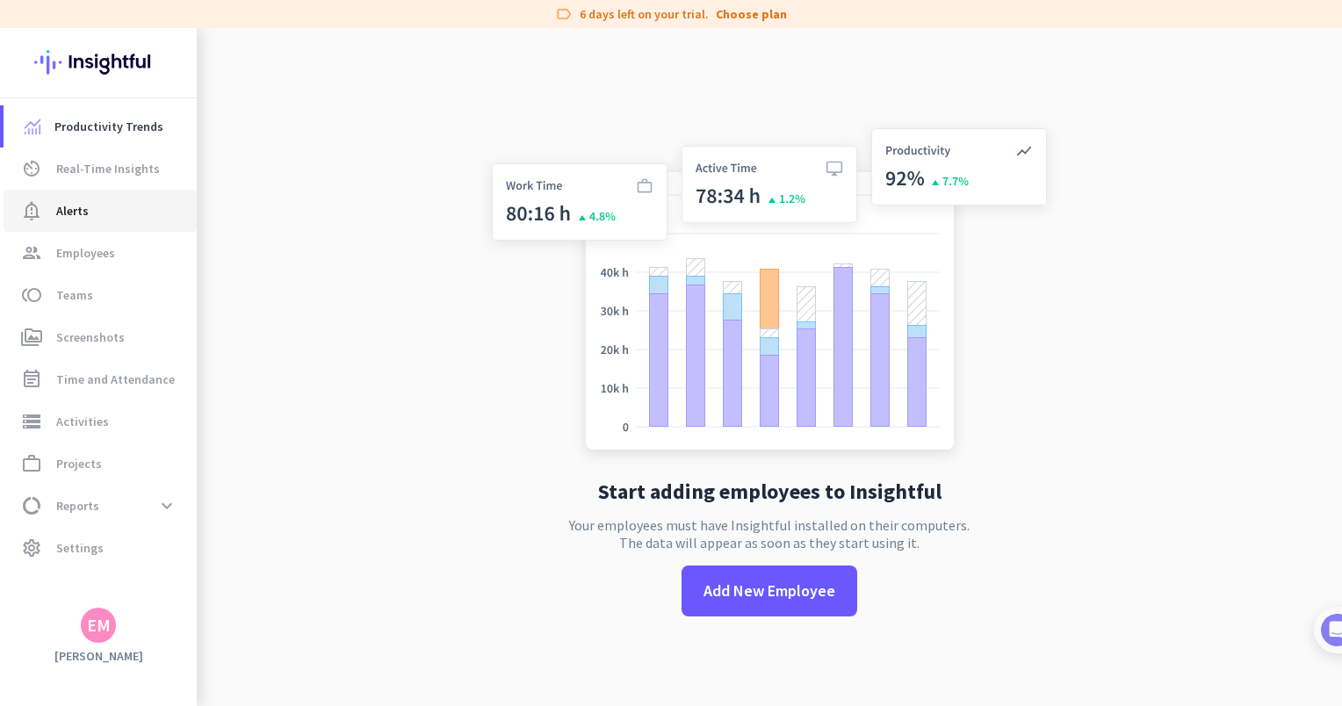
click at [88, 205] on span "notification_important Alerts" at bounding box center [100, 210] width 165 height 21
click at [98, 173] on span "Real-Time Insights" at bounding box center [108, 168] width 104 height 21
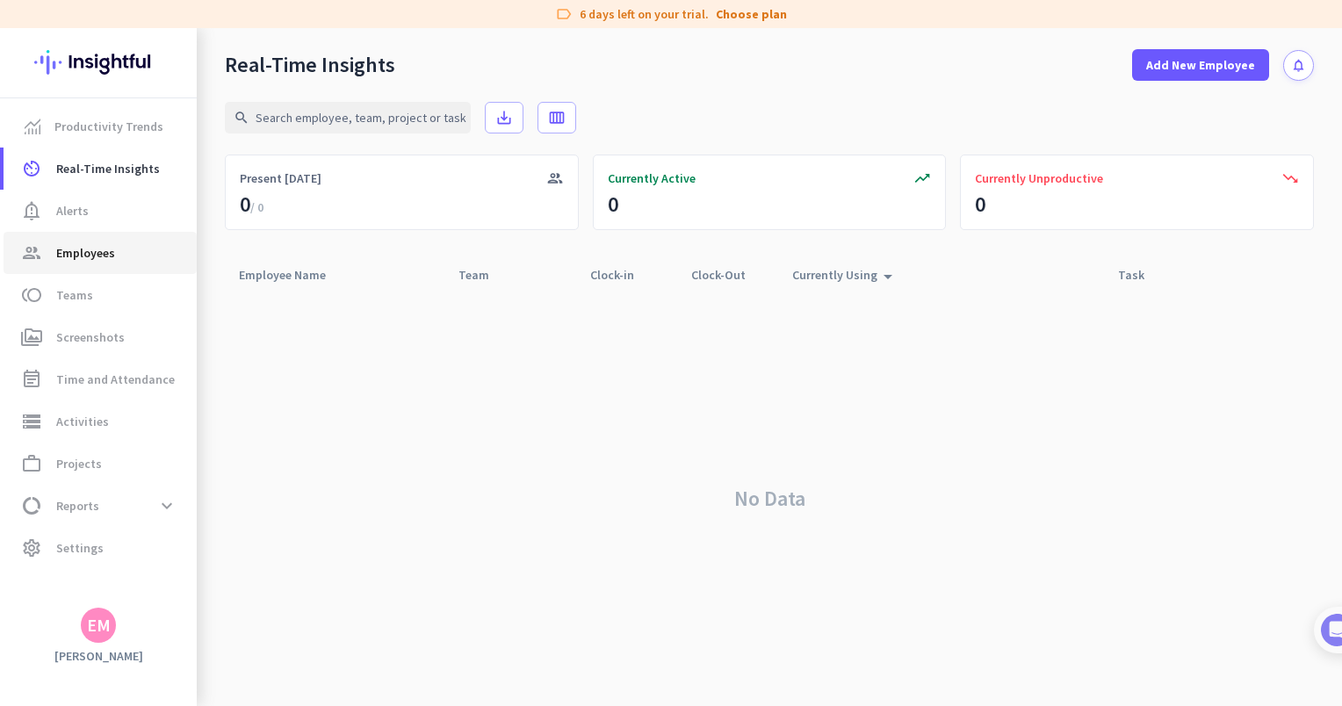
click at [92, 270] on link "group Employees" at bounding box center [100, 253] width 193 height 42
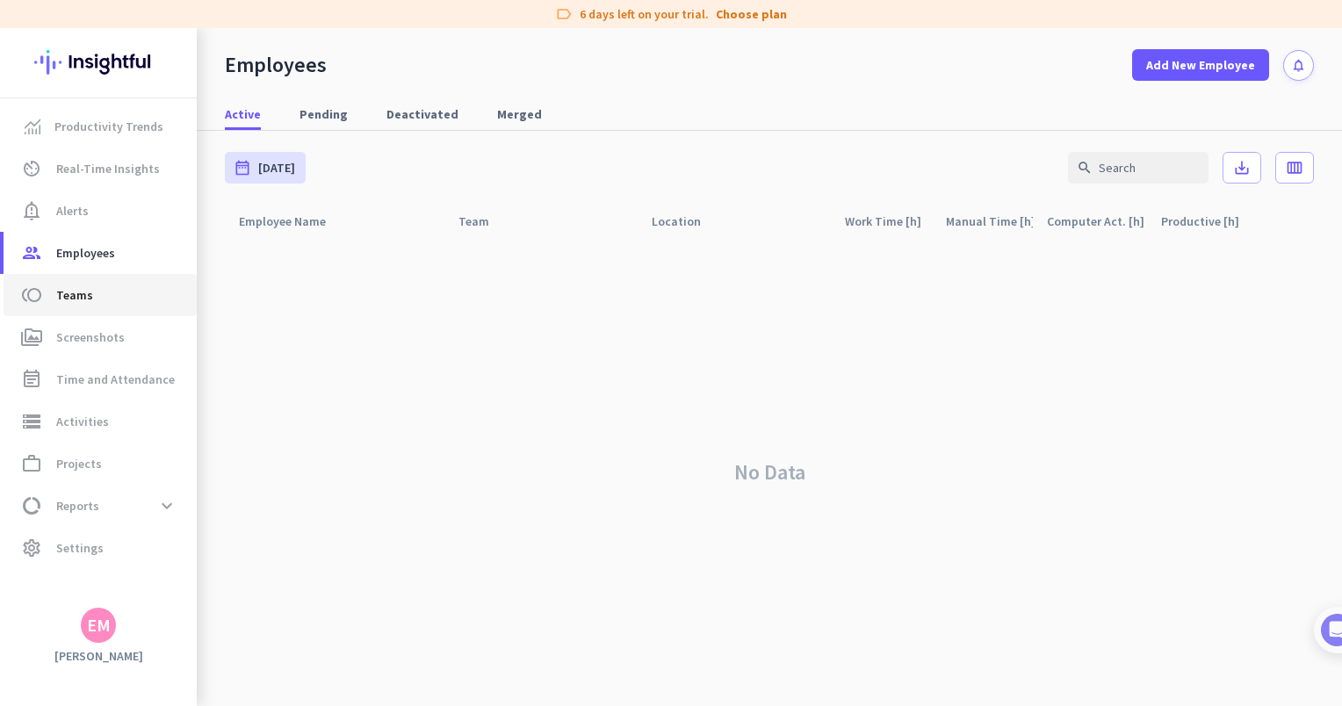
click at [90, 289] on span "Teams" at bounding box center [74, 295] width 37 height 21
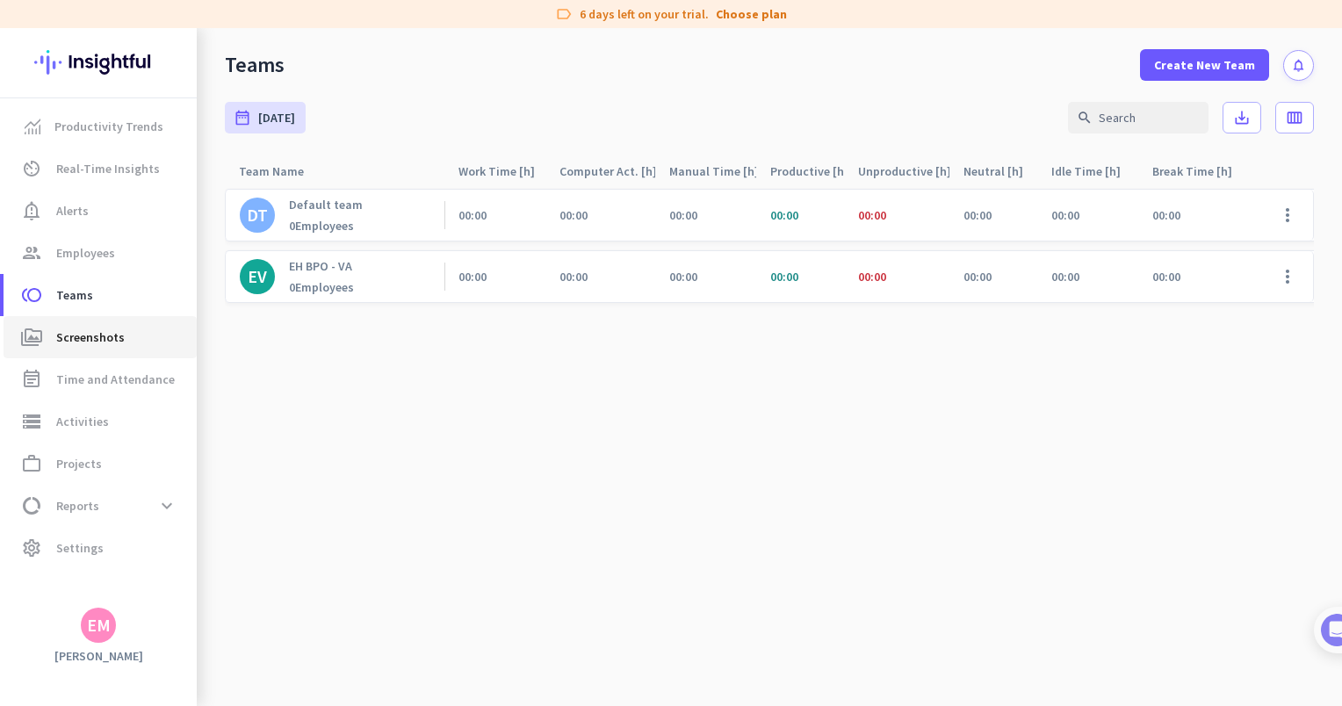
click at [83, 356] on link "perm_media Screenshots" at bounding box center [100, 337] width 193 height 42
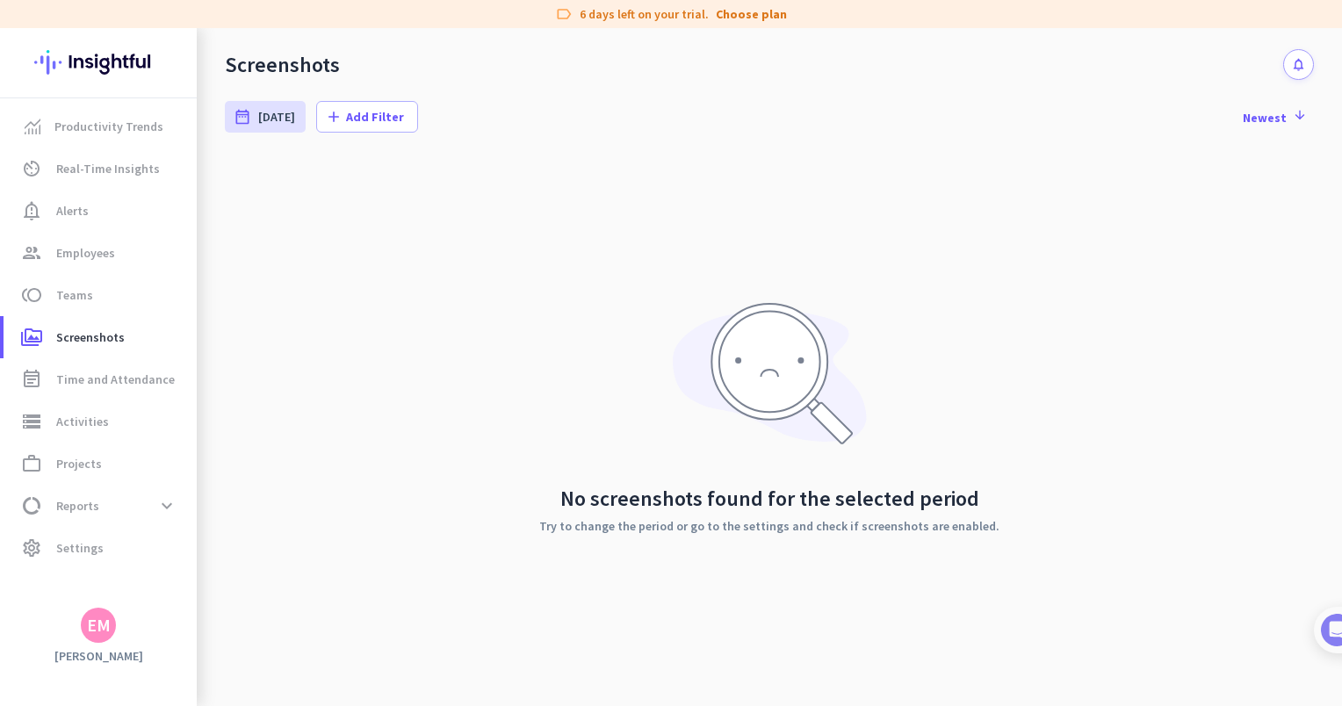
click at [98, 626] on div "EM" at bounding box center [99, 626] width 24 height 18
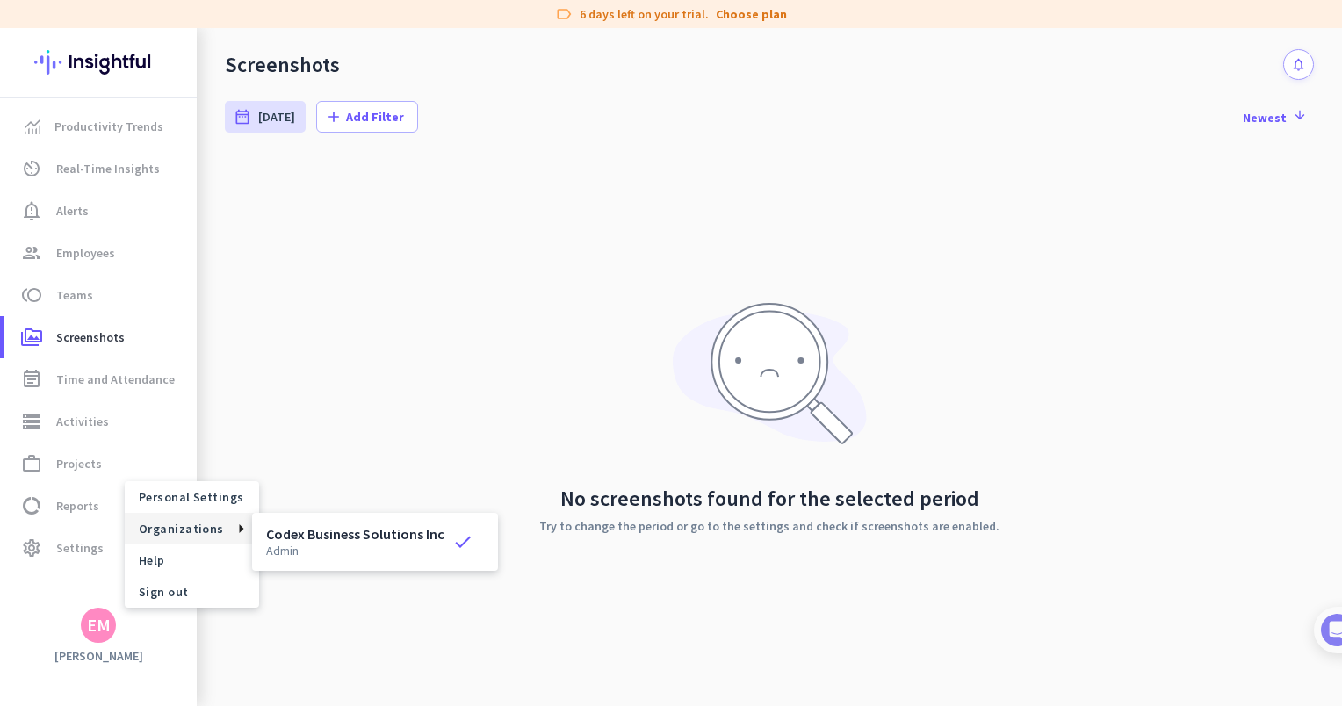
click at [191, 541] on span "Organizations" at bounding box center [192, 529] width 134 height 32
click at [325, 552] on p "admin" at bounding box center [355, 551] width 178 height 12
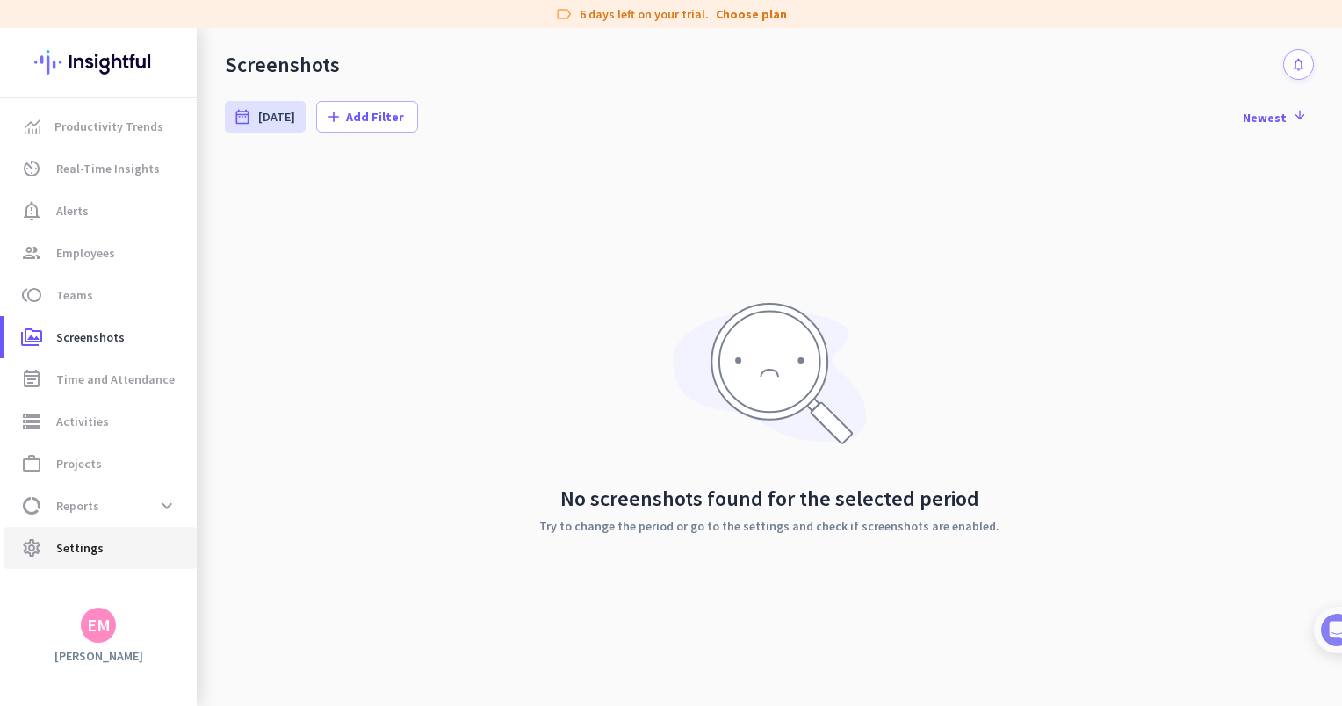
click at [95, 555] on span "Settings" at bounding box center [79, 548] width 47 height 21
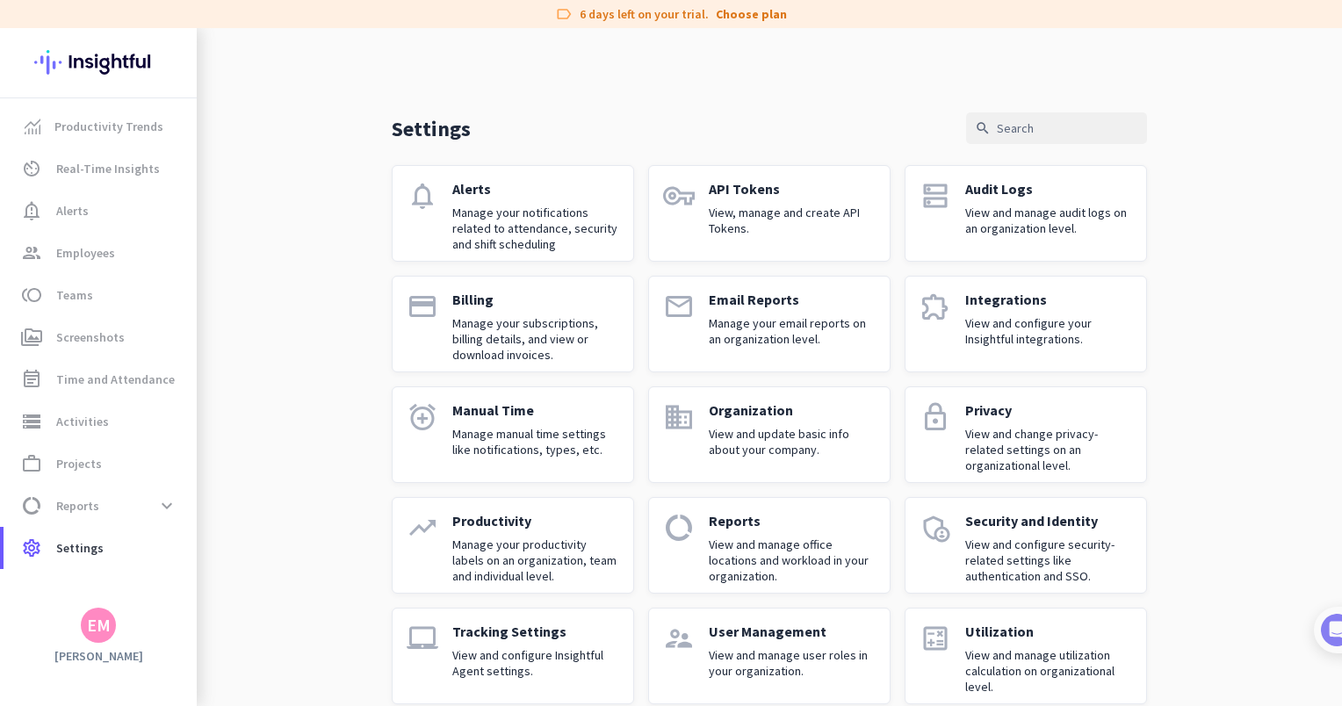
click at [699, 429] on link "domain Organization View and update basic info about your company." at bounding box center [769, 435] width 242 height 97
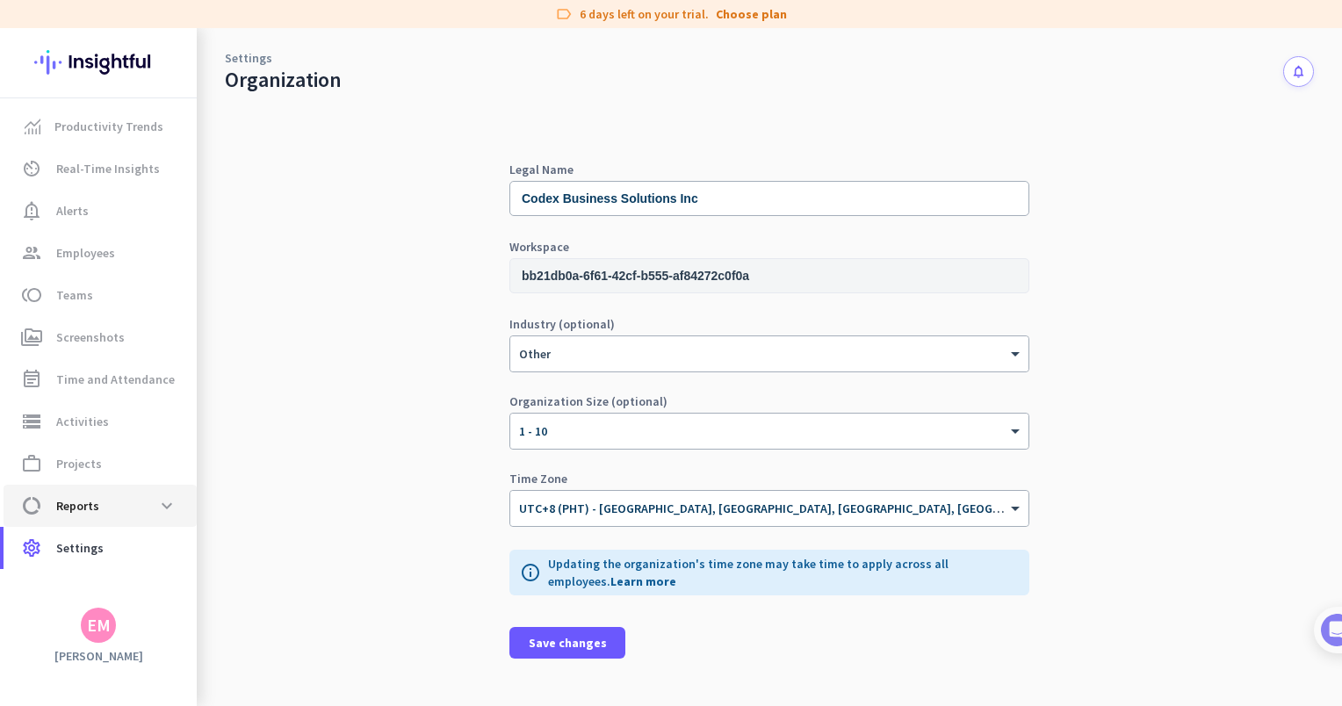
click at [99, 509] on span "data_usage Reports expand_more" at bounding box center [100, 506] width 165 height 32
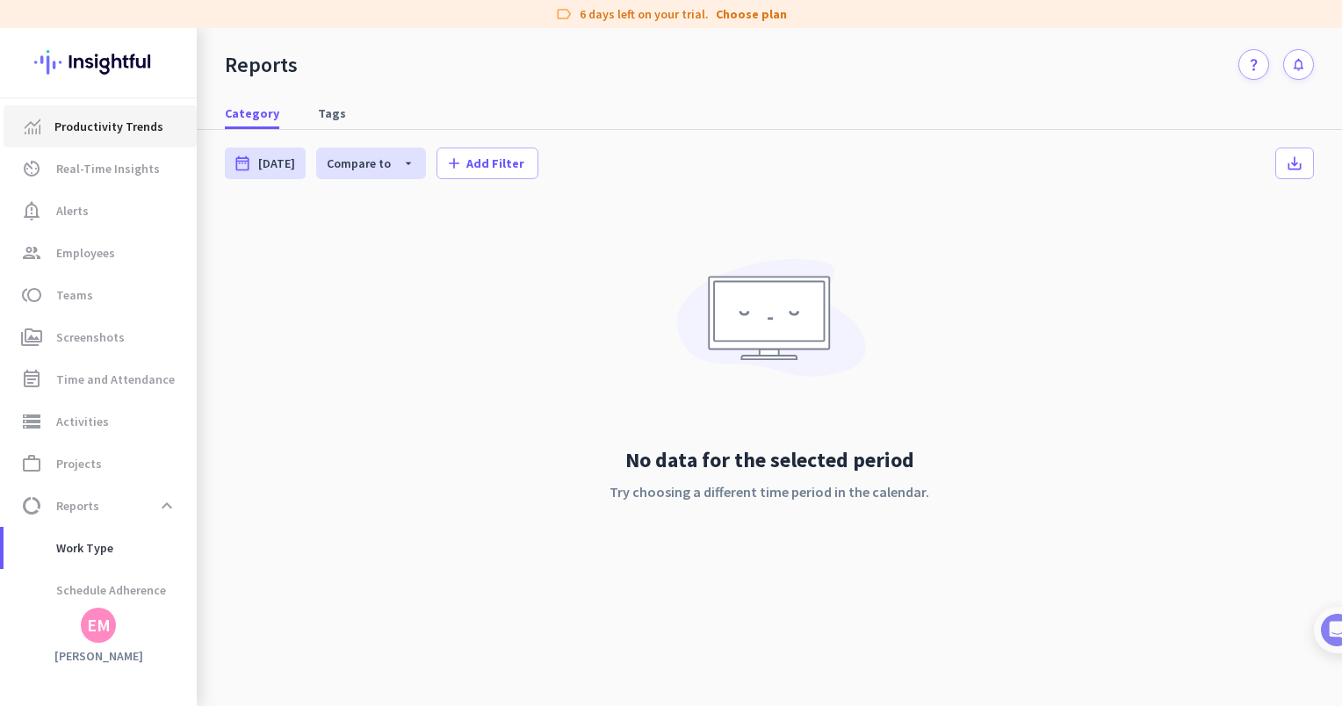
click at [97, 137] on link "Productivity Trends" at bounding box center [100, 126] width 193 height 42
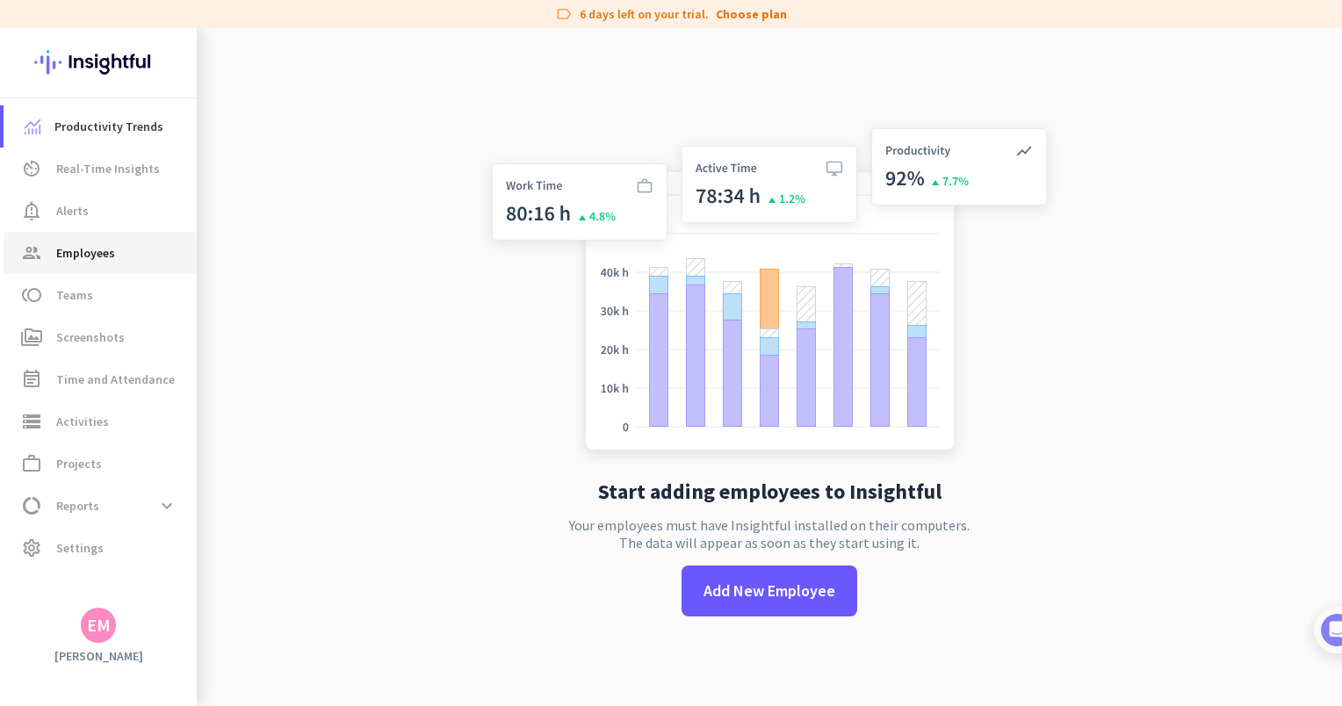
click at [90, 261] on span "Employees" at bounding box center [85, 252] width 59 height 21
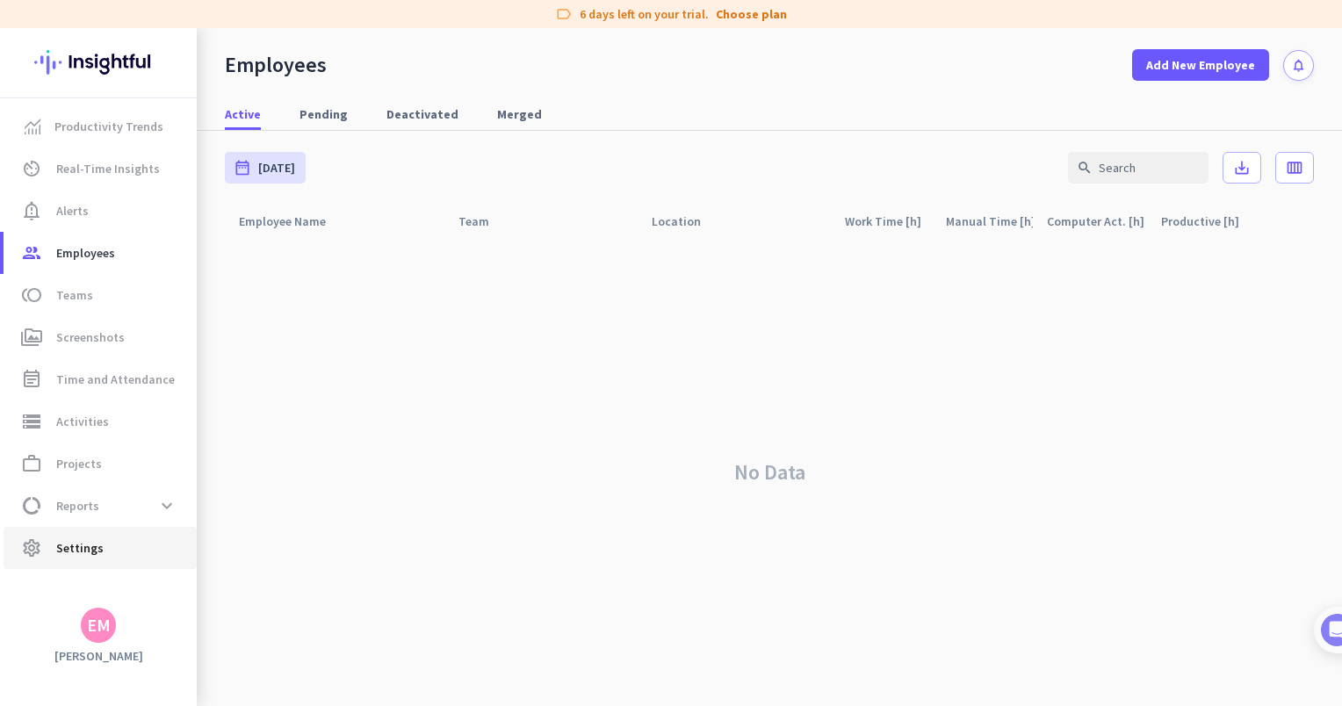
click at [102, 549] on span "settings Settings" at bounding box center [100, 548] width 165 height 21
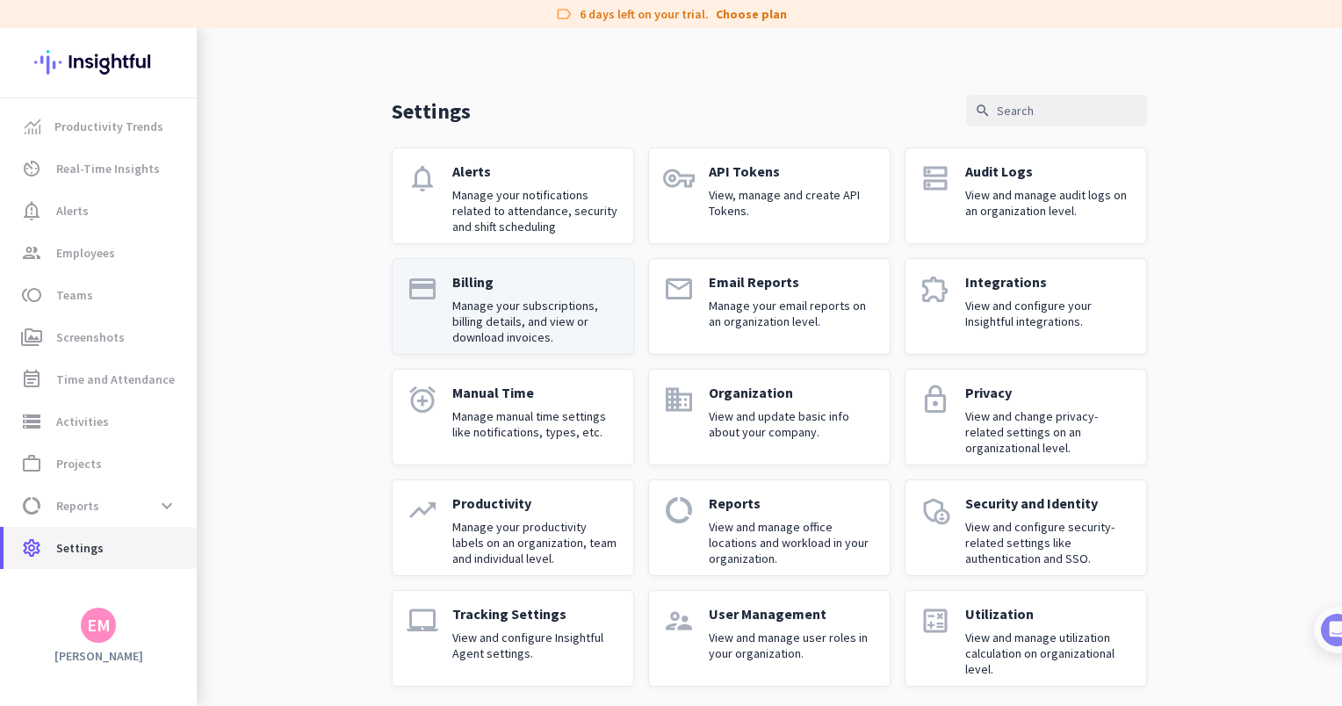
scroll to position [26, 0]
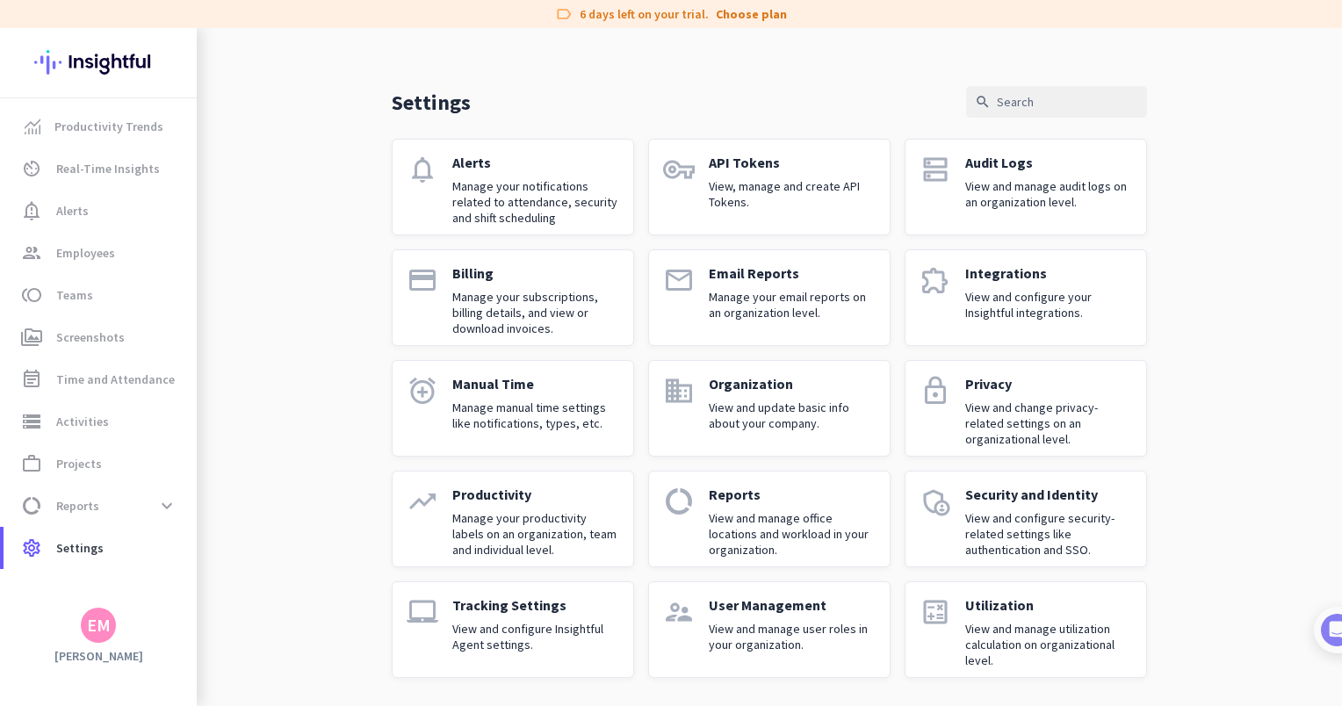
click at [780, 636] on p "View and manage user roles in your organization." at bounding box center [792, 637] width 167 height 32
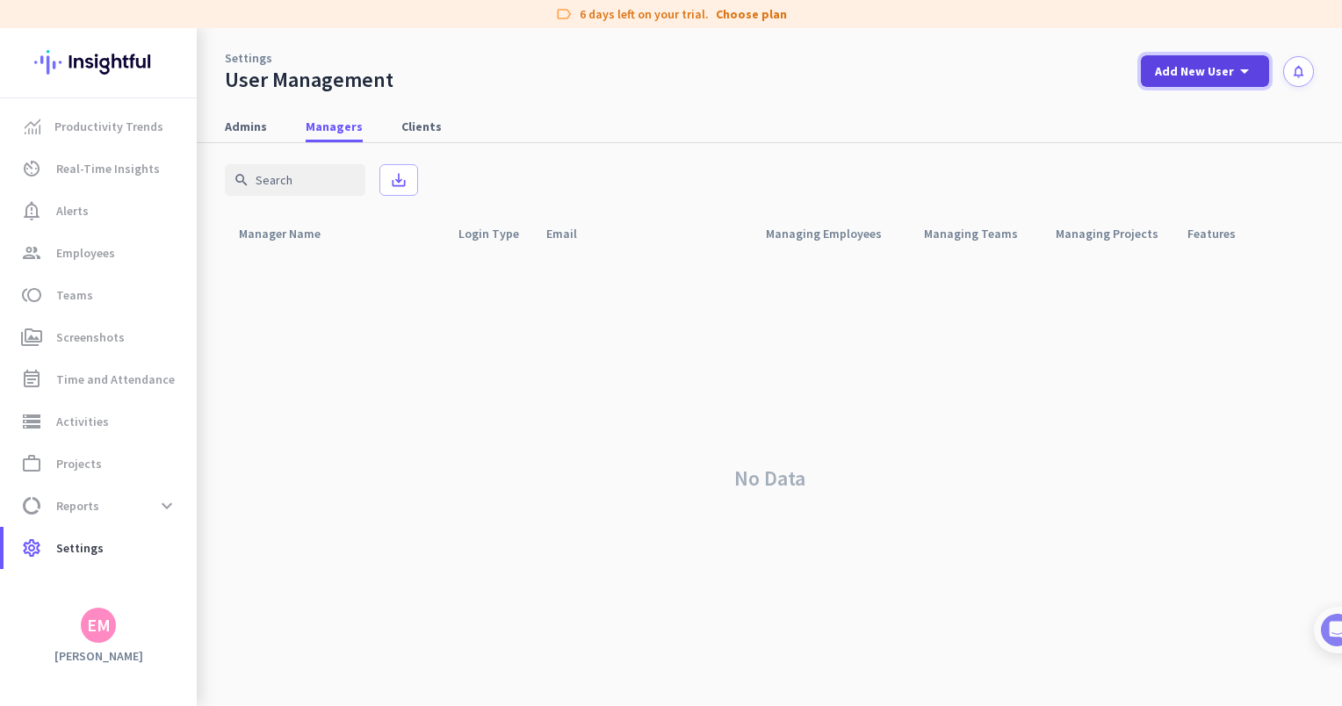
click at [1197, 68] on span "Add New User" at bounding box center [1194, 71] width 79 height 18
click at [1196, 161] on div "add Manager" at bounding box center [1199, 152] width 92 height 32
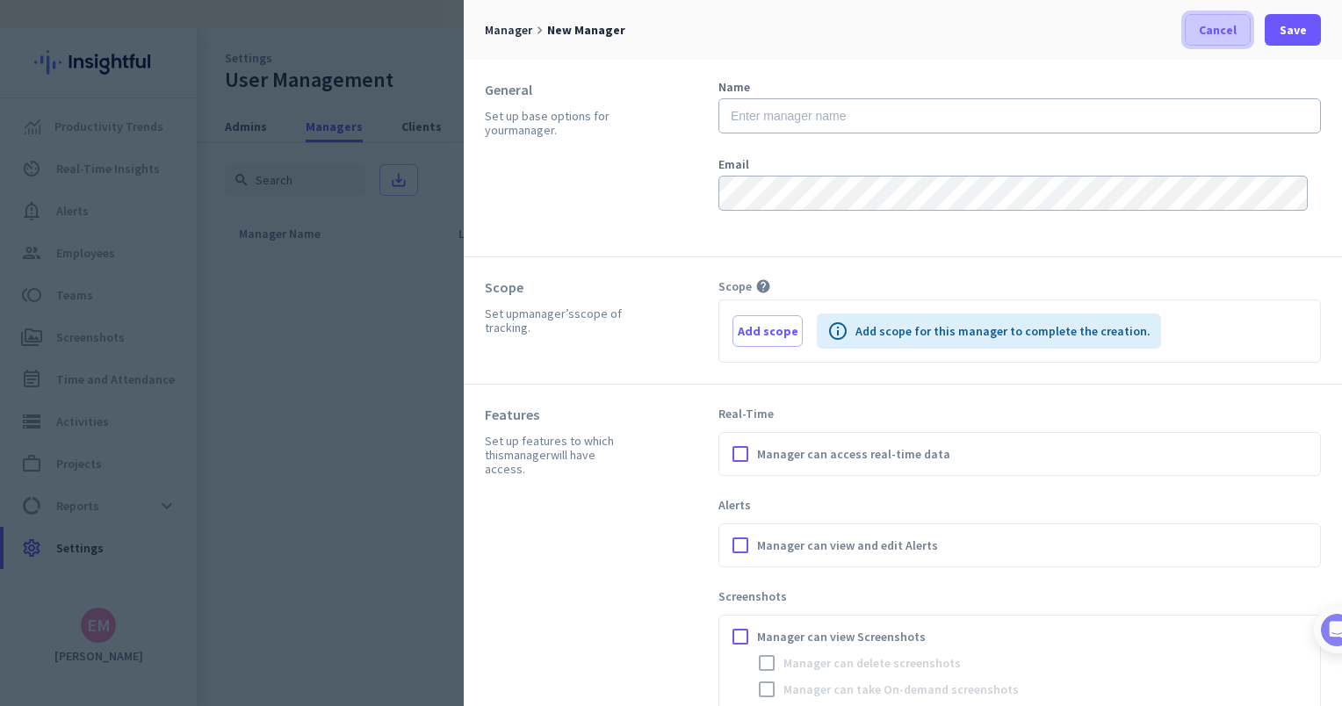
click at [1204, 32] on span "Cancel" at bounding box center [1218, 30] width 38 height 18
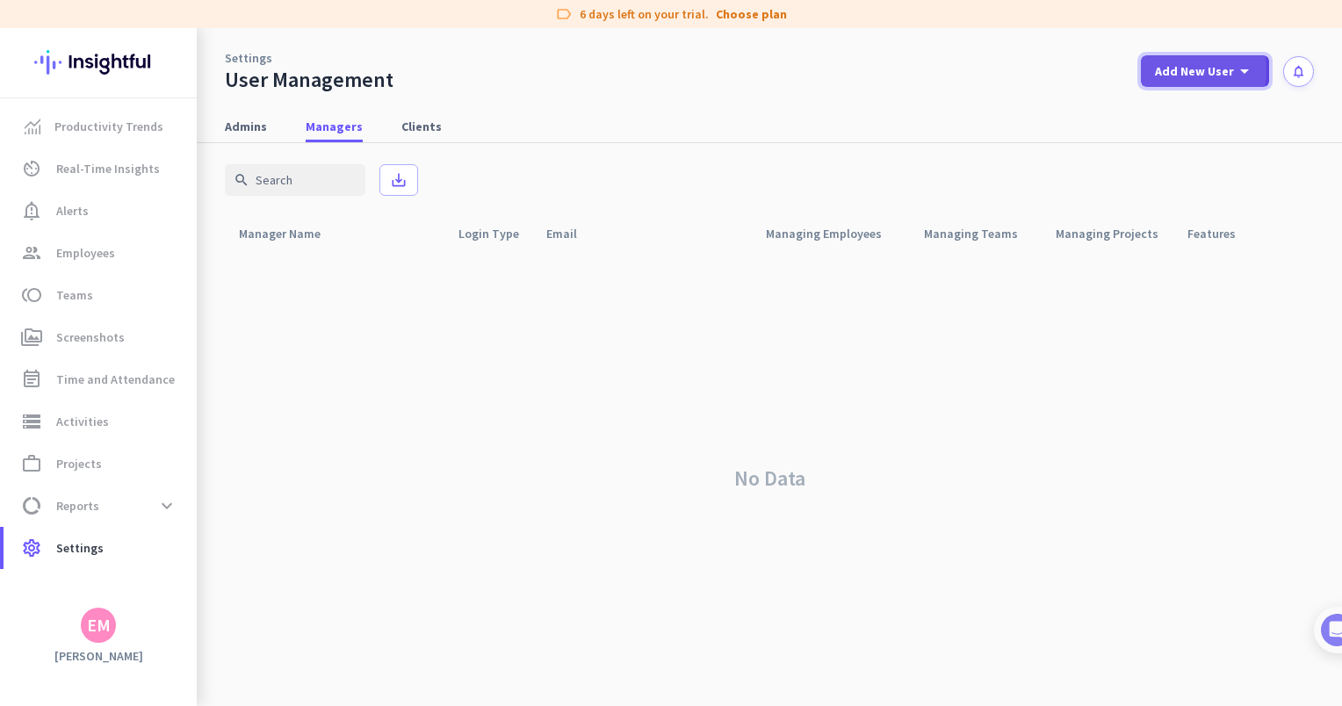
click at [1173, 70] on span "Add New User" at bounding box center [1194, 71] width 79 height 18
click at [1187, 104] on div "Admin" at bounding box center [1204, 110] width 40 height 18
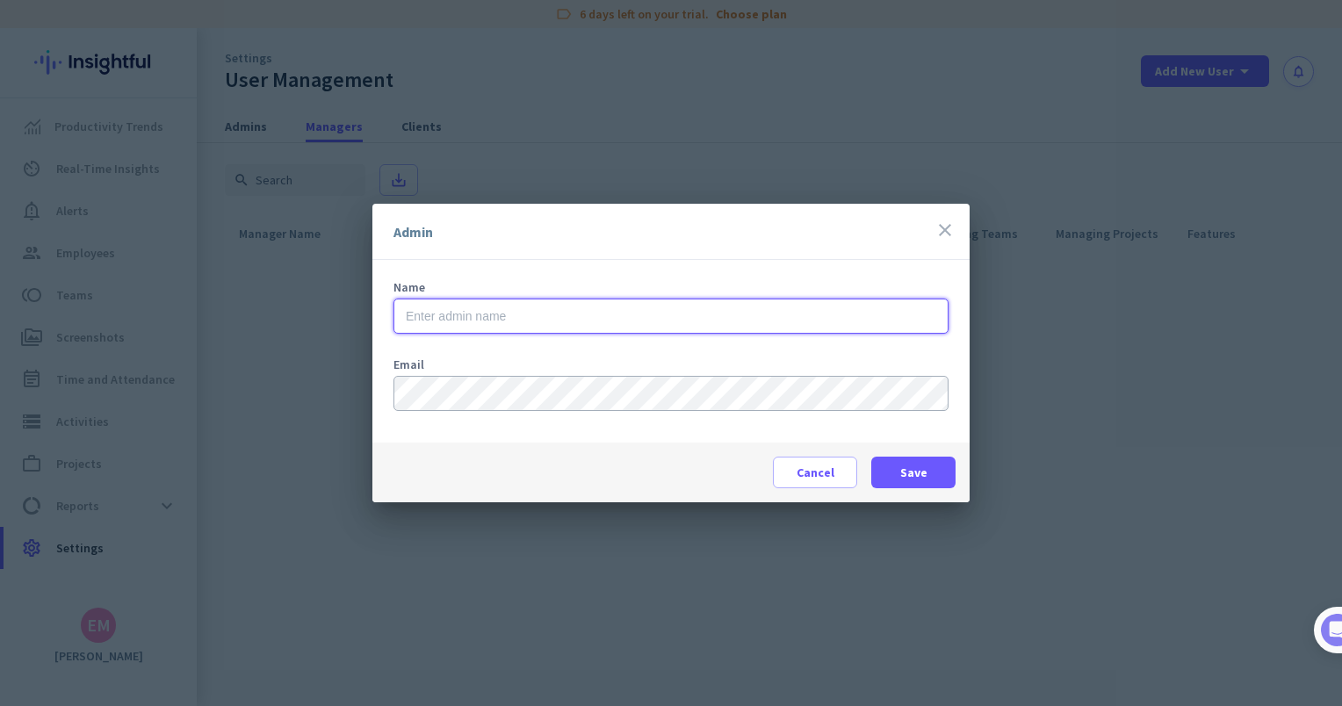
click at [604, 320] on input "text" at bounding box center [671, 316] width 555 height 35
type input "j"
type input "[PERSON_NAME]"
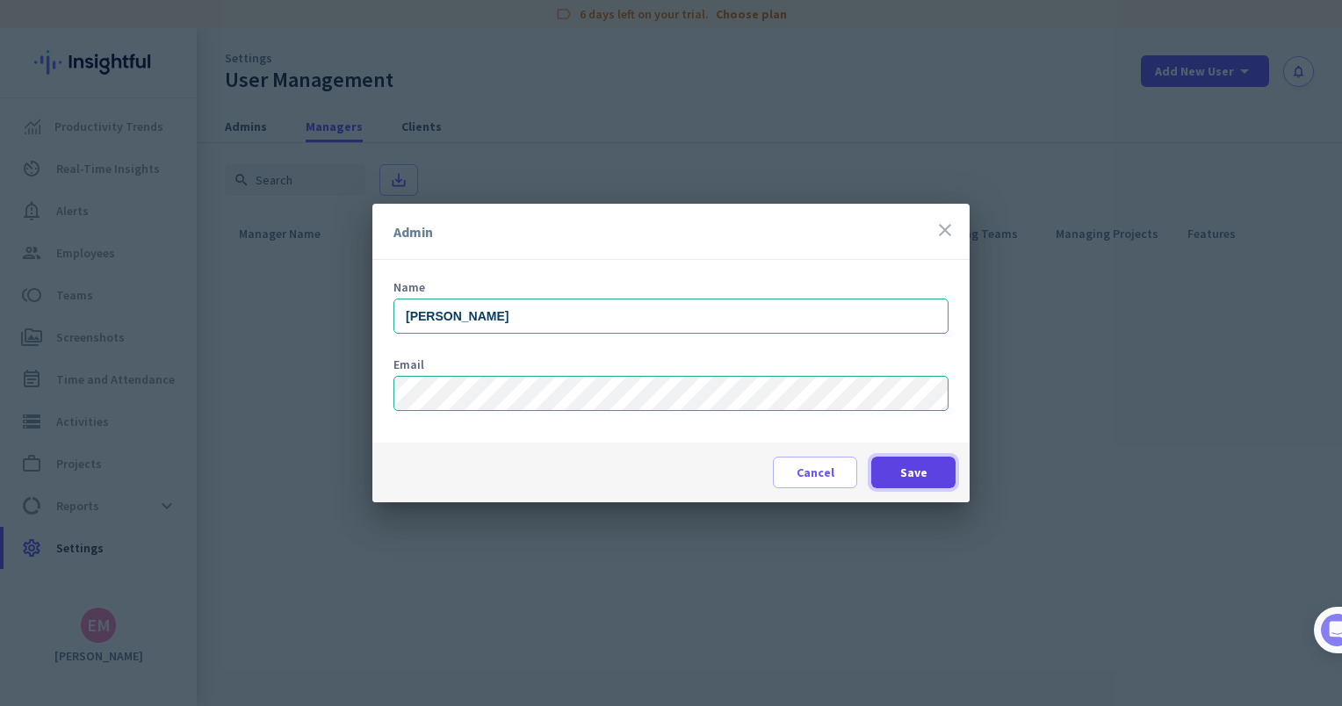
click at [905, 475] on span "Save" at bounding box center [914, 473] width 27 height 18
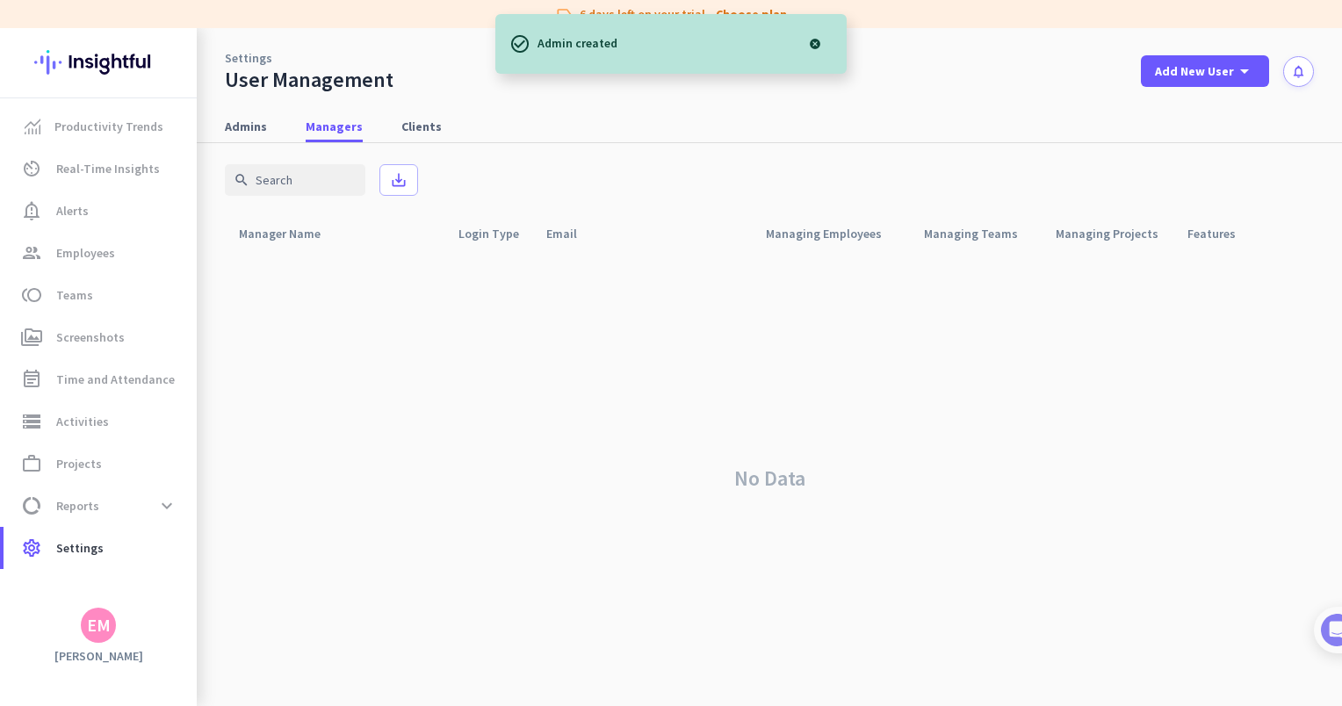
click at [819, 39] on div at bounding box center [815, 43] width 35 height 35
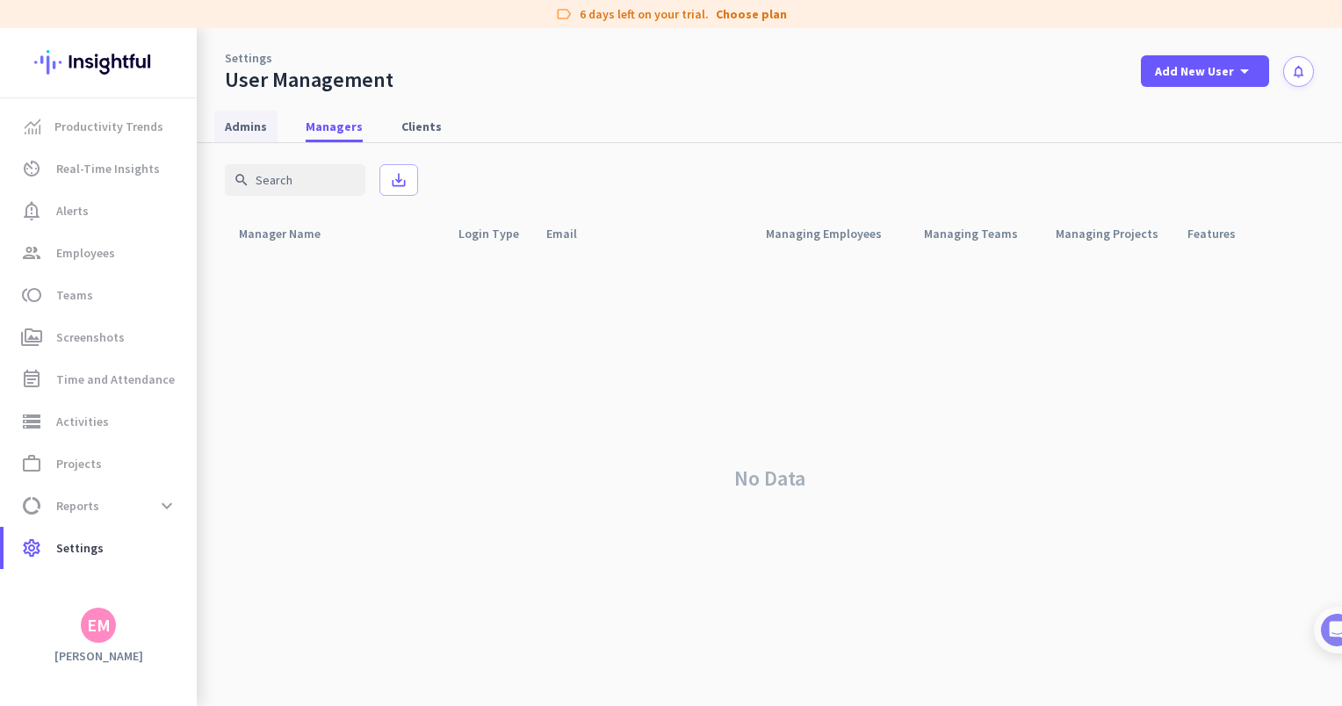
click at [248, 123] on span "Admins" at bounding box center [246, 127] width 42 height 18
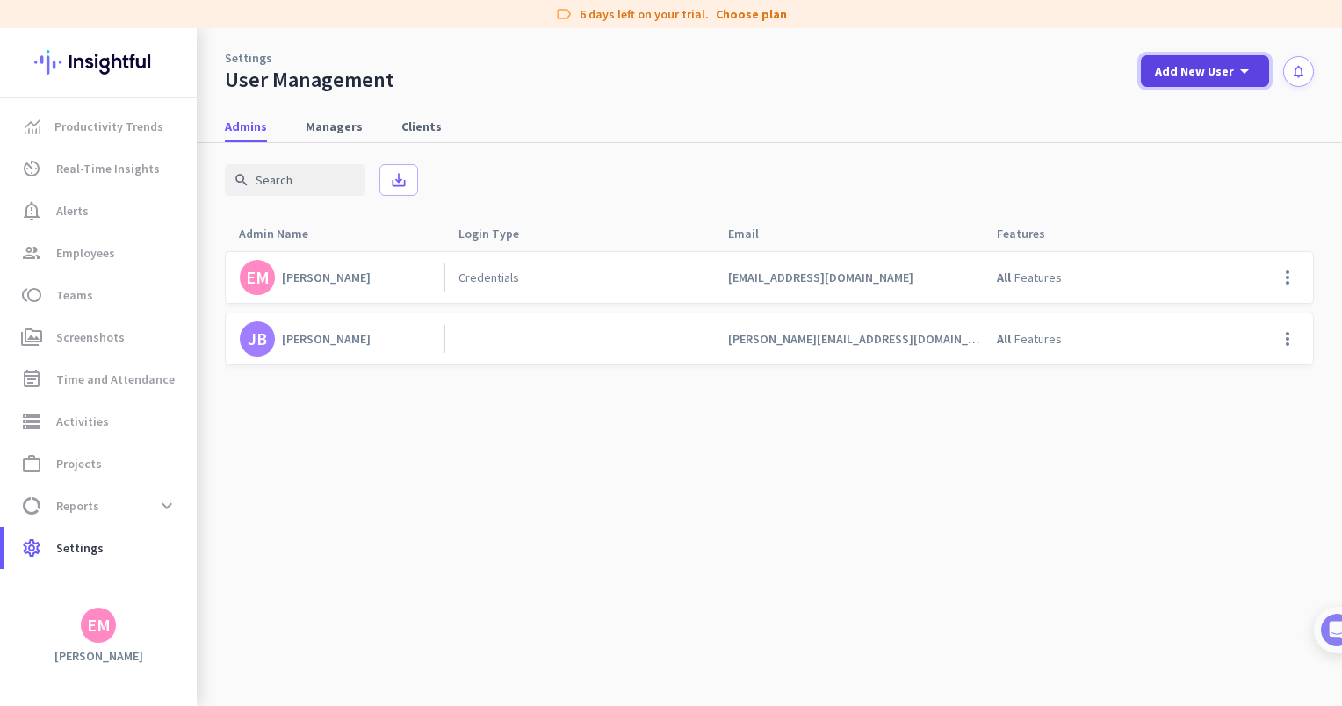
click at [1236, 69] on icon "arrow_drop_down" at bounding box center [1244, 71] width 21 height 21
click at [1207, 202] on div "Client" at bounding box center [1202, 194] width 36 height 18
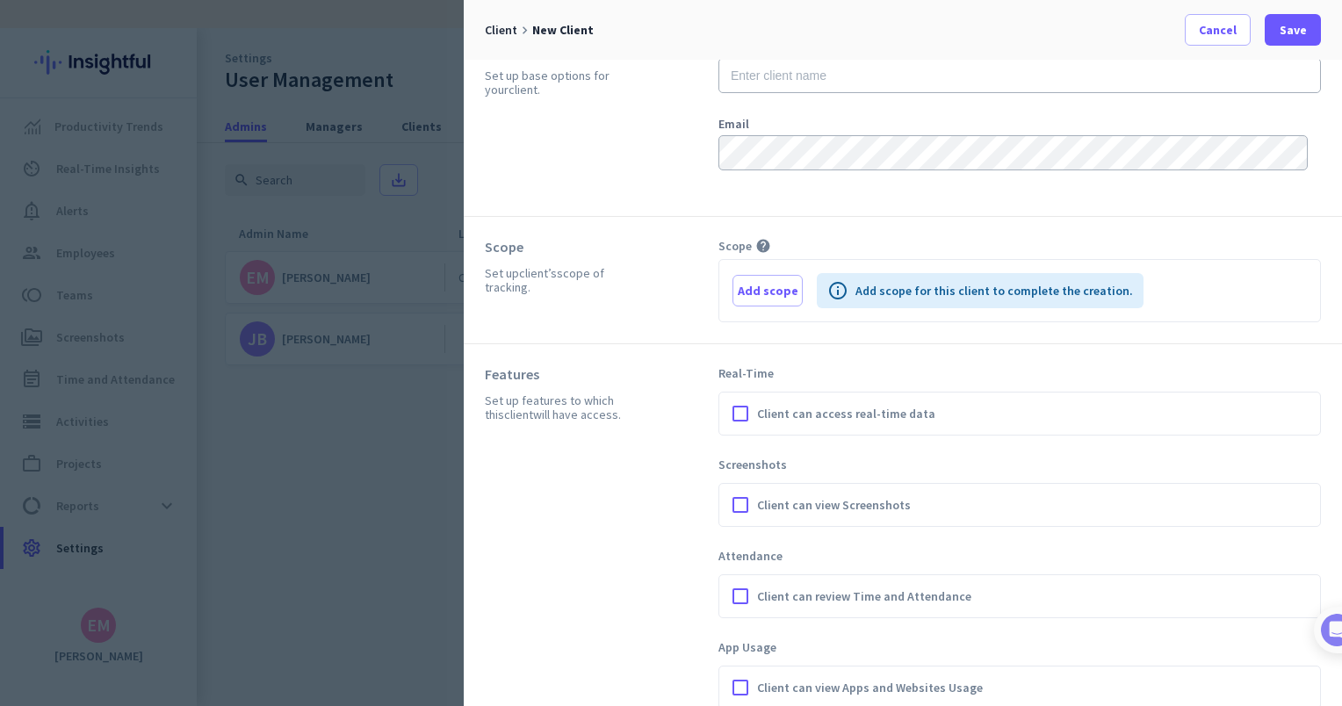
scroll to position [61, 0]
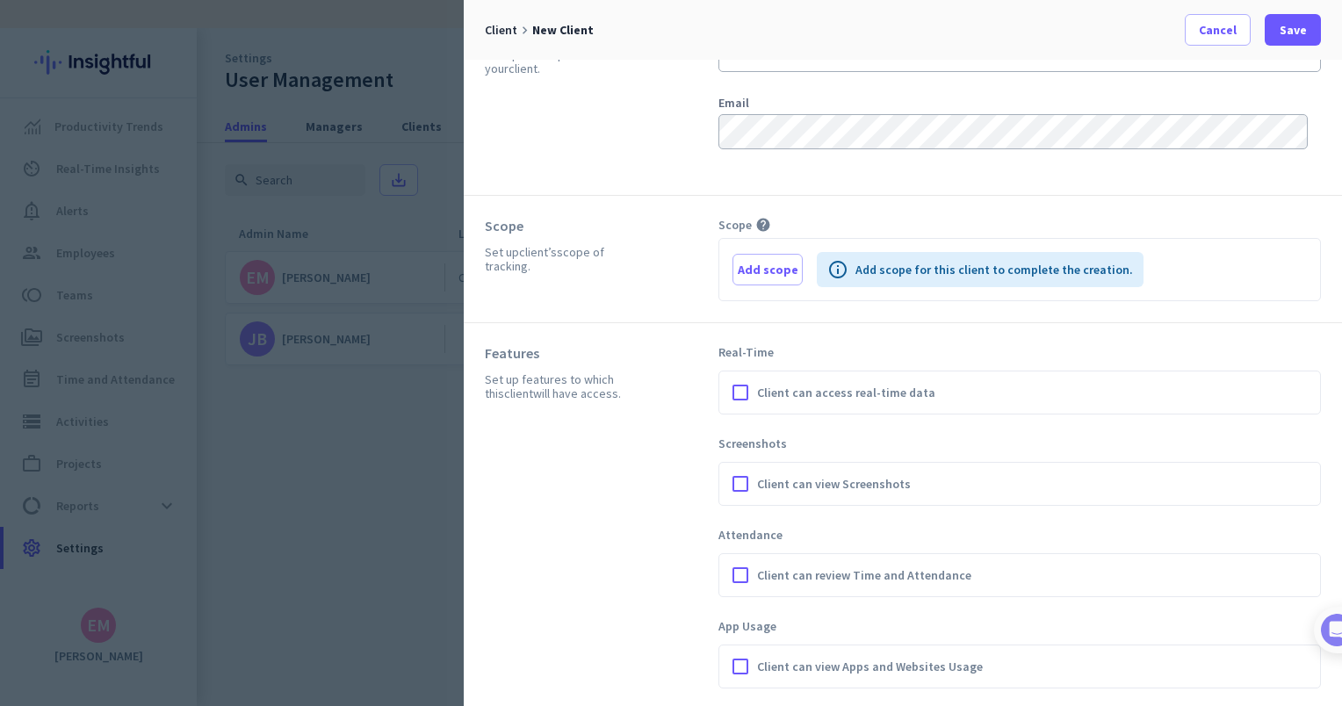
click at [864, 671] on span "Client can view Apps and Websites Usage" at bounding box center [870, 667] width 226 height 18
click at [0, 0] on input "Client can view Apps and Websites Usage" at bounding box center [0, 0] width 0 height 0
click at [864, 670] on span "Client can view Apps and Websites Usage" at bounding box center [870, 667] width 226 height 18
click at [0, 0] on input "Client can view Apps and Websites Usage" at bounding box center [0, 0] width 0 height 0
click at [880, 571] on span "Client can review Time and Attendance" at bounding box center [864, 576] width 214 height 18
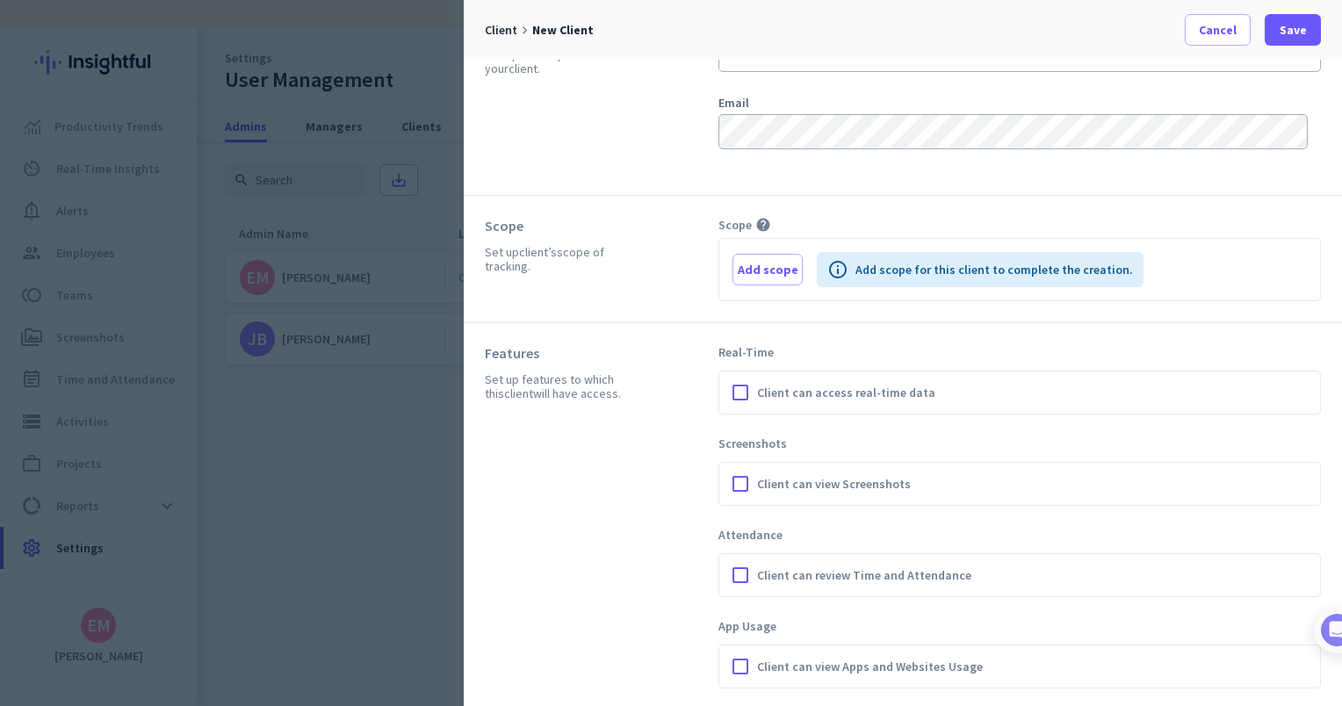
click at [0, 0] on input "Client can review Time and Attendance" at bounding box center [0, 0] width 0 height 0
click at [880, 571] on span "Client can review Time and Attendance" at bounding box center [864, 576] width 214 height 18
click at [0, 0] on input "Client can review Time and Attendance" at bounding box center [0, 0] width 0 height 0
click at [857, 492] on div "Client can view Screenshots" at bounding box center [1019, 484] width 585 height 26
click at [858, 482] on span "Client can view Screenshots" at bounding box center [834, 484] width 154 height 18
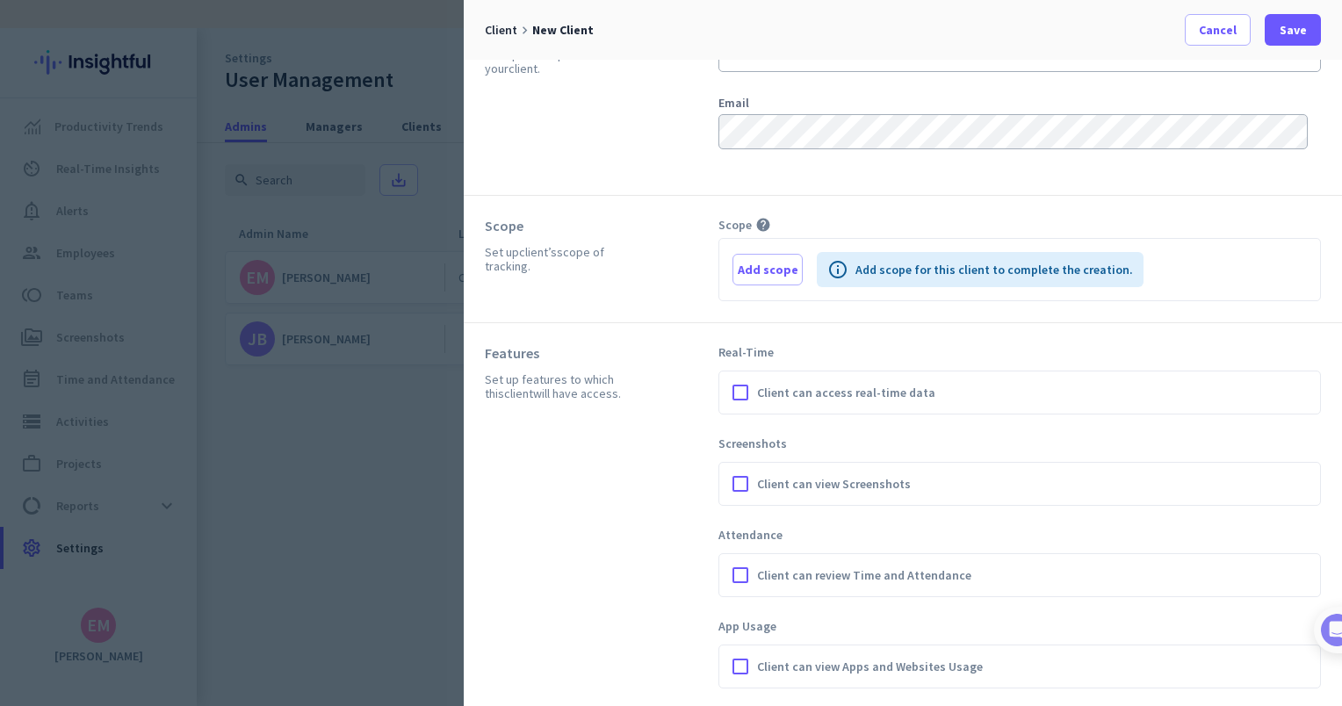
click at [0, 0] on input "Client can view Screenshots" at bounding box center [0, 0] width 0 height 0
click at [858, 482] on span "Client can view Screenshots" at bounding box center [834, 484] width 154 height 18
click at [0, 0] on input "Client can view Screenshots" at bounding box center [0, 0] width 0 height 0
drag, startPoint x: 858, startPoint y: 482, endPoint x: 664, endPoint y: 496, distance: 194.6
click at [664, 496] on div "Features Set up features to which this client will have access." at bounding box center [602, 516] width 234 height 344
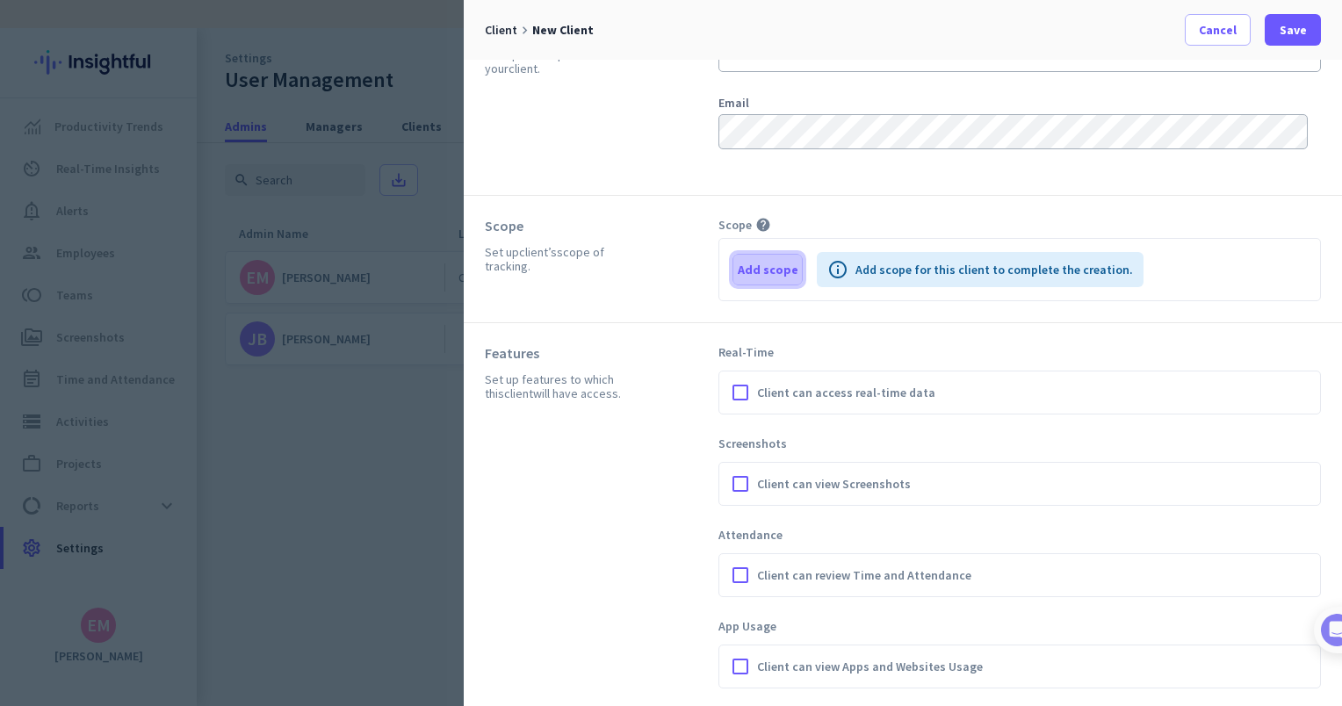
click at [782, 277] on span "Add scope" at bounding box center [768, 270] width 61 height 18
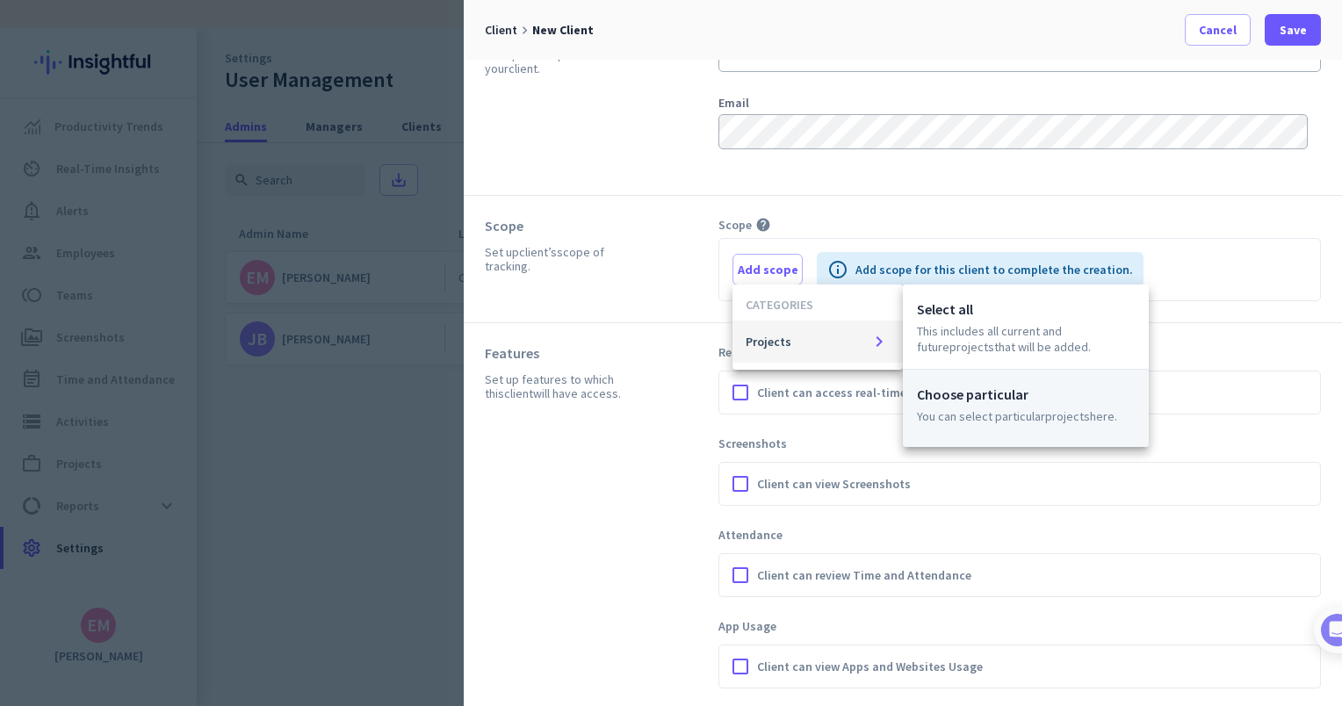
click at [1044, 397] on p "Choose particular" at bounding box center [1026, 394] width 218 height 21
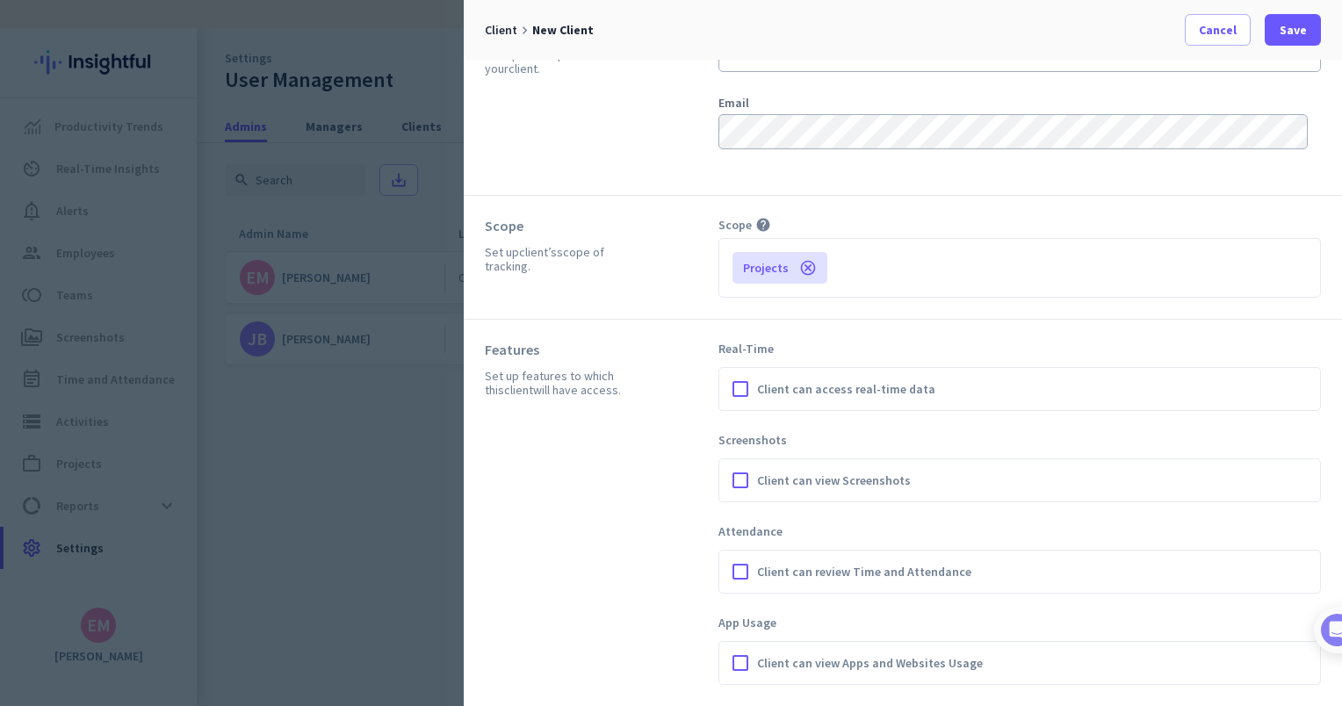
scroll to position [58, 0]
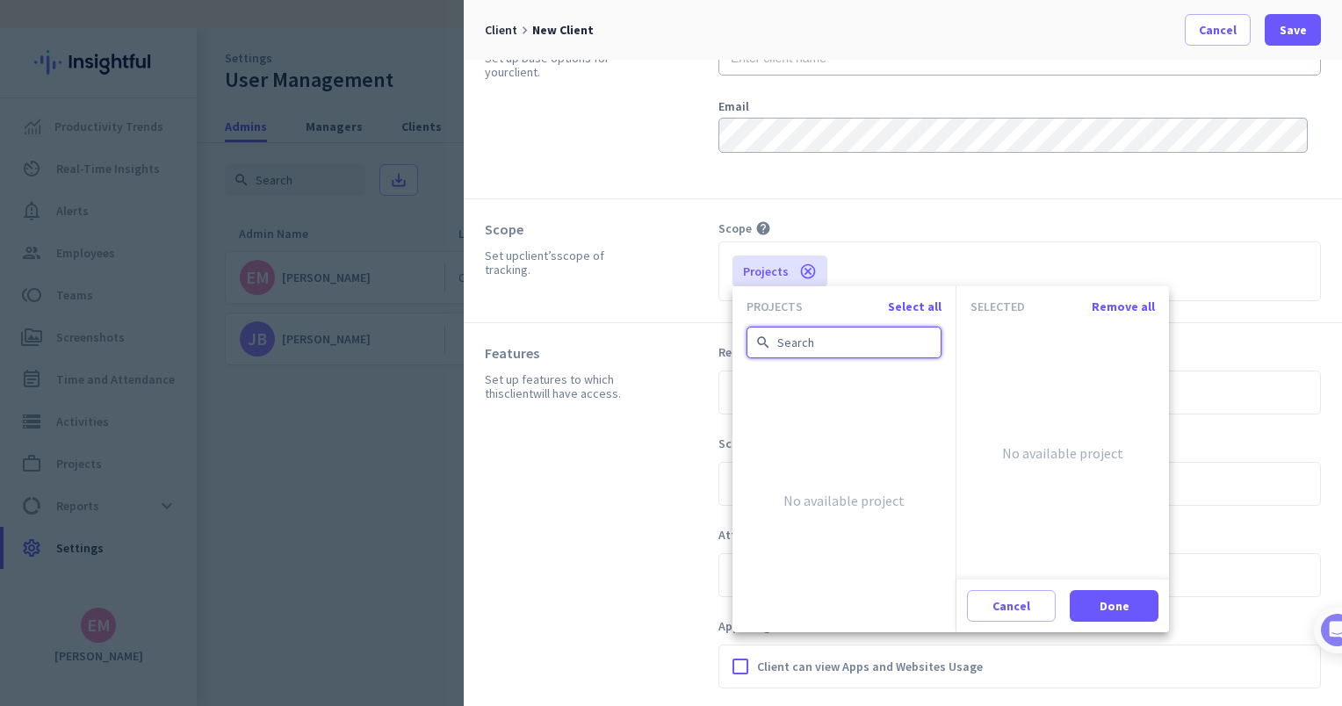
click at [828, 336] on input "text" at bounding box center [844, 343] width 195 height 32
click at [622, 309] on div at bounding box center [671, 353] width 1342 height 706
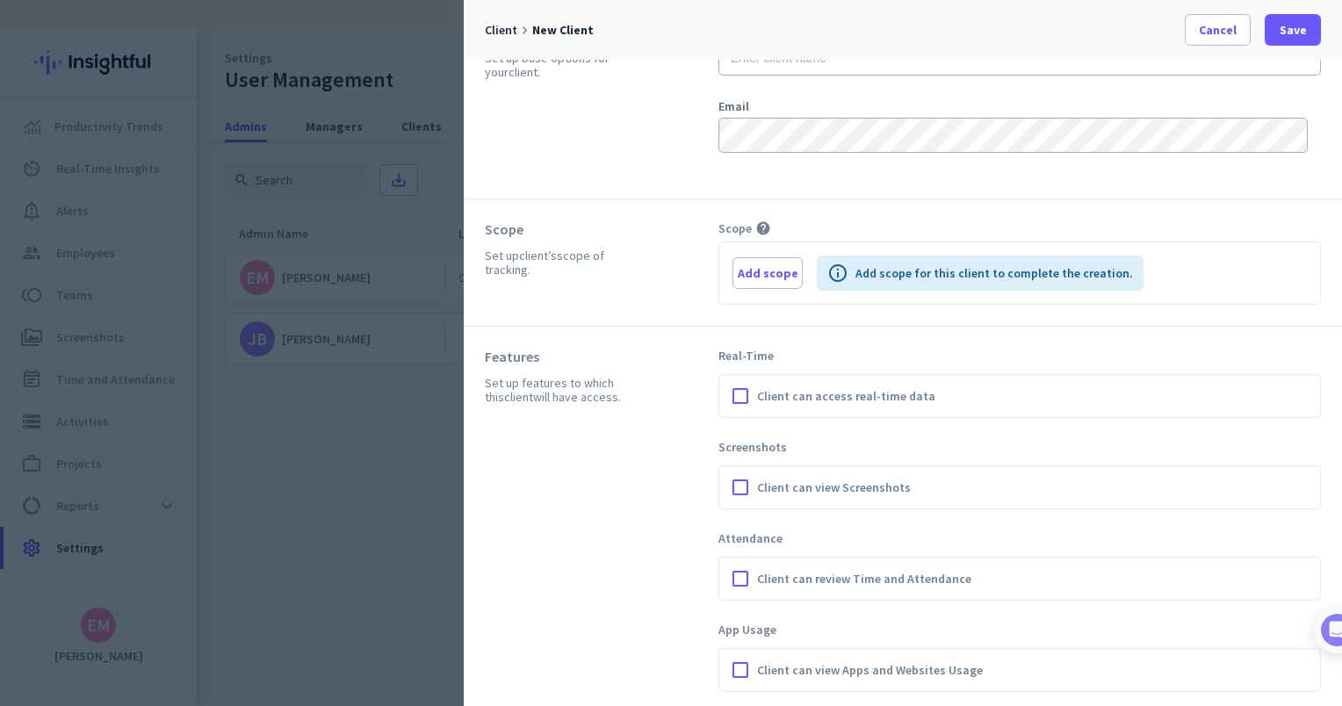
scroll to position [61, 0]
click at [1225, 29] on span "Cancel" at bounding box center [1218, 30] width 38 height 18
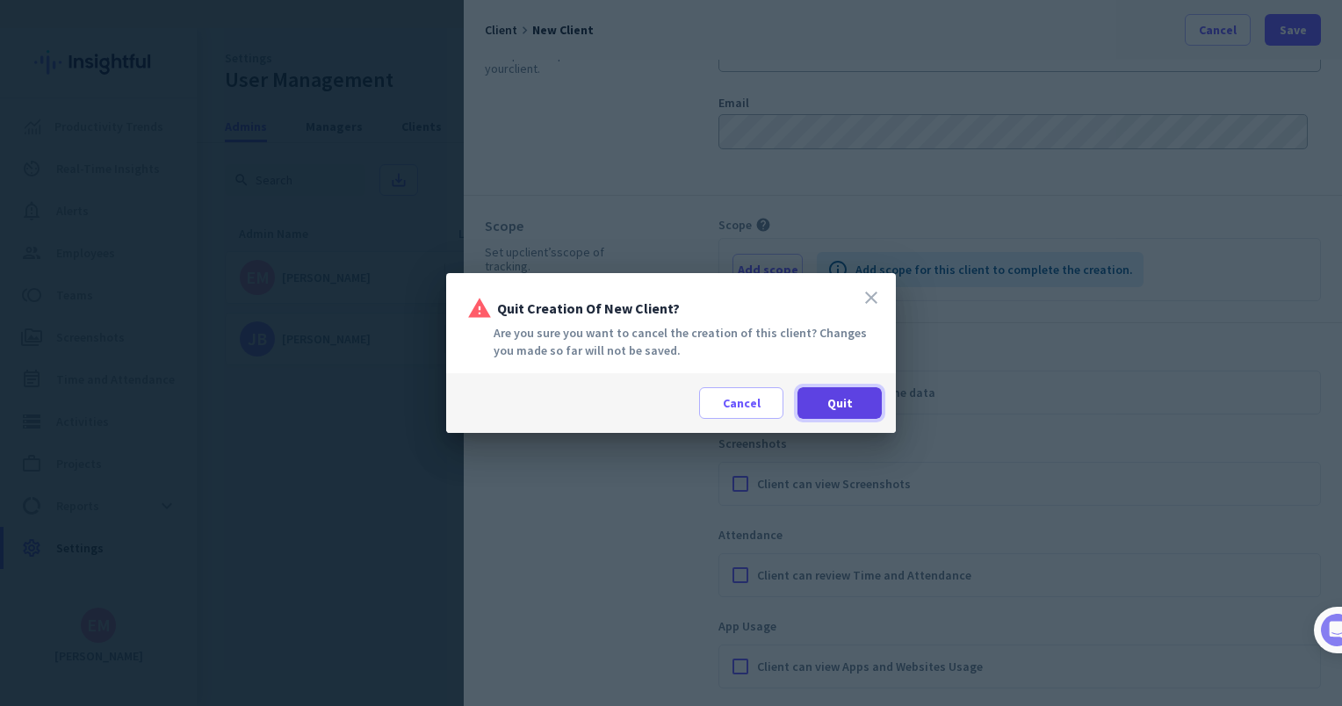
click at [843, 401] on span "Quit" at bounding box center [840, 403] width 25 height 18
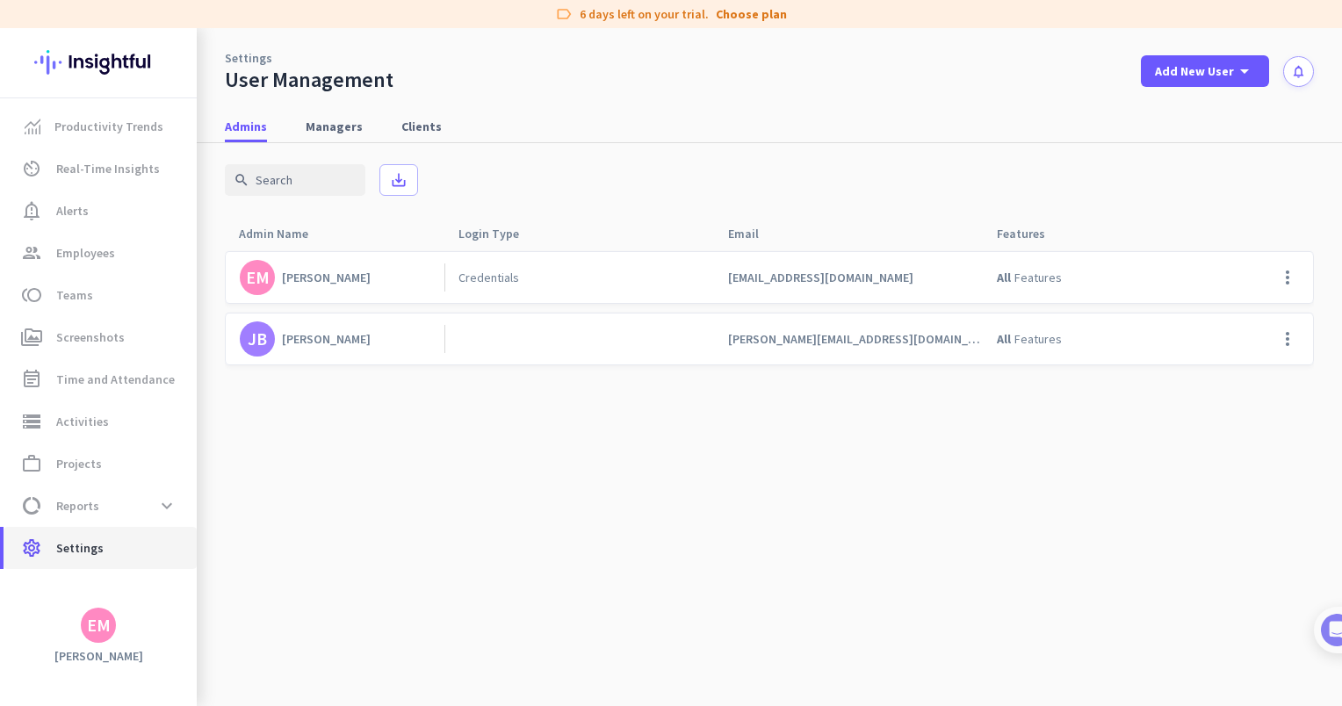
click at [80, 553] on span "Settings" at bounding box center [79, 548] width 47 height 21
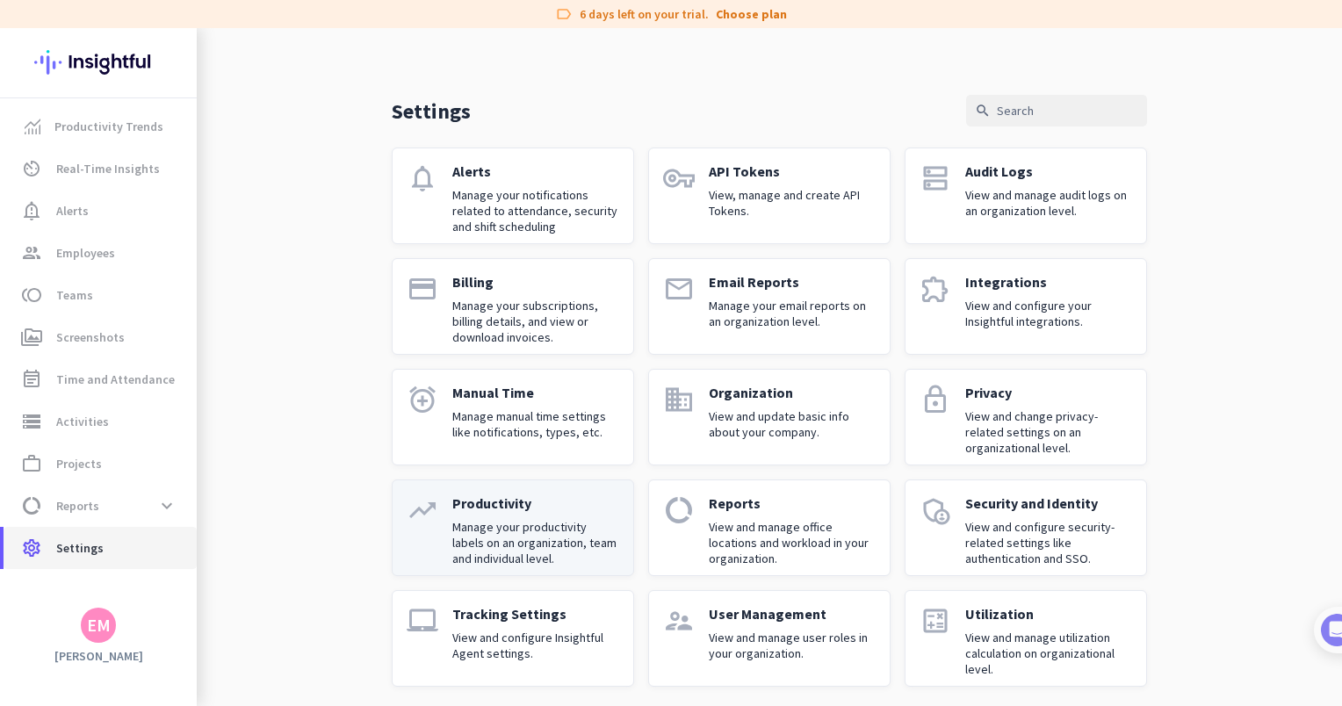
scroll to position [26, 0]
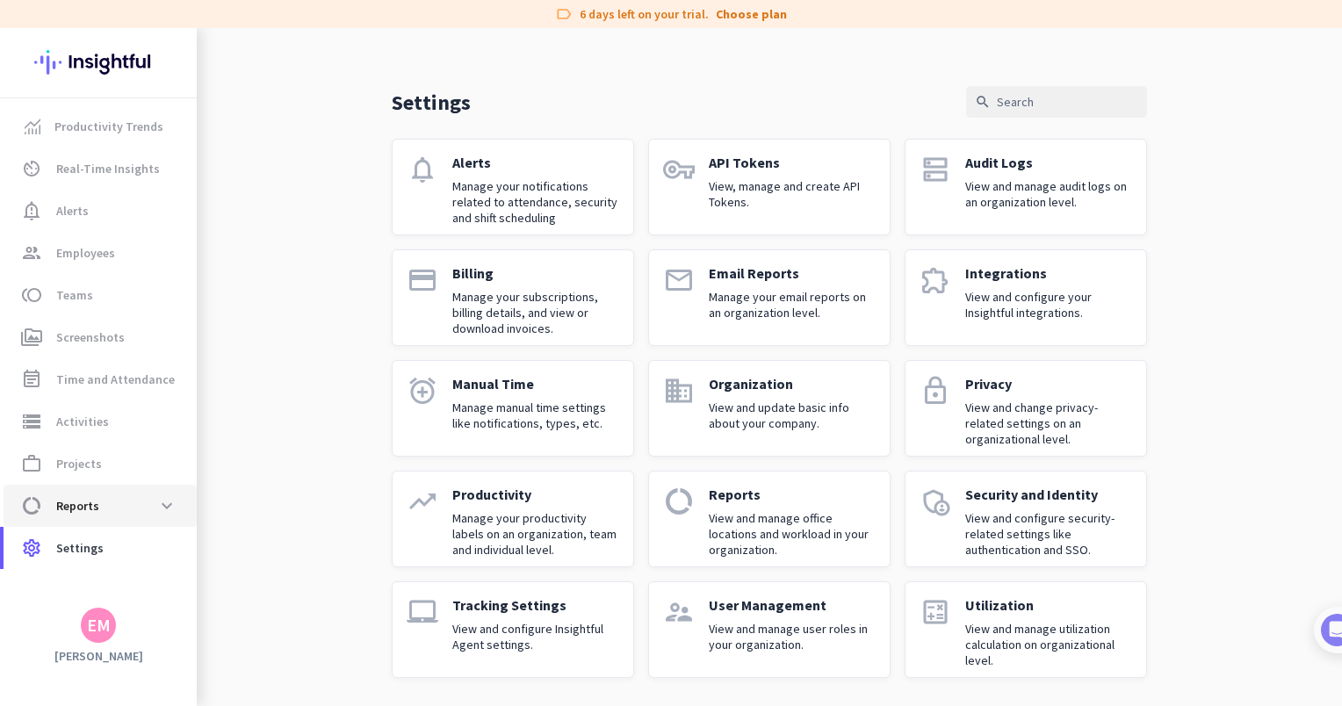
click at [137, 517] on span "data_usage Reports expand_more" at bounding box center [100, 506] width 165 height 32
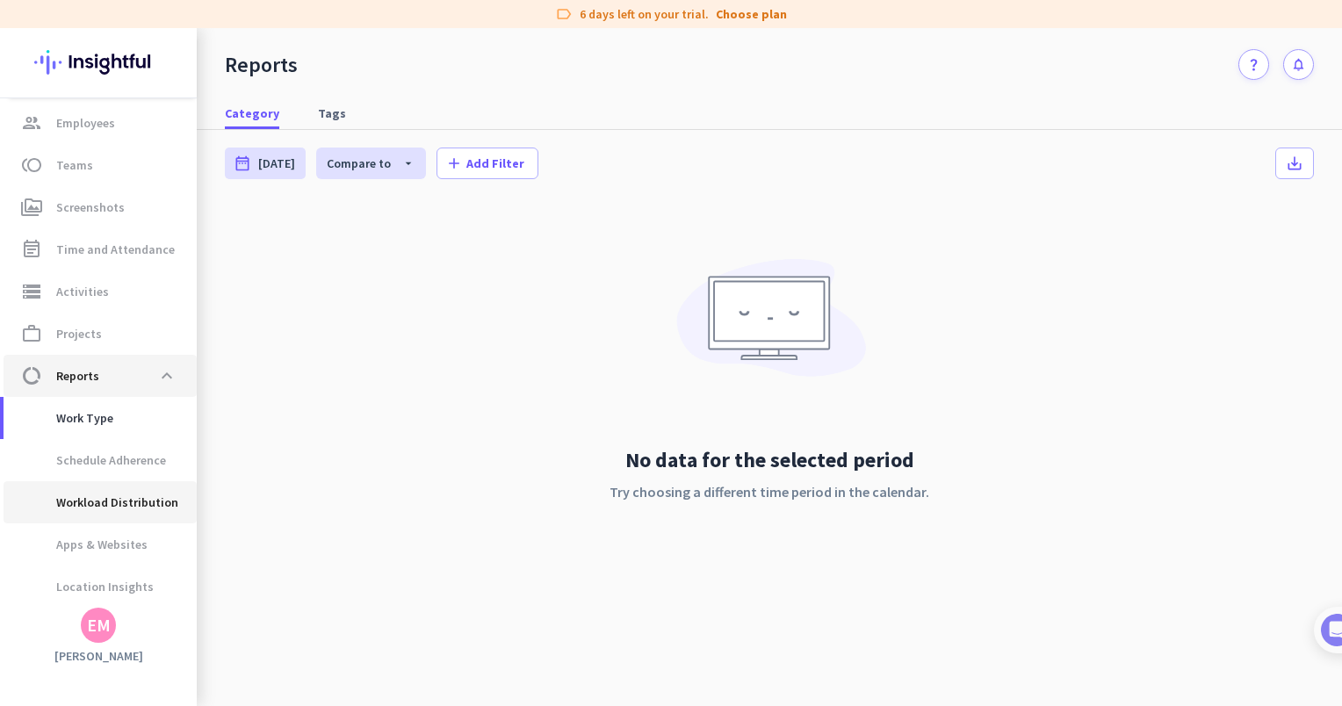
scroll to position [179, 0]
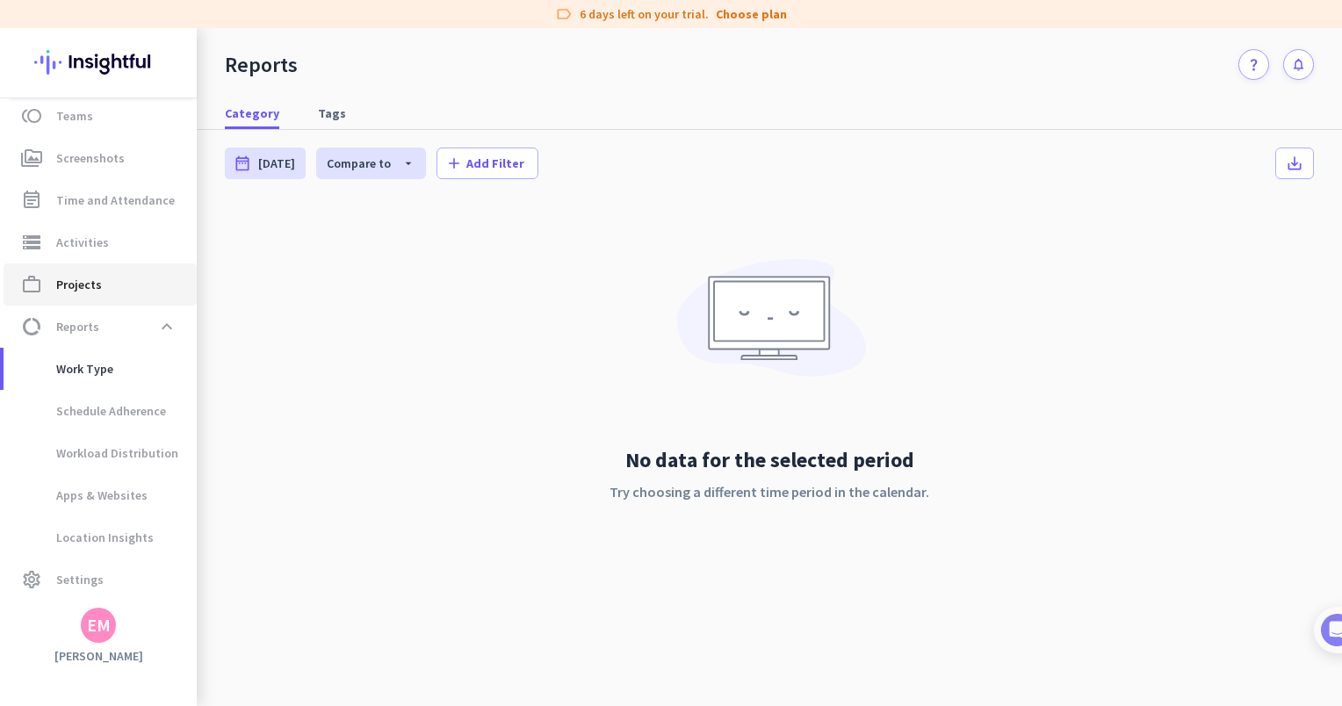
click at [94, 271] on link "work_outline Projects" at bounding box center [100, 285] width 193 height 42
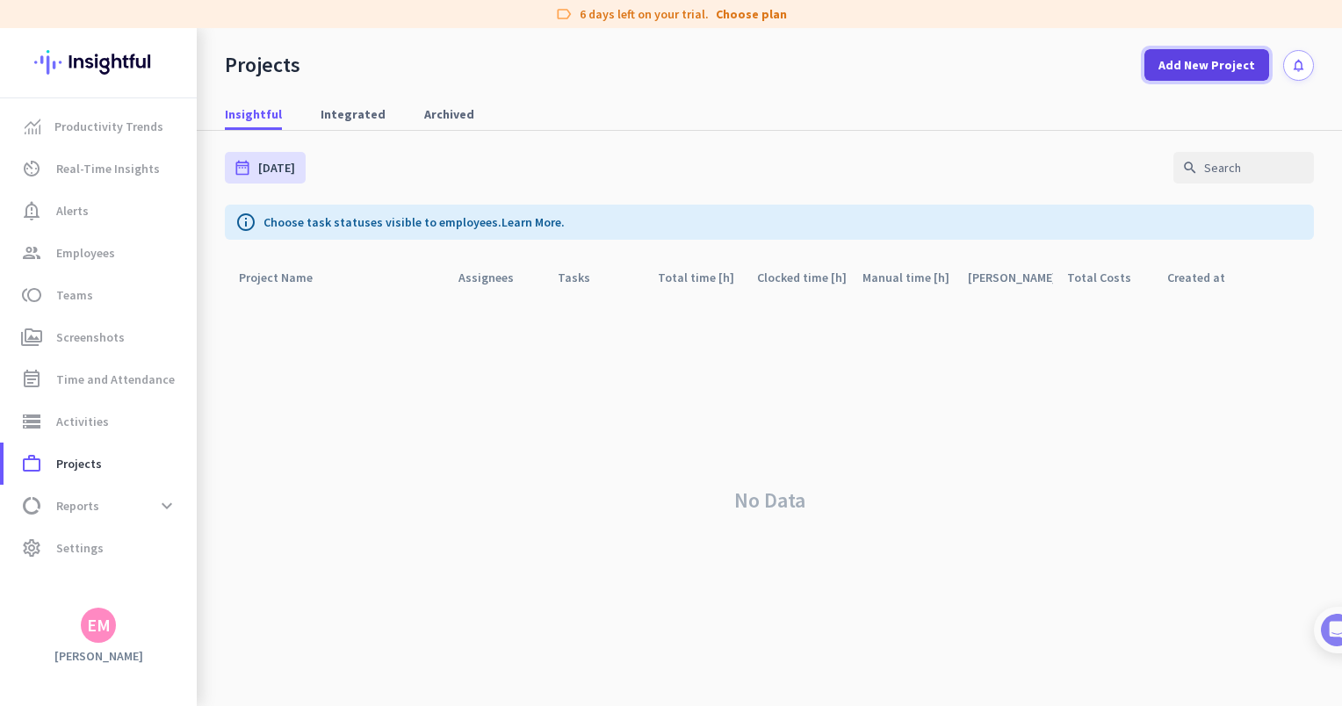
click at [1234, 65] on span "Add New Project" at bounding box center [1207, 65] width 97 height 18
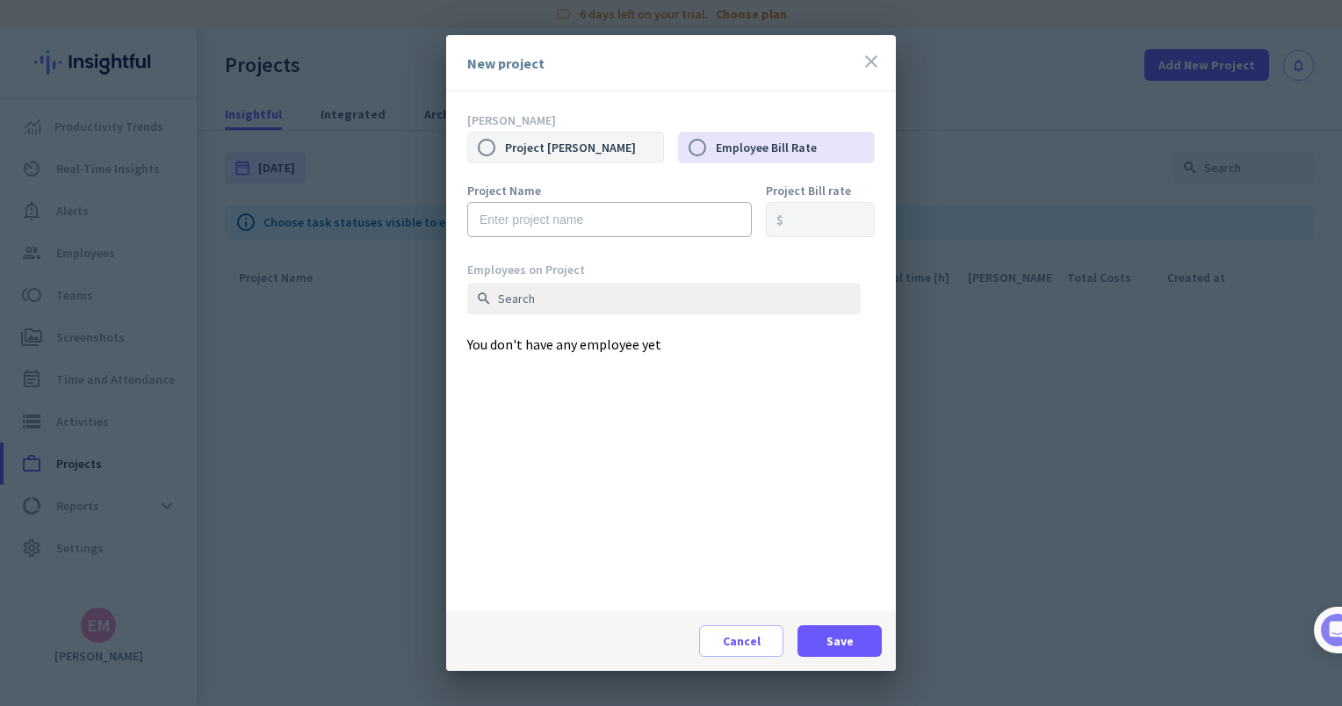
click at [573, 148] on label "Project [PERSON_NAME]" at bounding box center [584, 147] width 158 height 37
click at [505, 148] on input "Project [PERSON_NAME]" at bounding box center [486, 147] width 37 height 37
radio input "true"
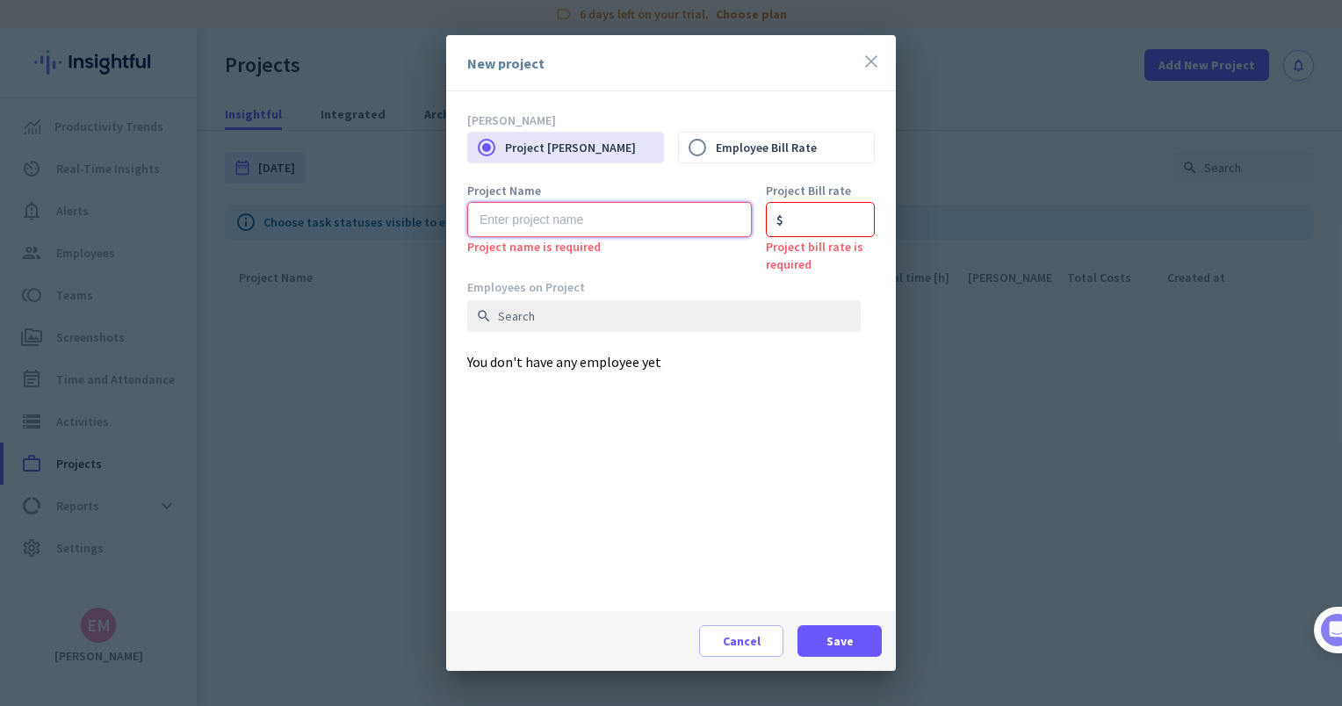
click at [587, 211] on input "text" at bounding box center [609, 219] width 285 height 35
click at [821, 204] on input "number" at bounding box center [820, 219] width 109 height 35
click at [759, 144] on label "Employee Bill Rate" at bounding box center [795, 147] width 158 height 37
click at [716, 144] on input "Employee Bill Rate" at bounding box center [697, 147] width 37 height 37
radio input "true"
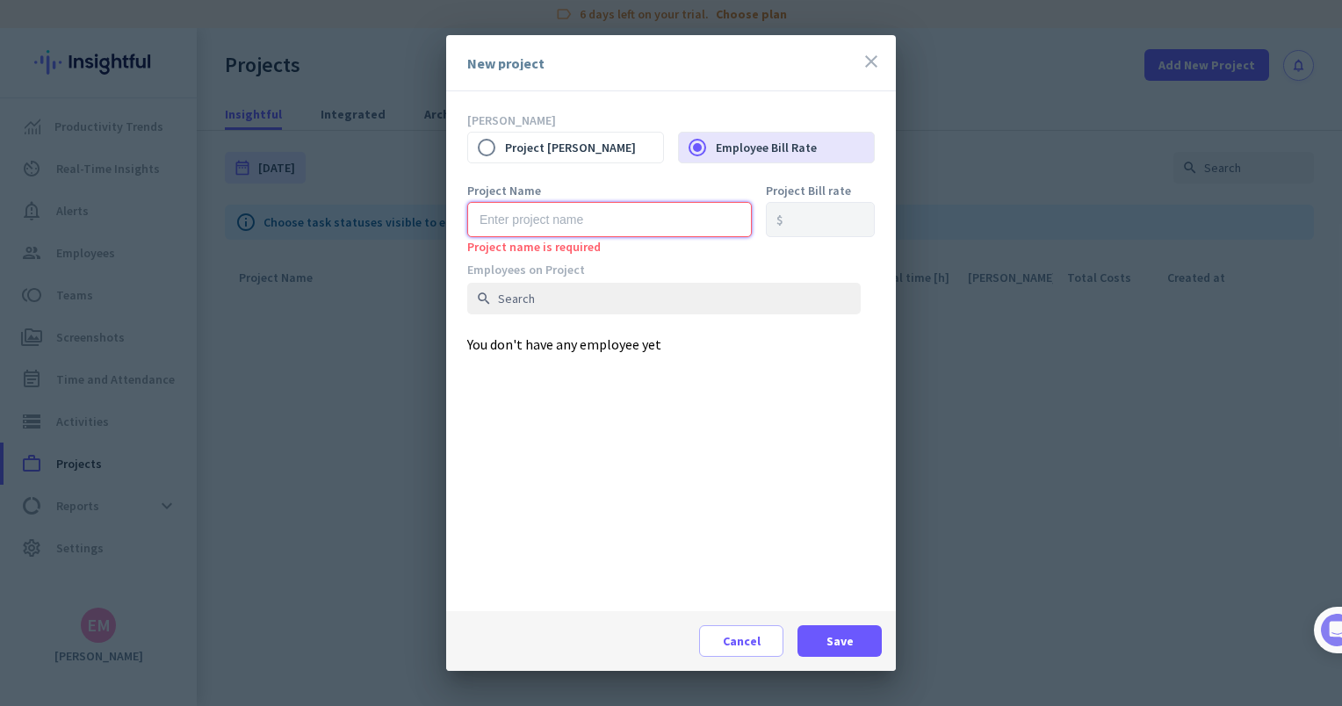
click at [648, 222] on input "text" at bounding box center [609, 219] width 285 height 35
click at [604, 184] on label "Project Name" at bounding box center [609, 190] width 285 height 12
click at [494, 152] on input "Project [PERSON_NAME]" at bounding box center [486, 147] width 37 height 37
radio input "true"
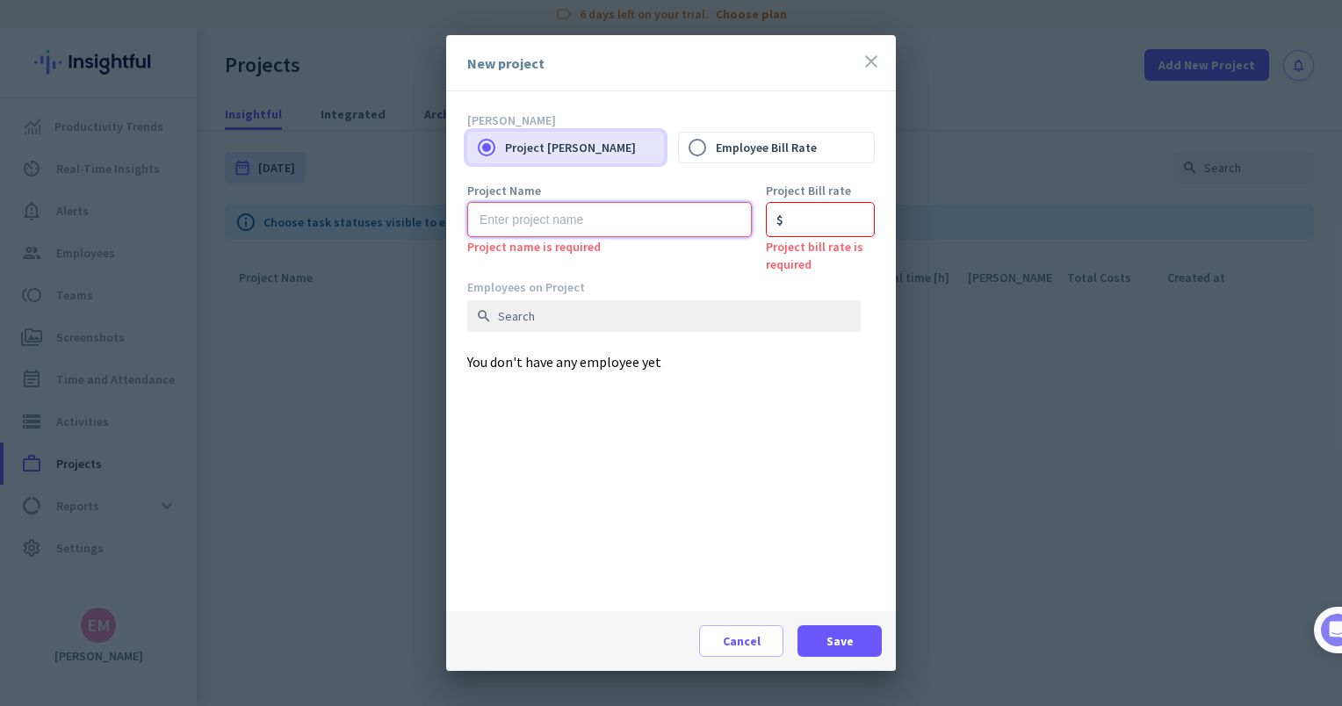
click at [668, 217] on input "text" at bounding box center [609, 219] width 285 height 35
click at [815, 210] on input "number" at bounding box center [820, 219] width 109 height 35
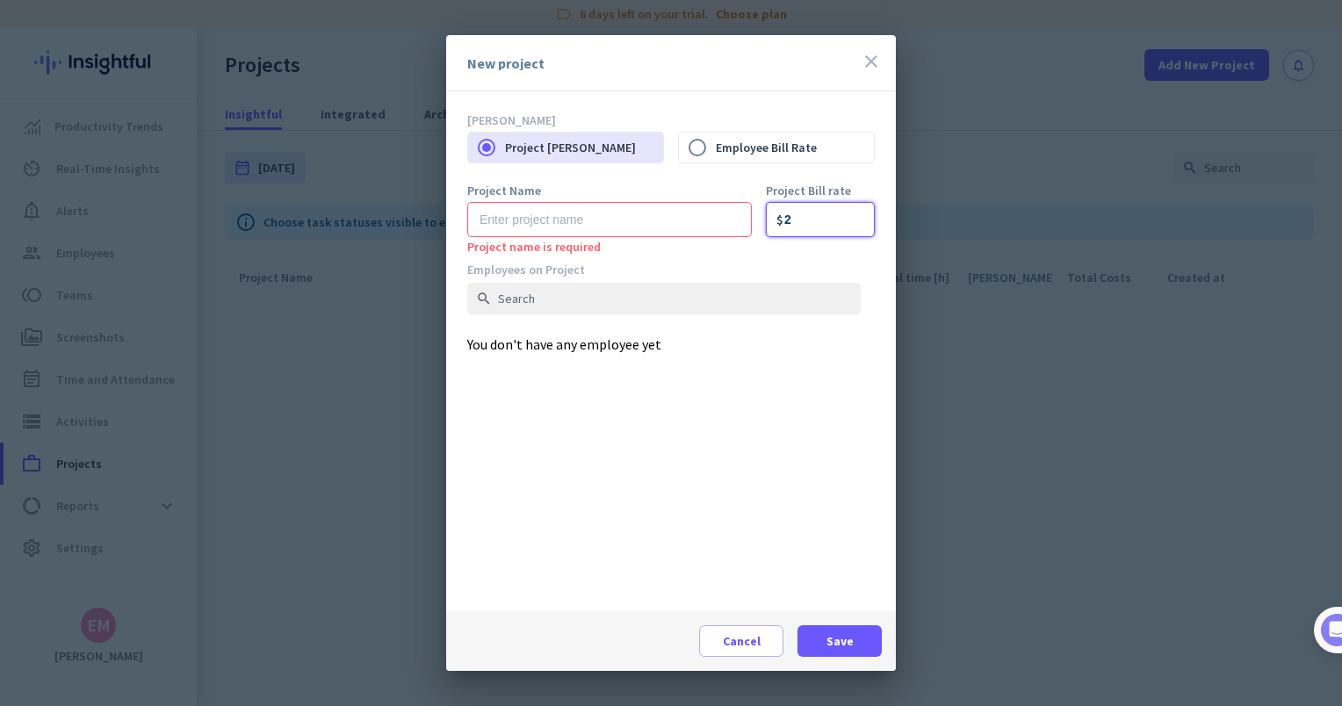
type input "2"
click at [655, 229] on input "text" at bounding box center [609, 219] width 285 height 35
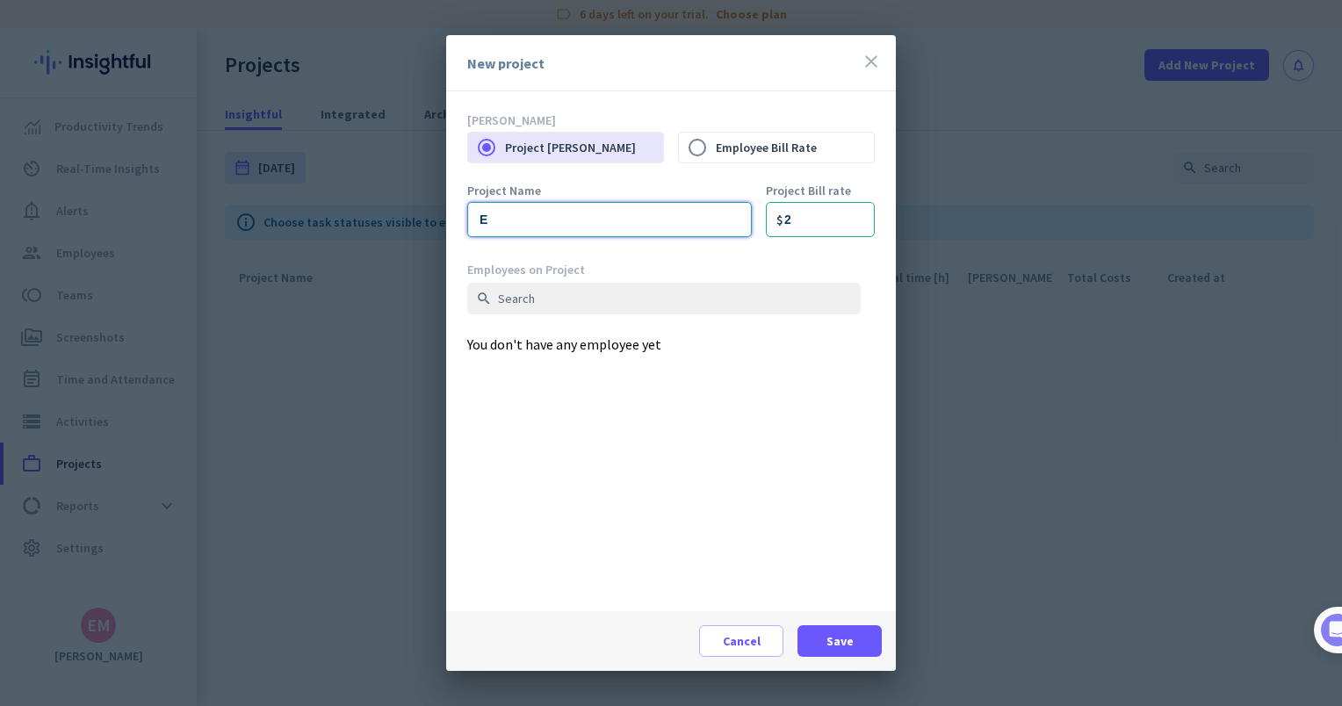
type input "EH BPO - VA"
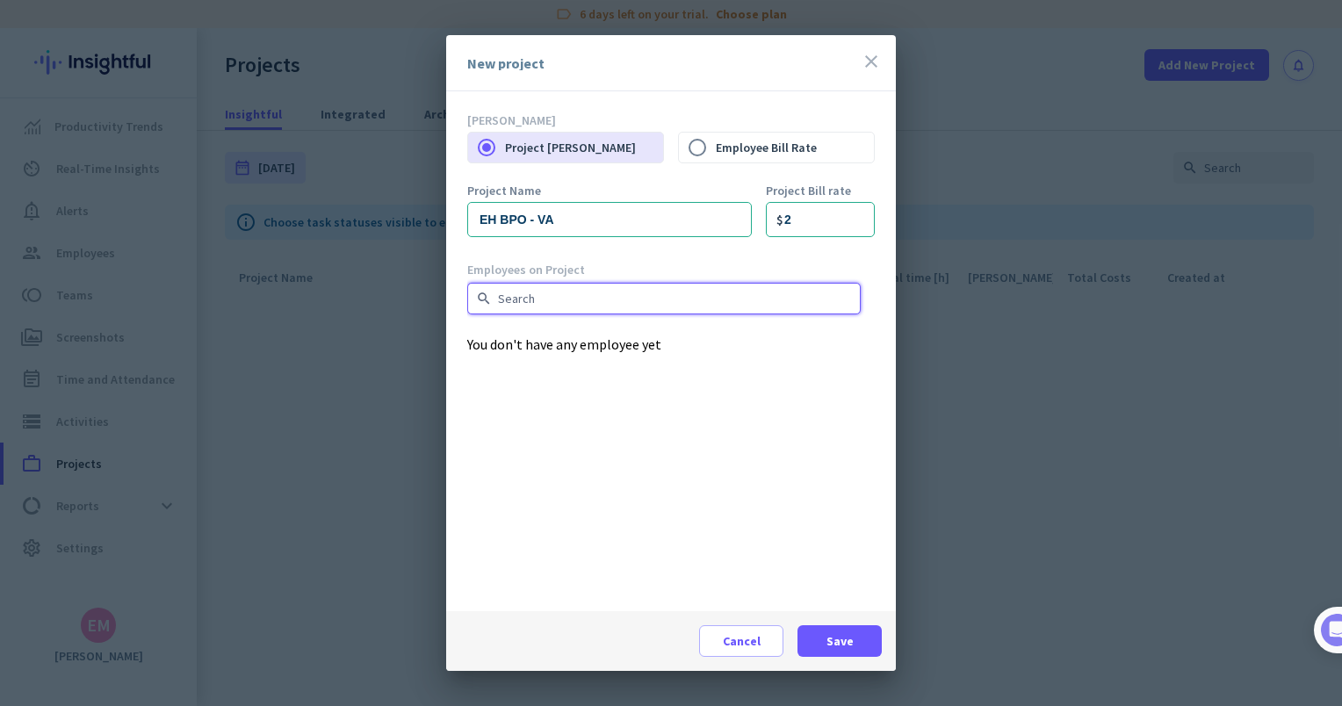
click at [626, 306] on input "text" at bounding box center [664, 299] width 394 height 32
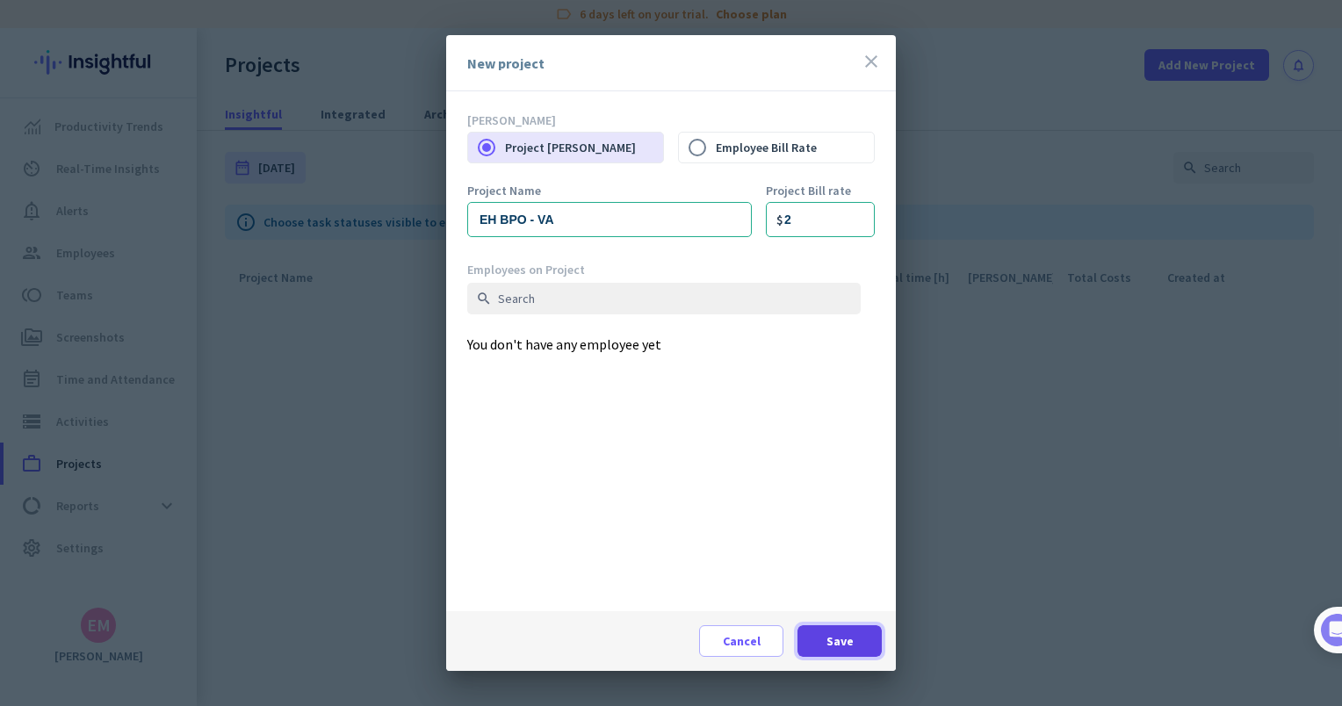
click at [857, 644] on span at bounding box center [840, 641] width 84 height 42
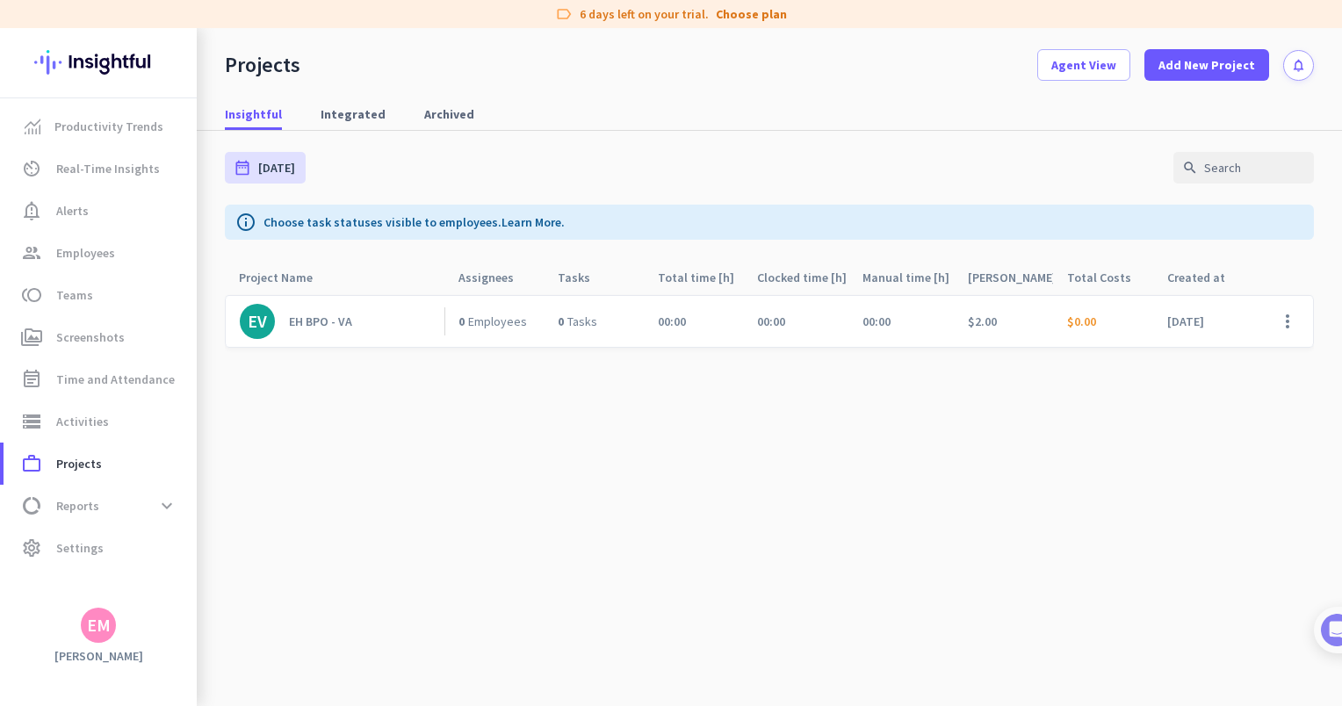
click at [381, 471] on cdk-virtual-scroll-viewport "EV EH BPO - VA 0 Employees 0 Tasks 00:00 00:00 00:00 $2.00 $0.00 [DATE] more_ve…" at bounding box center [769, 500] width 1089 height 412
